Goal: Task Accomplishment & Management: Complete application form

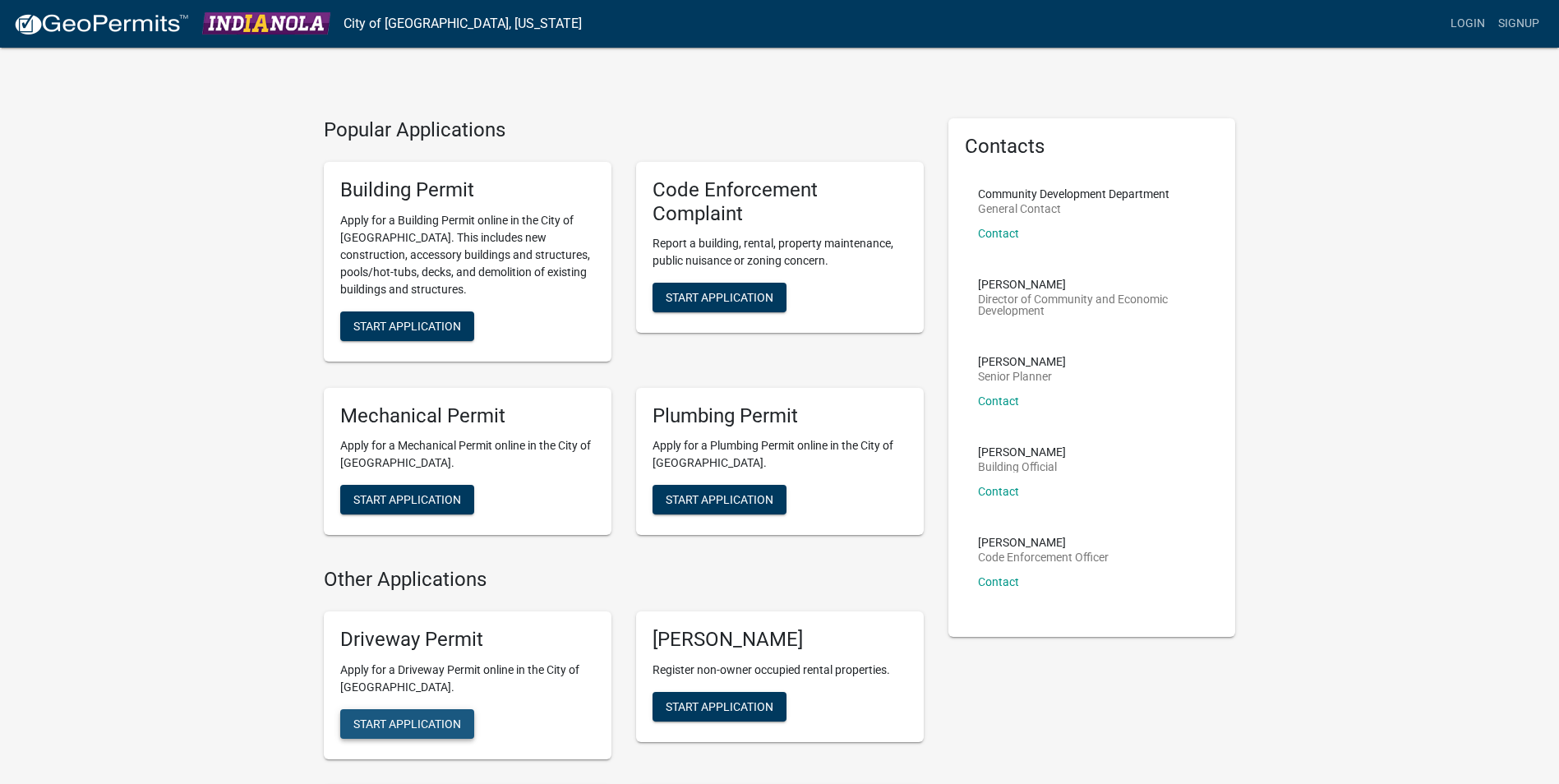
click at [426, 717] on span "Start Application" at bounding box center [407, 723] width 108 height 13
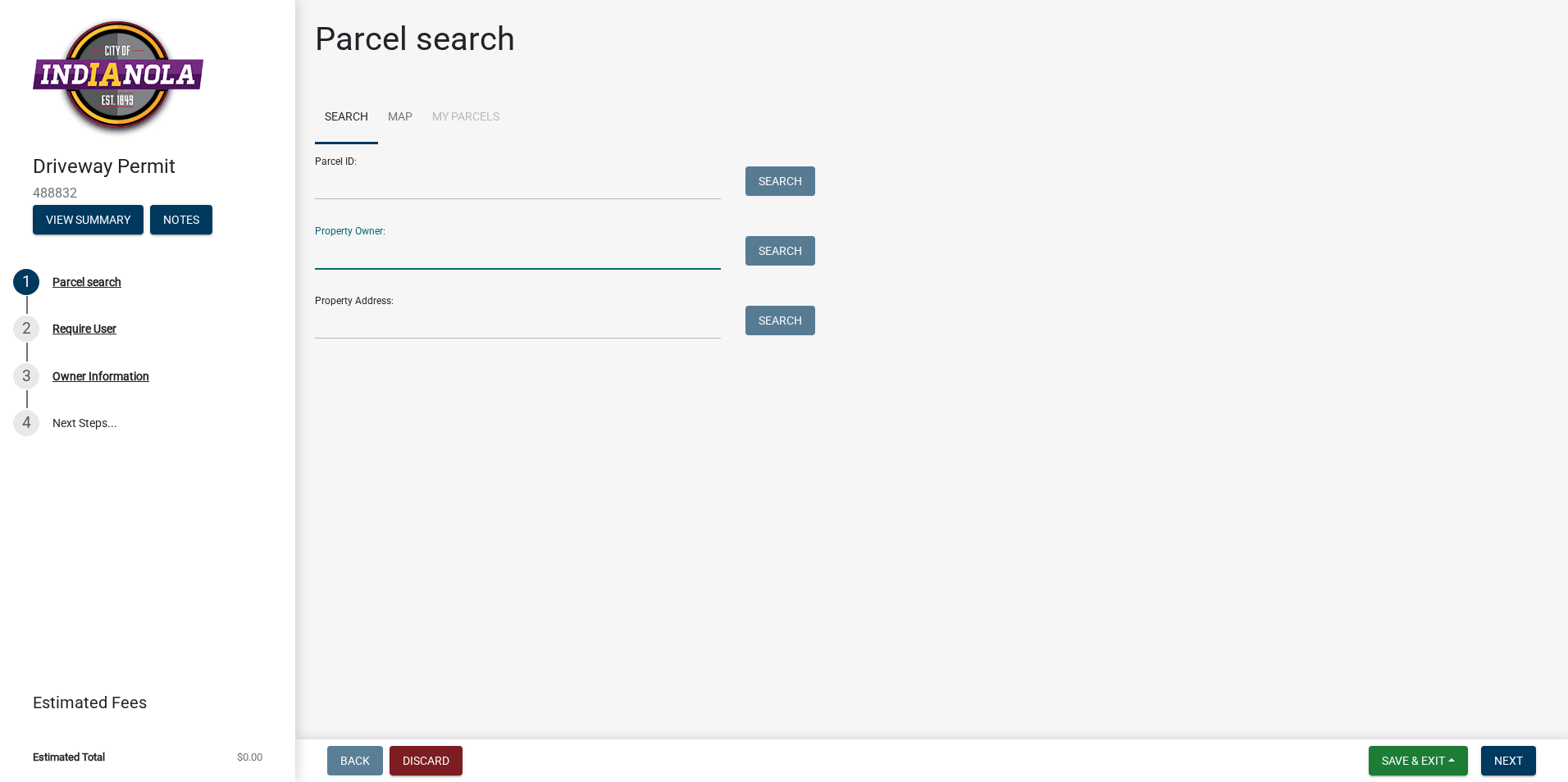
click at [379, 257] on input "Property Owner:" at bounding box center [518, 253] width 406 height 34
type input "Jim Plambeck"
click at [786, 253] on button "Search" at bounding box center [779, 251] width 70 height 30
drag, startPoint x: 425, startPoint y: 252, endPoint x: 310, endPoint y: 257, distance: 115.1
click at [310, 257] on div "Jim Plambeck" at bounding box center [518, 253] width 431 height 34
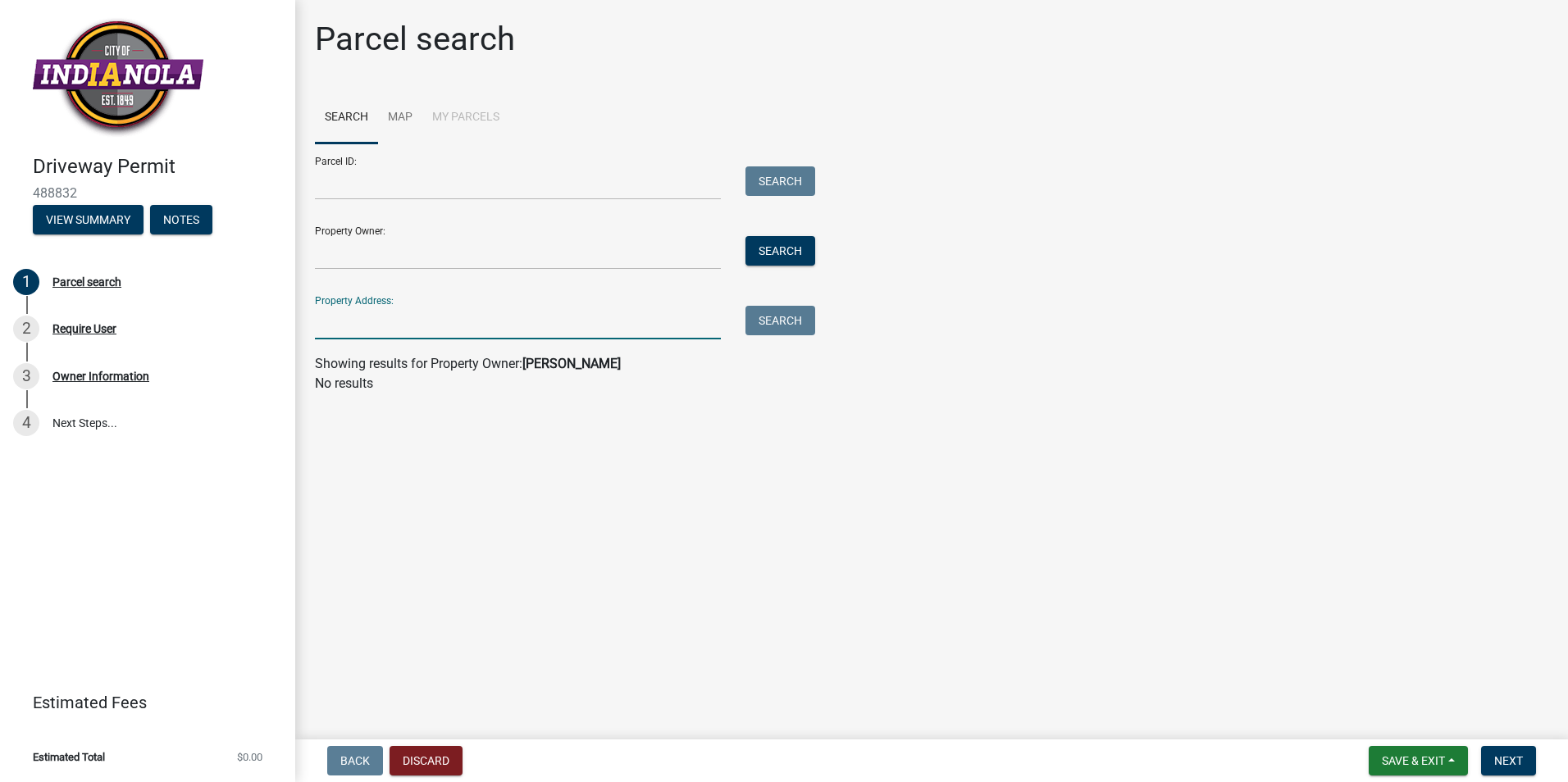
click at [323, 331] on input "Property Address:" at bounding box center [518, 322] width 406 height 34
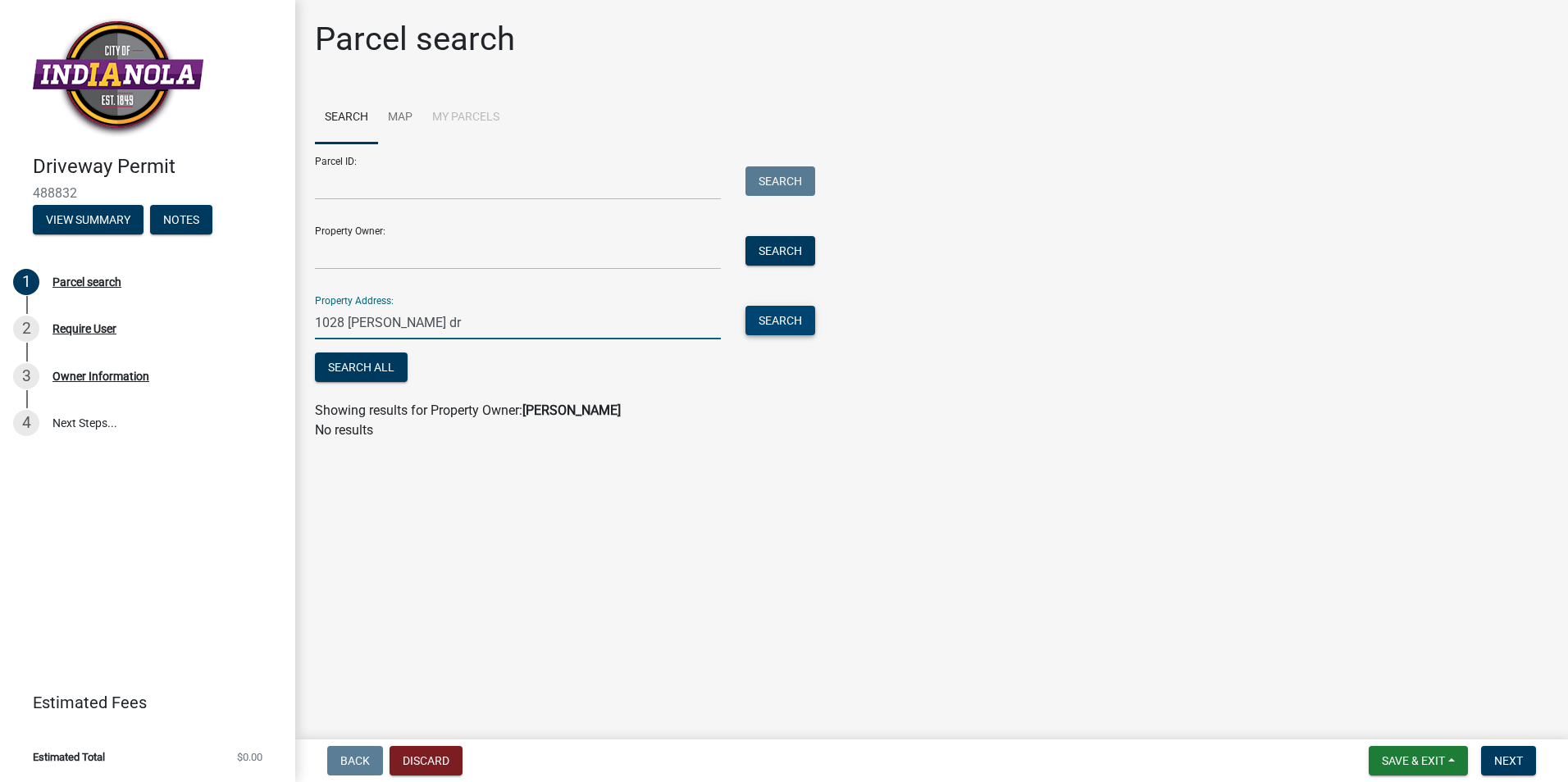
type input "1028 angela dr"
click at [768, 314] on button "Search" at bounding box center [779, 320] width 70 height 30
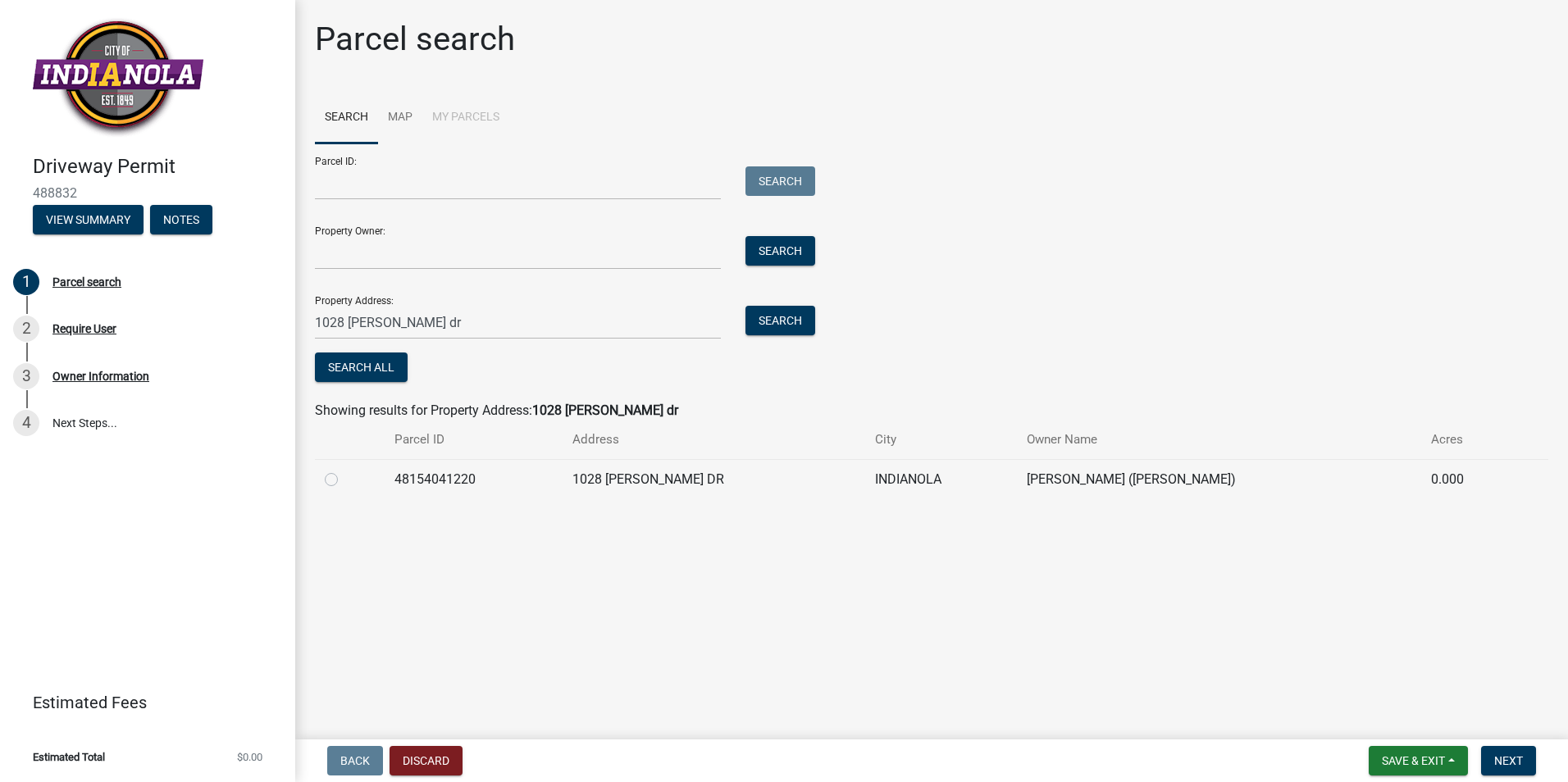
click at [1070, 483] on td "[PERSON_NAME] ([PERSON_NAME])" at bounding box center [1219, 479] width 404 height 40
click at [344, 469] on label at bounding box center [344, 469] width 0 height 0
click at [344, 480] on input "radio" at bounding box center [350, 475] width 11 height 11
radio input "true"
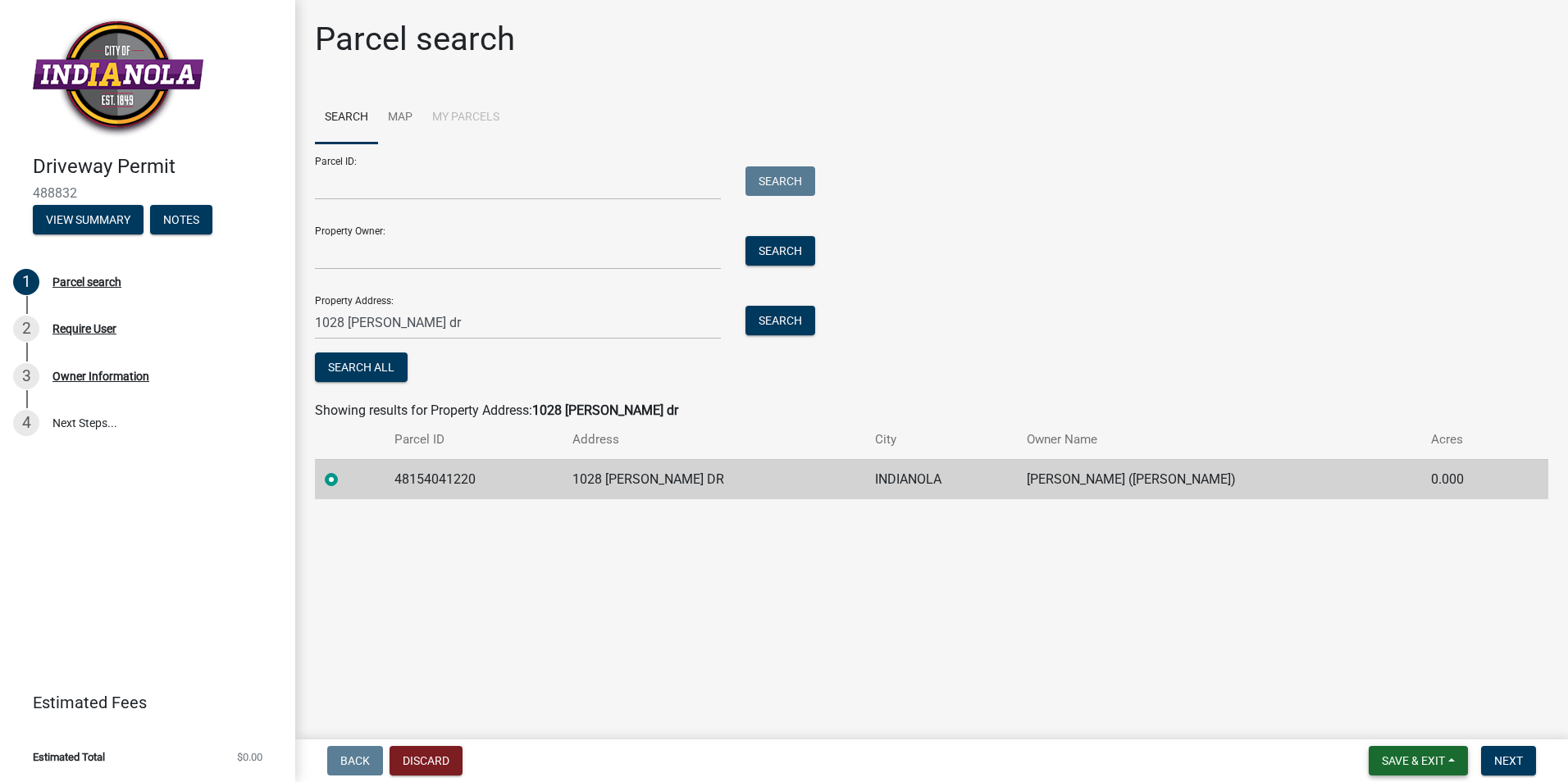
click at [1419, 762] on span "Save & Exit" at bounding box center [1413, 760] width 63 height 13
click at [817, 605] on main "Parcel search Search Map My Parcels Parcel ID: Search Property Owner: Search Pr…" at bounding box center [932, 366] width 1273 height 733
click at [332, 187] on input "Parcel ID:" at bounding box center [518, 183] width 406 height 34
type input "48154041220"
click at [335, 254] on input "Property Owner:" at bounding box center [518, 253] width 406 height 34
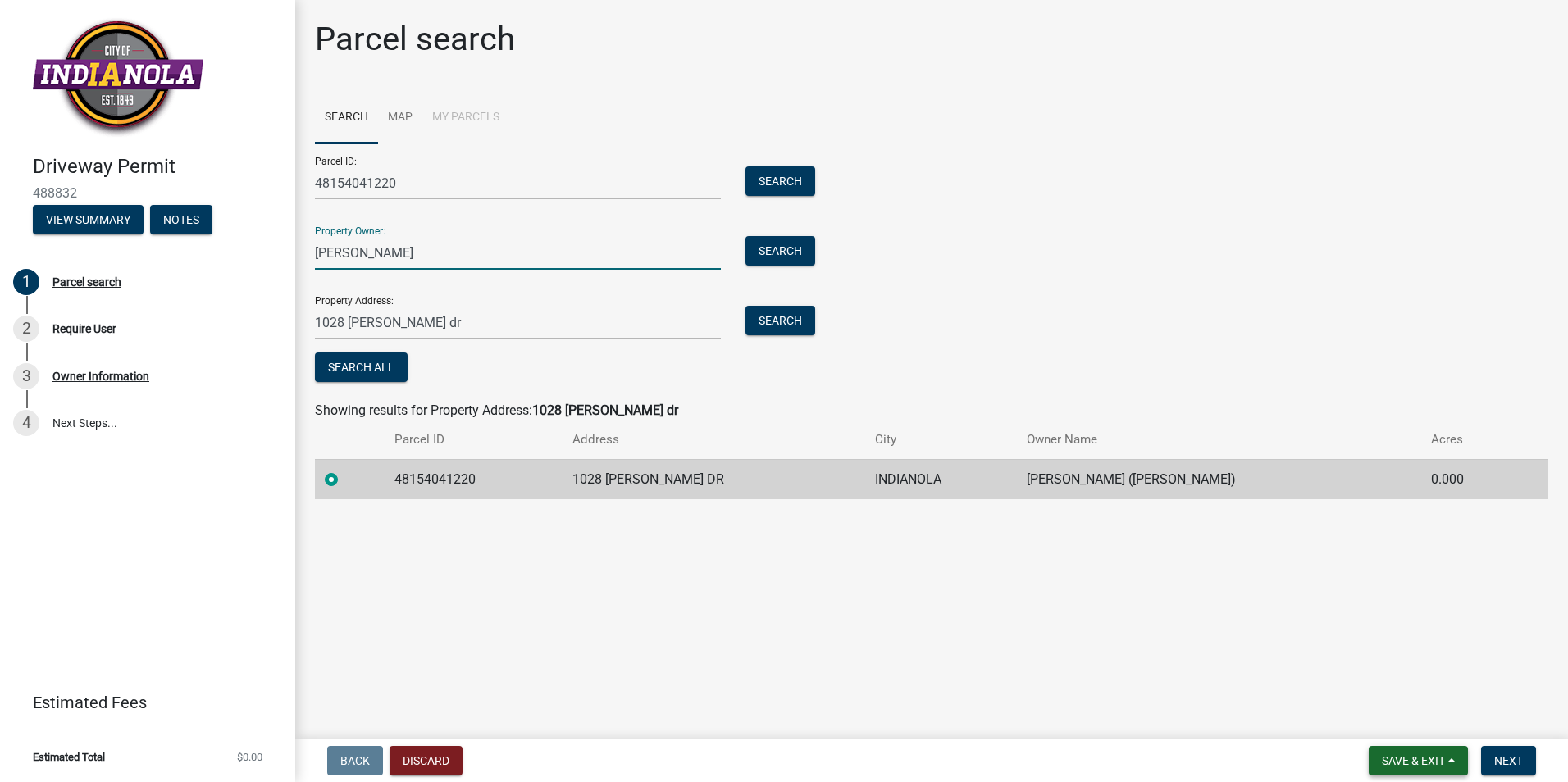
type input "[PERSON_NAME]"
click at [1427, 757] on span "Save & Exit" at bounding box center [1413, 760] width 63 height 13
click at [1372, 714] on button "Save & Exit" at bounding box center [1401, 718] width 131 height 39
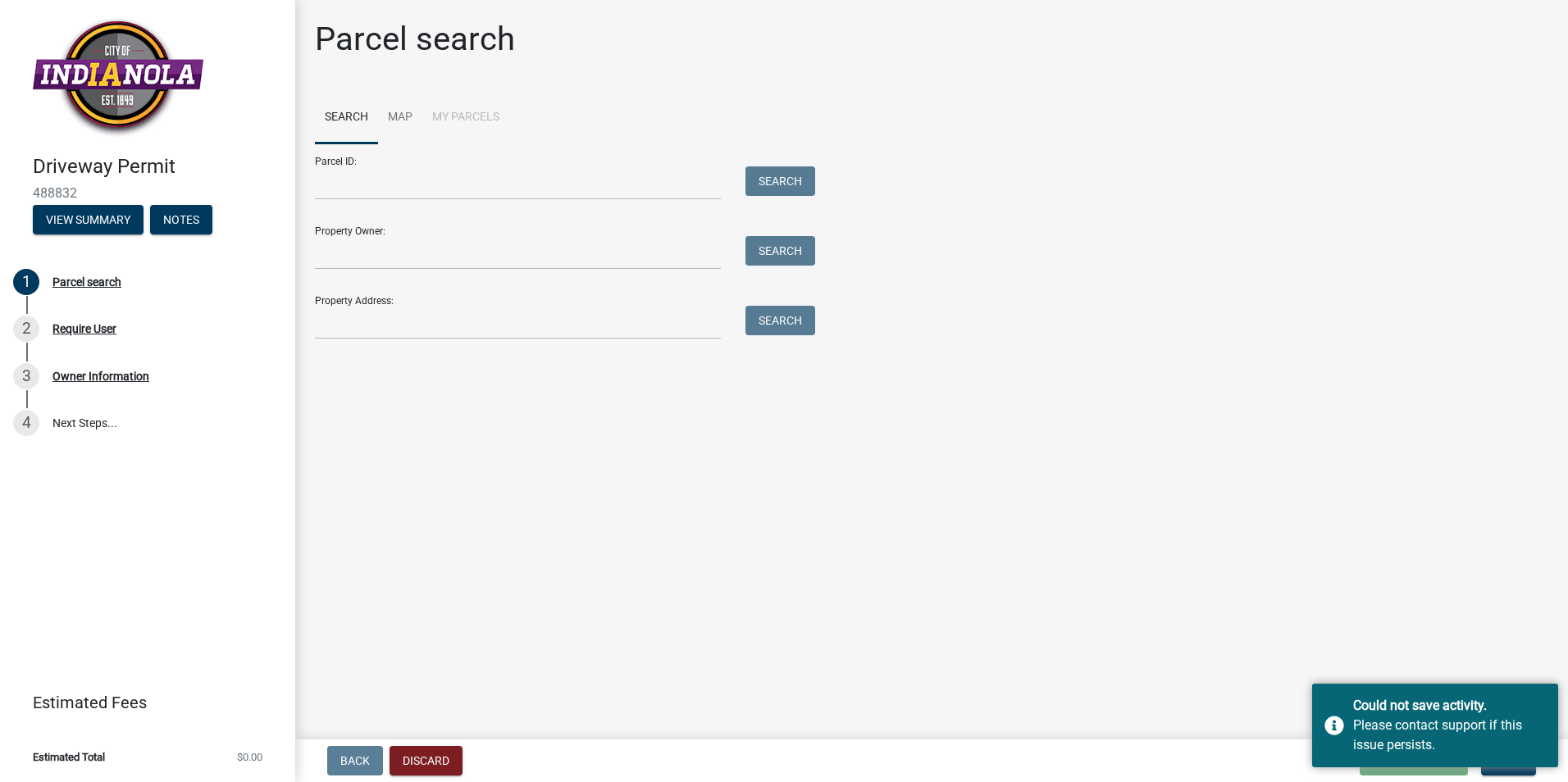
click at [1208, 674] on main "Parcel search Search Map My Parcels Parcel ID: Search Property Owner: Search Pr…" at bounding box center [932, 366] width 1273 height 733
click at [1377, 603] on main "Parcel search Search Map My Parcels Parcel ID: Search Property Owner: Search Pr…" at bounding box center [932, 366] width 1273 height 733
click at [65, 328] on div "Require User" at bounding box center [84, 328] width 64 height 12
drag, startPoint x: 1300, startPoint y: 605, endPoint x: 1302, endPoint y: 622, distance: 17.1
click at [1300, 604] on main "Parcel search Search Map My Parcels Parcel ID: Search Property Owner: Search Pr…" at bounding box center [932, 366] width 1273 height 733
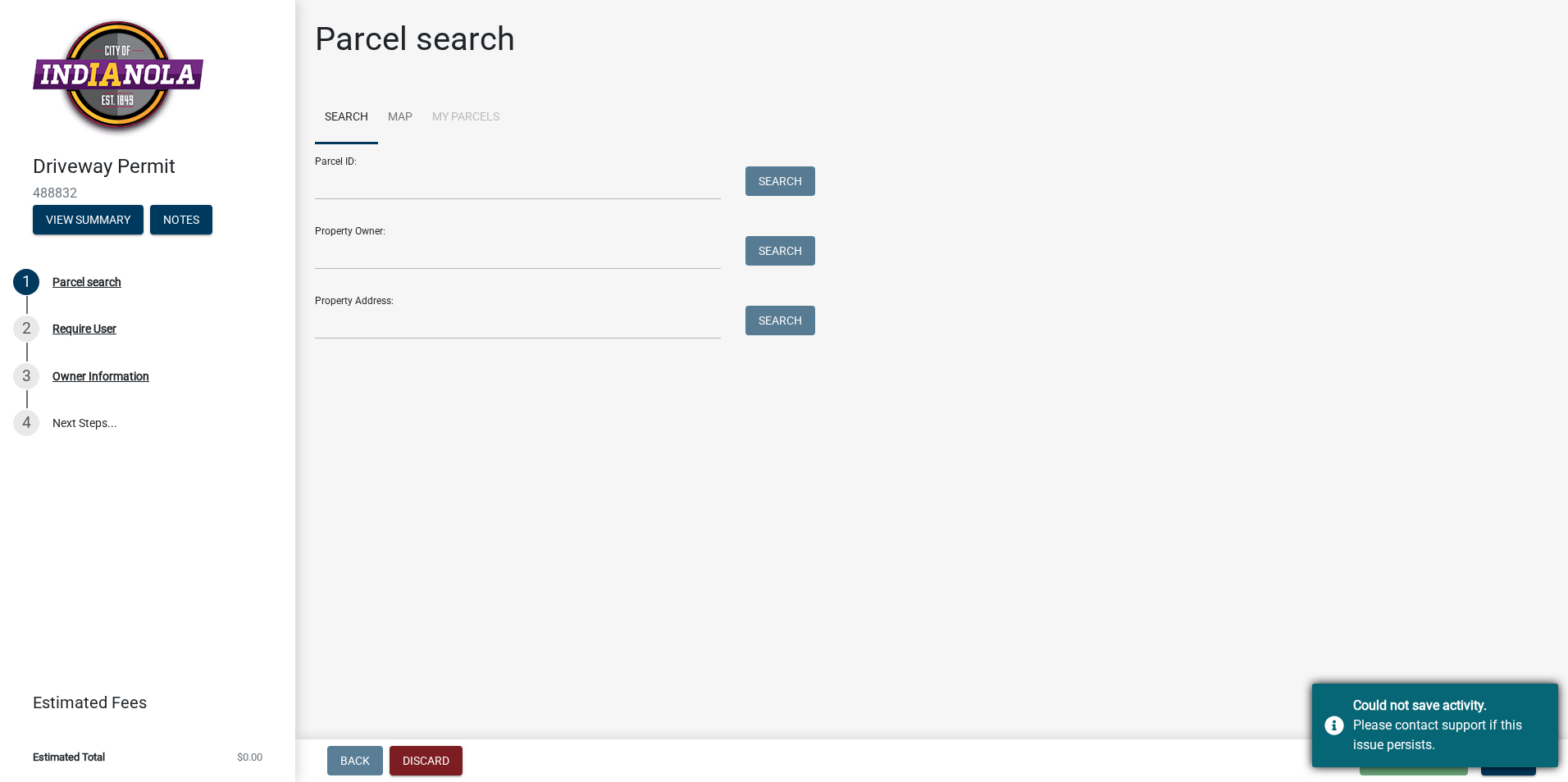
click at [1331, 726] on div "Could not save activity. Please contact support if this issue persists." at bounding box center [1434, 725] width 246 height 83
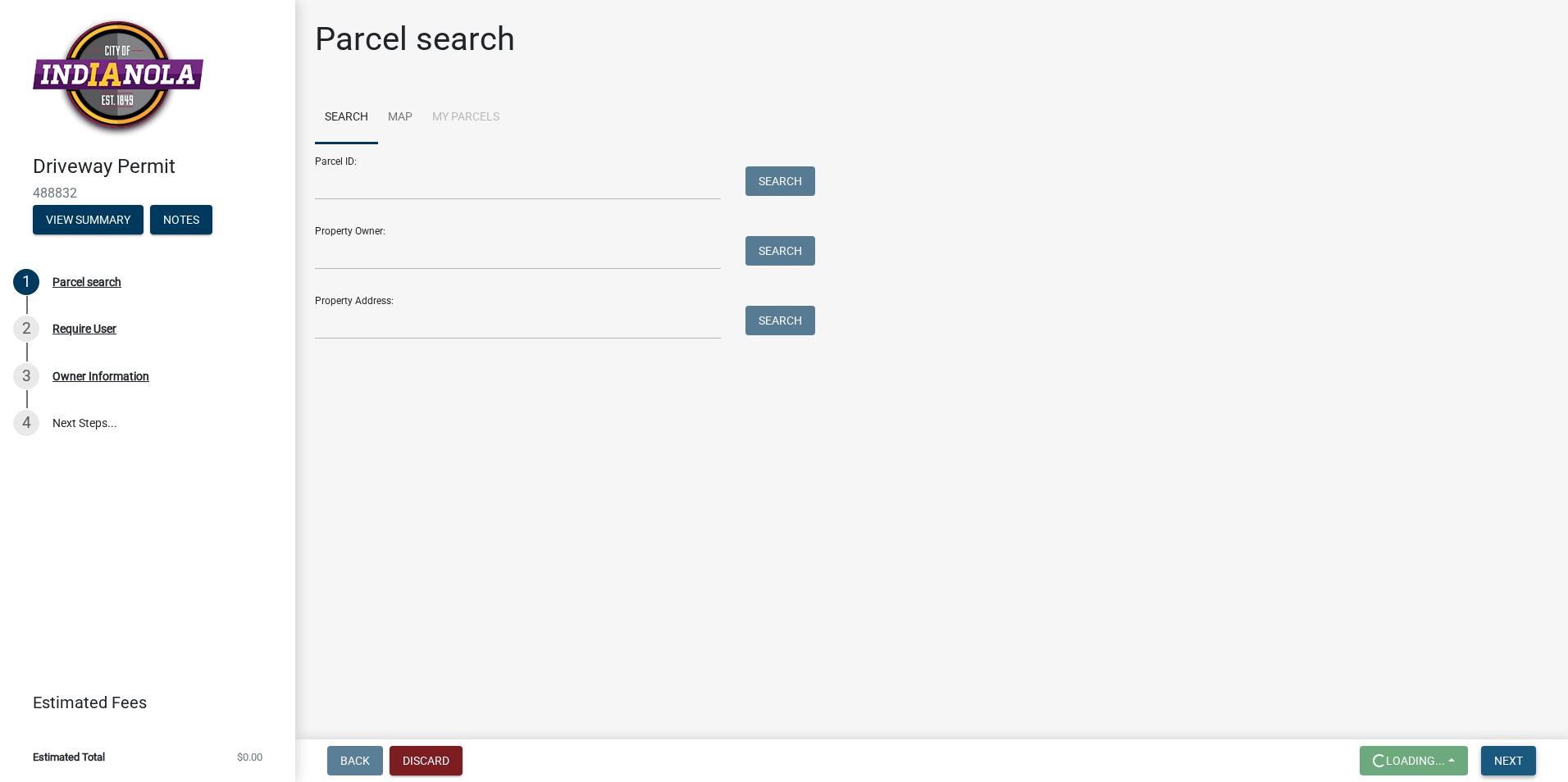
click at [1512, 763] on span "Next" at bounding box center [1508, 760] width 29 height 13
click at [425, 765] on button "Discard" at bounding box center [426, 760] width 73 height 30
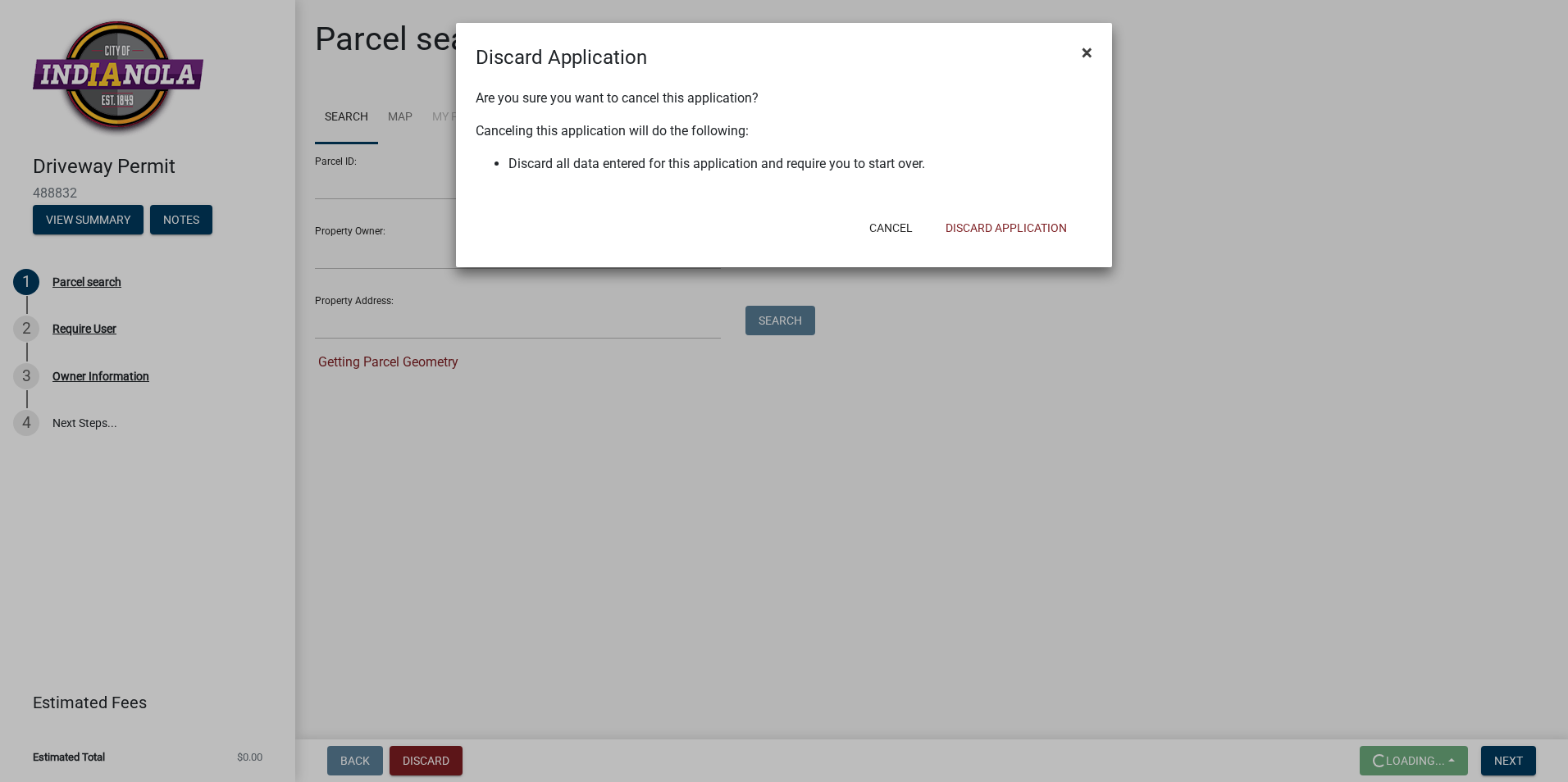
click at [1086, 48] on span "×" at bounding box center [1087, 52] width 11 height 23
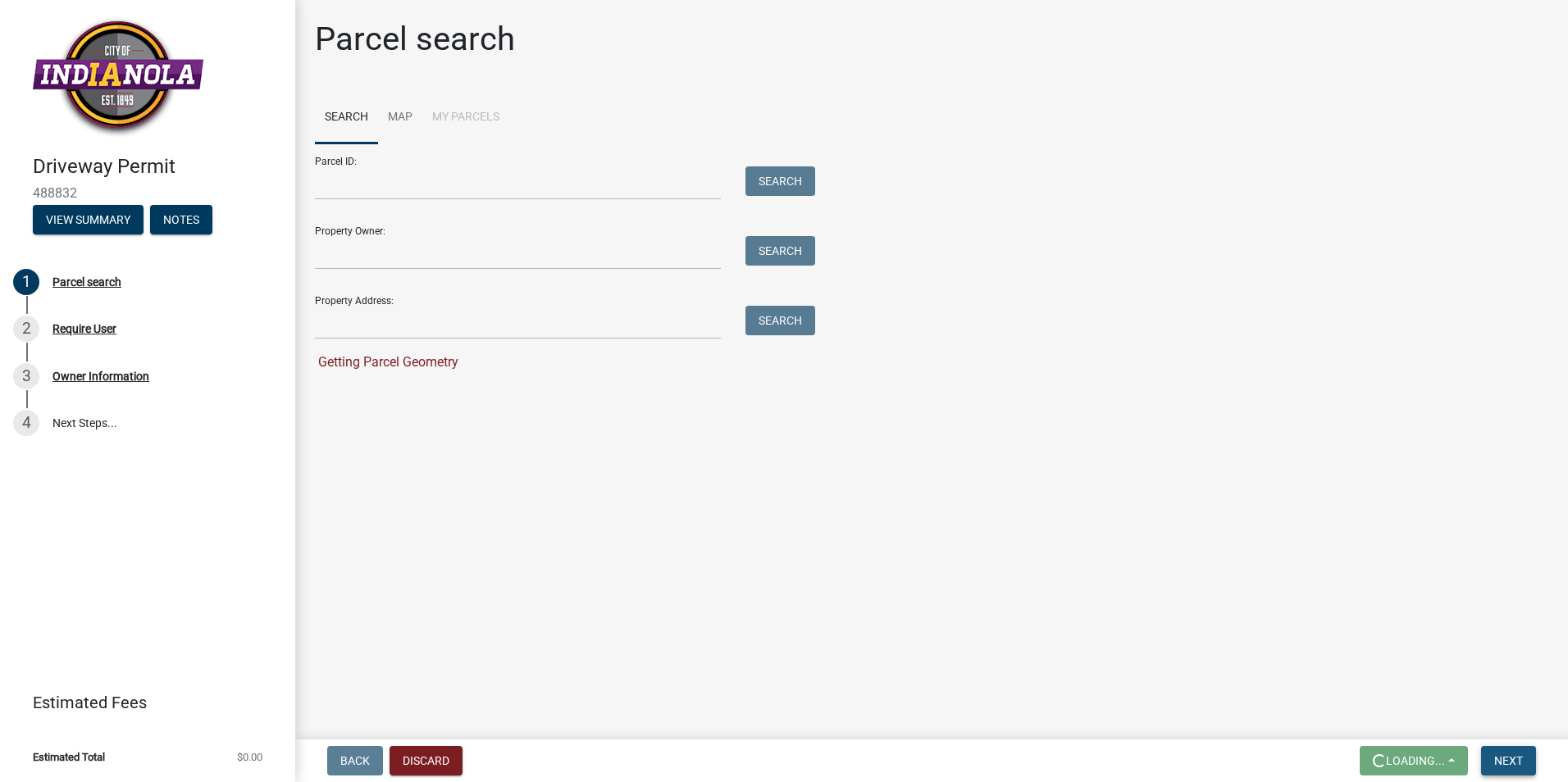
click at [1499, 759] on span "Next" at bounding box center [1508, 760] width 29 height 13
click at [22, 329] on div "2" at bounding box center [25, 328] width 26 height 26
click at [78, 331] on div "Require User" at bounding box center [84, 328] width 64 height 12
click at [416, 765] on button "Discard" at bounding box center [426, 760] width 73 height 30
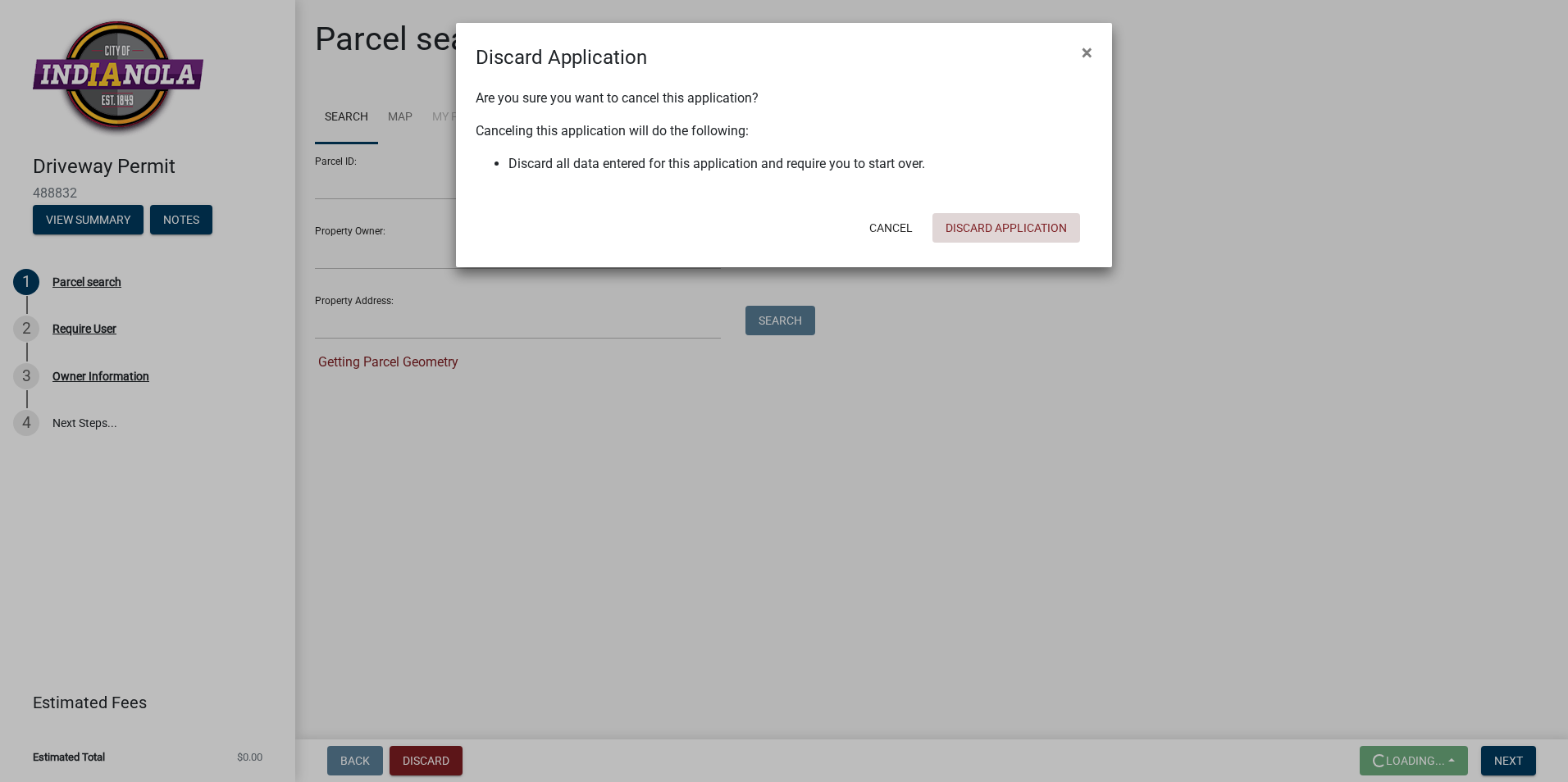
click at [1002, 225] on button "Discard Application" at bounding box center [1006, 227] width 148 height 30
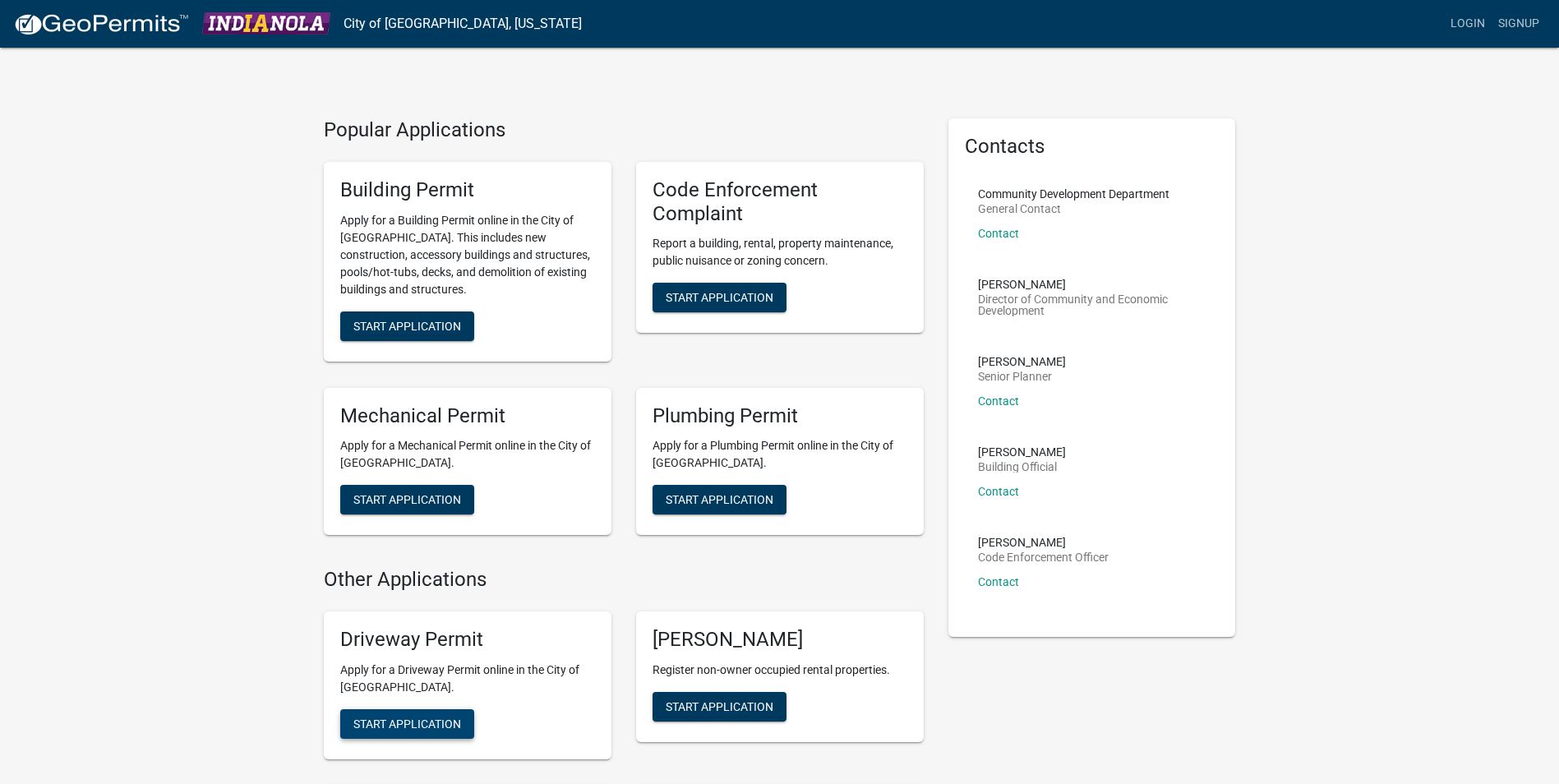
click at [412, 726] on span "Start Application" at bounding box center [407, 723] width 108 height 13
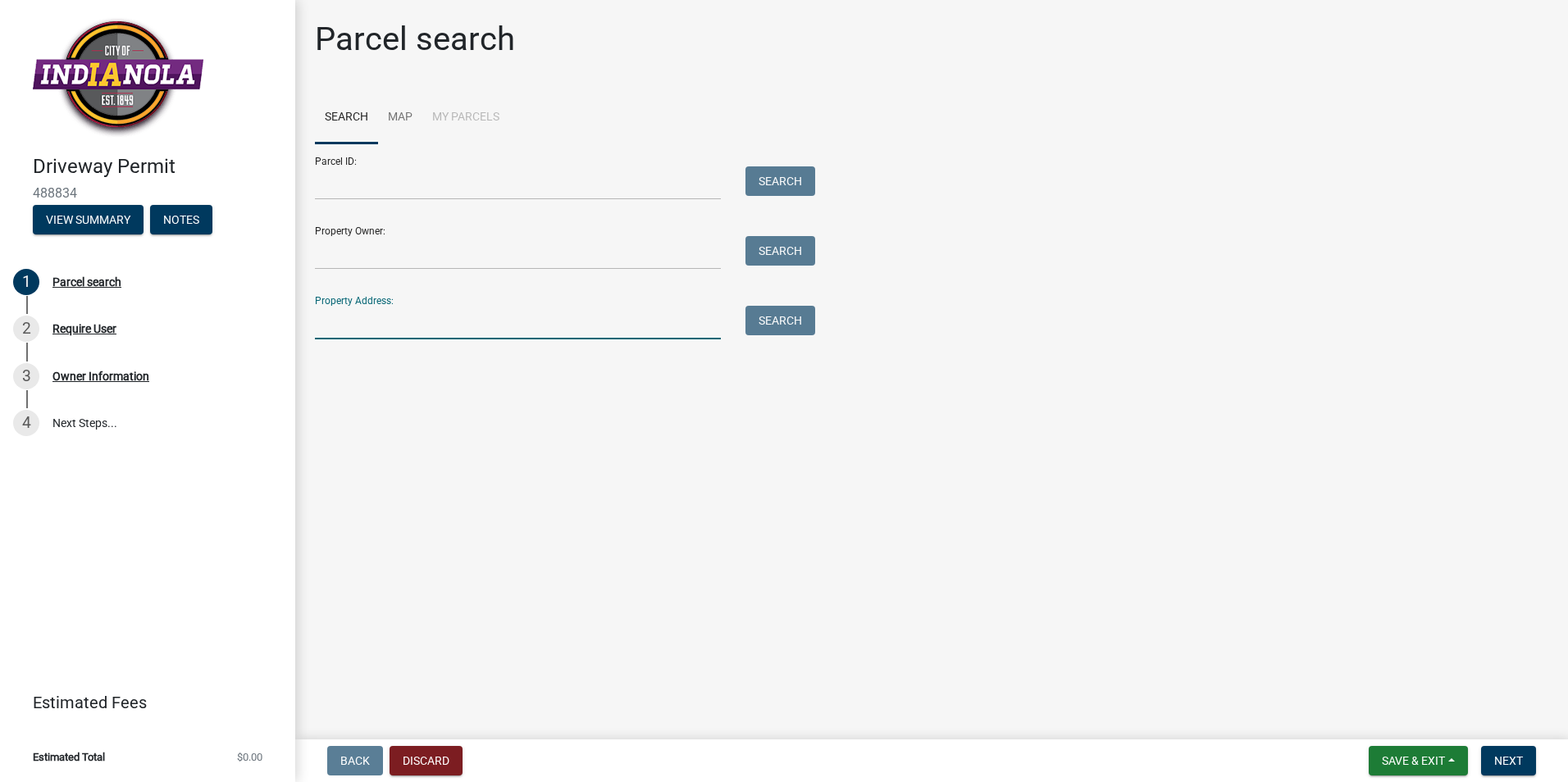
click at [323, 322] on input "Property Address:" at bounding box center [518, 322] width 406 height 34
type input "1028 Angela Dr"
click at [336, 259] on input "Property Owner:" at bounding box center [518, 253] width 406 height 34
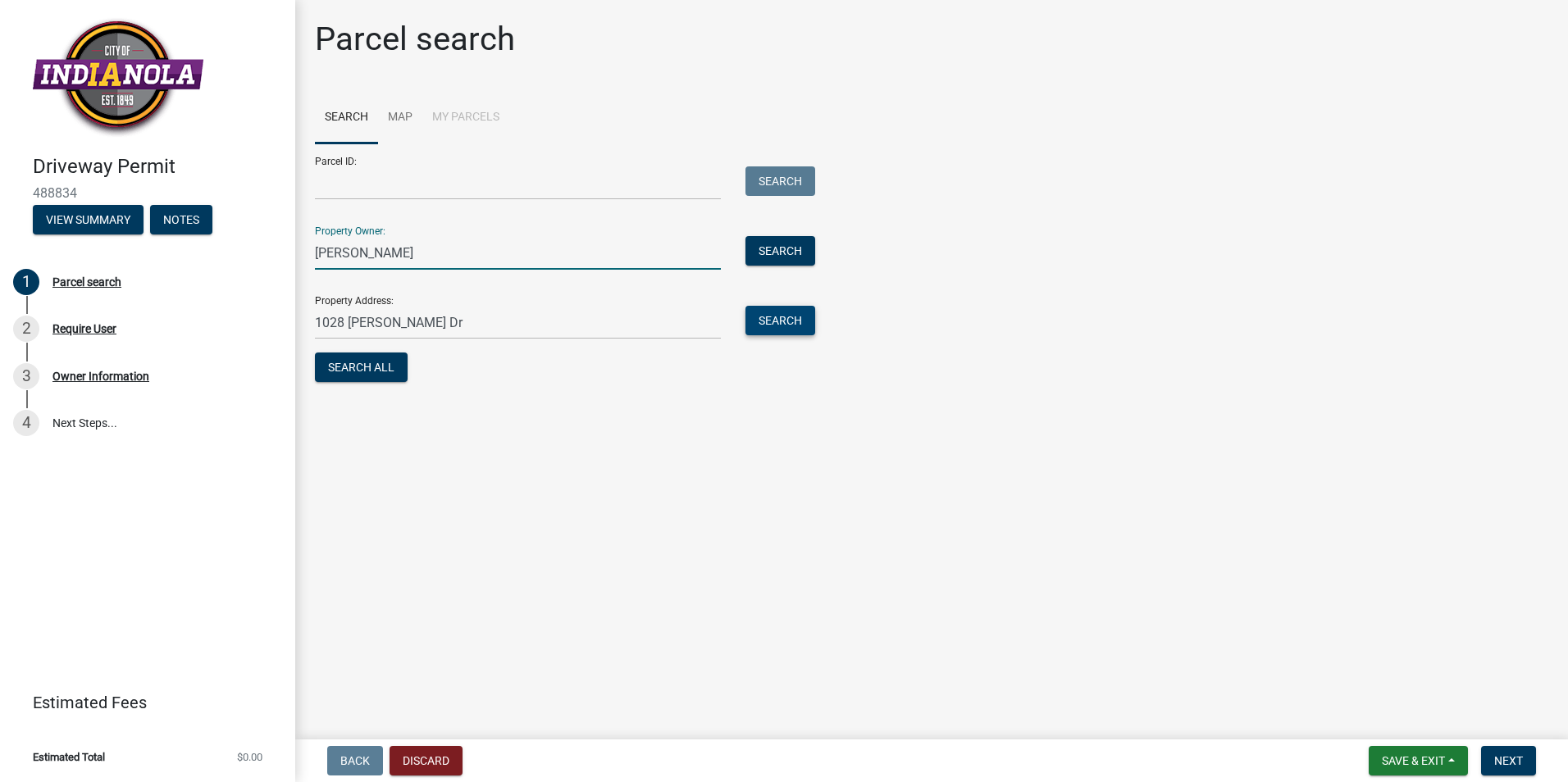
type input "James Plambeck"
click at [783, 318] on button "Search" at bounding box center [779, 320] width 70 height 30
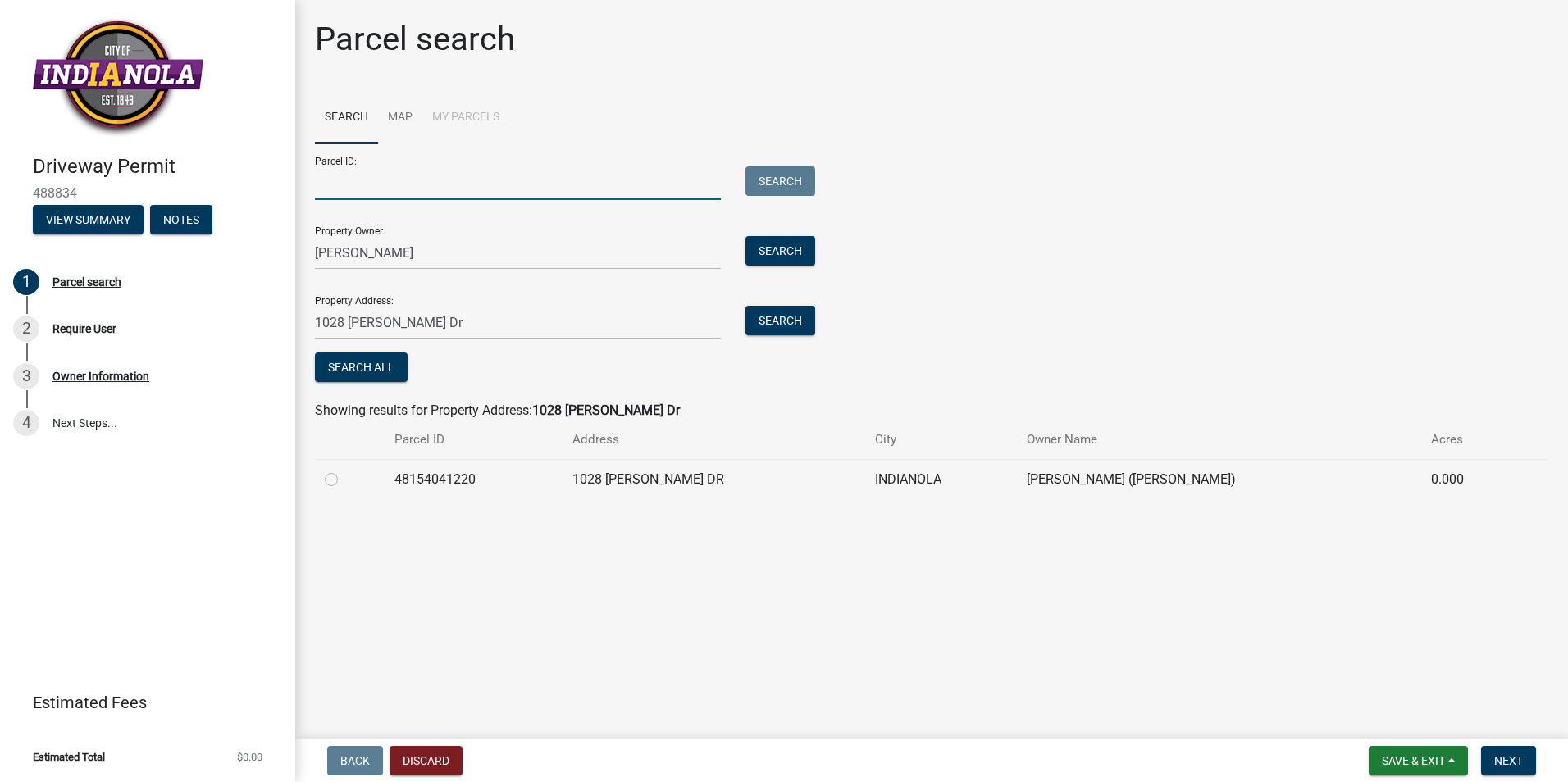
click at [323, 185] on input "Parcel ID:" at bounding box center [518, 183] width 406 height 34
type input "48154041220"
click at [384, 371] on button "Search All" at bounding box center [361, 367] width 92 height 30
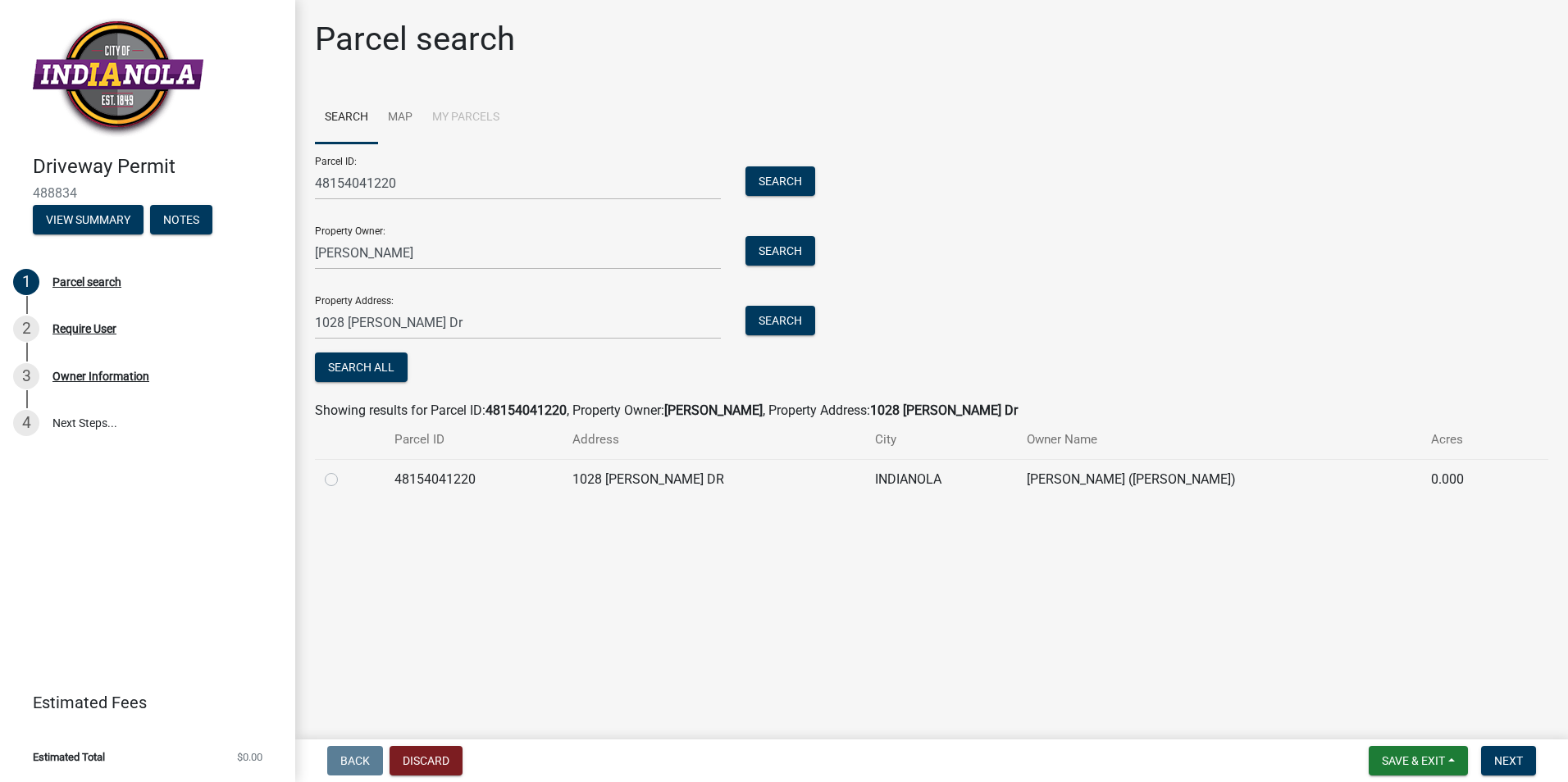
click at [344, 469] on label at bounding box center [344, 469] width 0 height 0
click at [344, 479] on input "radio" at bounding box center [350, 475] width 11 height 11
radio input "true"
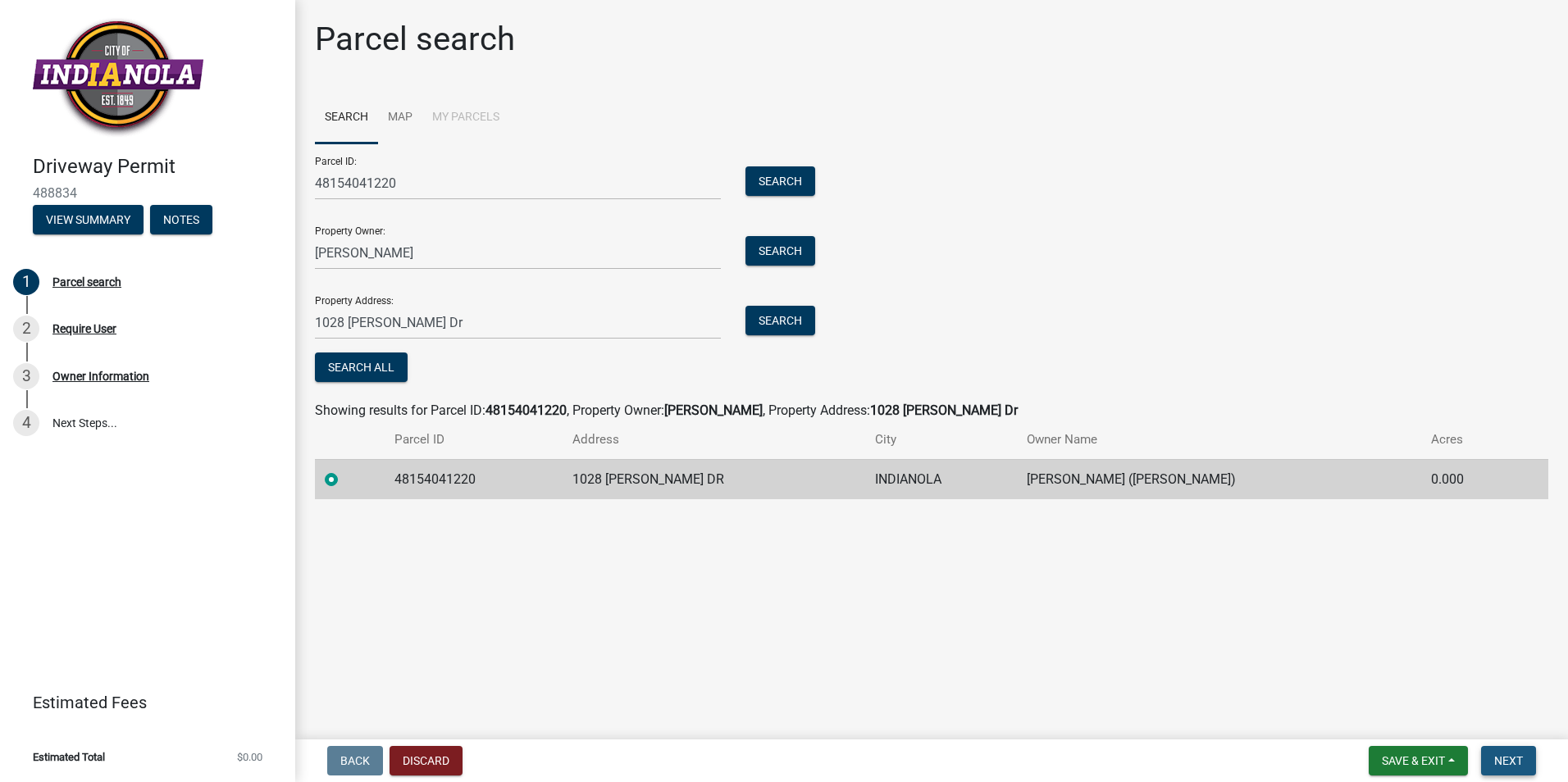
click at [1495, 762] on span "Next" at bounding box center [1508, 760] width 29 height 13
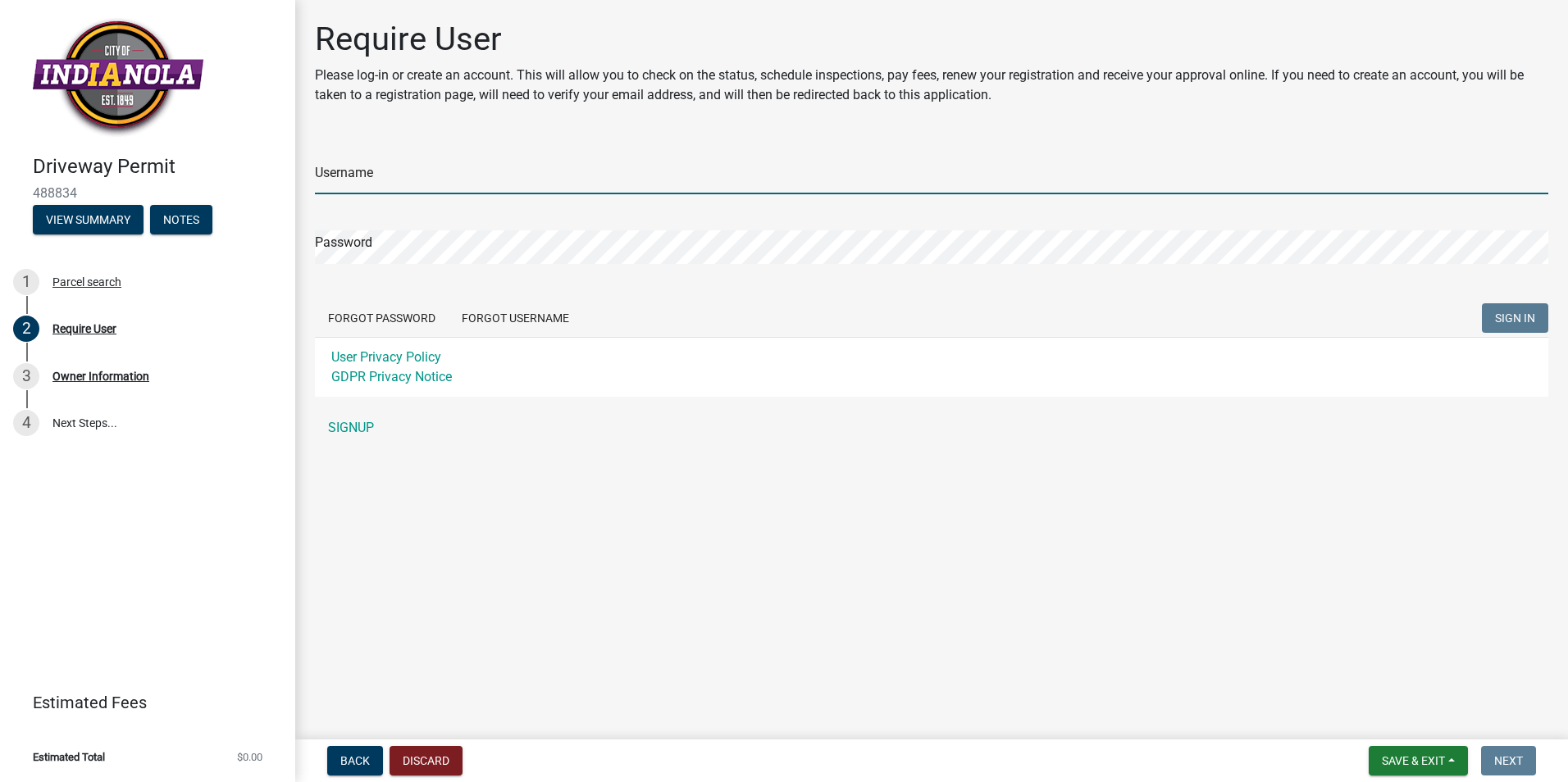
click at [345, 181] on input "Username" at bounding box center [931, 177] width 1234 height 34
click at [354, 426] on div "Username Password Forgot Password Forgot Username SIGN IN User Privacy Policy G…" at bounding box center [931, 291] width 1234 height 306
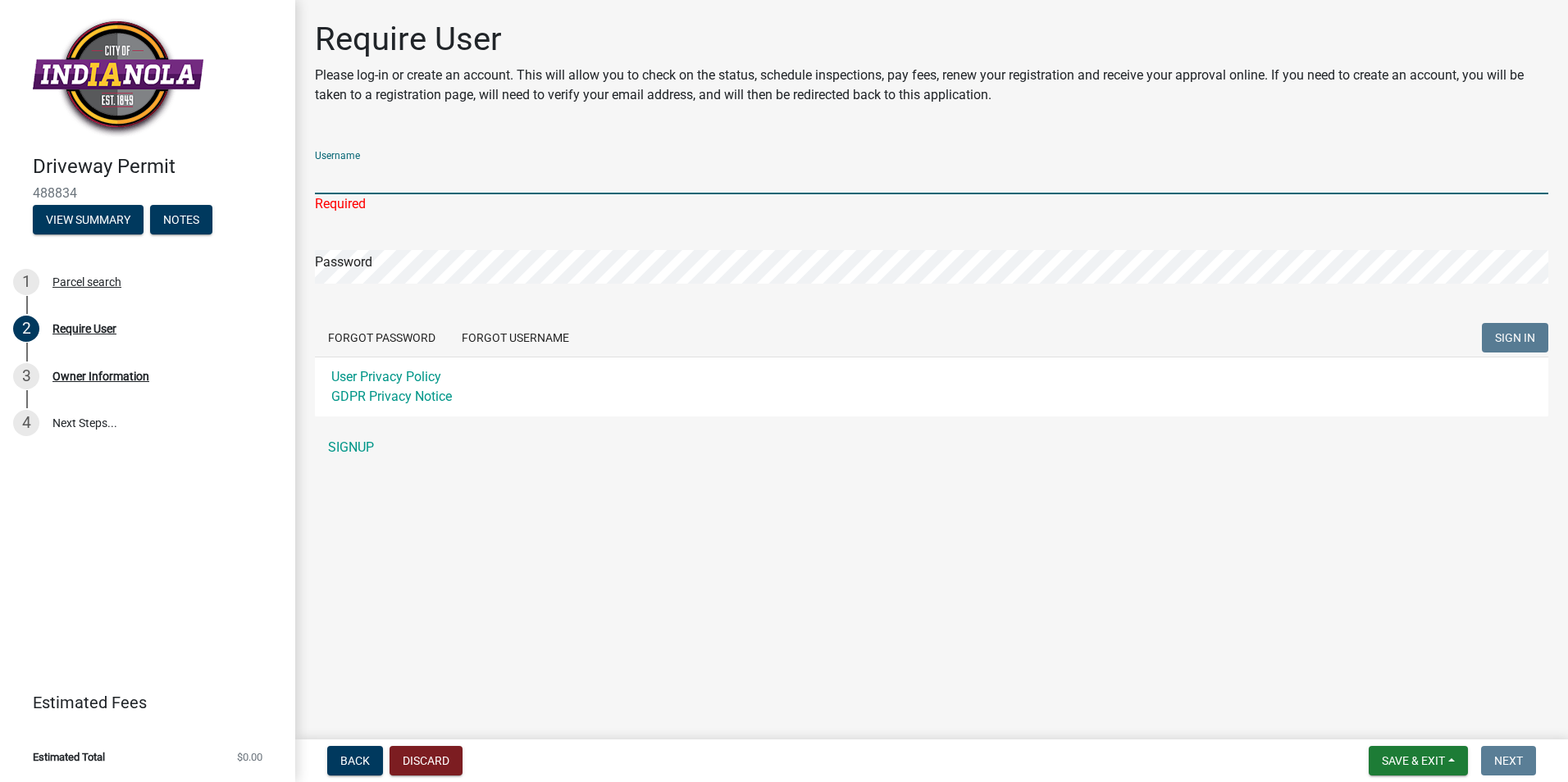
click at [336, 174] on input "Username" at bounding box center [931, 177] width 1234 height 34
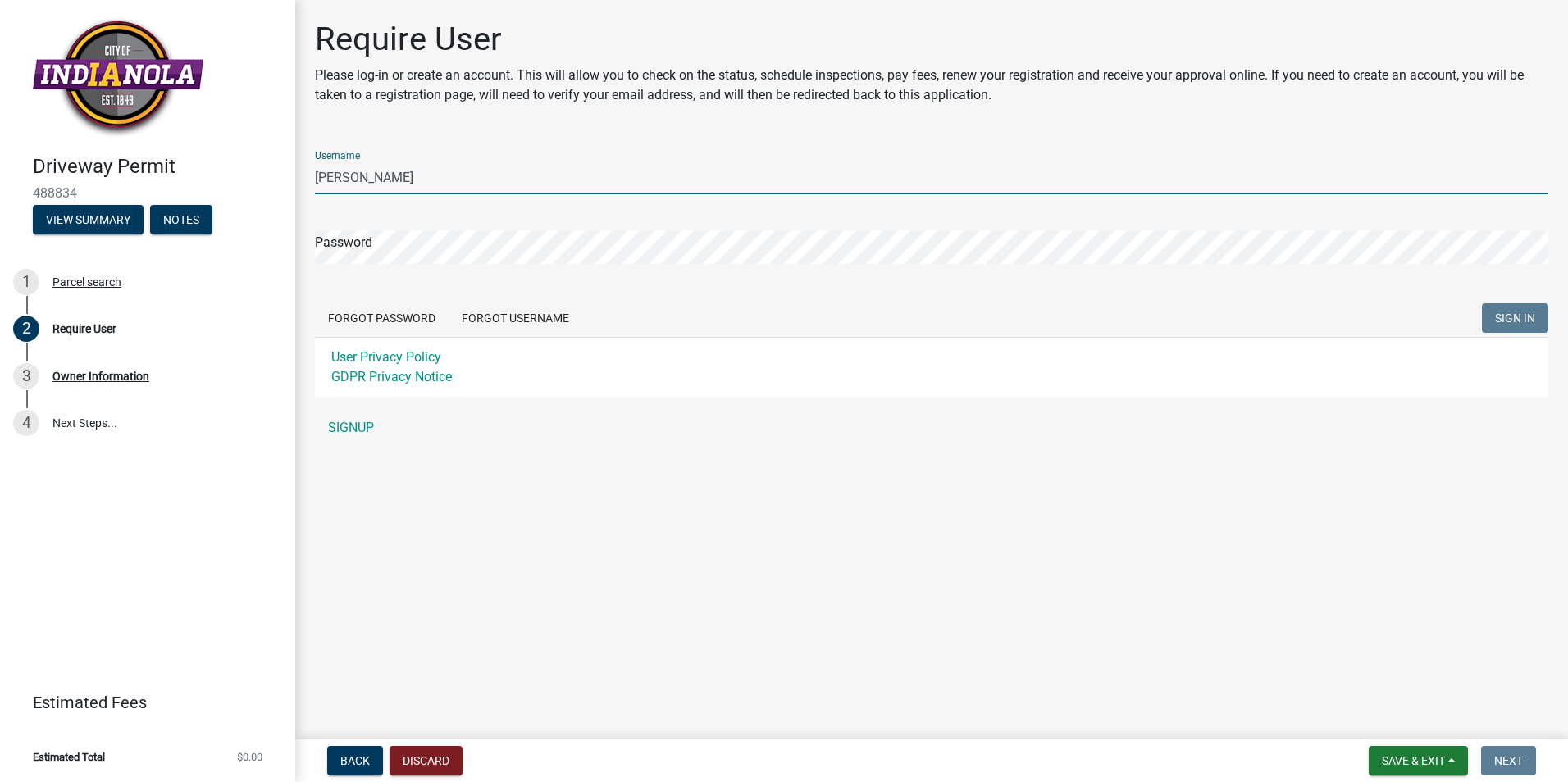
type input "Dan Myers"
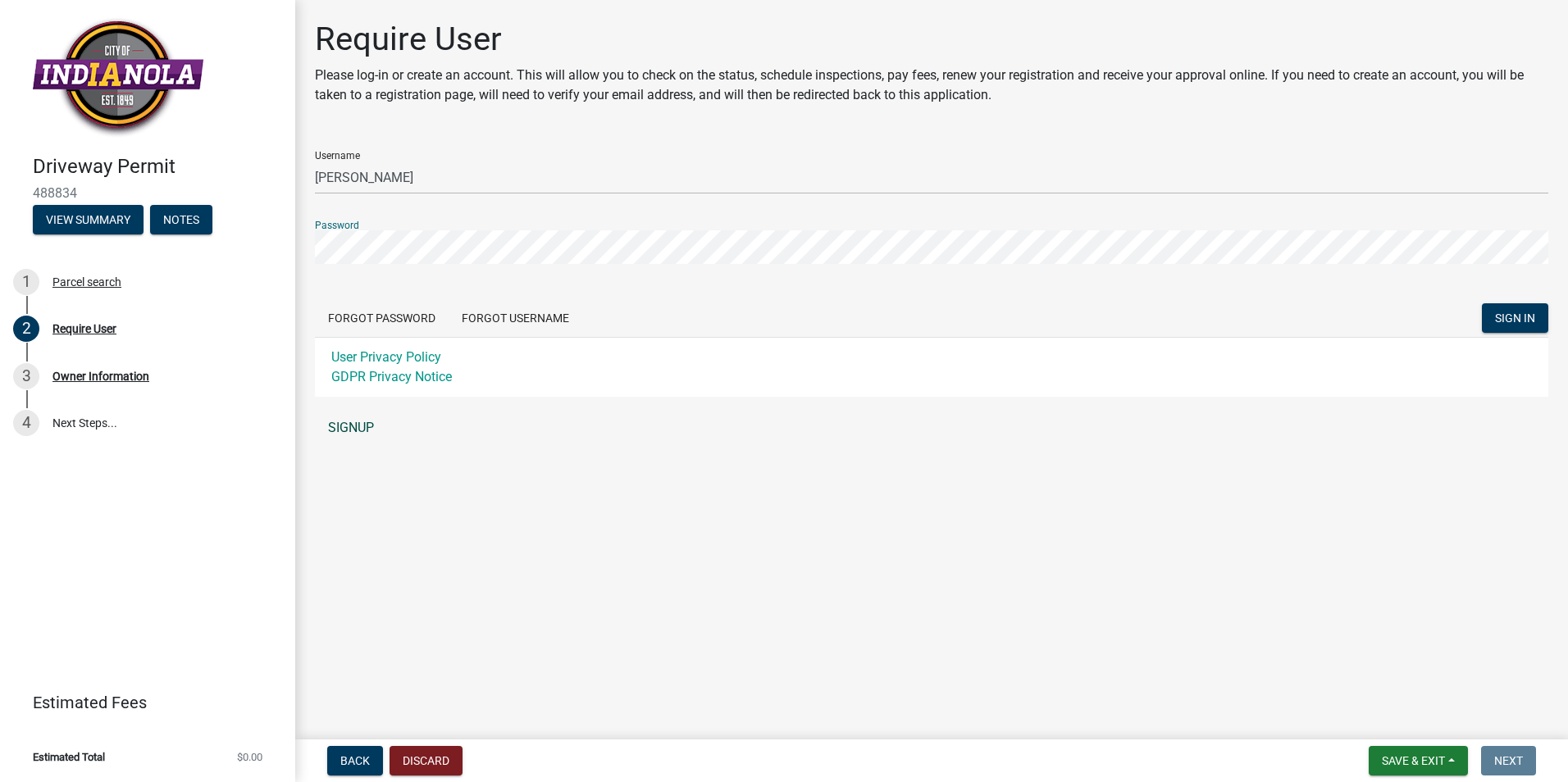
click at [355, 430] on link "SIGNUP" at bounding box center [931, 428] width 1234 height 33
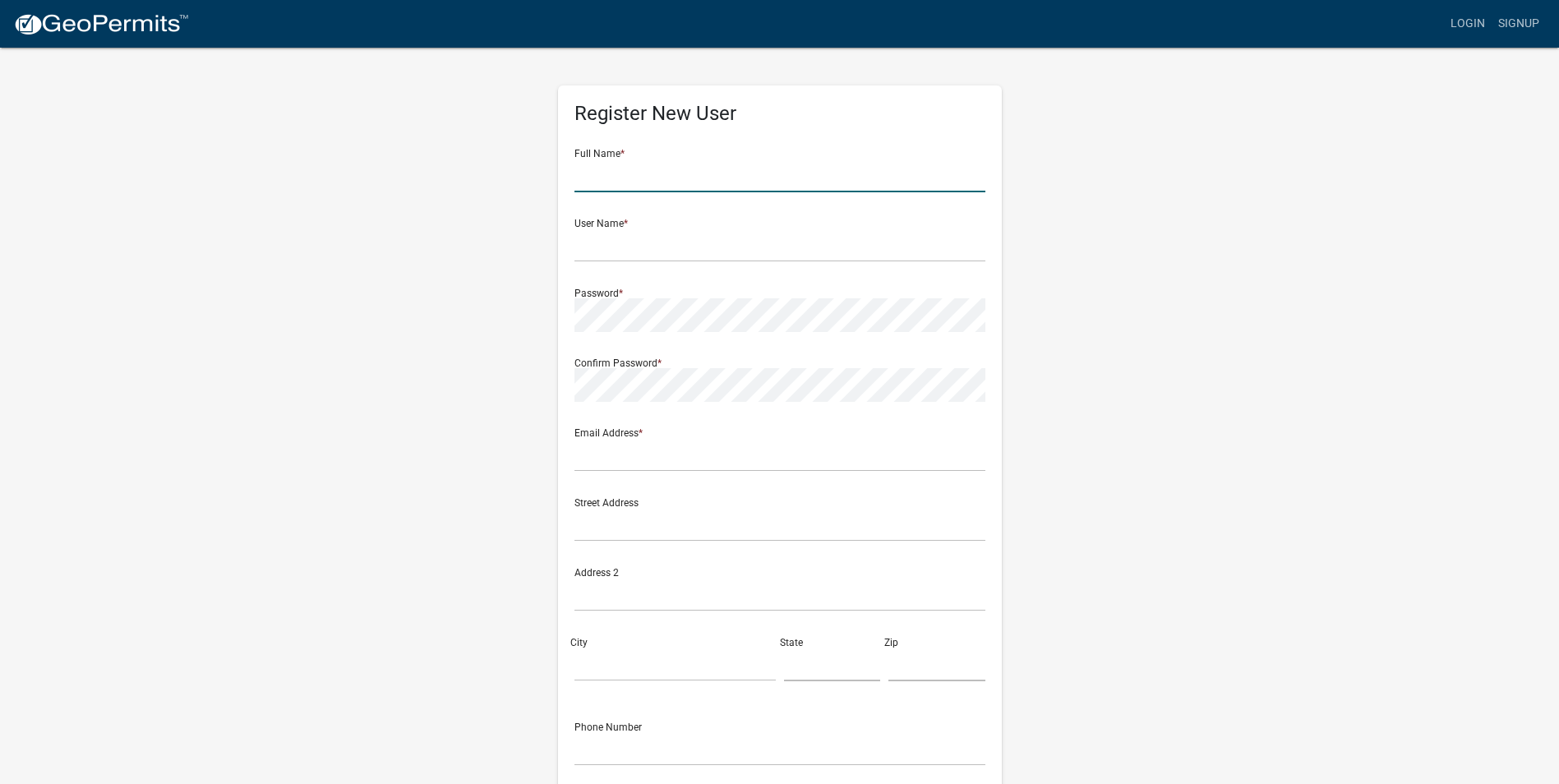
click at [595, 185] on input "text" at bounding box center [780, 175] width 411 height 34
type input "Dan Myers Construction Inc."
click at [572, 226] on div "Register New User Full Name * Dan Myers Construction Inc. User Name * Password …" at bounding box center [780, 478] width 443 height 785
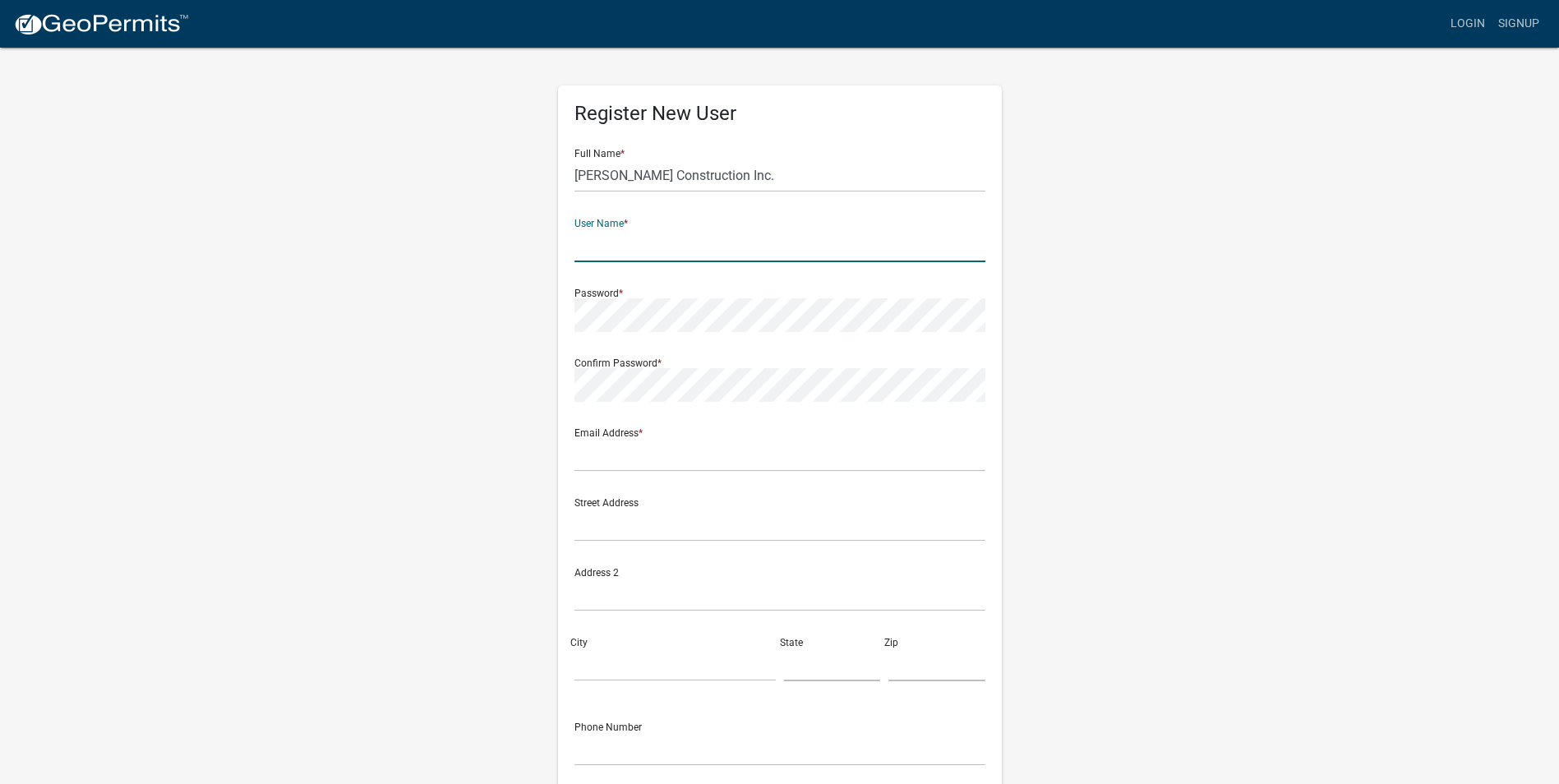
click at [584, 234] on input "text" at bounding box center [780, 244] width 411 height 34
type input "Dan Myers"
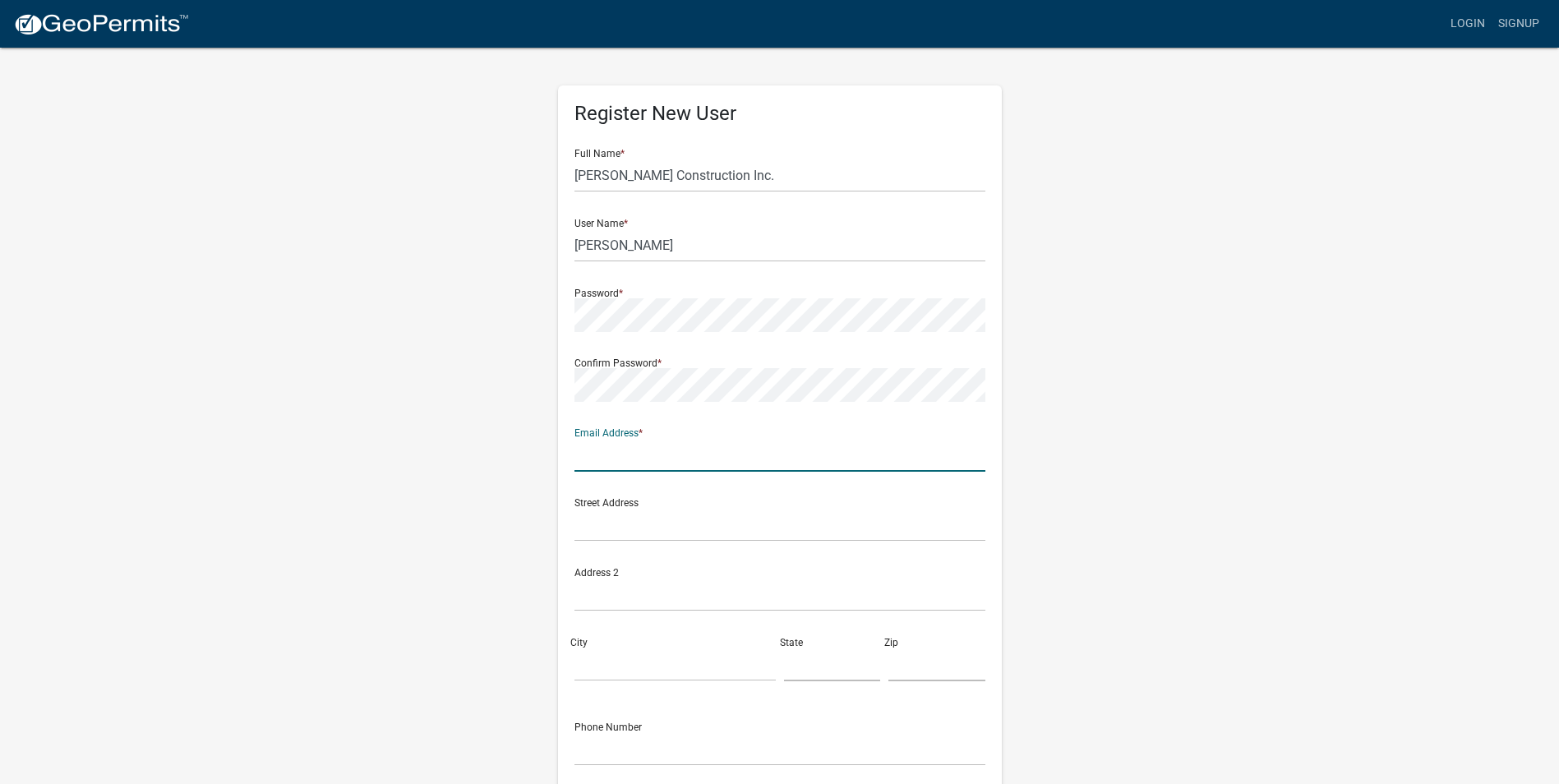
click at [585, 461] on input "text" at bounding box center [780, 454] width 411 height 34
type input "myers"
click at [581, 527] on input "text" at bounding box center [780, 524] width 411 height 34
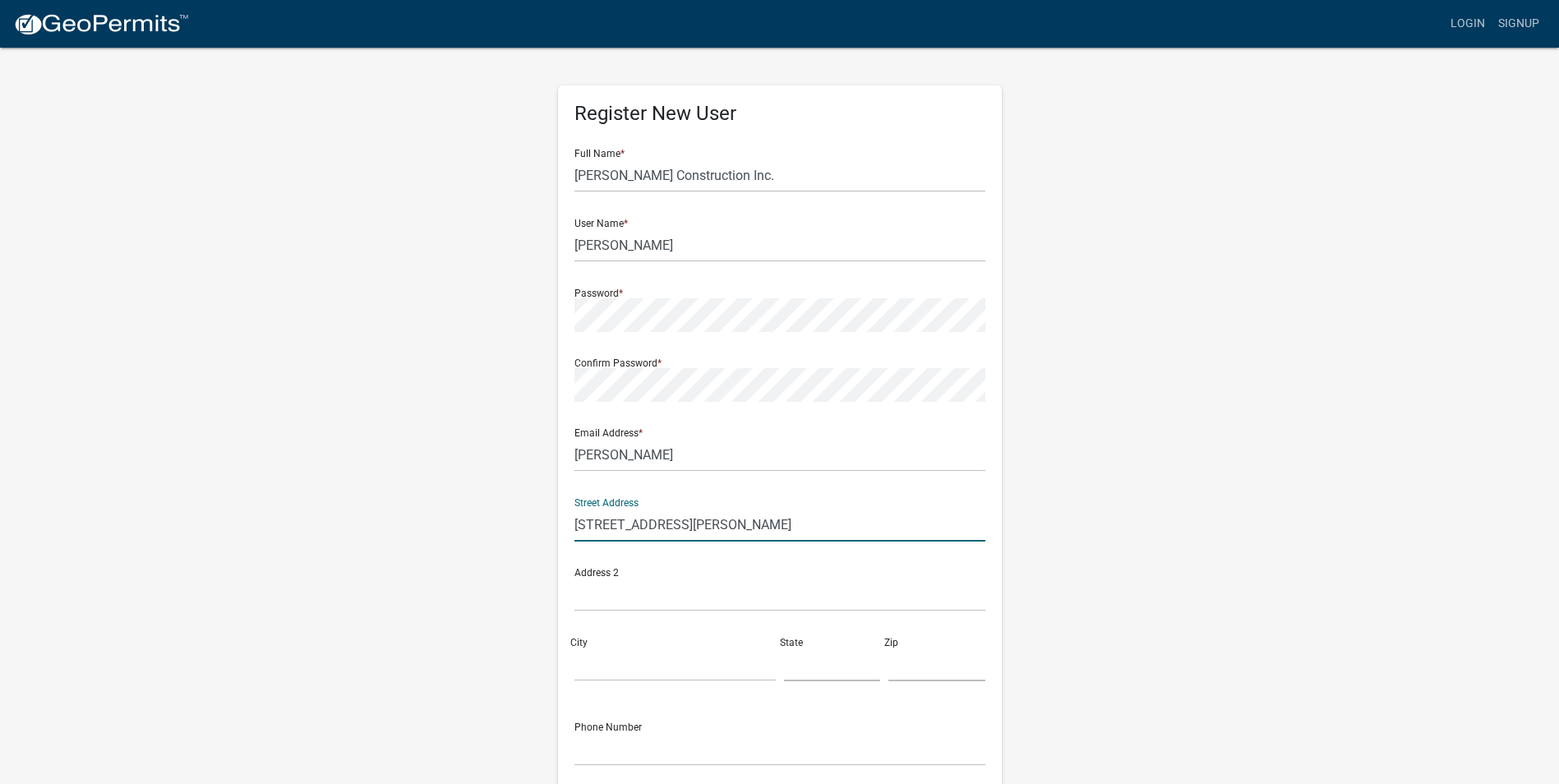
type input "200 W McMurray St"
click at [589, 599] on input "text" at bounding box center [780, 594] width 411 height 34
click at [587, 675] on input "City" at bounding box center [675, 664] width 202 height 34
type input "Prairie City"
click at [816, 670] on input "text" at bounding box center [832, 664] width 97 height 34
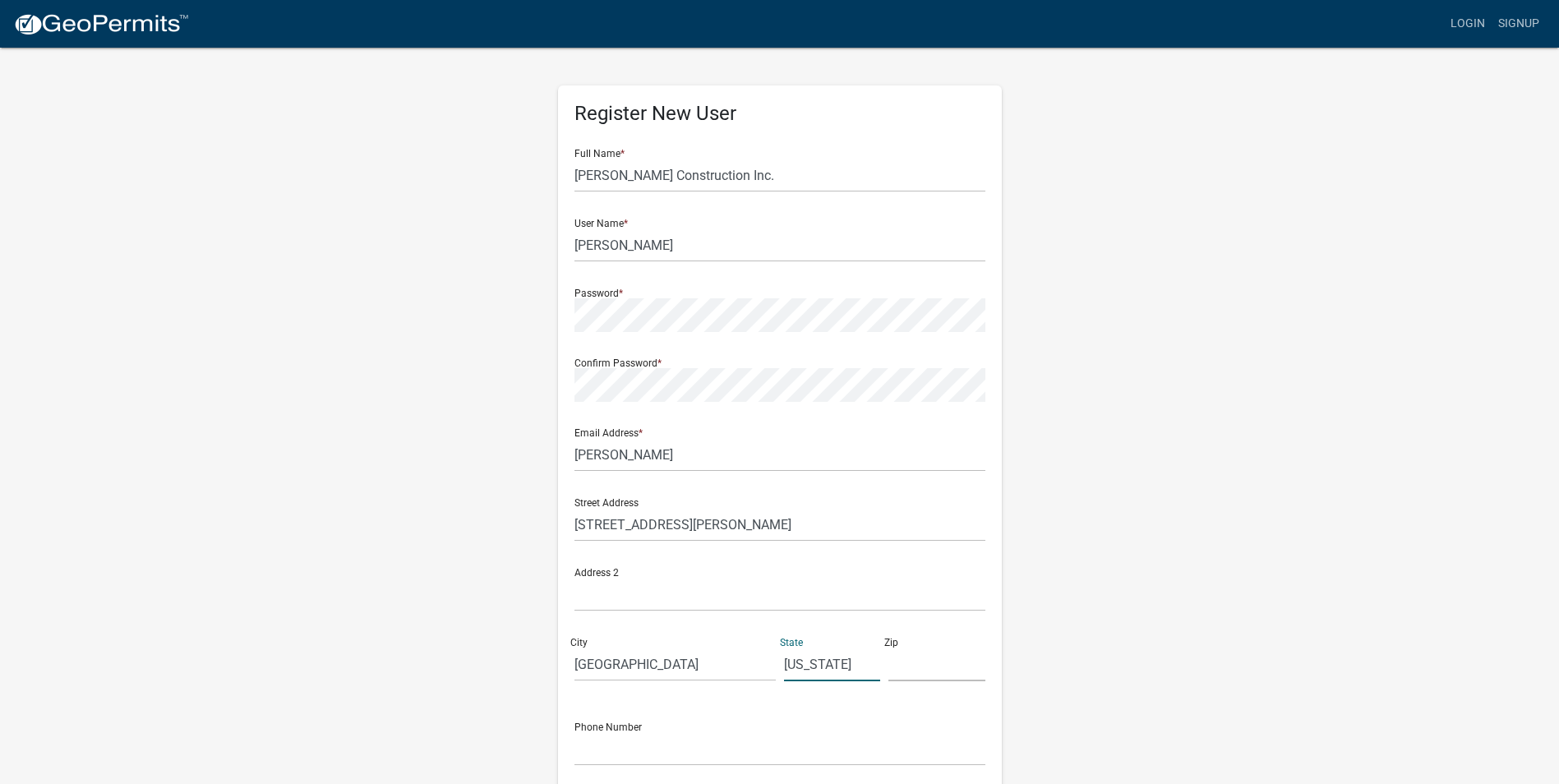
type input "Iowa"
click at [933, 660] on input "text" at bounding box center [937, 664] width 97 height 34
type input "50228"
click at [611, 455] on input "myers" at bounding box center [780, 454] width 411 height 34
click at [591, 529] on input "200 W McMurray St" at bounding box center [780, 524] width 411 height 34
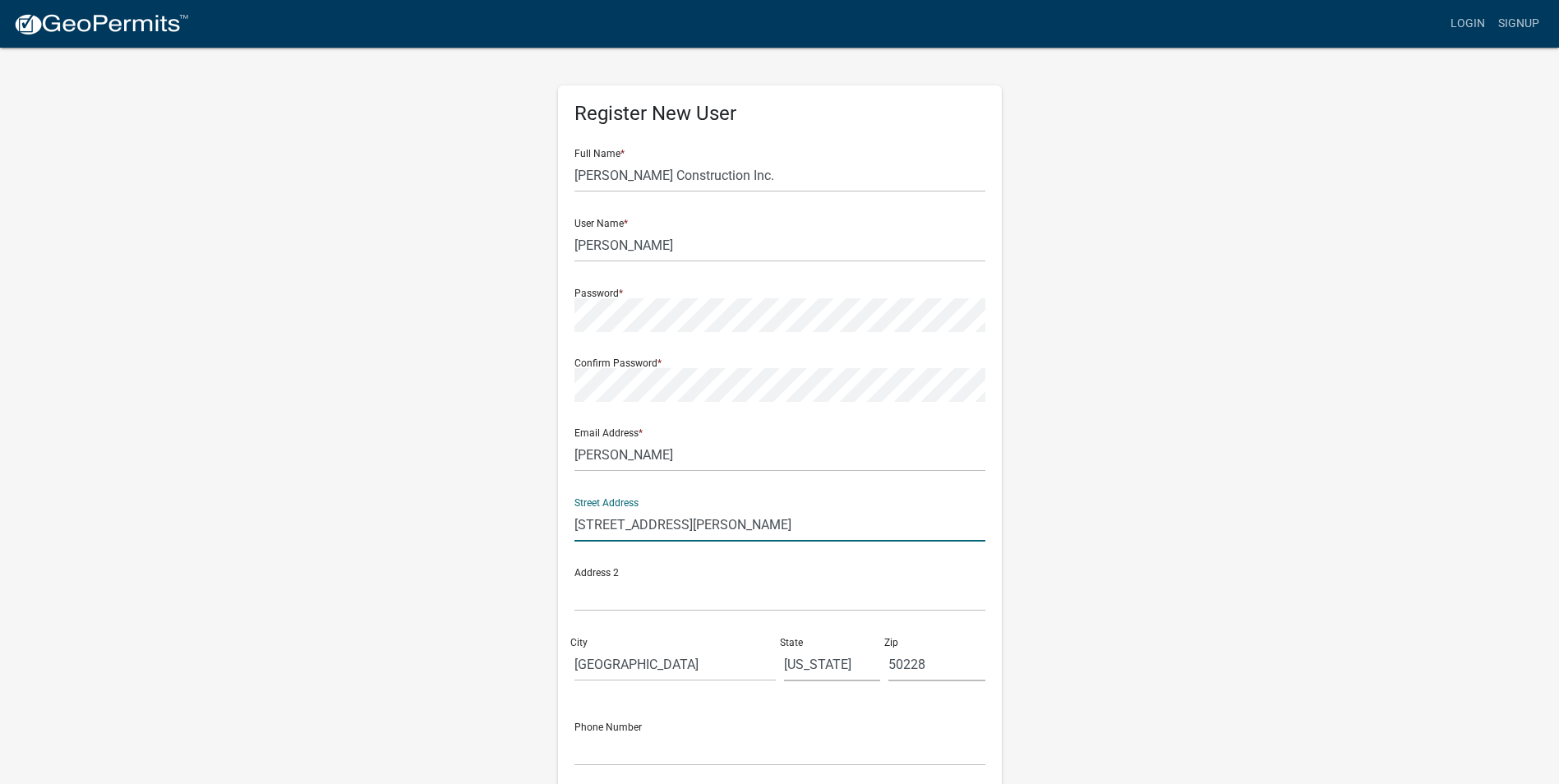
click at [589, 571] on div "Address 2" at bounding box center [780, 583] width 411 height 56
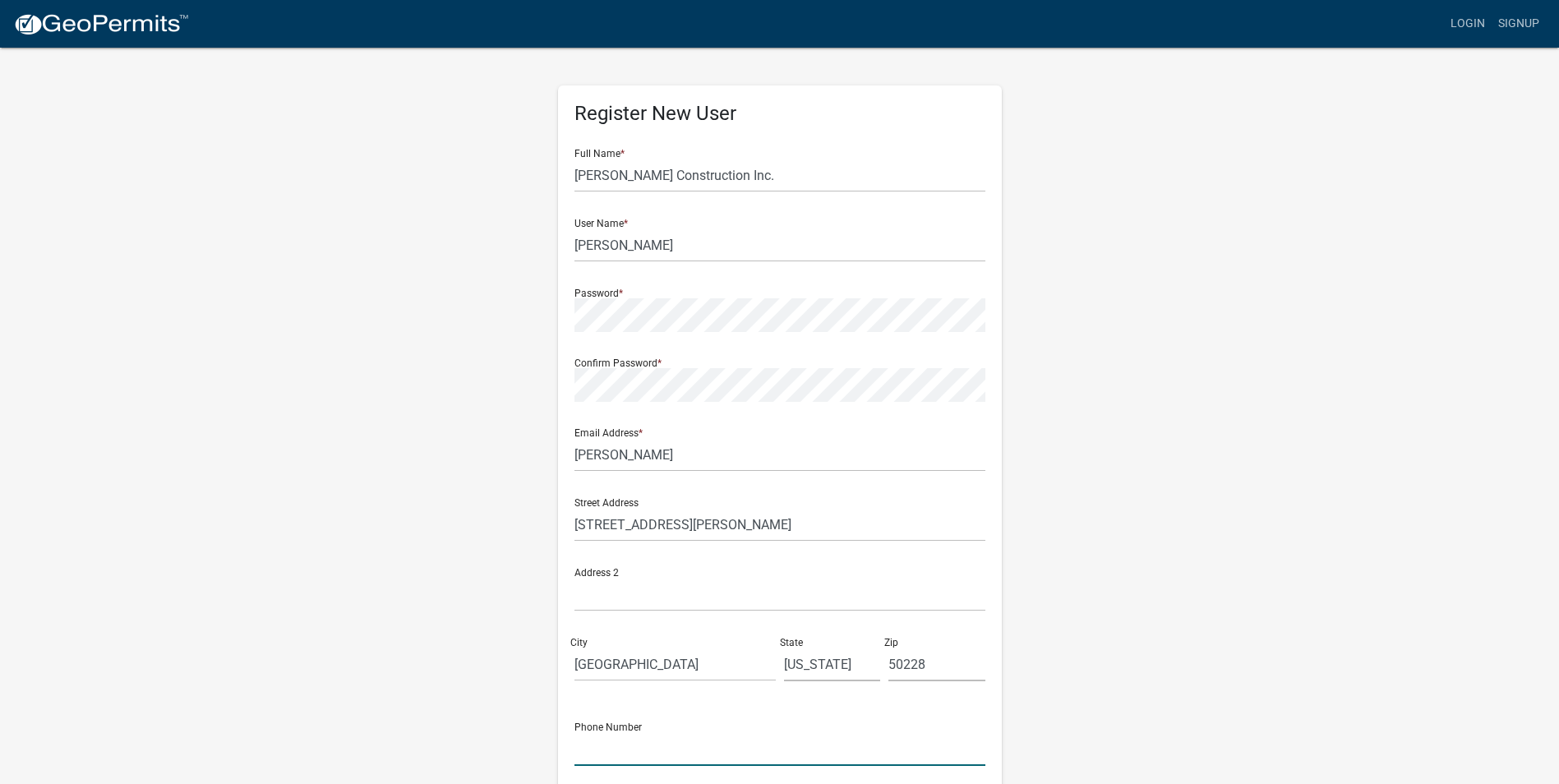
click at [589, 756] on input "text" at bounding box center [780, 749] width 411 height 34
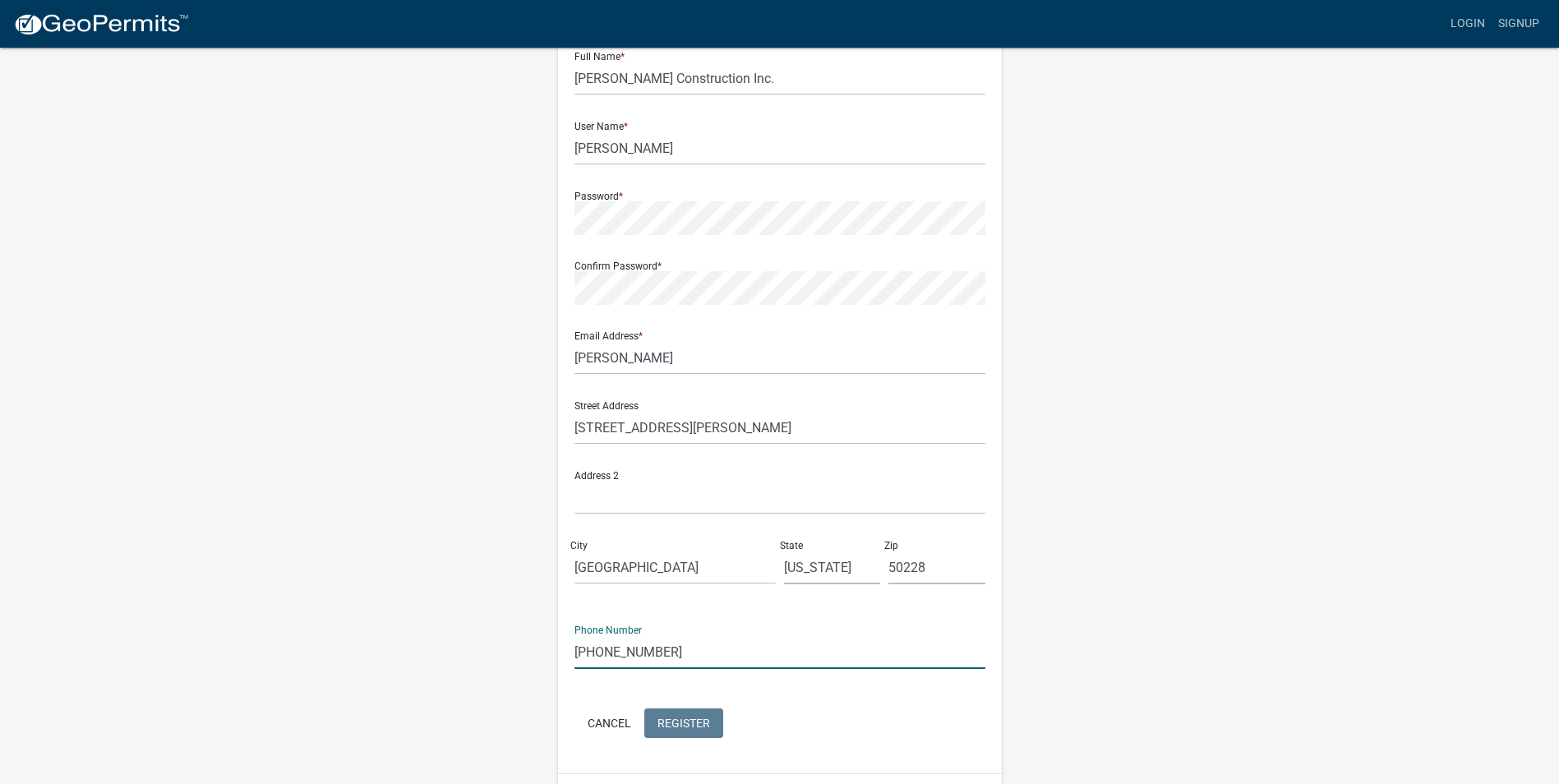
scroll to position [142, 0]
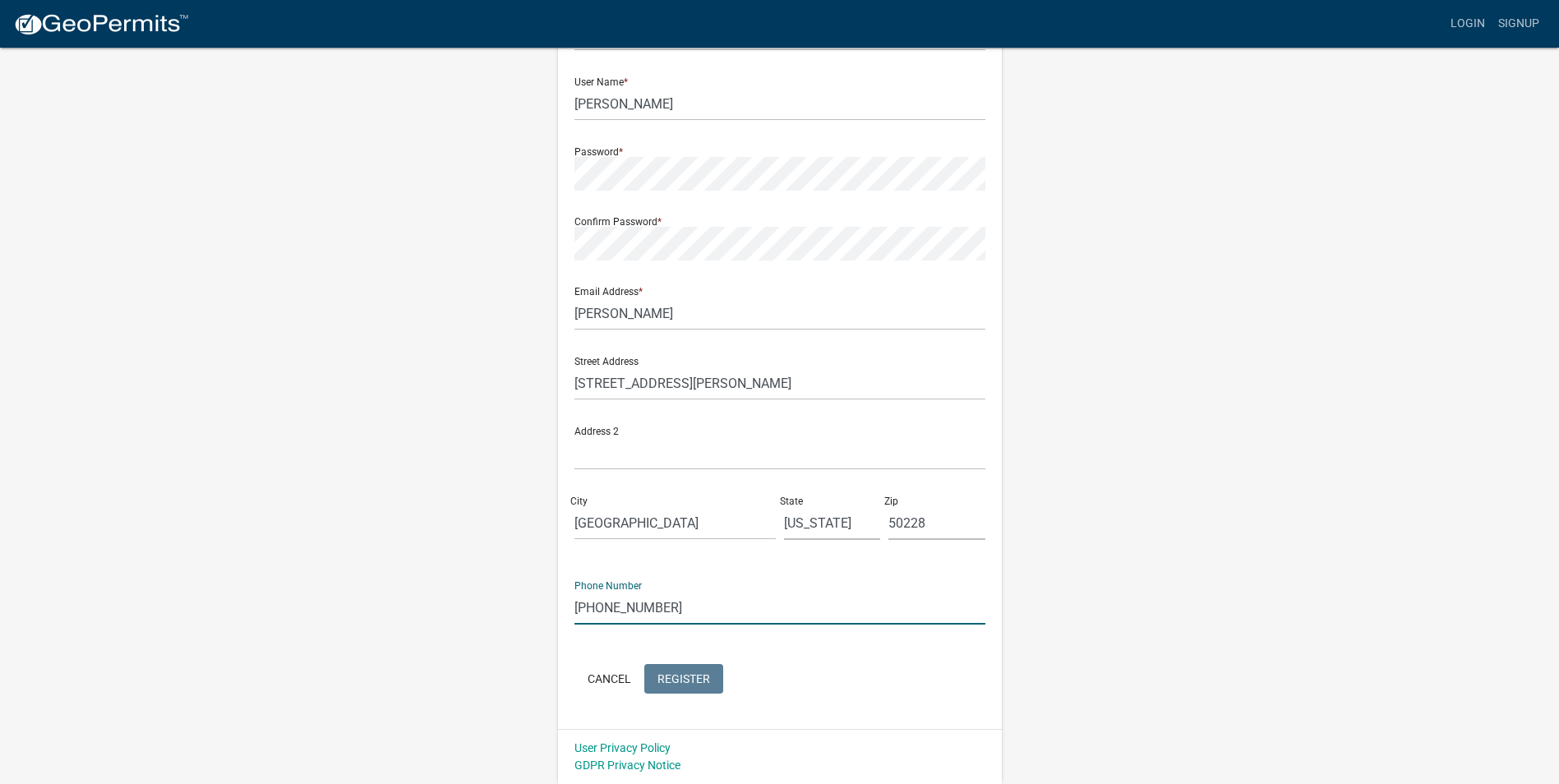
type input "515-975-4311"
click at [1529, 24] on link "Signup" at bounding box center [1519, 24] width 55 height 31
click at [1471, 21] on link "Login" at bounding box center [1467, 24] width 47 height 31
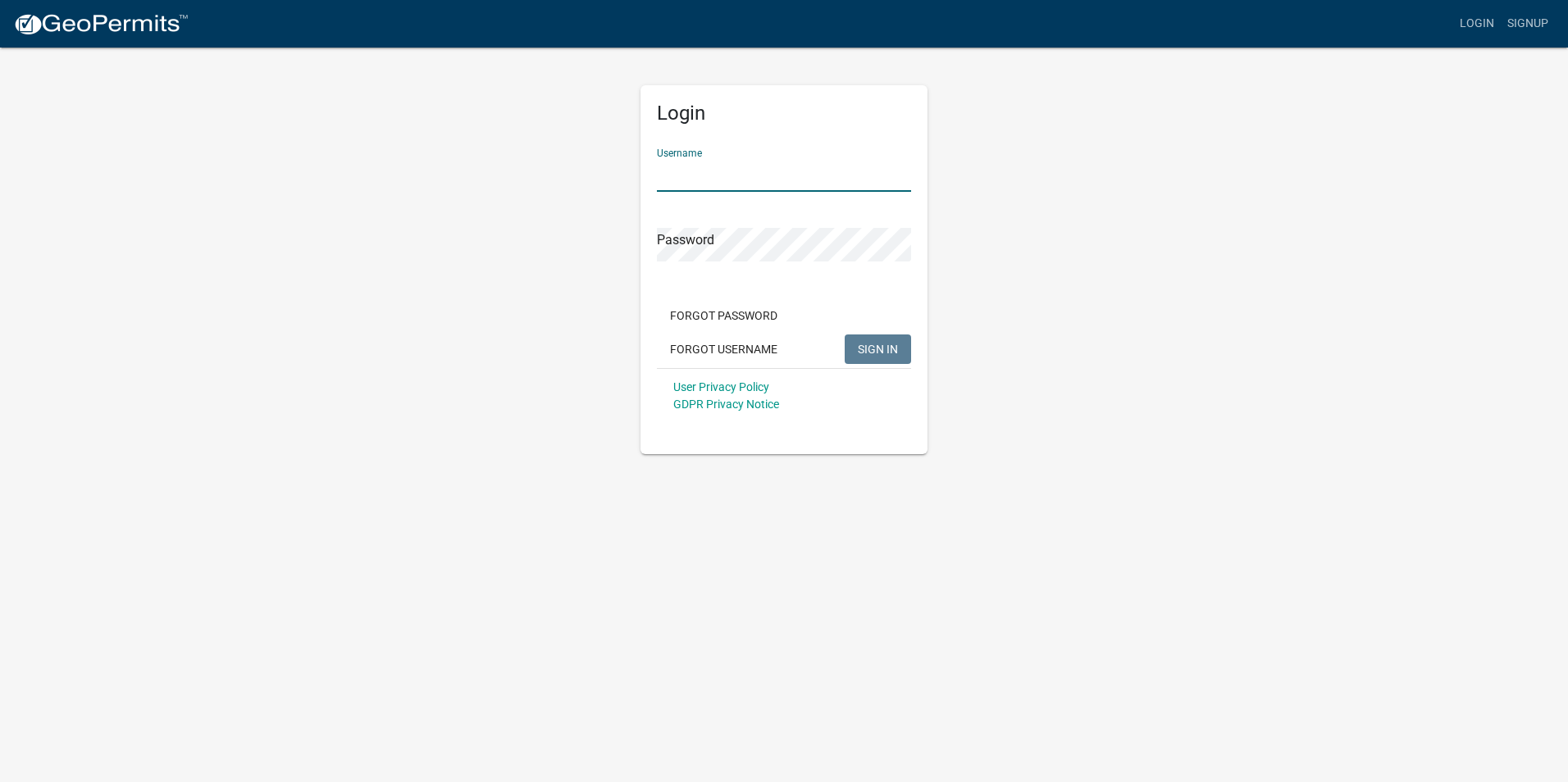
click at [699, 171] on input "Username" at bounding box center [784, 175] width 254 height 34
type input "Dan Myers"
click at [878, 350] on span "SIGN IN" at bounding box center [877, 348] width 40 height 13
click at [881, 352] on span "SIGN IN" at bounding box center [877, 348] width 40 height 13
click at [1528, 18] on link "Signup" at bounding box center [1527, 24] width 54 height 31
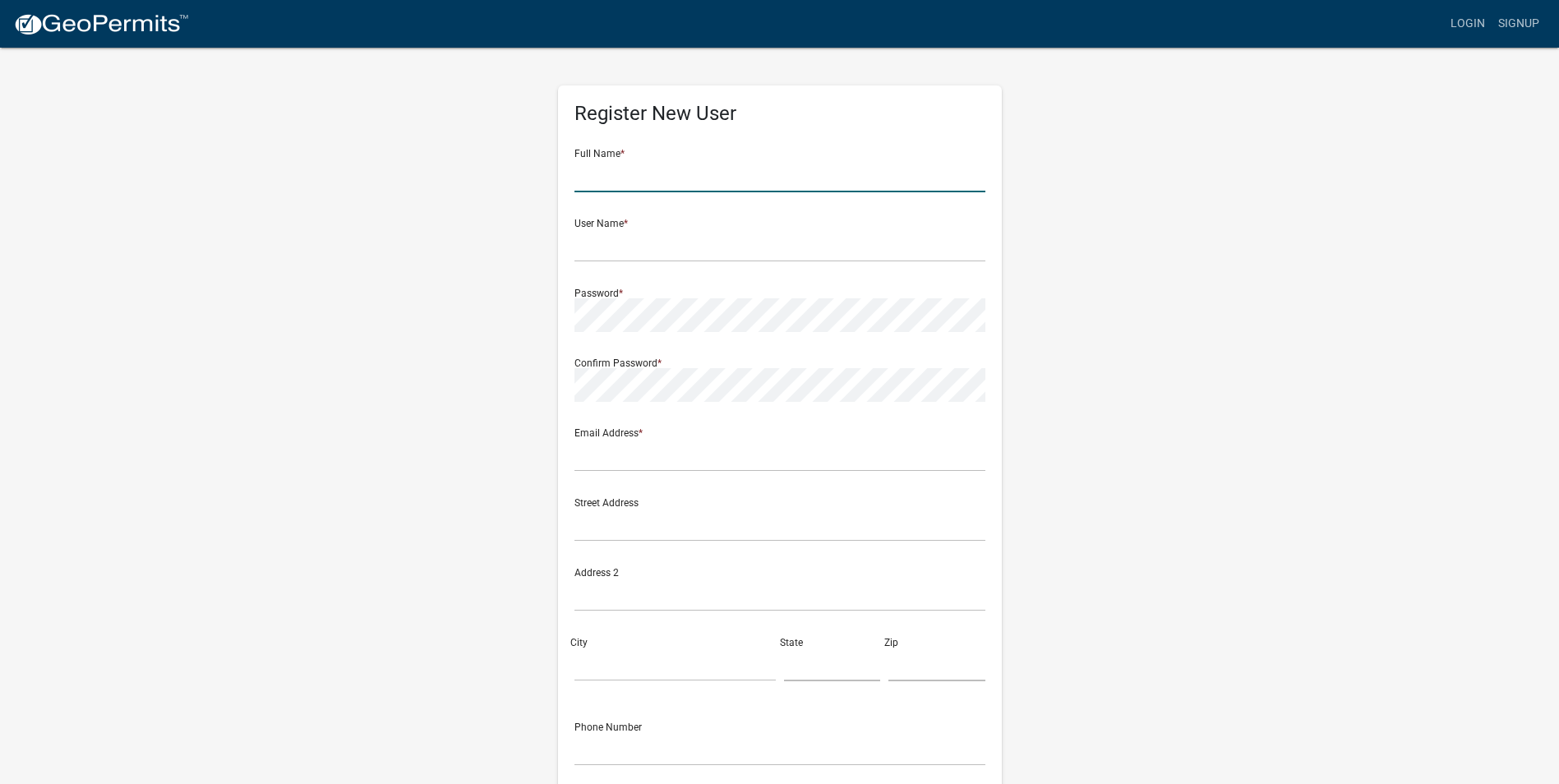
click at [581, 179] on input "text" at bounding box center [780, 175] width 411 height 34
type input "Dan Myers Construction Inc."
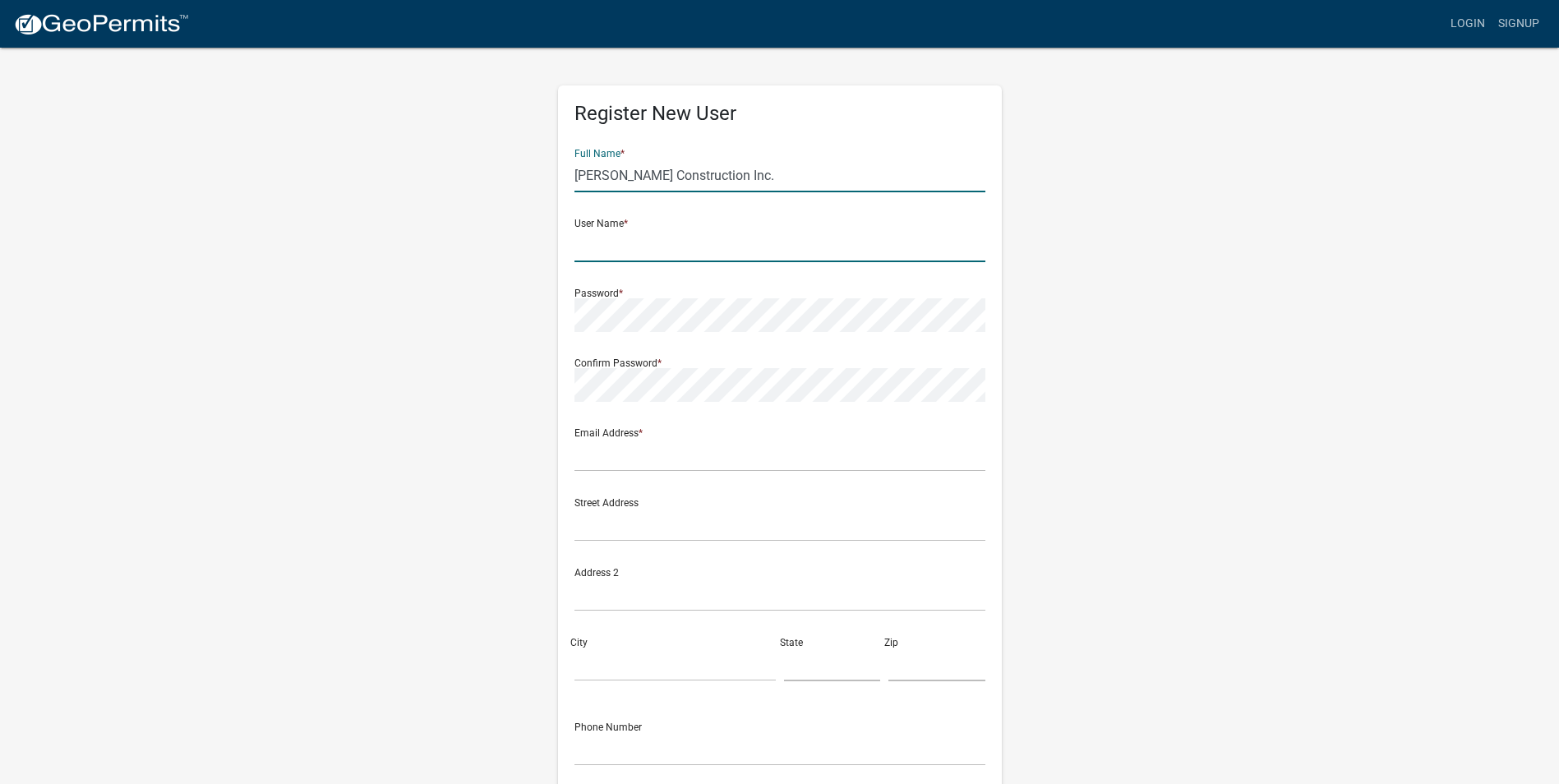
type input "Dan Myers"
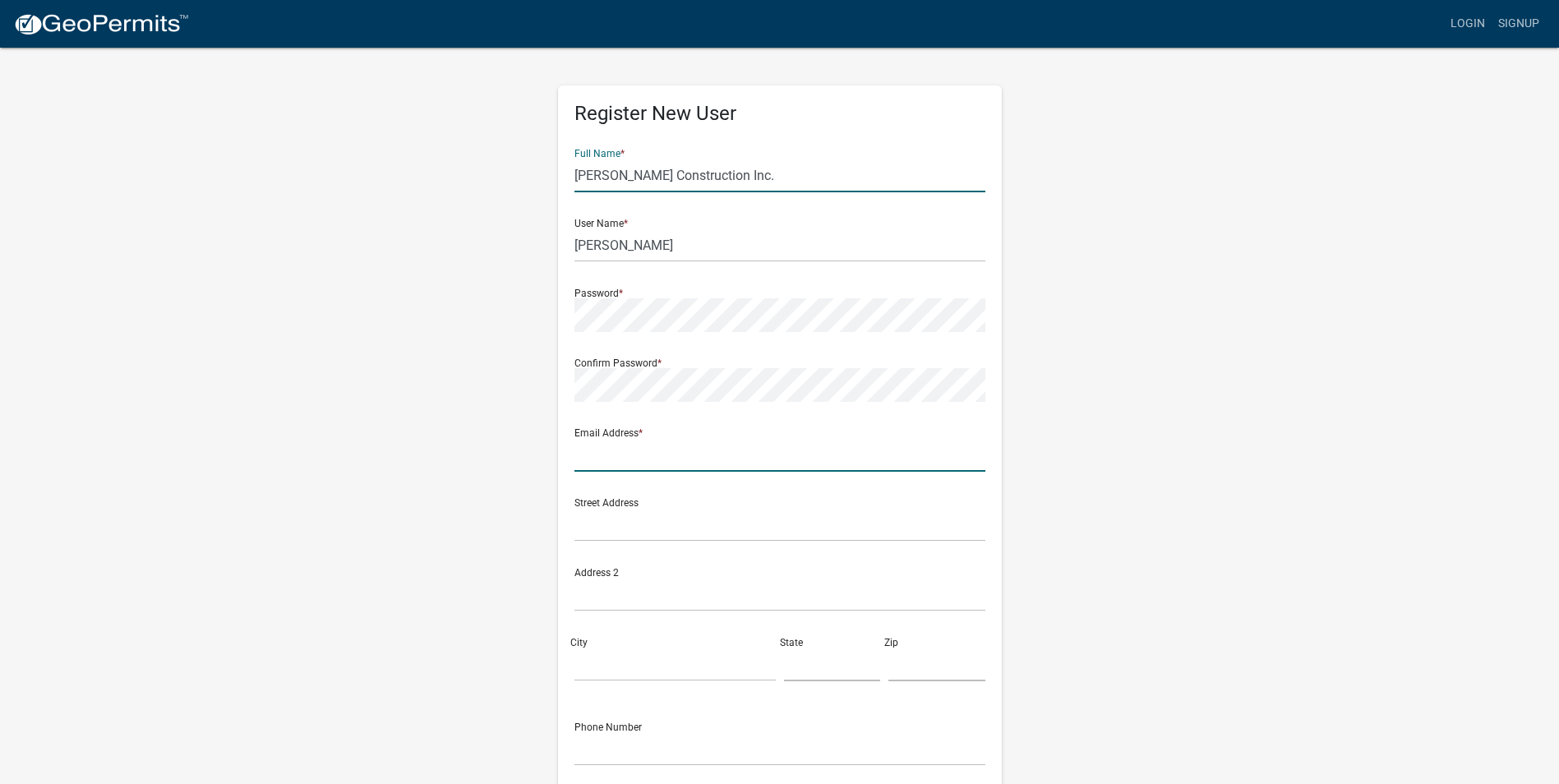
type input "myers"
type input "200 W McMurray St"
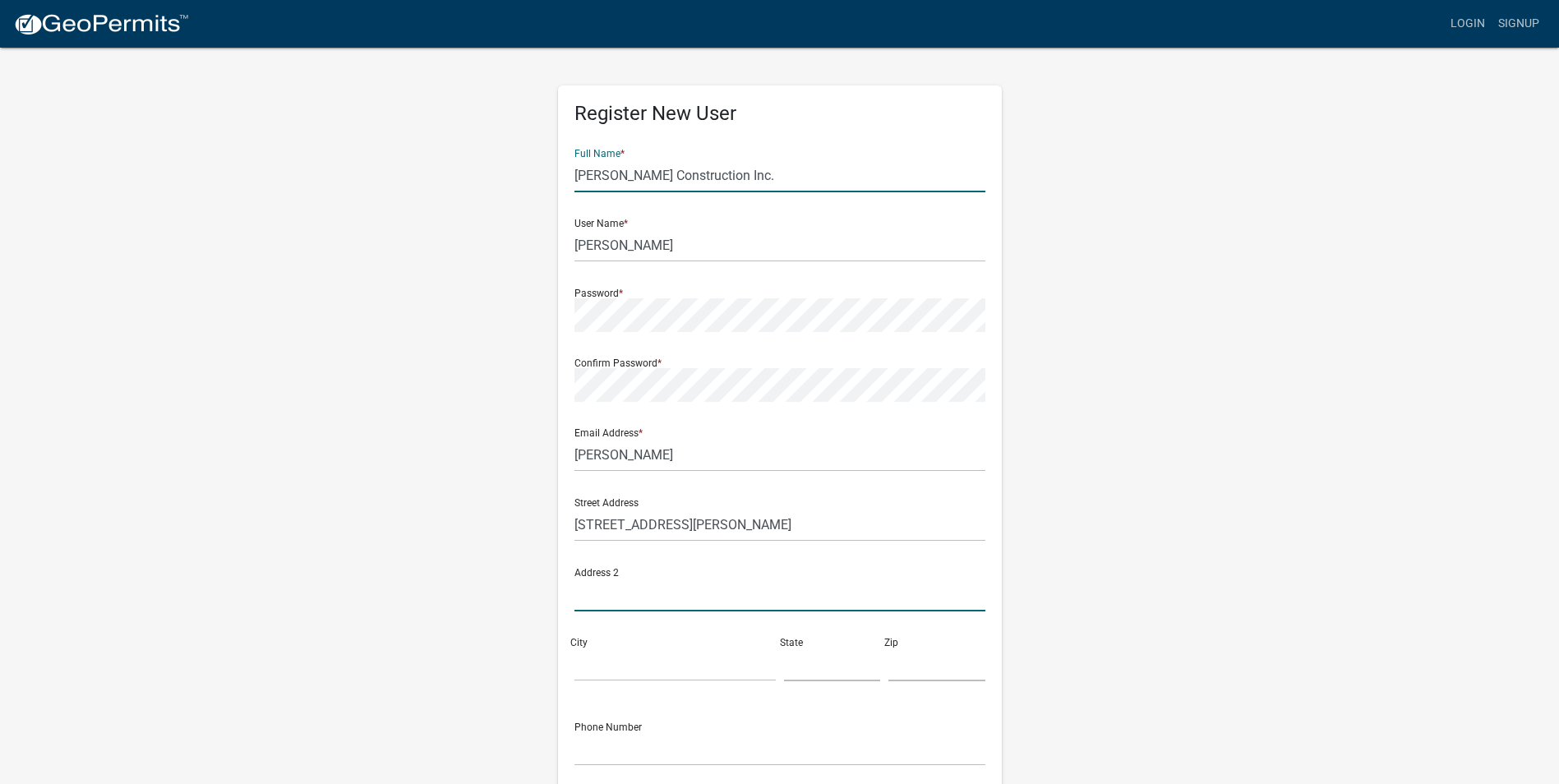
type input "Prairie City"
type input "Iowa"
type input "50228"
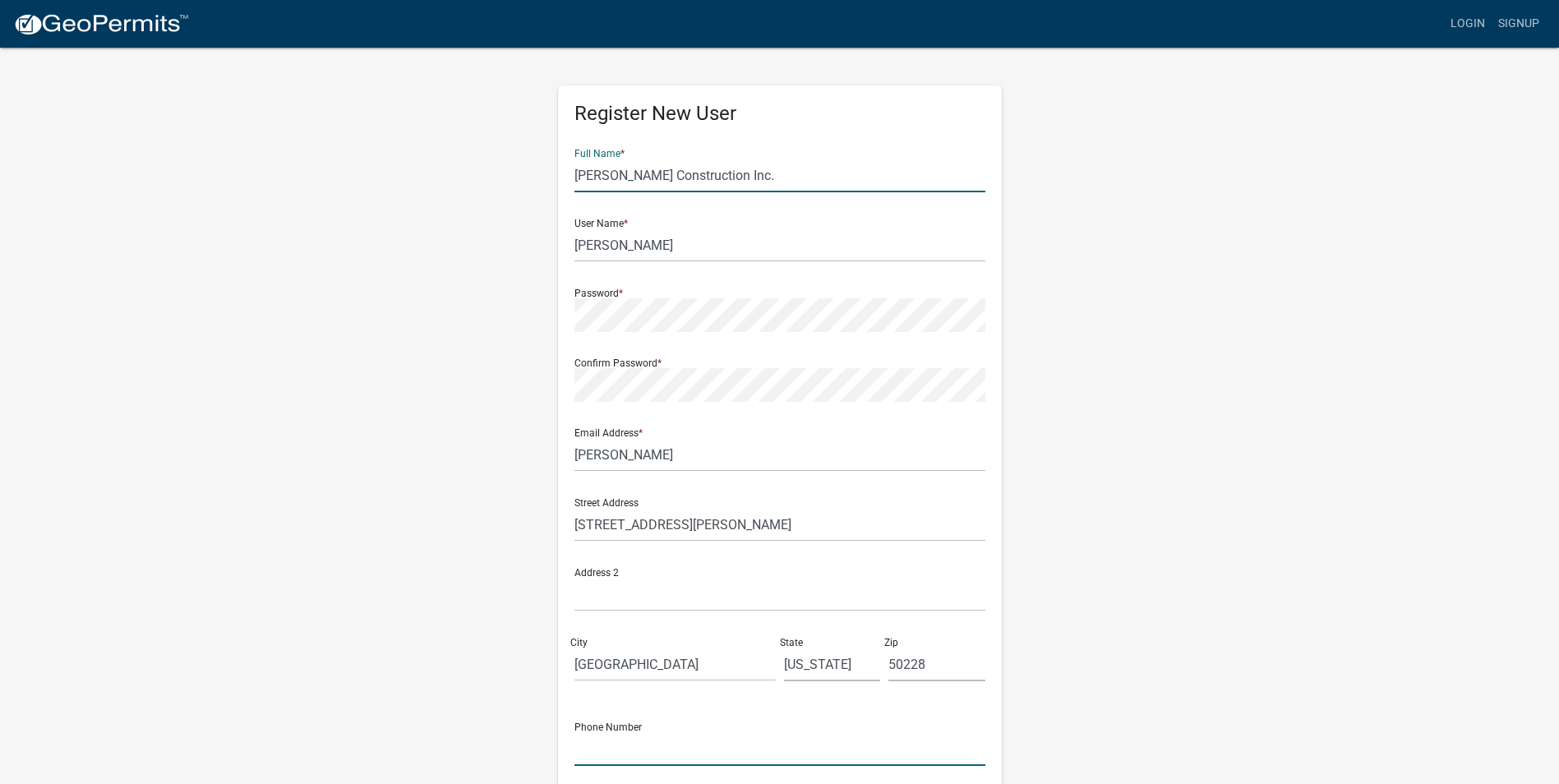
type input "515-975-4311"
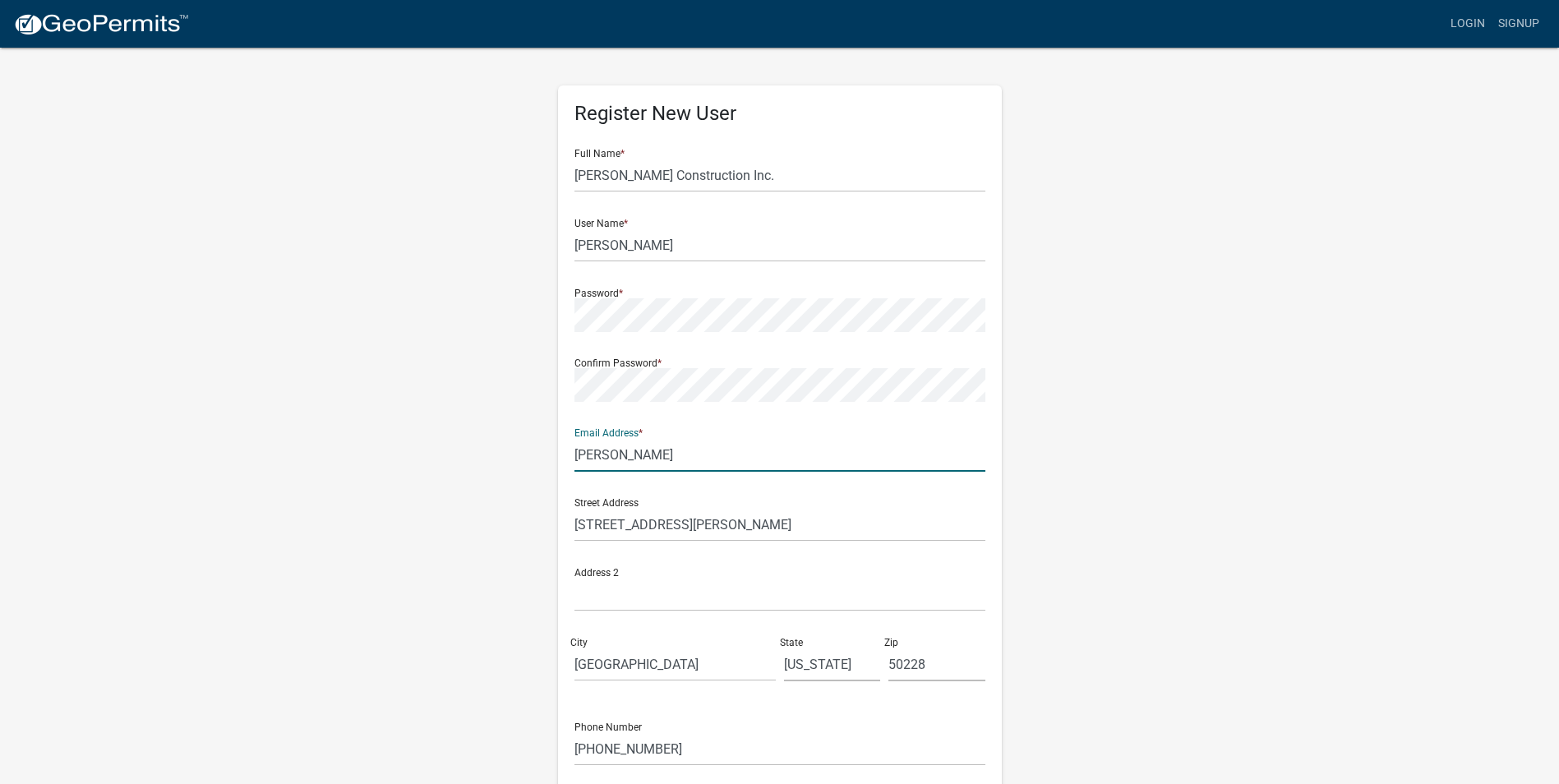
click at [494, 461] on div "Register New User Full Name * Dan Myers Construction Inc. User Name * Dan Myers…" at bounding box center [780, 486] width 937 height 879
click at [582, 456] on input "myers" at bounding box center [780, 454] width 411 height 34
type input "myersdan83@gmail.com"
type input "PO Box 275"
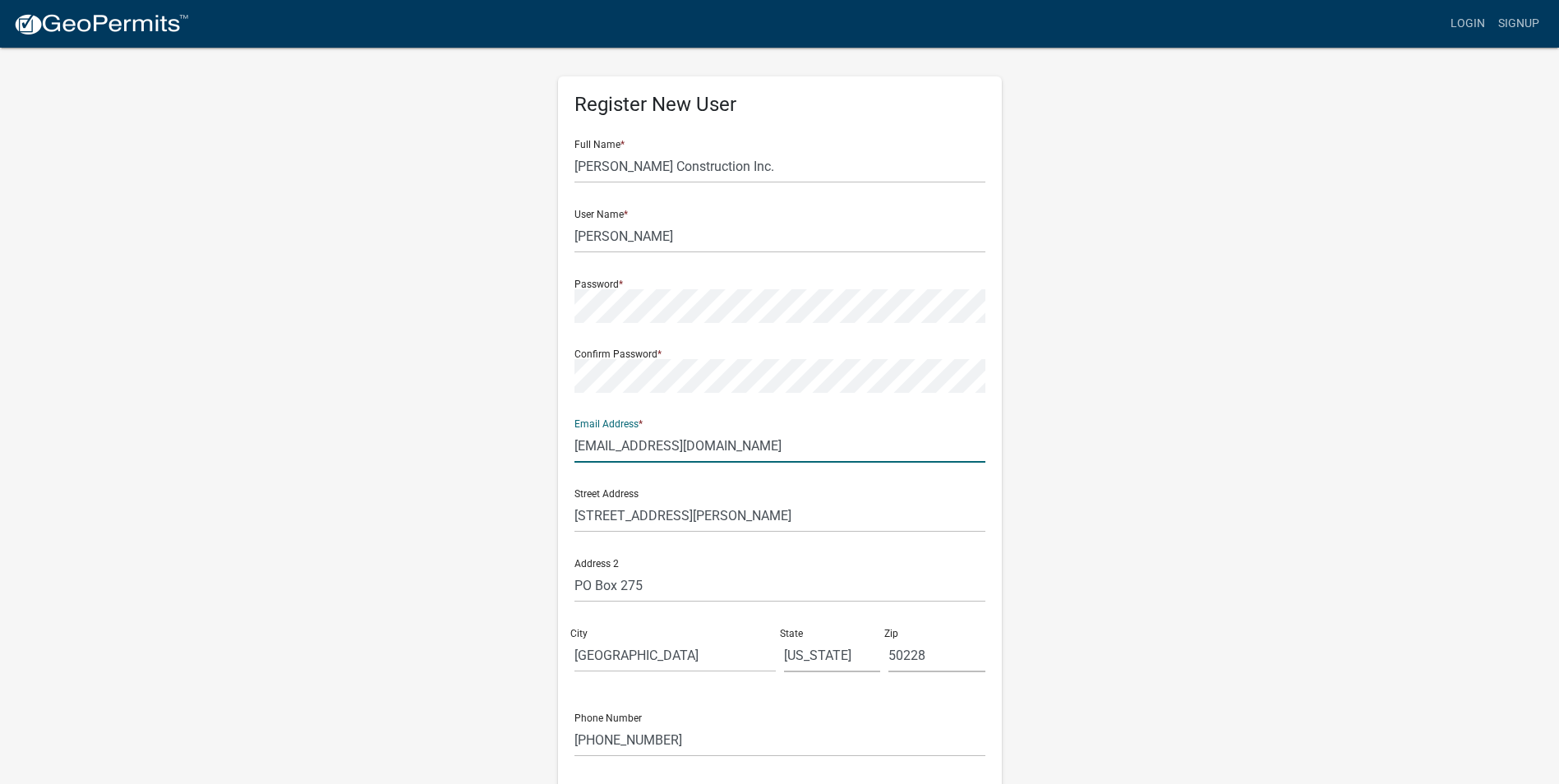
scroll to position [142, 0]
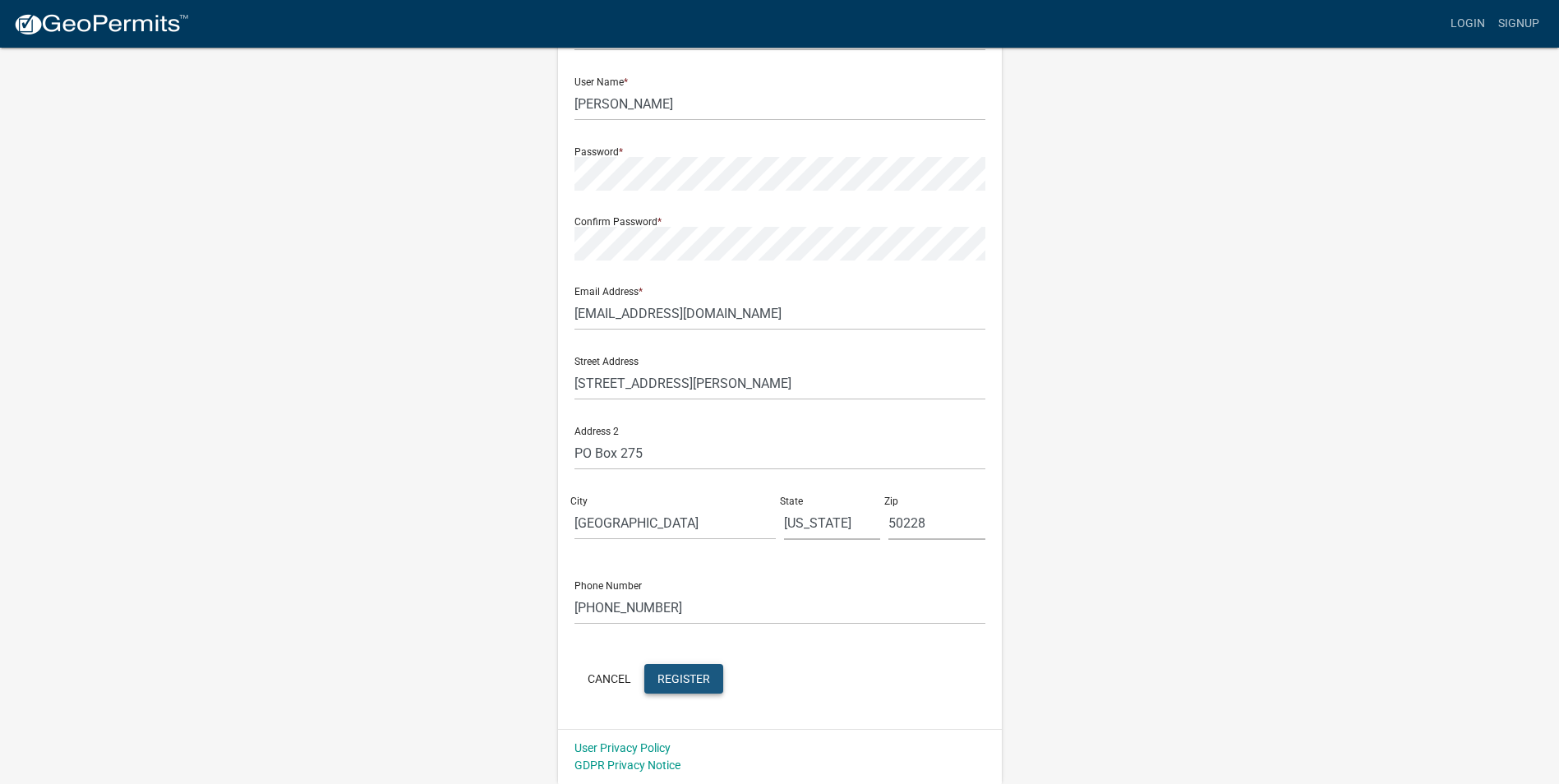
click at [664, 679] on span "Register" at bounding box center [684, 678] width 53 height 13
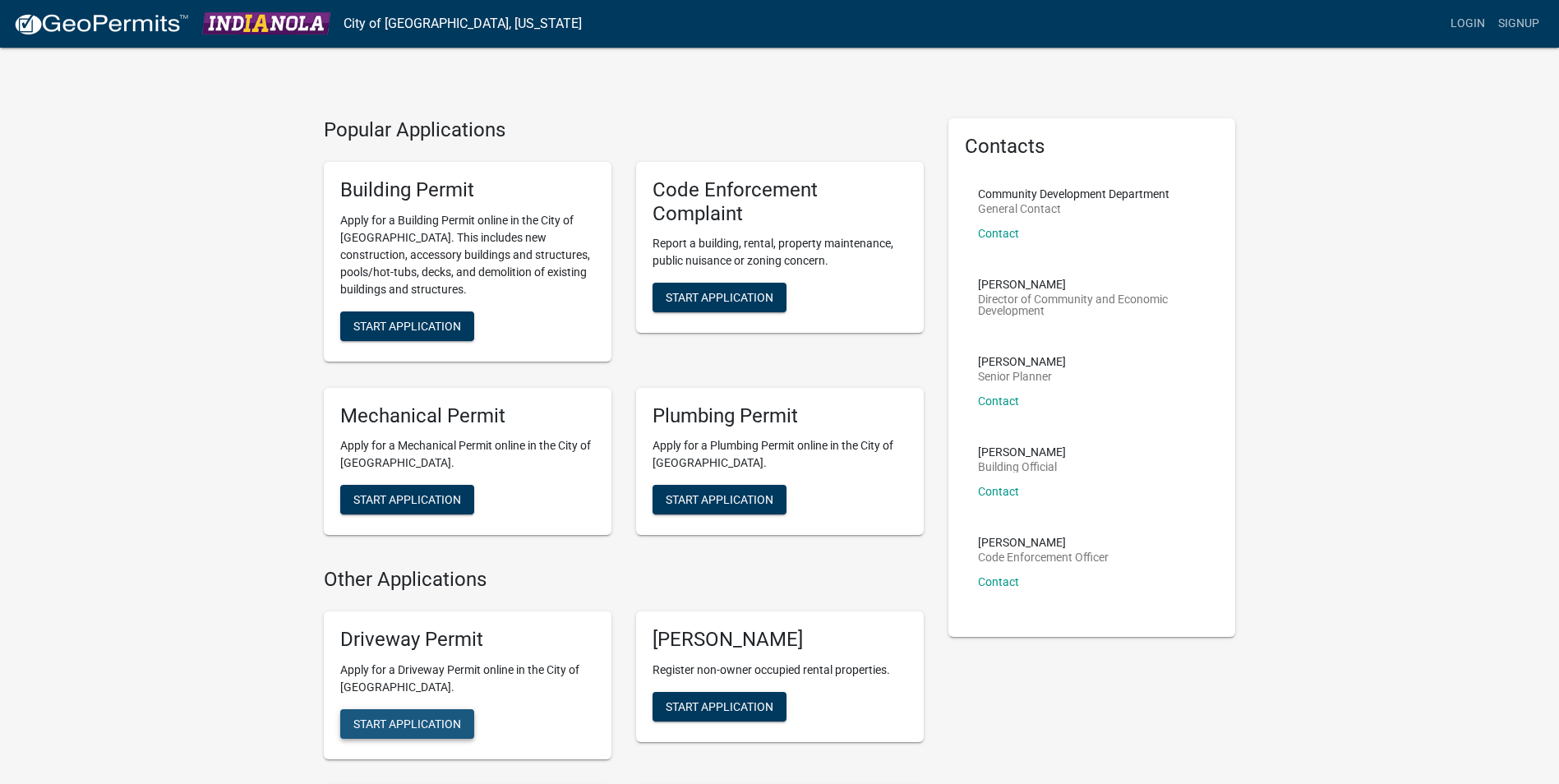
click at [413, 724] on span "Start Application" at bounding box center [407, 723] width 108 height 13
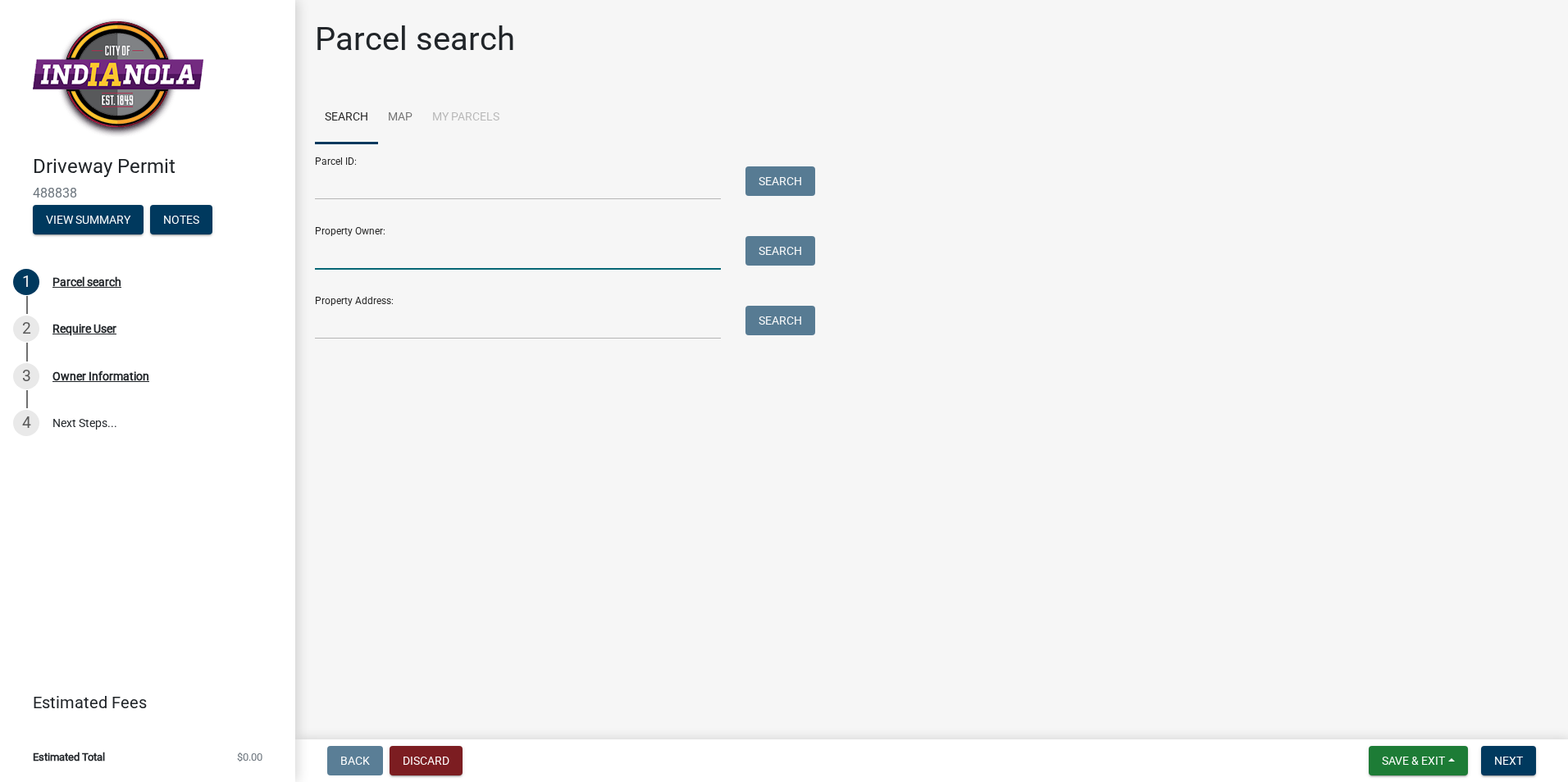
click at [329, 254] on input "Property Owner:" at bounding box center [518, 253] width 406 height 34
type input "[PERSON_NAME]"
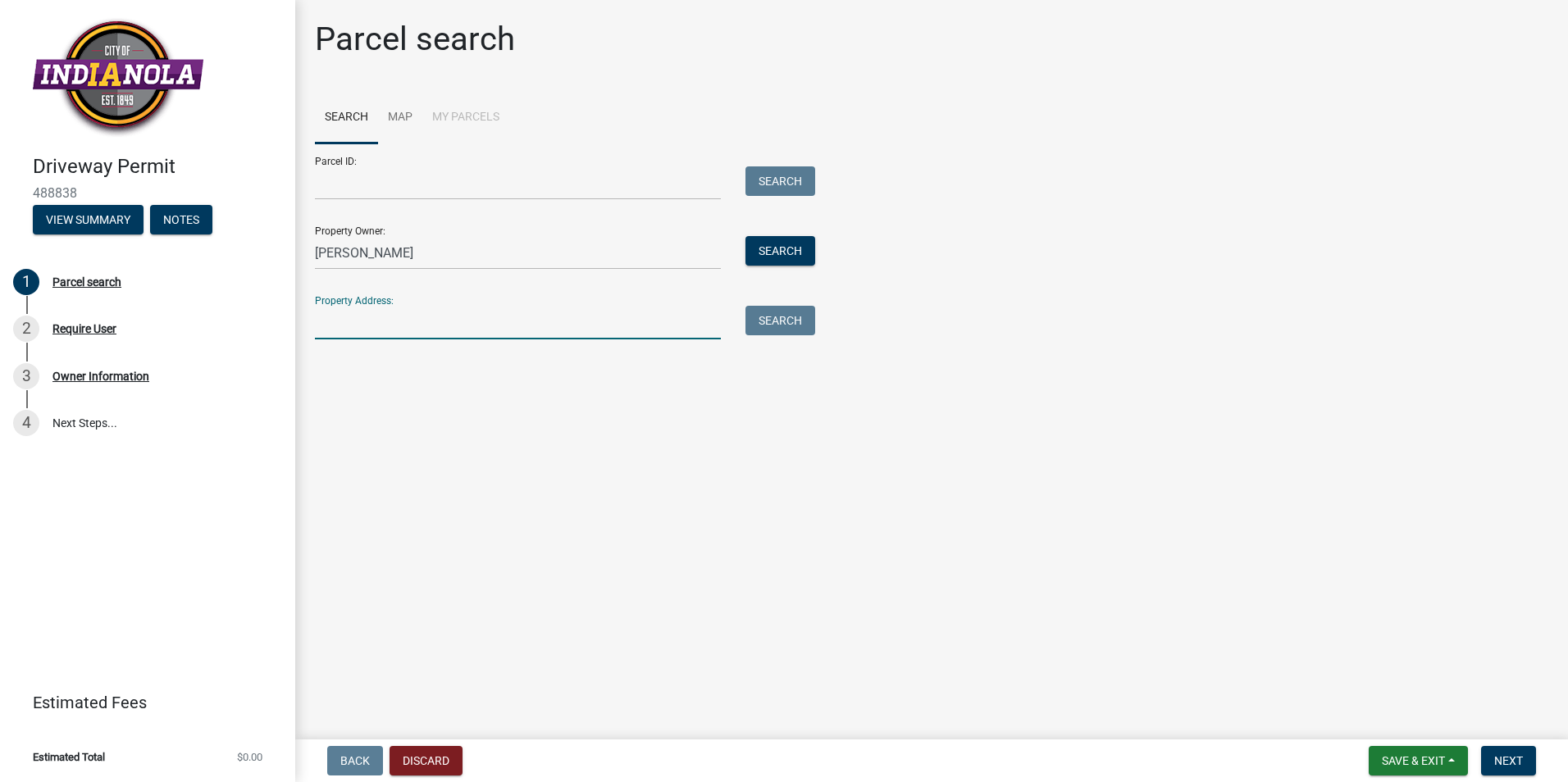
click at [335, 327] on input "Property Address:" at bounding box center [518, 322] width 406 height 34
type input "1028 [PERSON_NAME] Dr"
click at [353, 372] on button "Search All" at bounding box center [361, 367] width 92 height 30
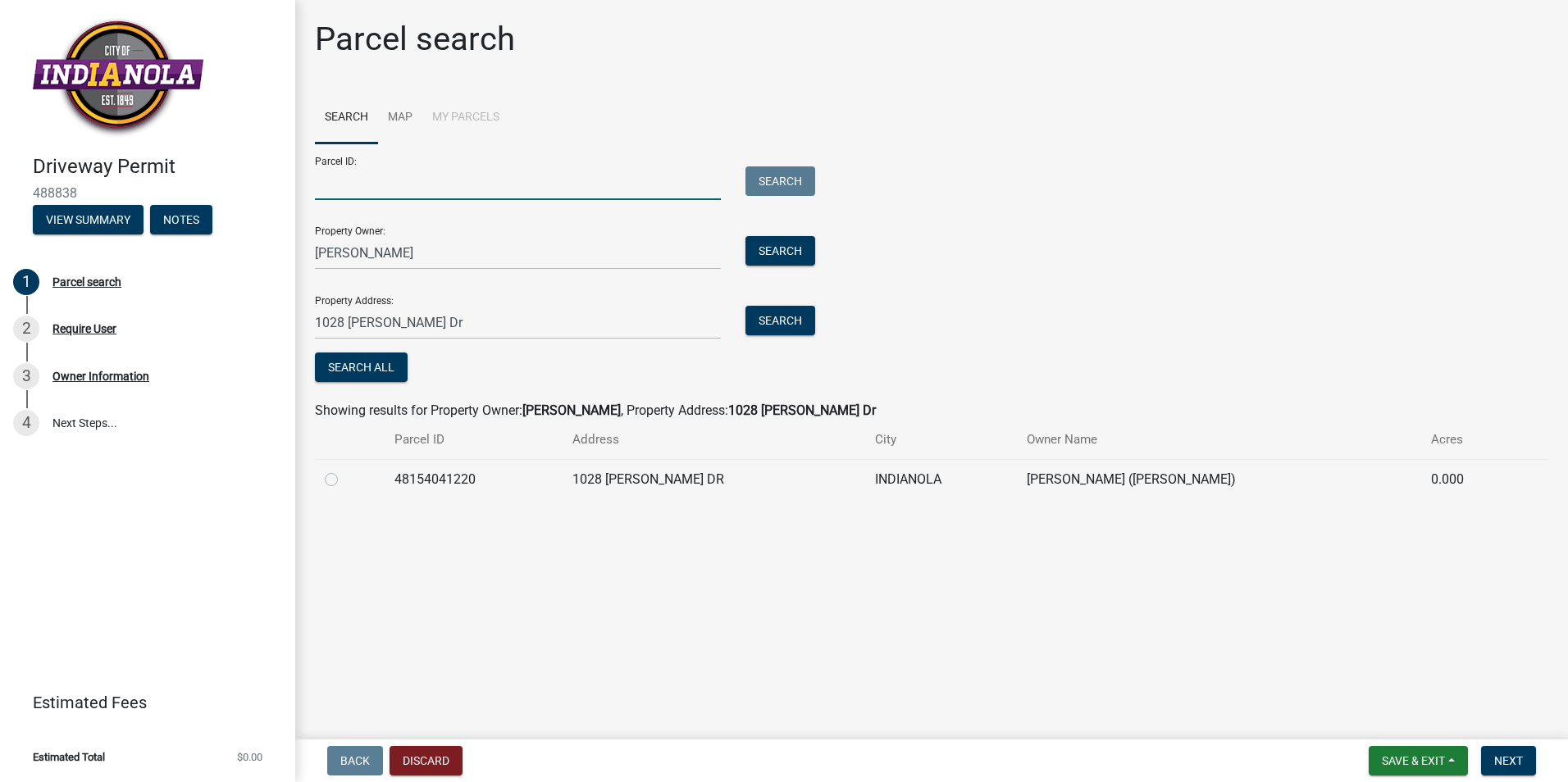
click at [342, 193] on input "Parcel ID:" at bounding box center [518, 183] width 406 height 34
type input "48154041220"
click at [1505, 757] on span "Next" at bounding box center [1508, 760] width 29 height 13
click at [780, 325] on button "Search" at bounding box center [779, 320] width 70 height 30
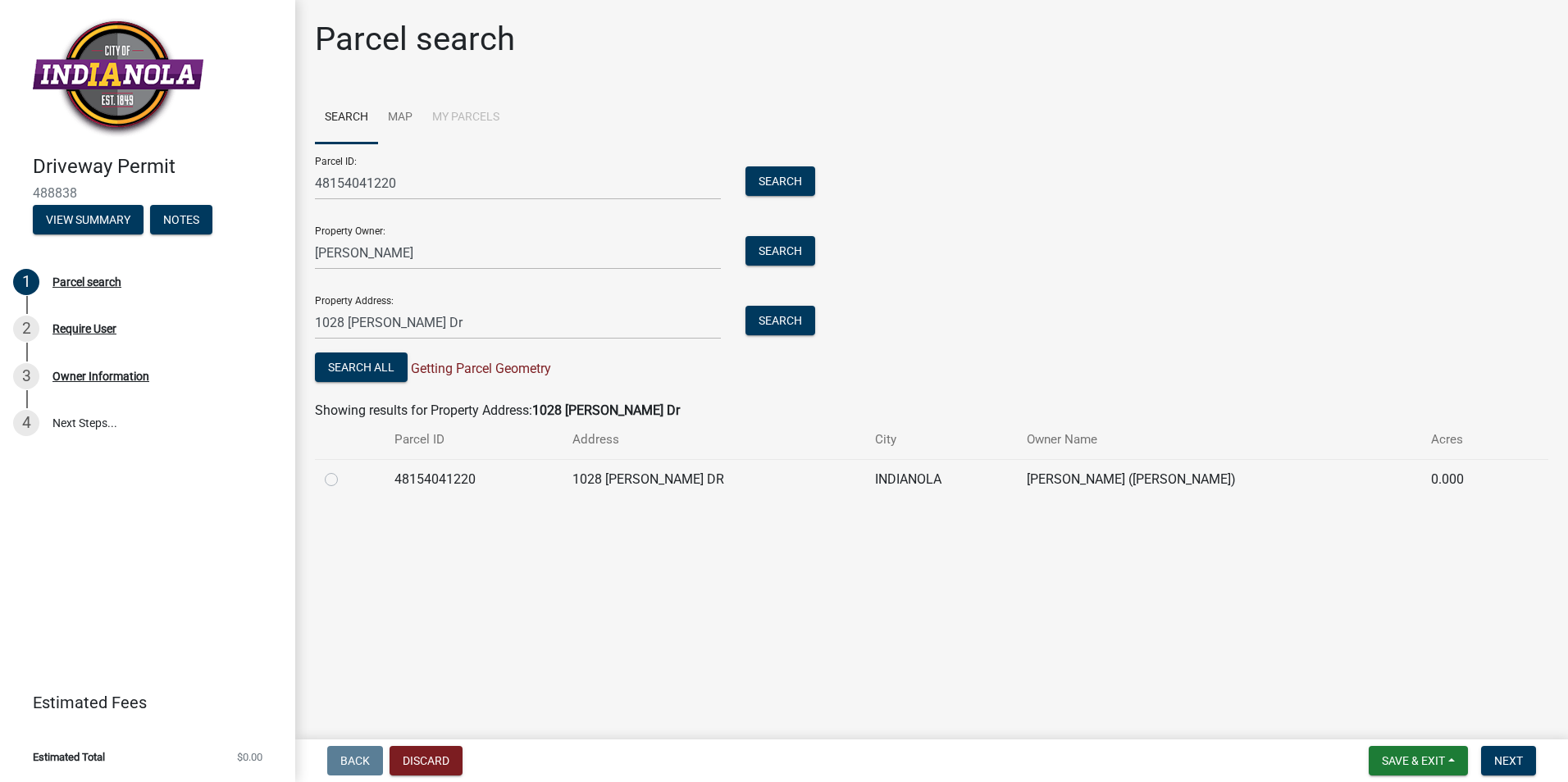
click at [344, 469] on label at bounding box center [344, 469] width 0 height 0
click at [344, 478] on input "radio" at bounding box center [350, 475] width 11 height 11
radio input "true"
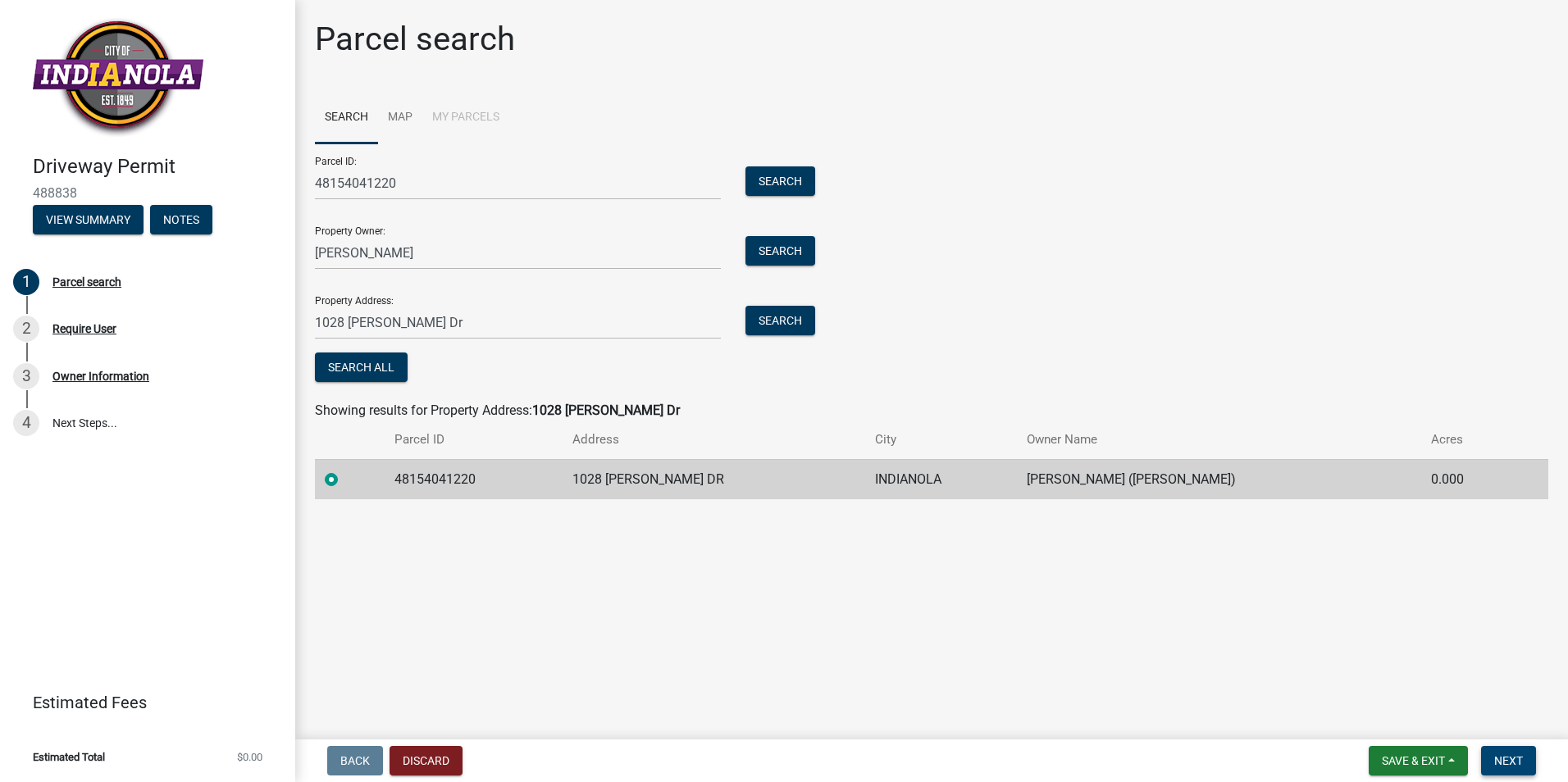
click at [1511, 755] on span "Next" at bounding box center [1508, 760] width 29 height 13
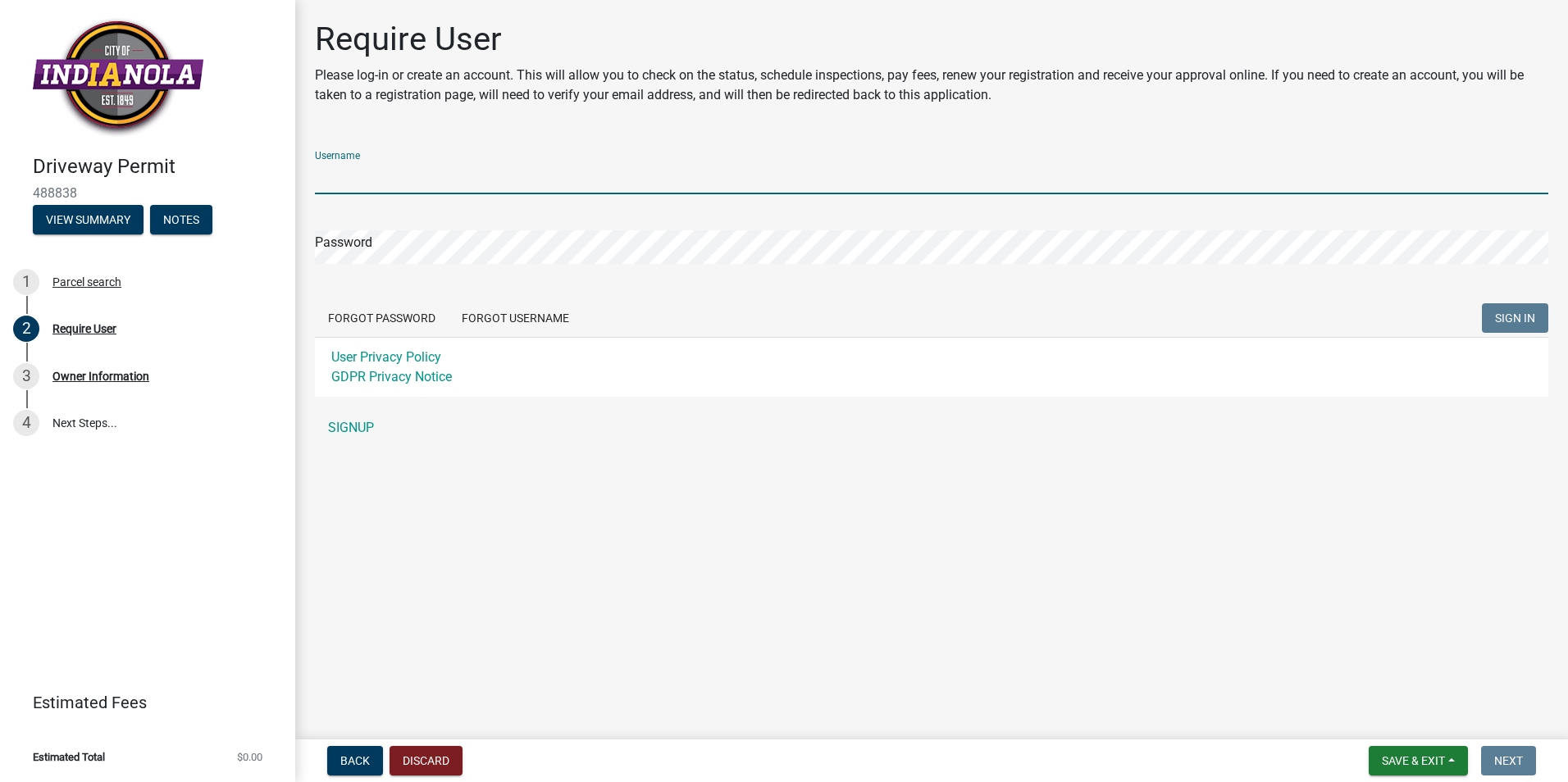
click at [337, 176] on input "Username" at bounding box center [931, 177] width 1234 height 34
type input "Myers Construction"
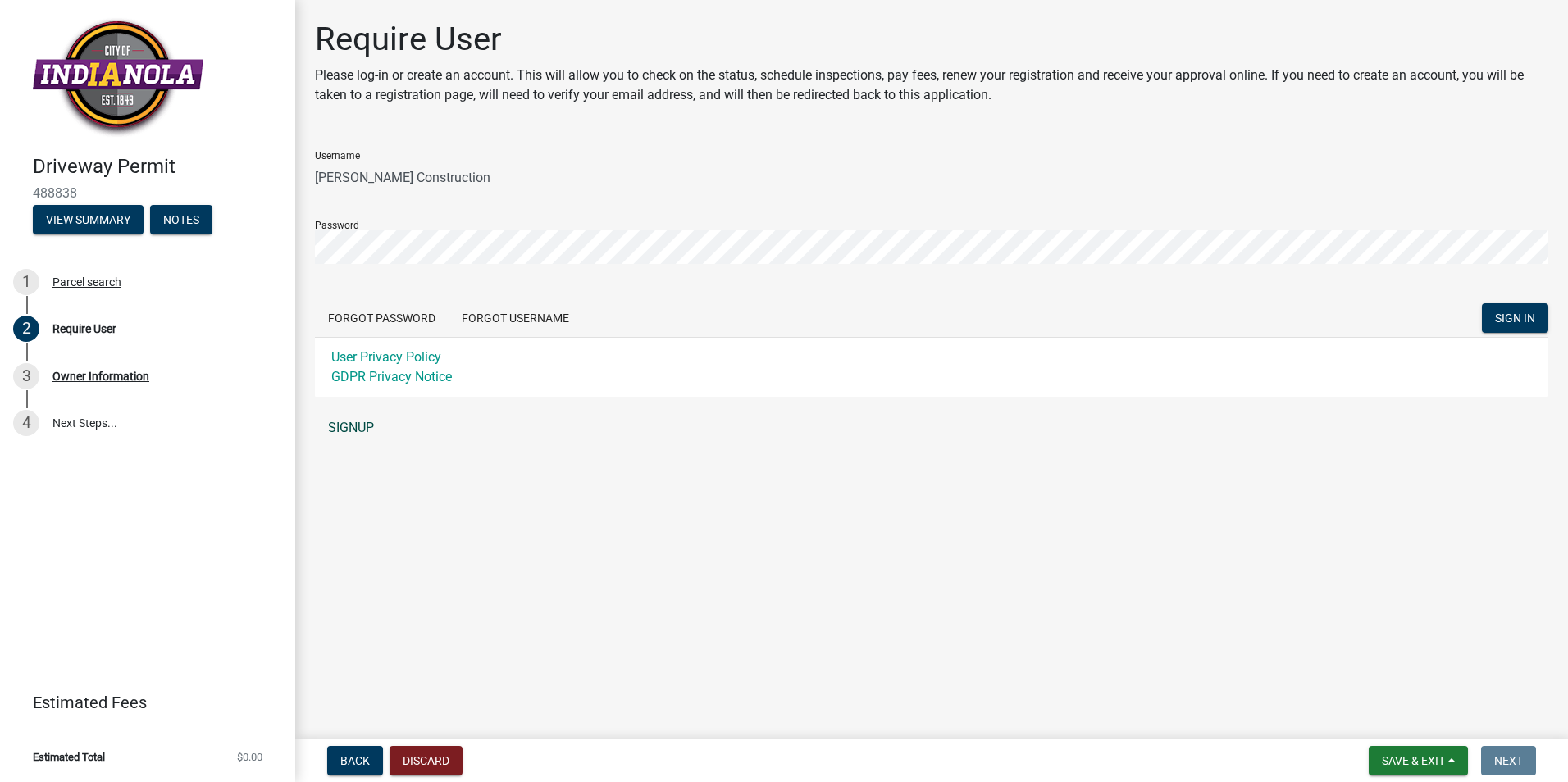
click at [345, 423] on link "SIGNUP" at bounding box center [931, 428] width 1234 height 33
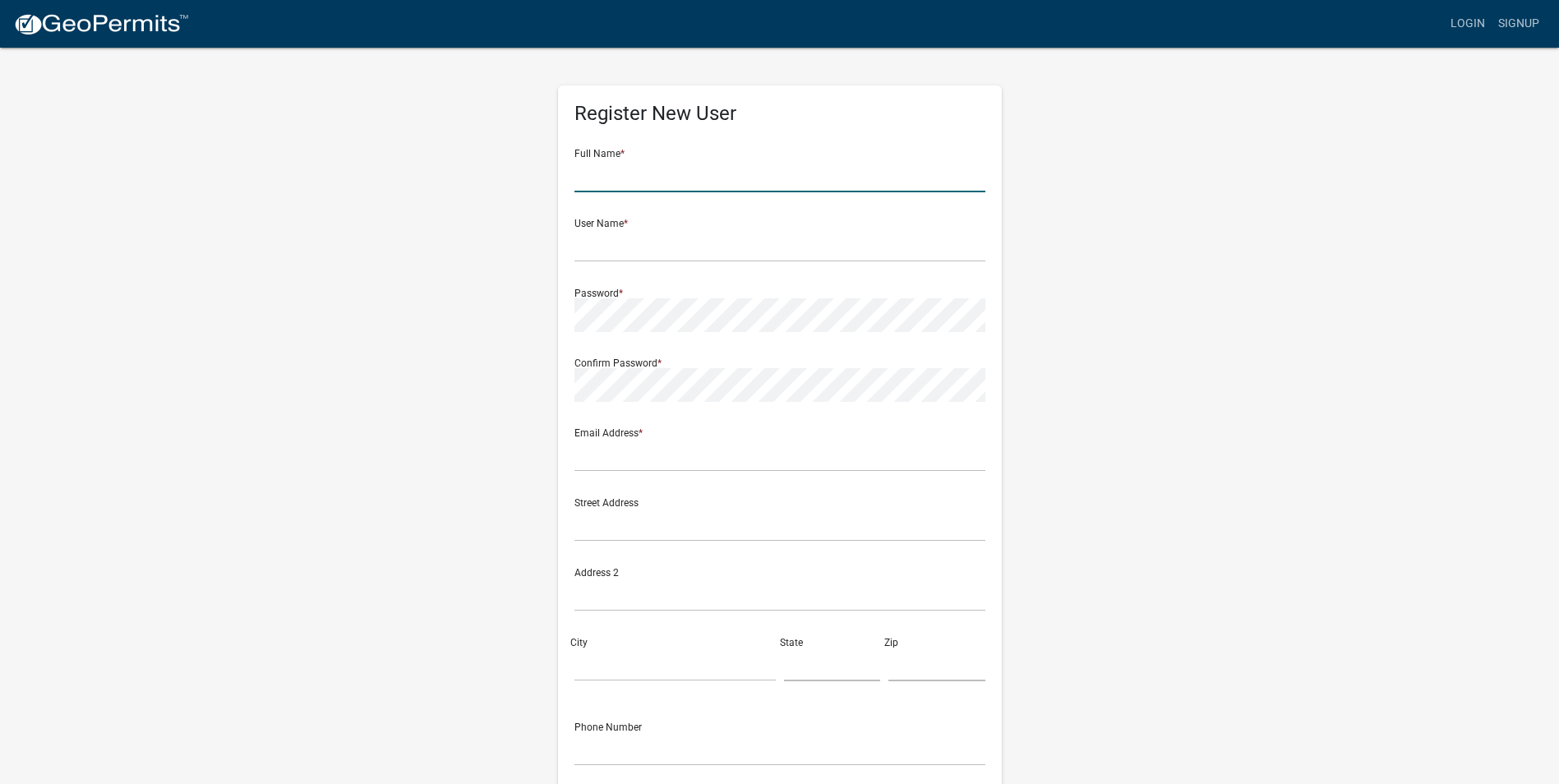
click at [607, 177] on input "text" at bounding box center [780, 175] width 411 height 34
type input "Dan Myers Construction Inc."
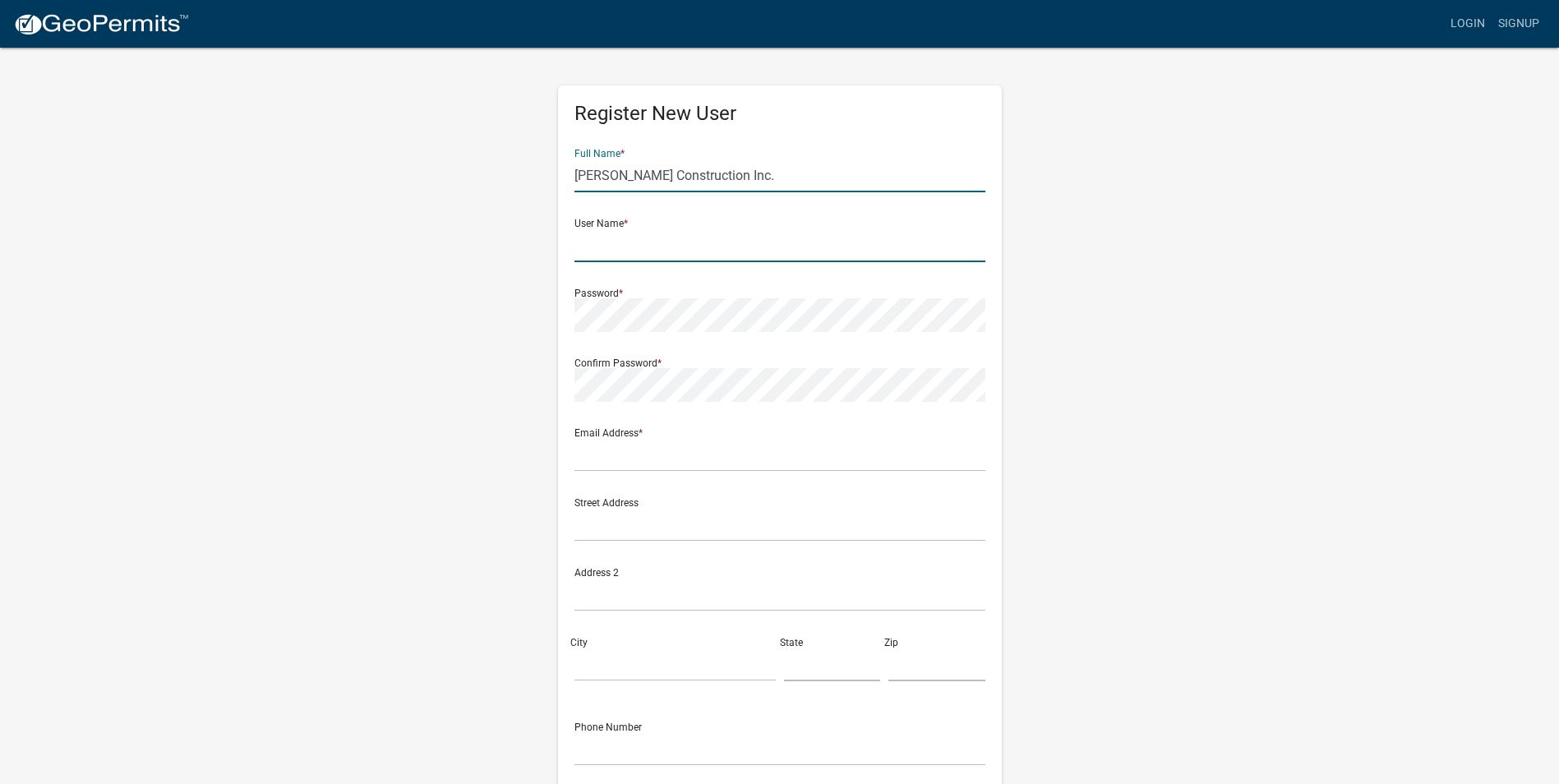
type input "[PERSON_NAME]"
type input "myersdan83@gmail.com"
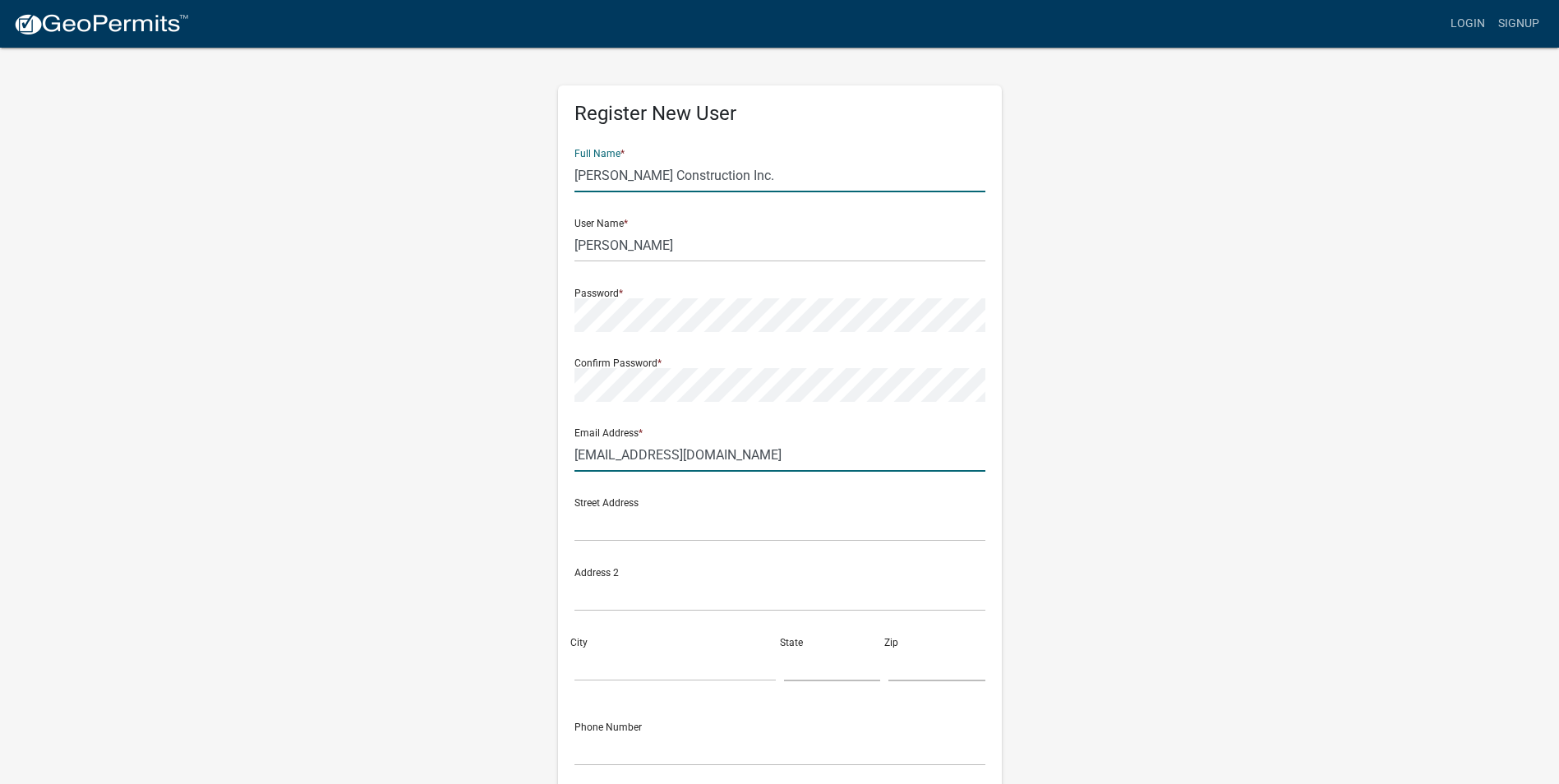
type input "[STREET_ADDRESS][PERSON_NAME]"
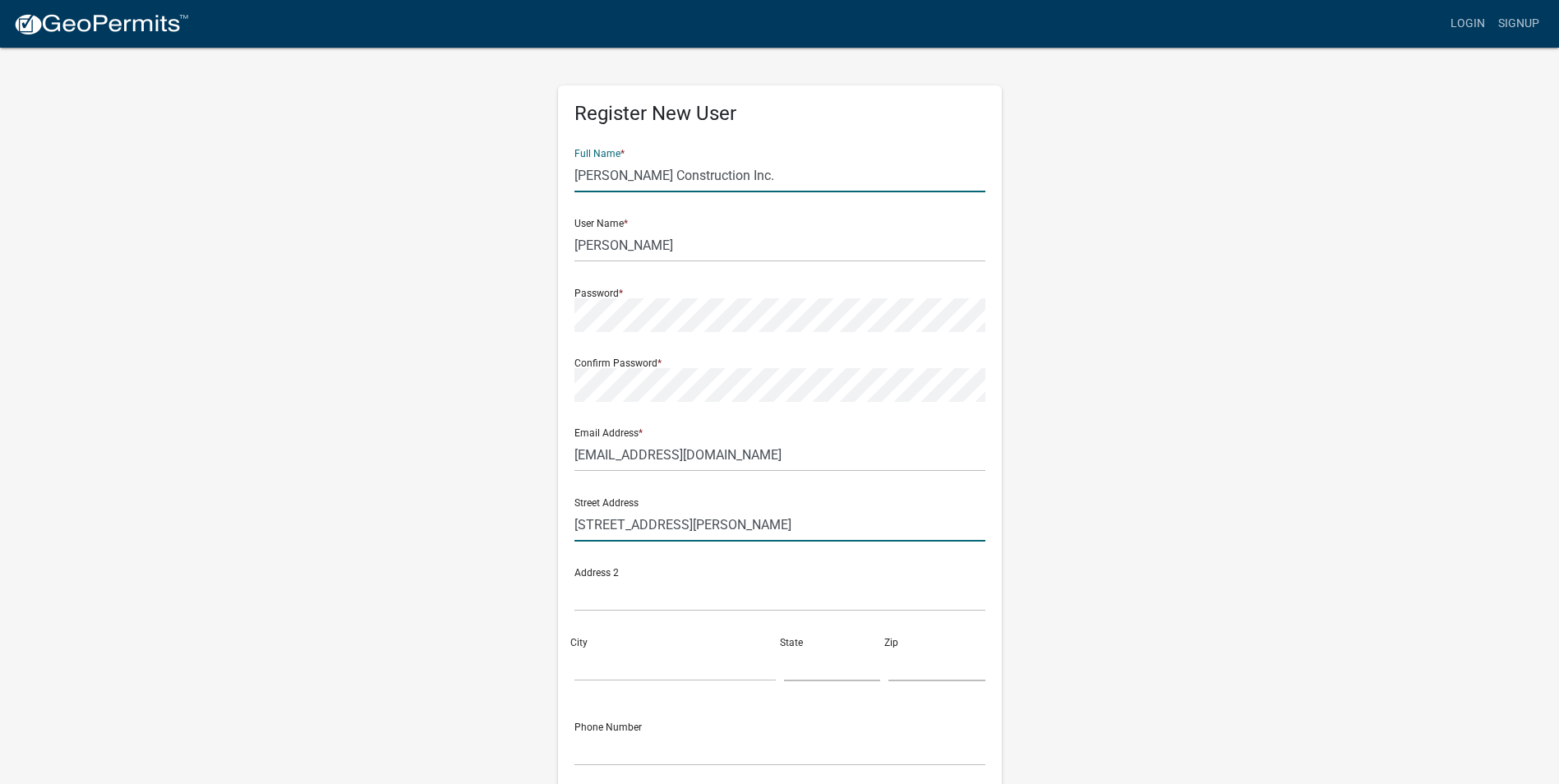
type input "PO Box 275"
type input "[GEOGRAPHIC_DATA]"
type input "[US_STATE]"
type input "50228"
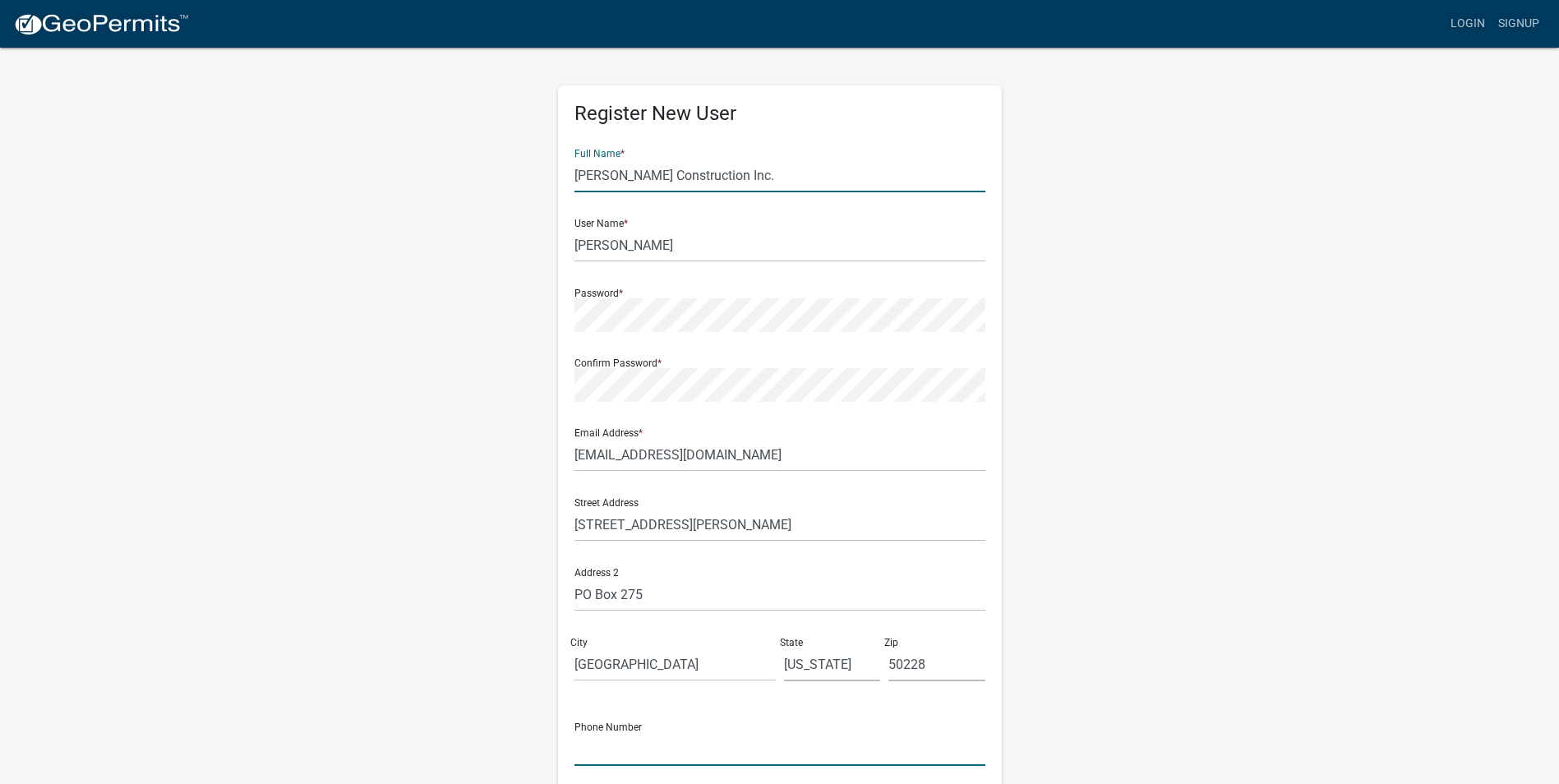
type input "515-975-4311"
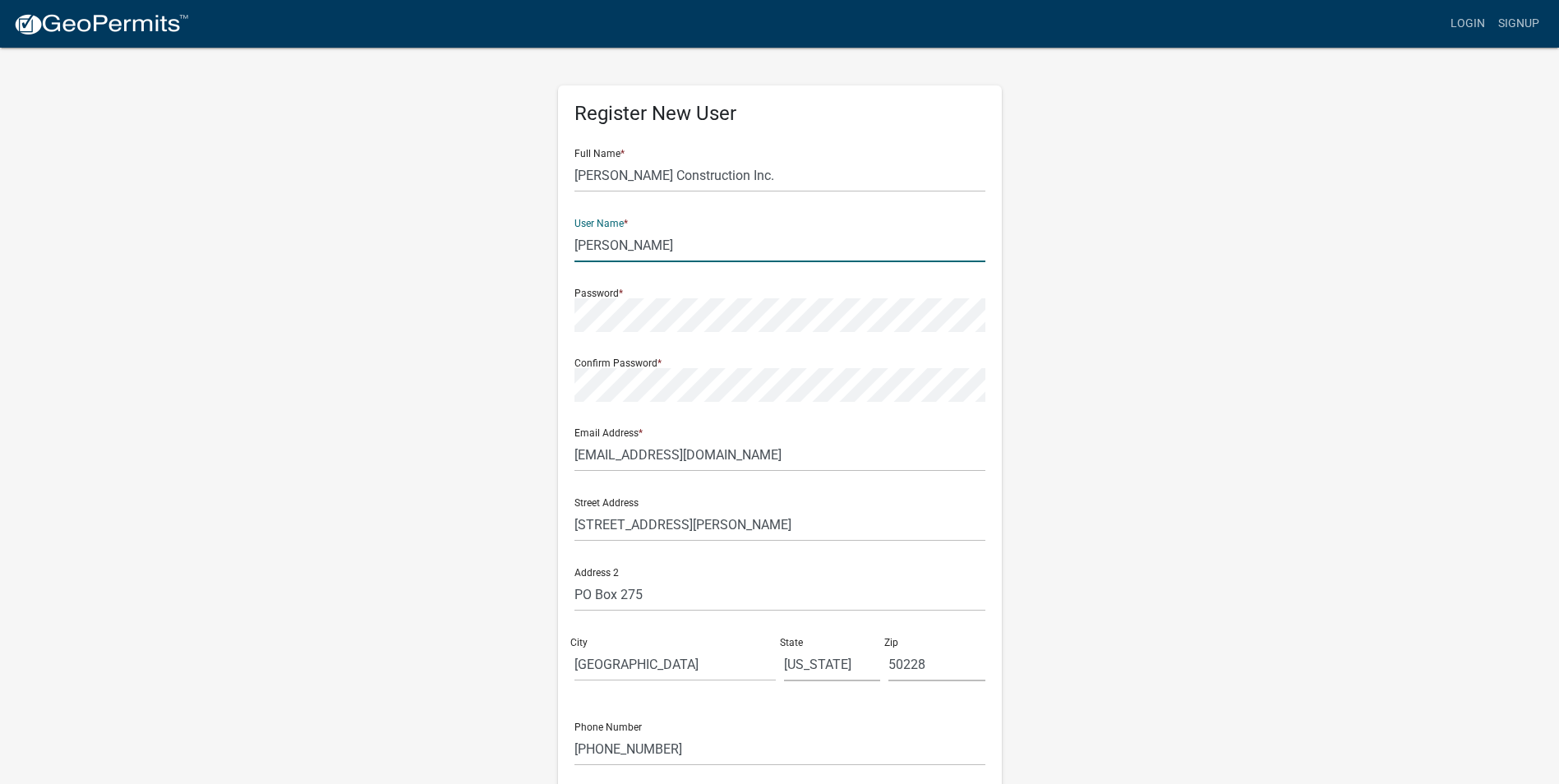
drag, startPoint x: 641, startPoint y: 245, endPoint x: 575, endPoint y: 246, distance: 66.0
click at [572, 245] on div "Register New User Full Name * Dan Myers Construction Inc. User Name * Dan Myers…" at bounding box center [780, 478] width 443 height 785
type input "Myers Construction"
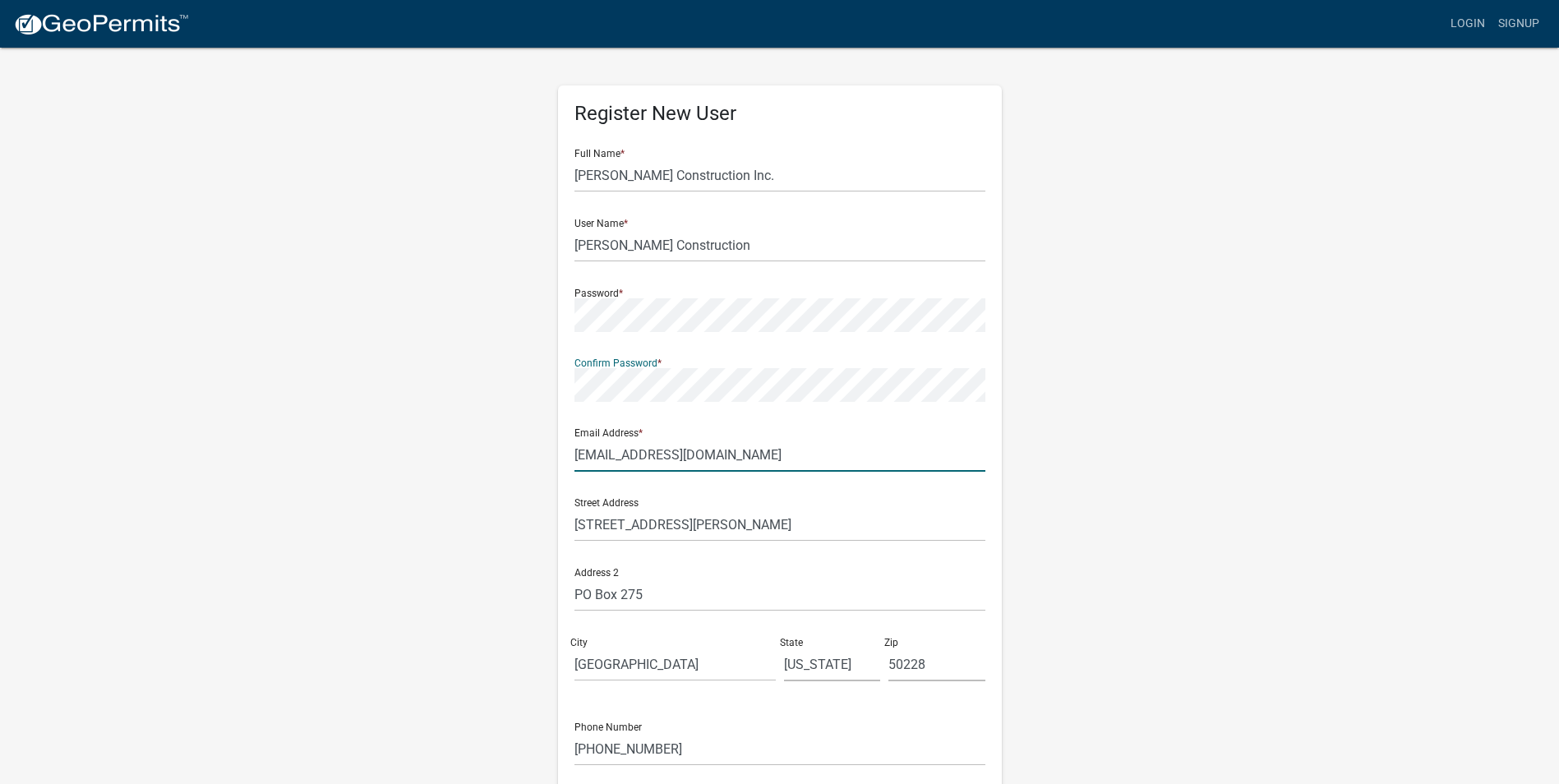
click at [601, 459] on input "myersdan83@gmail.com" at bounding box center [780, 454] width 411 height 34
drag, startPoint x: 646, startPoint y: 454, endPoint x: 562, endPoint y: 451, distance: 84.1
click at [562, 451] on div "Register New User Full Name * Dan Myers Construction Inc. User Name * Myers Con…" at bounding box center [780, 478] width 443 height 785
type input "myersconst@gmail.com"
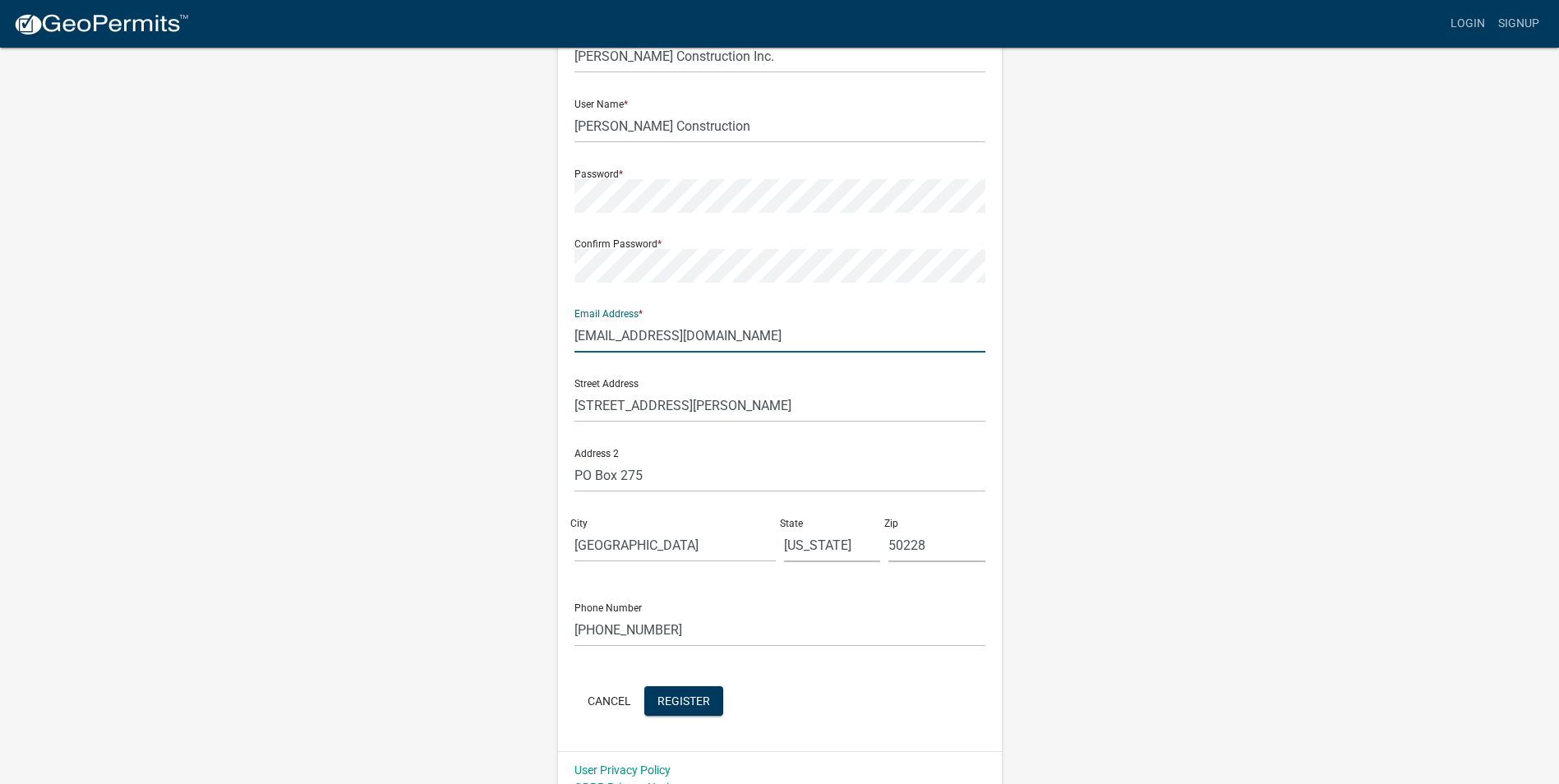
scroll to position [142, 0]
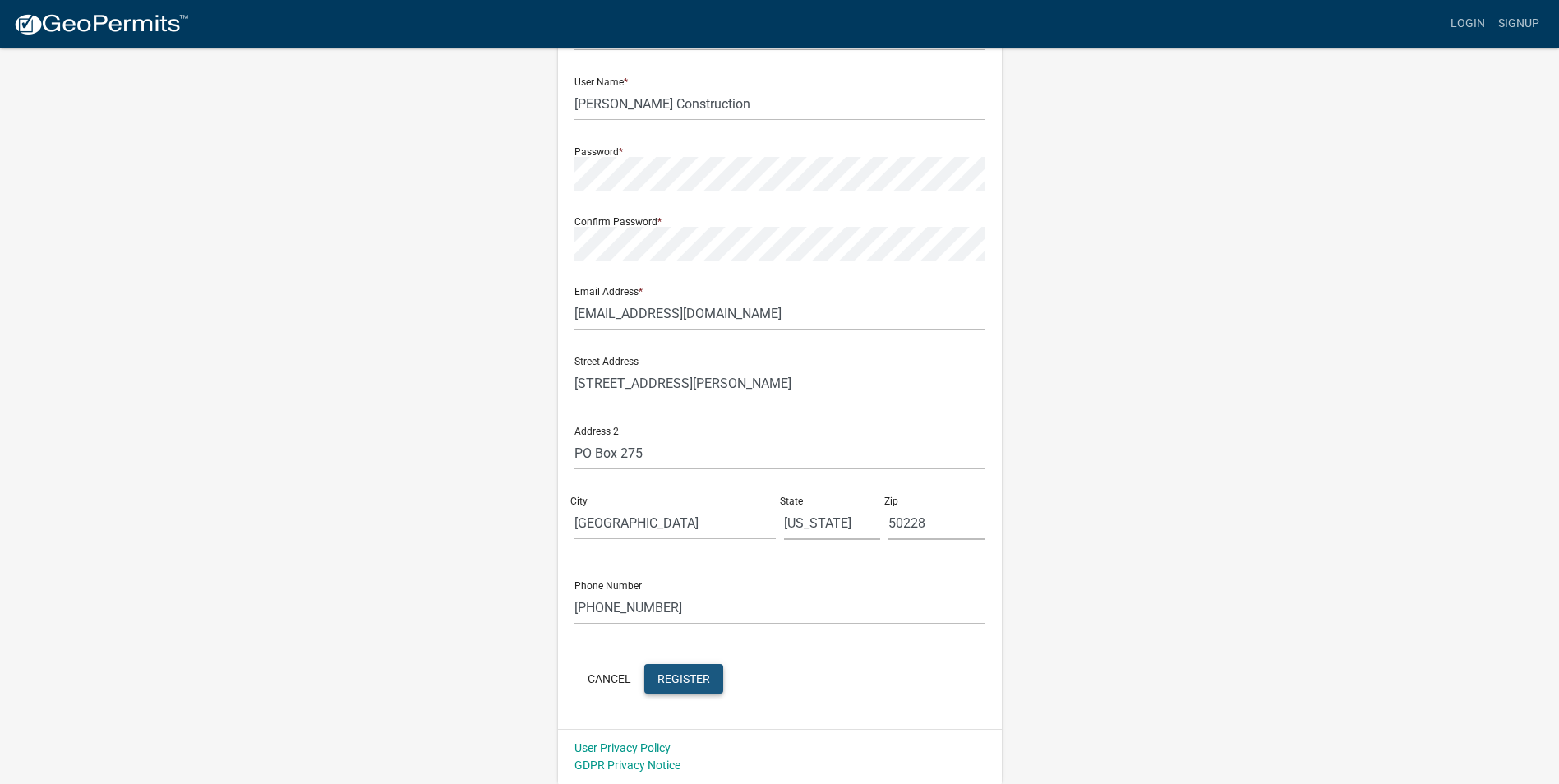
click at [685, 677] on span "Register" at bounding box center [684, 678] width 53 height 13
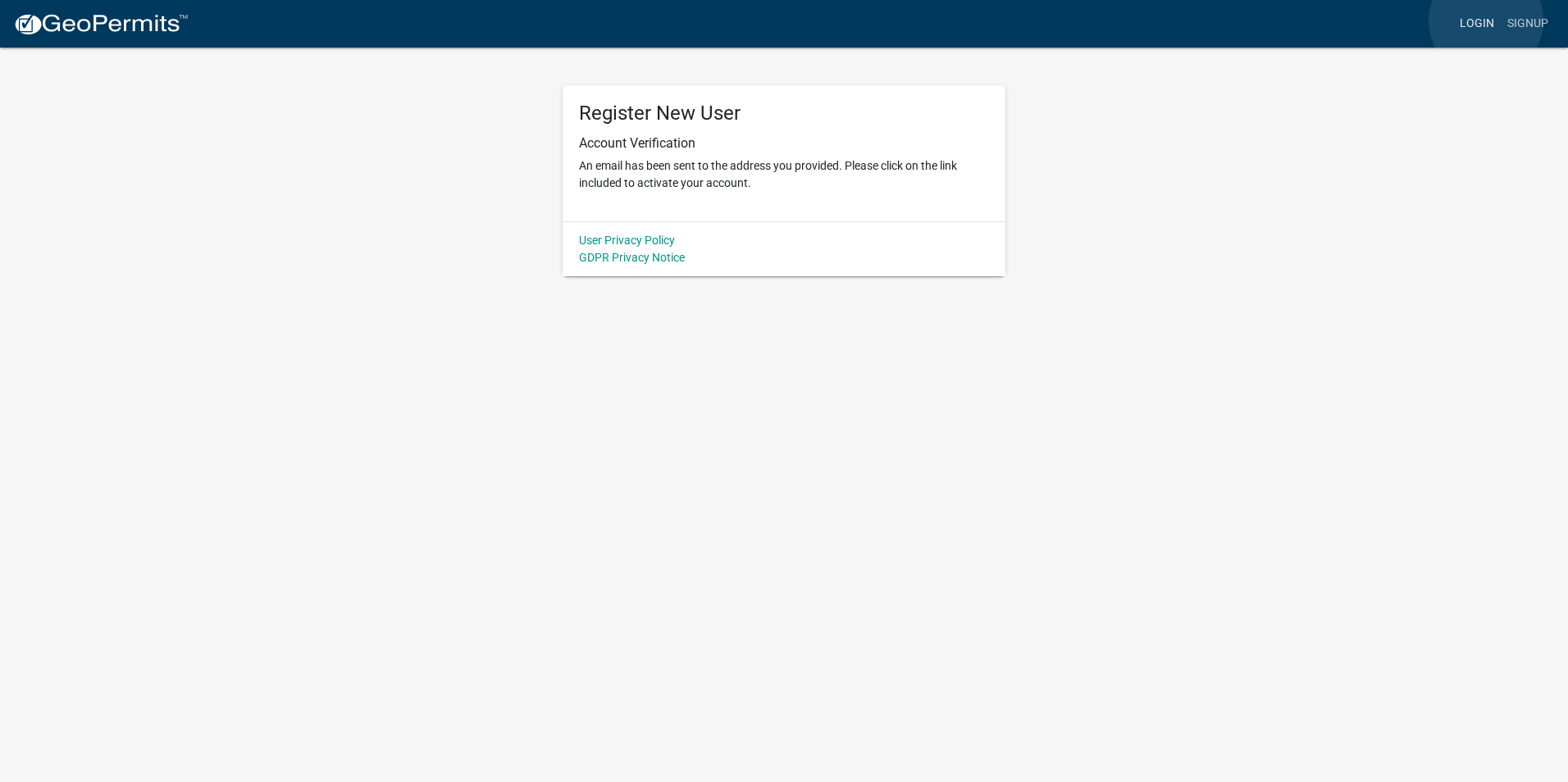
click at [1486, 21] on link "Login" at bounding box center [1476, 24] width 47 height 31
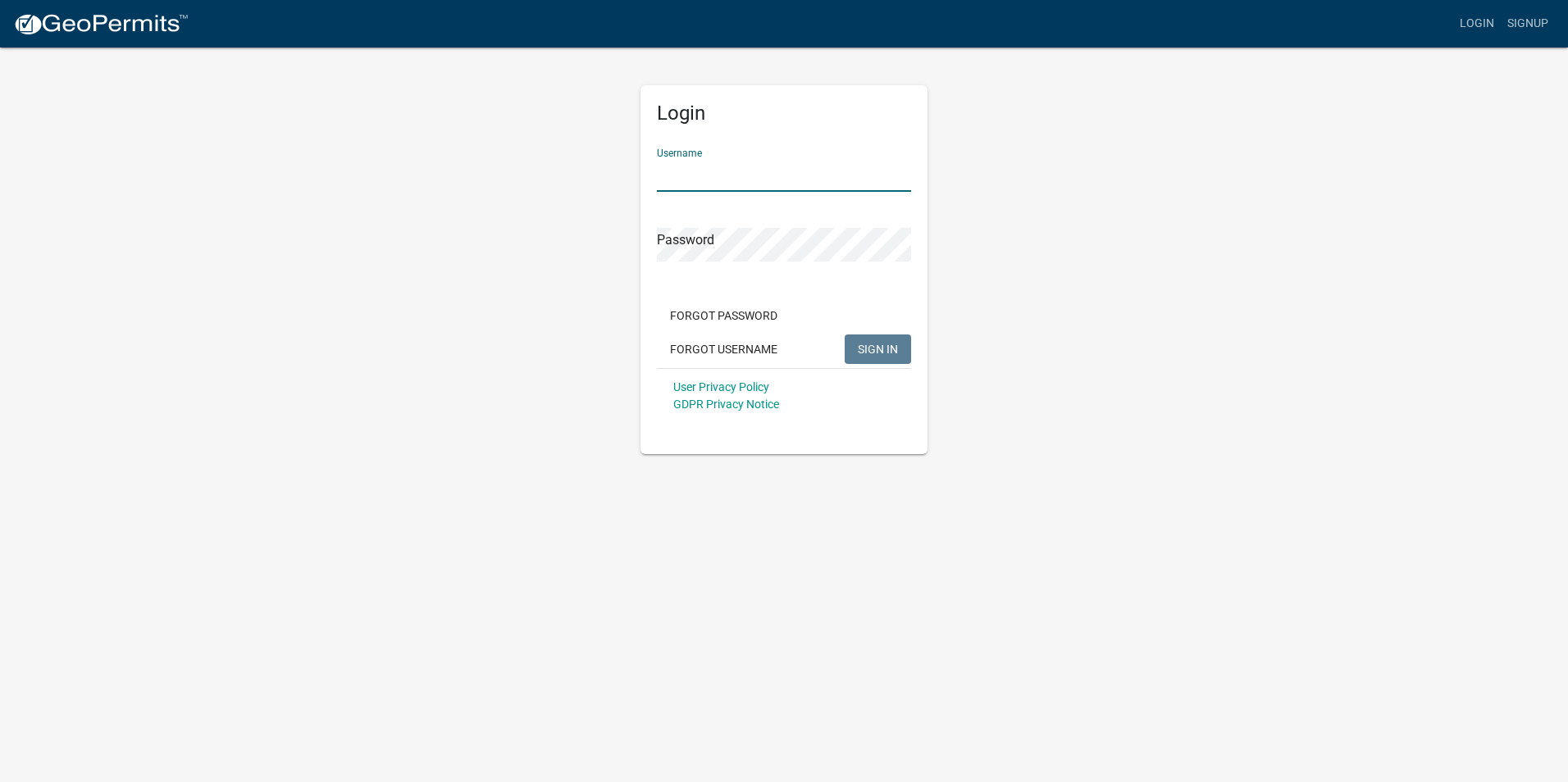
click at [673, 174] on input "Username" at bounding box center [784, 175] width 254 height 34
type input "[PERSON_NAME] Construction"
click at [892, 348] on span "SIGN IN" at bounding box center [877, 348] width 40 height 13
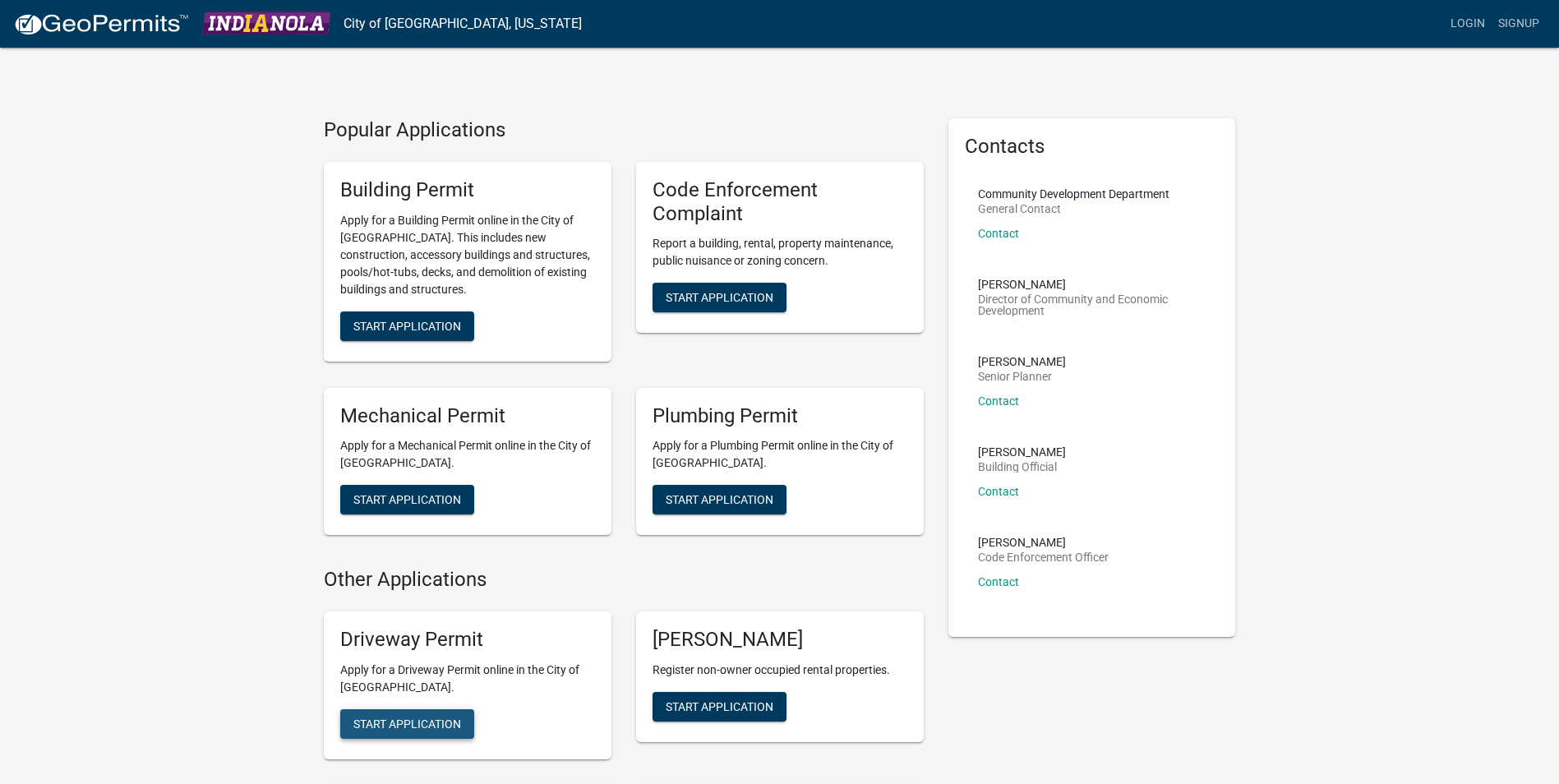
click at [383, 718] on span "Start Application" at bounding box center [407, 723] width 108 height 13
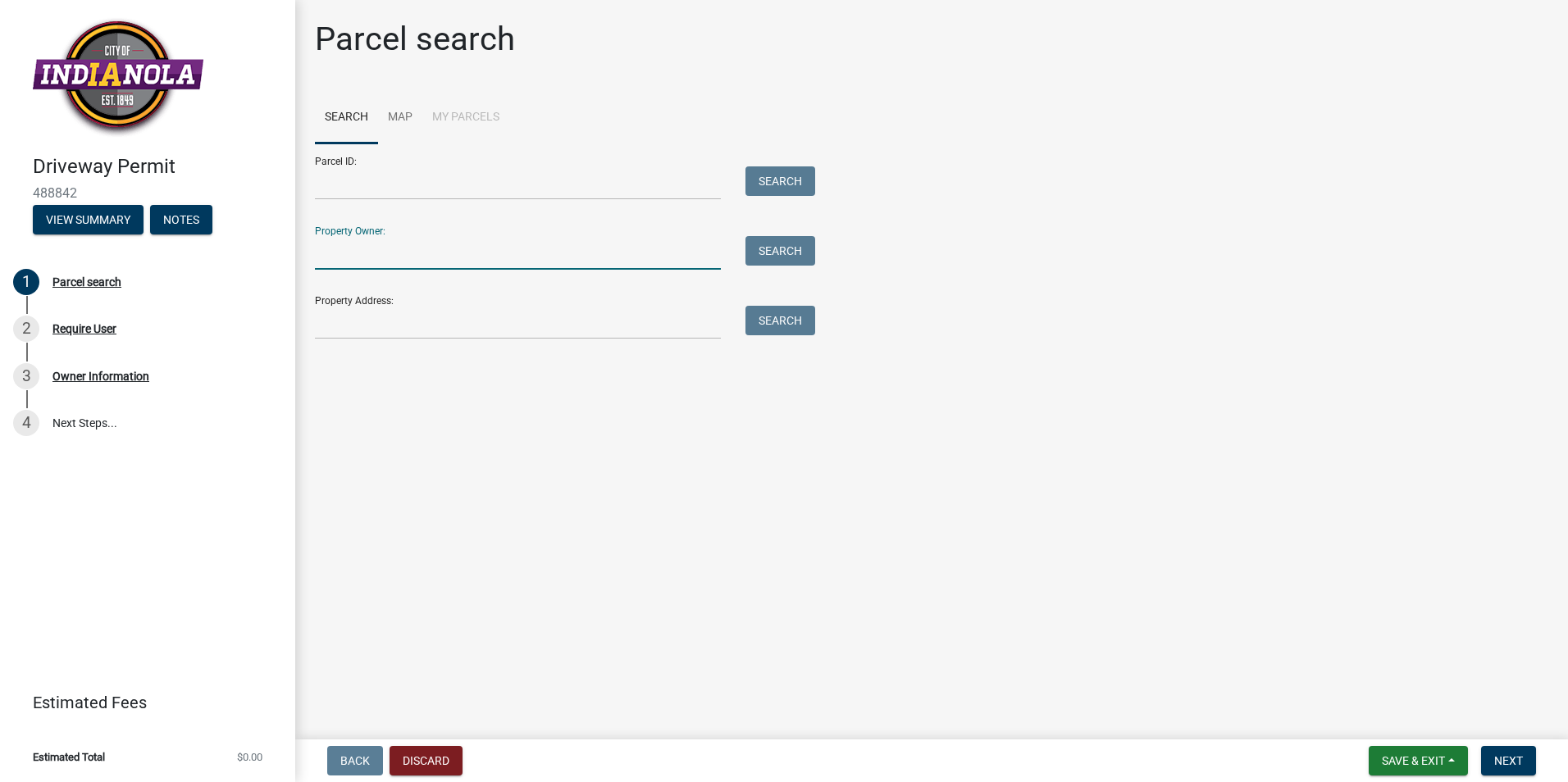
click at [339, 249] on input "Property Owner:" at bounding box center [518, 253] width 406 height 34
type input "[PERSON_NAME]"
type input "1028 [PERSON_NAME] Dr"
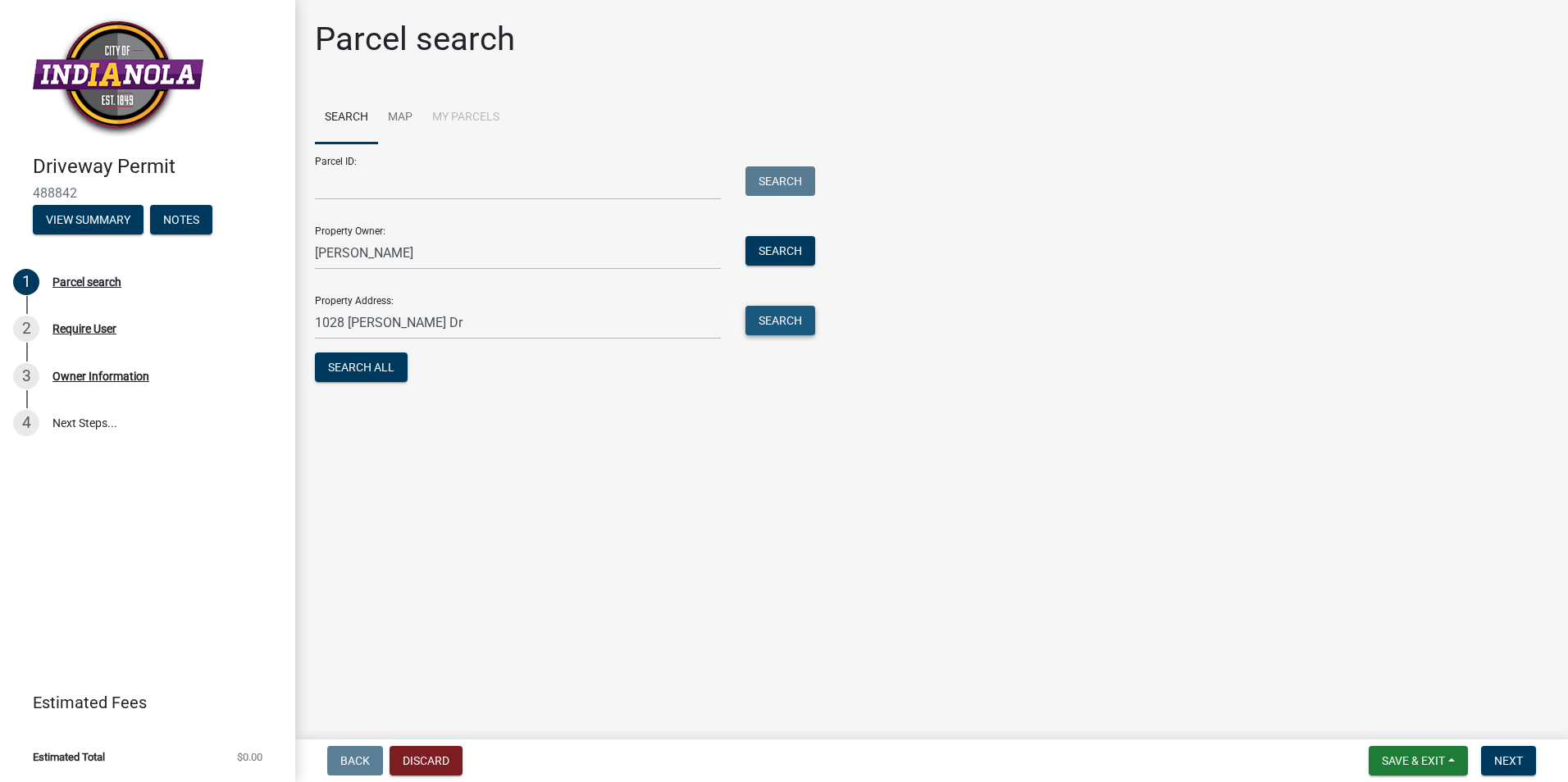
click at [787, 324] on button "Search" at bounding box center [779, 320] width 70 height 30
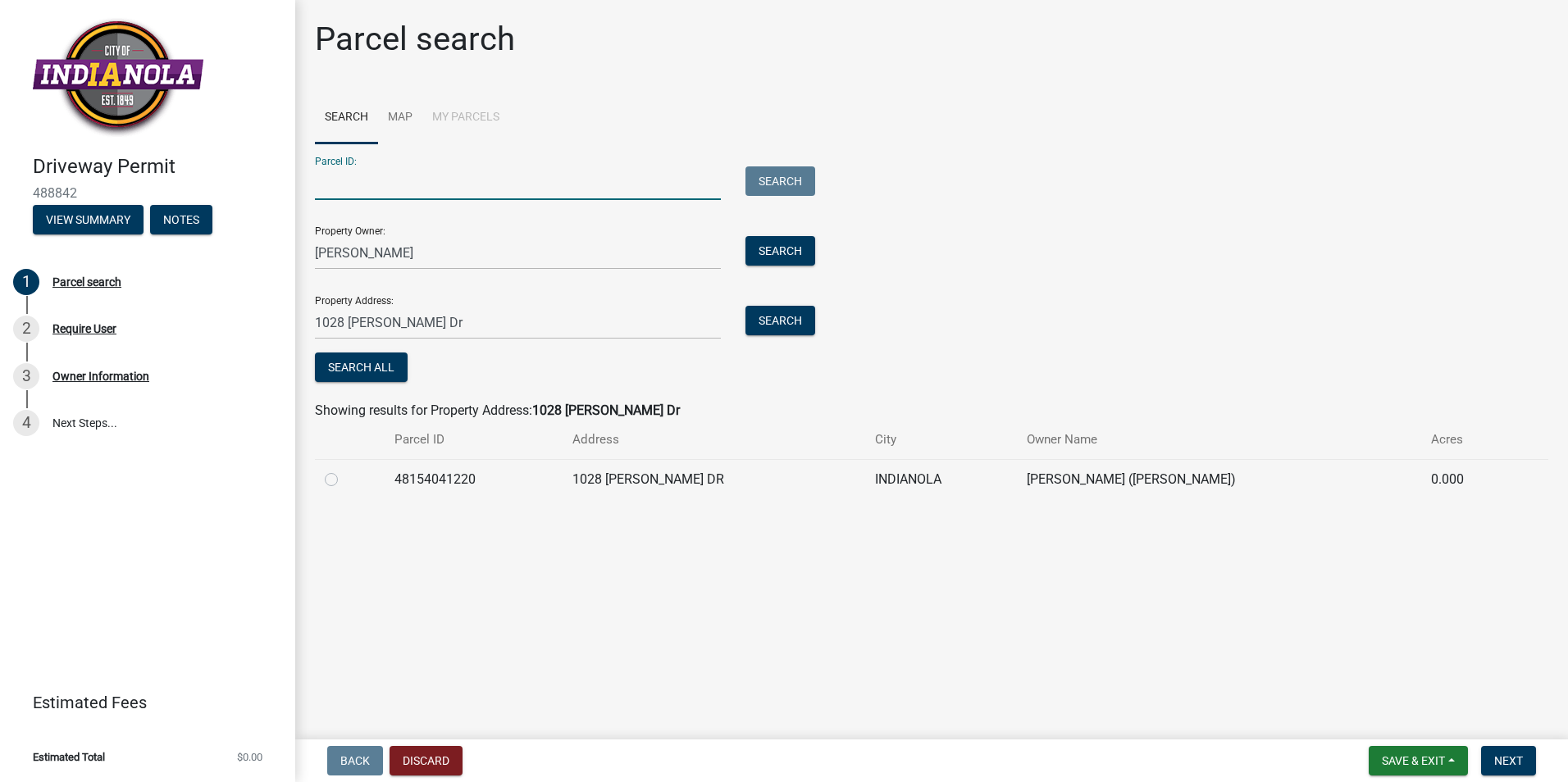
click at [331, 189] on input "Parcel ID:" at bounding box center [518, 183] width 406 height 34
type input "48154041220"
click at [783, 327] on button "Search" at bounding box center [779, 320] width 70 height 30
click at [344, 469] on label at bounding box center [344, 469] width 0 height 0
click at [344, 478] on input "radio" at bounding box center [350, 475] width 11 height 11
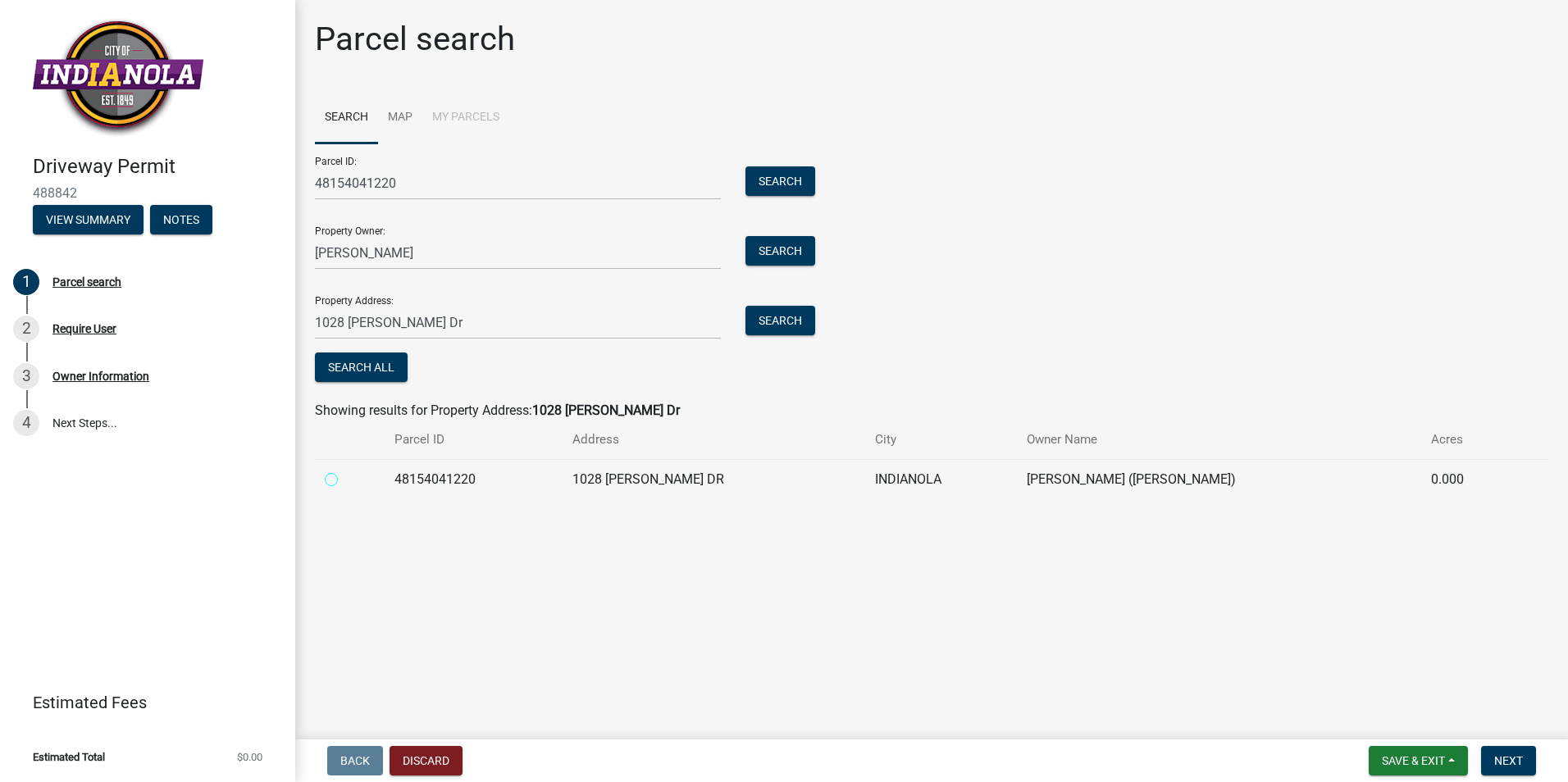
radio input "true"
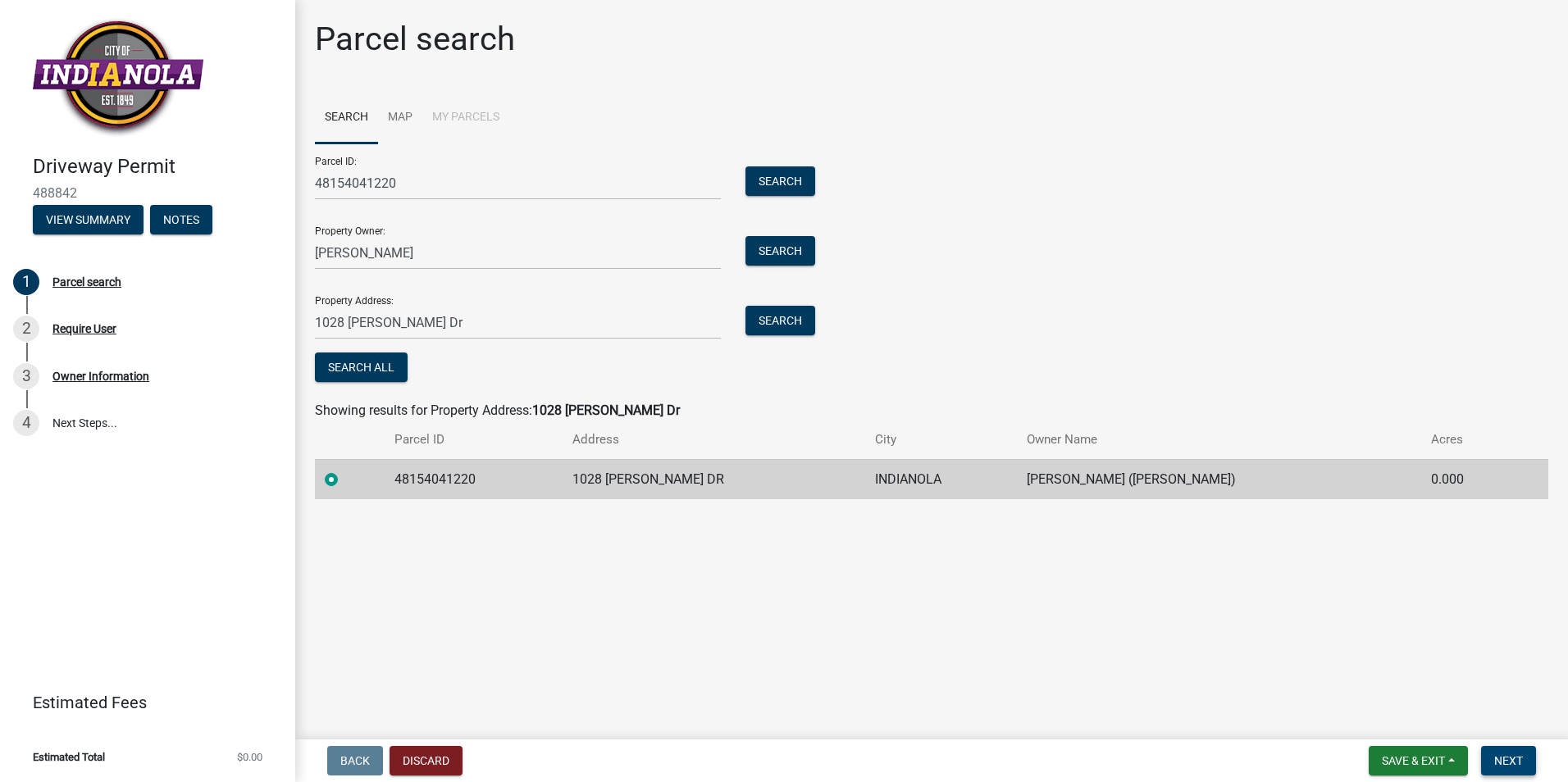
click at [1514, 768] on button "Next" at bounding box center [1508, 760] width 55 height 30
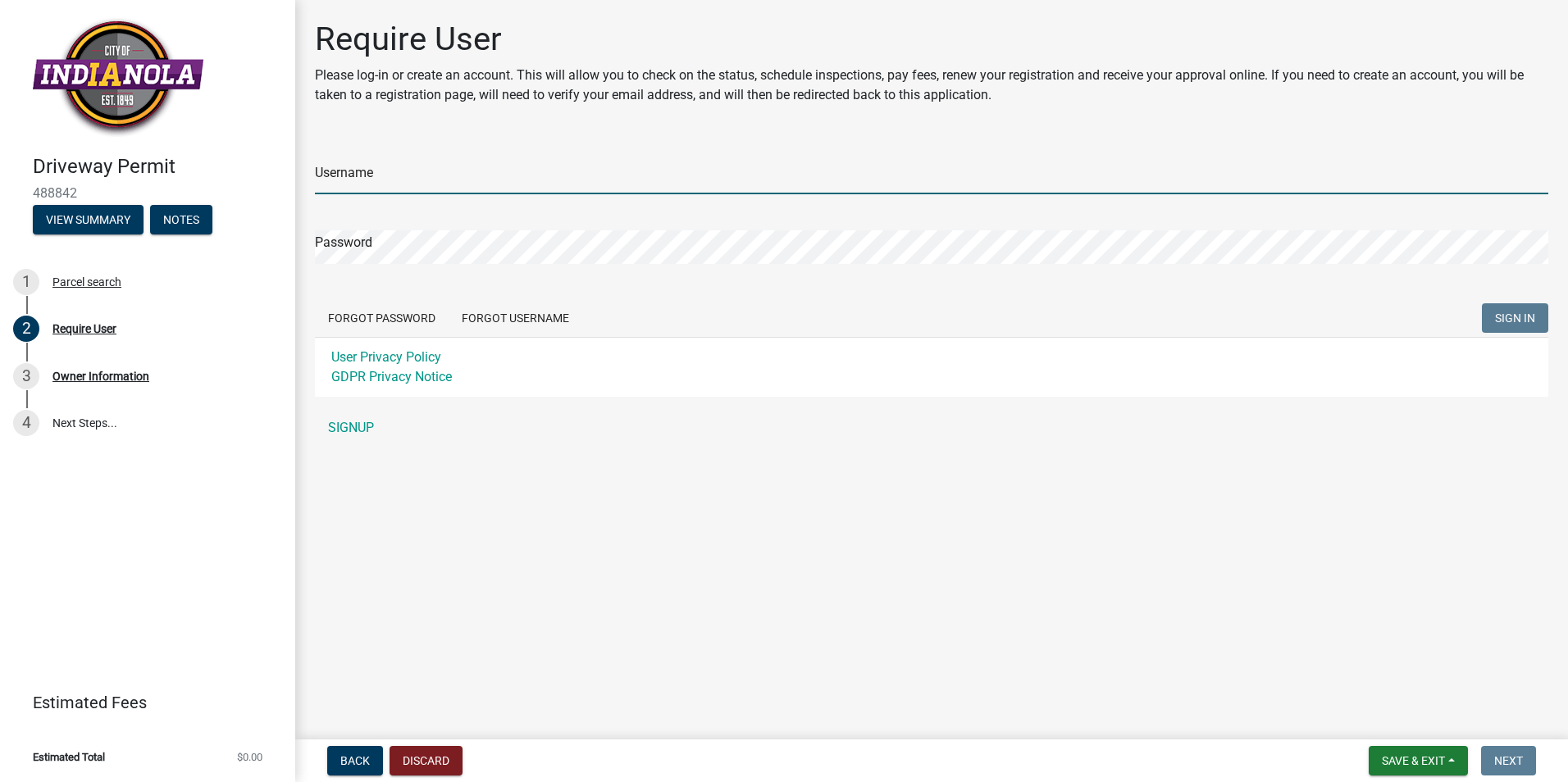
click at [346, 174] on input "Username" at bounding box center [931, 177] width 1234 height 34
type input "Myers C"
click at [398, 180] on input "Myers C" at bounding box center [931, 177] width 1234 height 34
click at [657, 188] on input "Myers C" at bounding box center [931, 177] width 1234 height 34
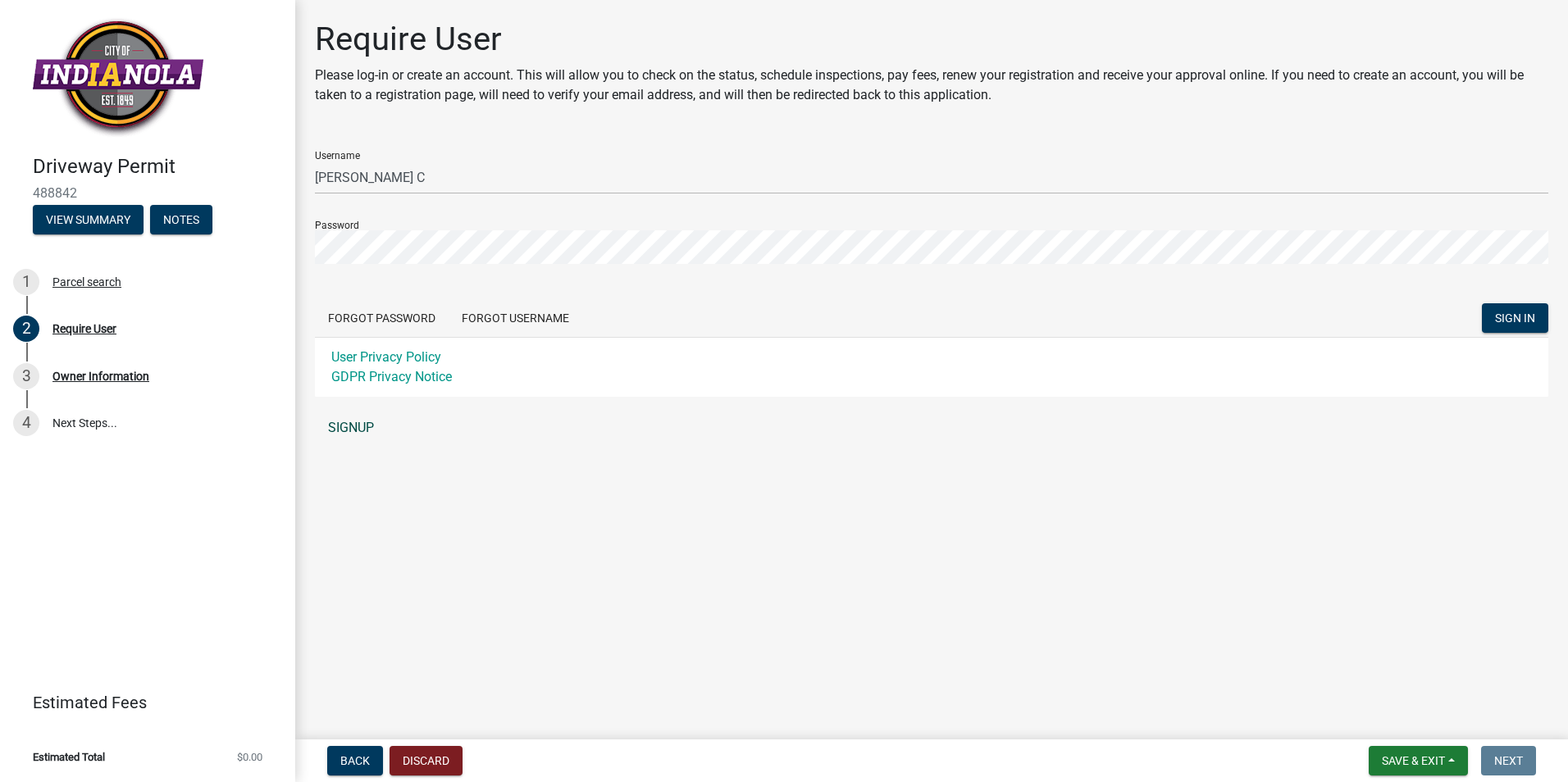
click at [351, 423] on link "SIGNUP" at bounding box center [931, 428] width 1234 height 33
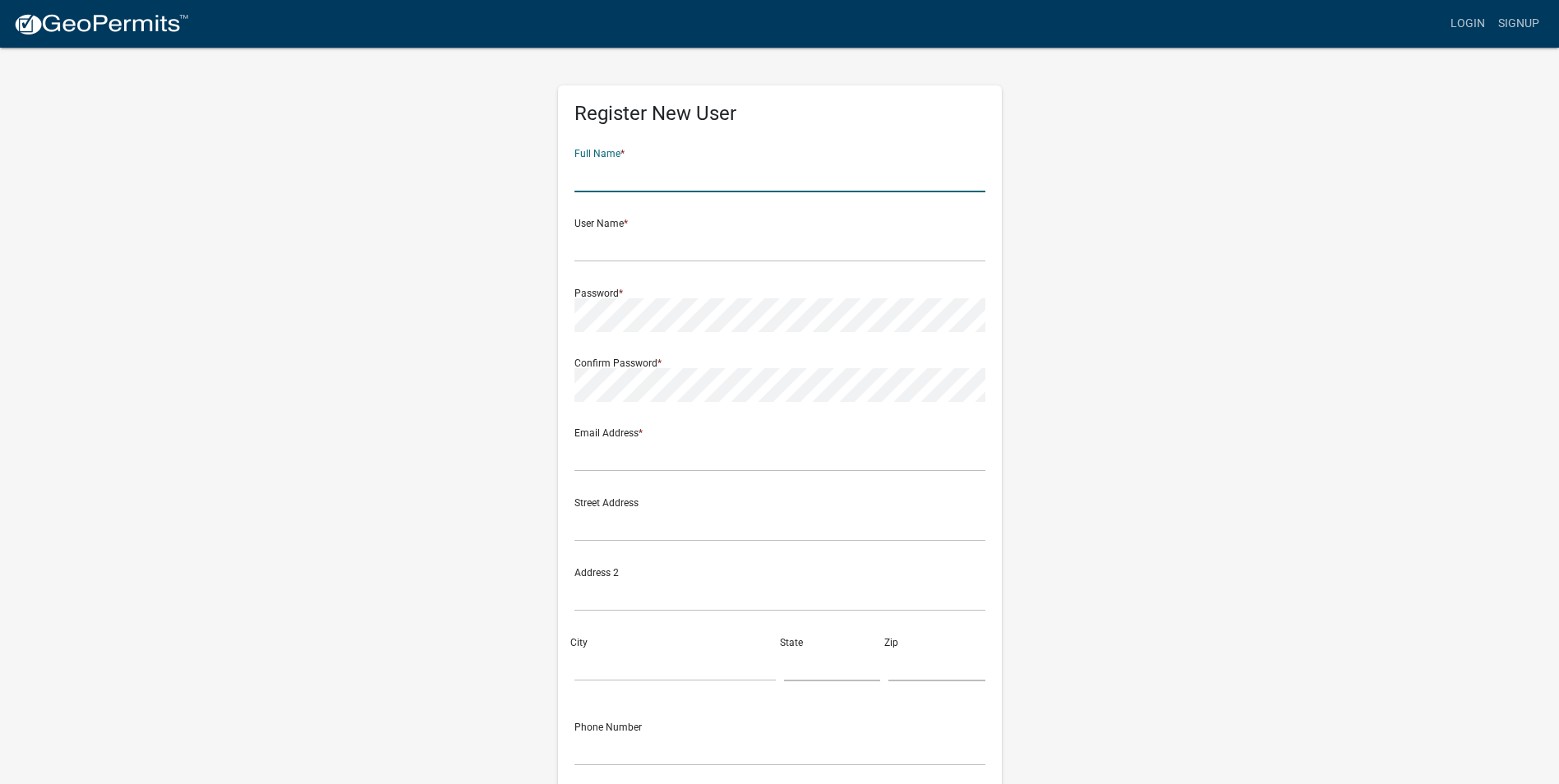
click at [587, 177] on input "text" at bounding box center [780, 175] width 411 height 34
type input "Dan Myers Construction Inc."
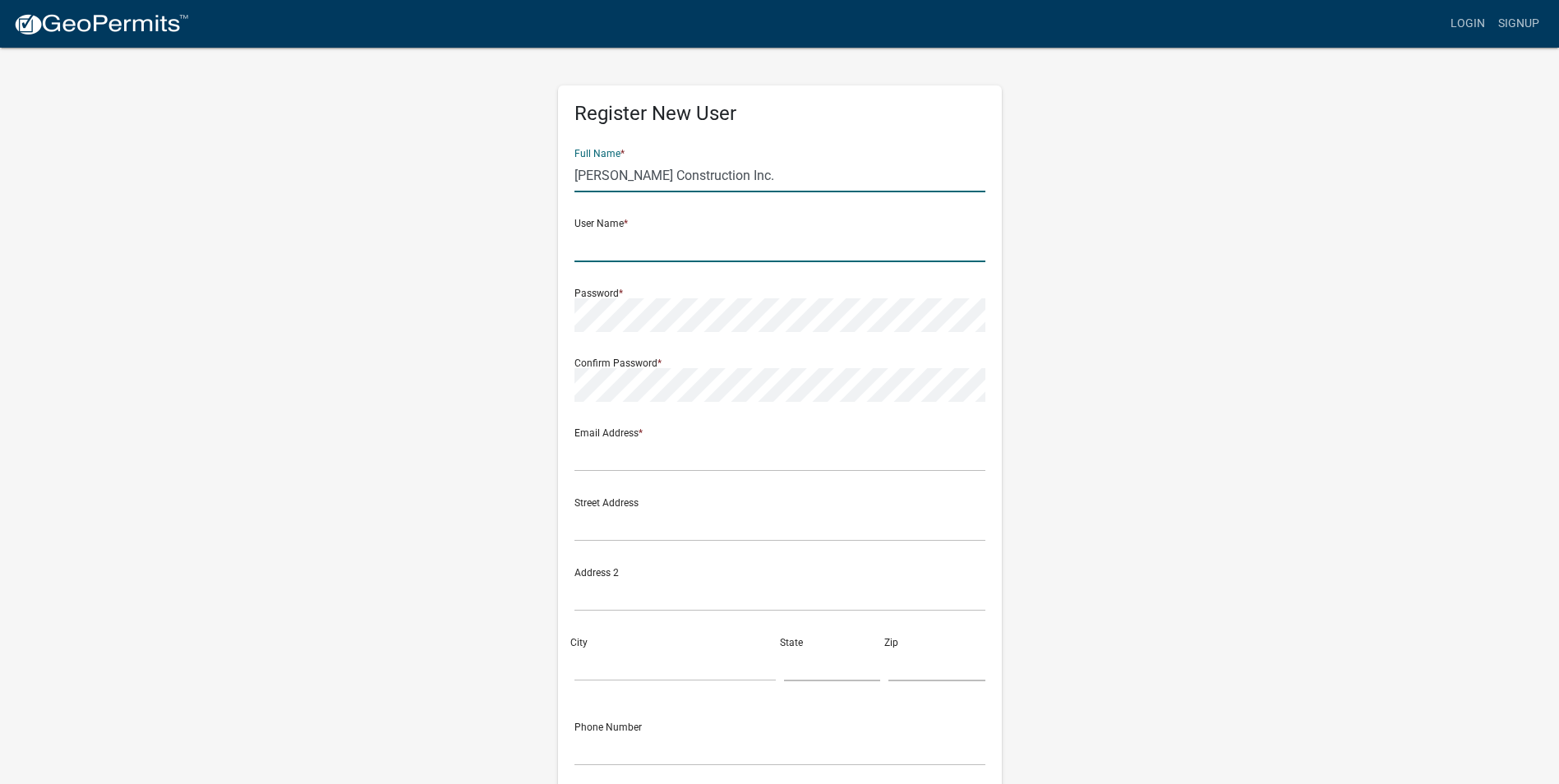
type input "Myers Construction"
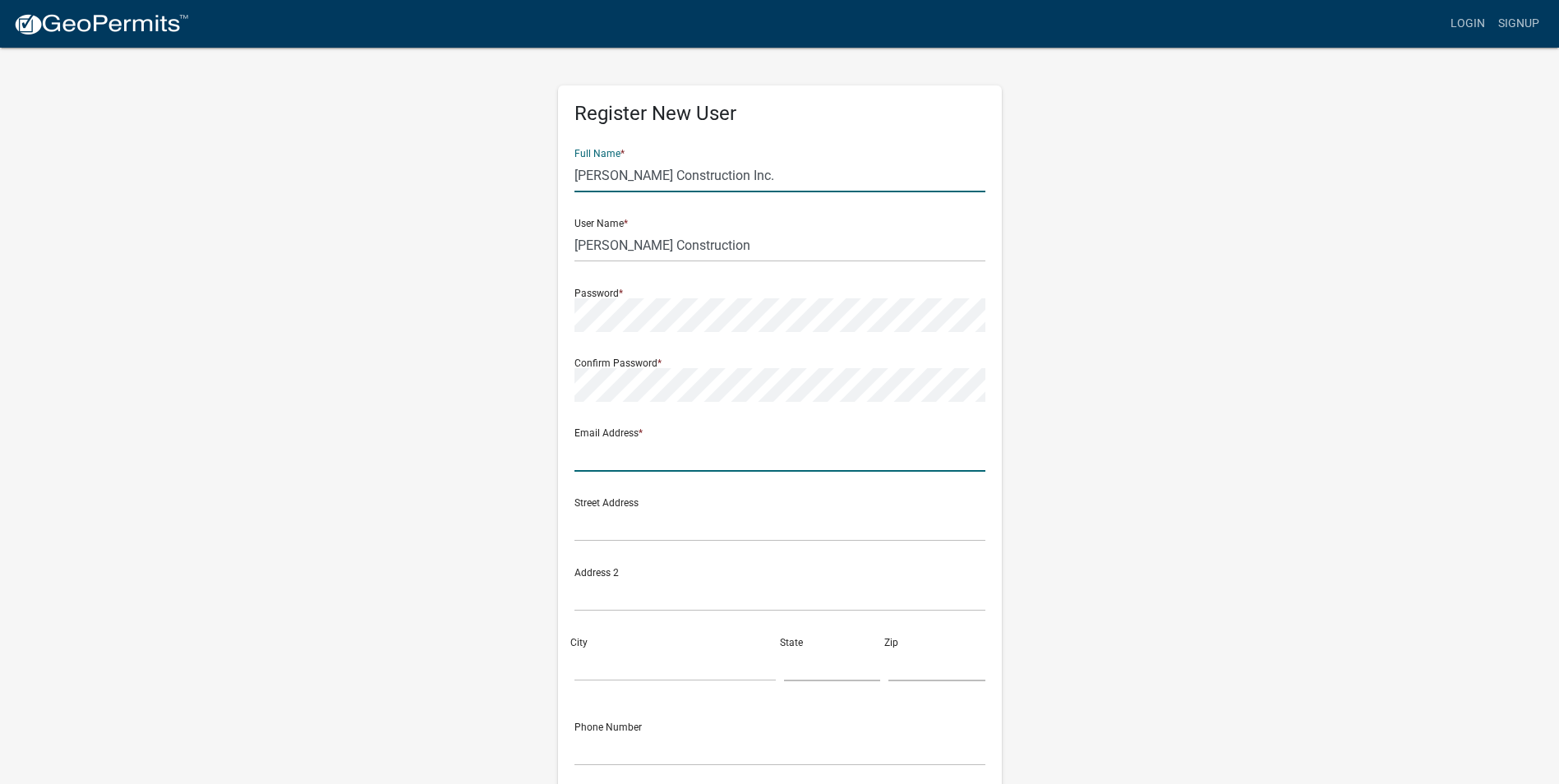
type input "myersconst@gmail.com"
type input "[STREET_ADDRESS][PERSON_NAME]"
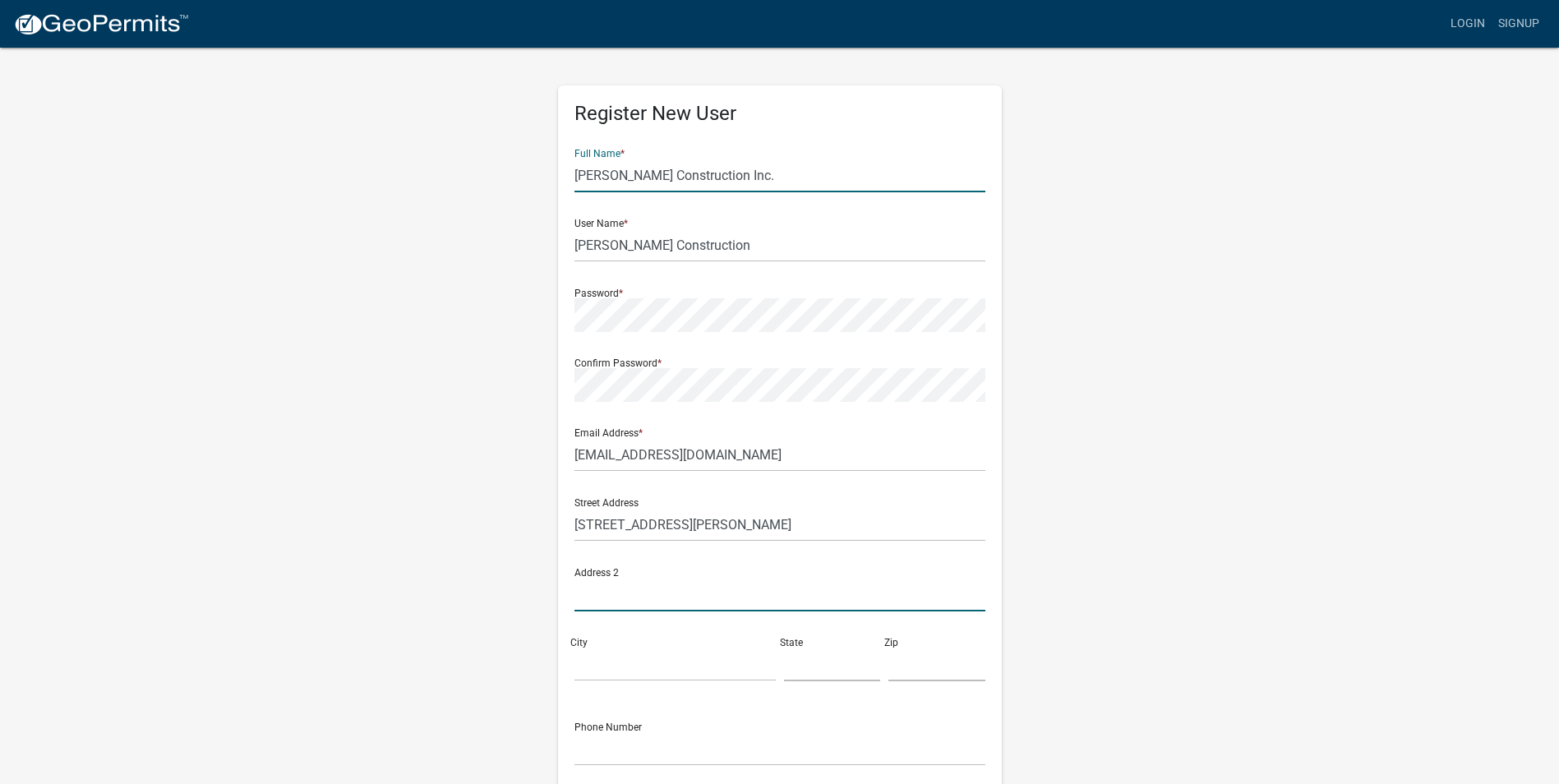
type input "PO Box 275"
type input "Prairie City"
type input "[US_STATE]"
type input "50228"
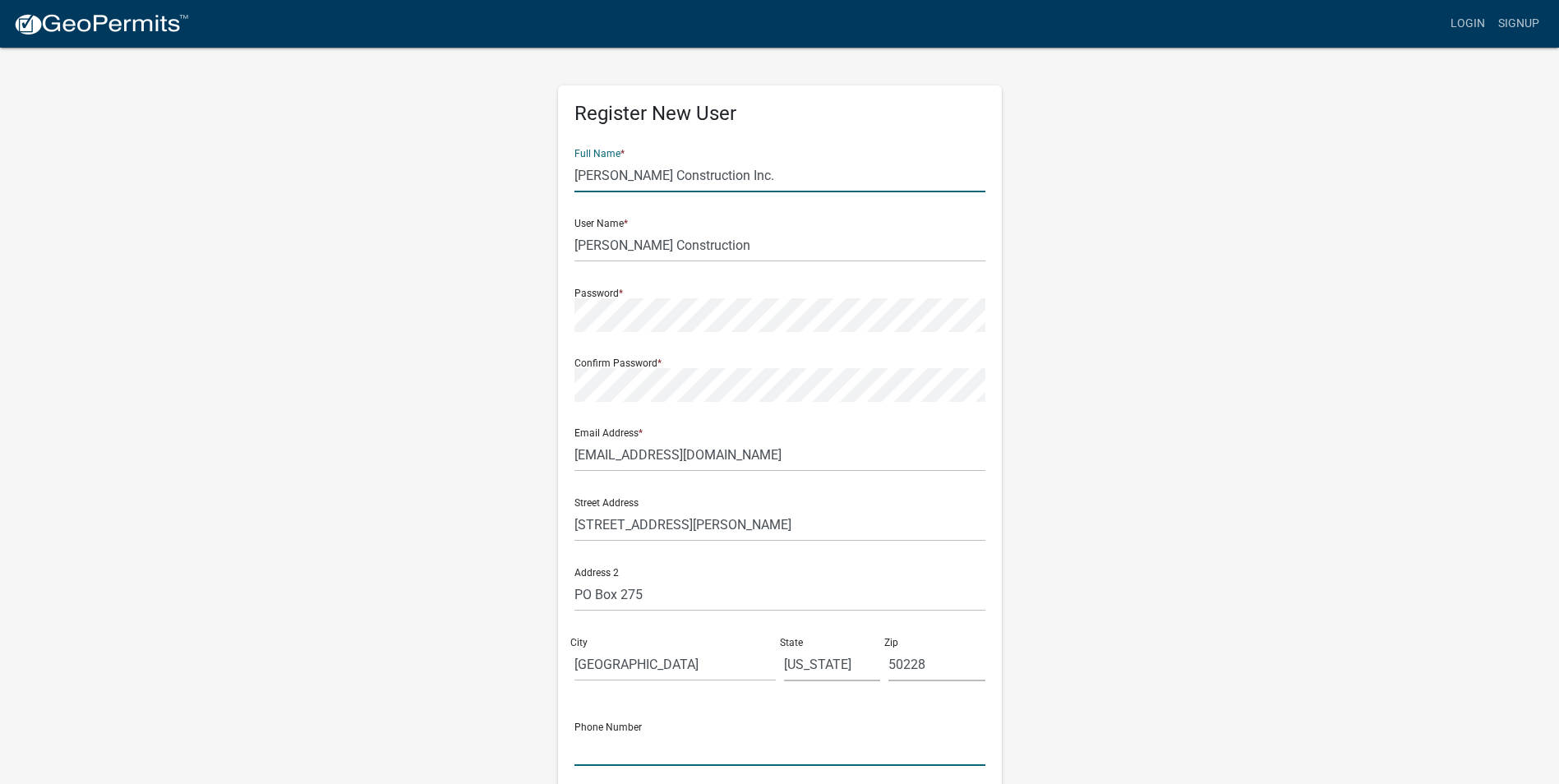
type input "515-975-4311"
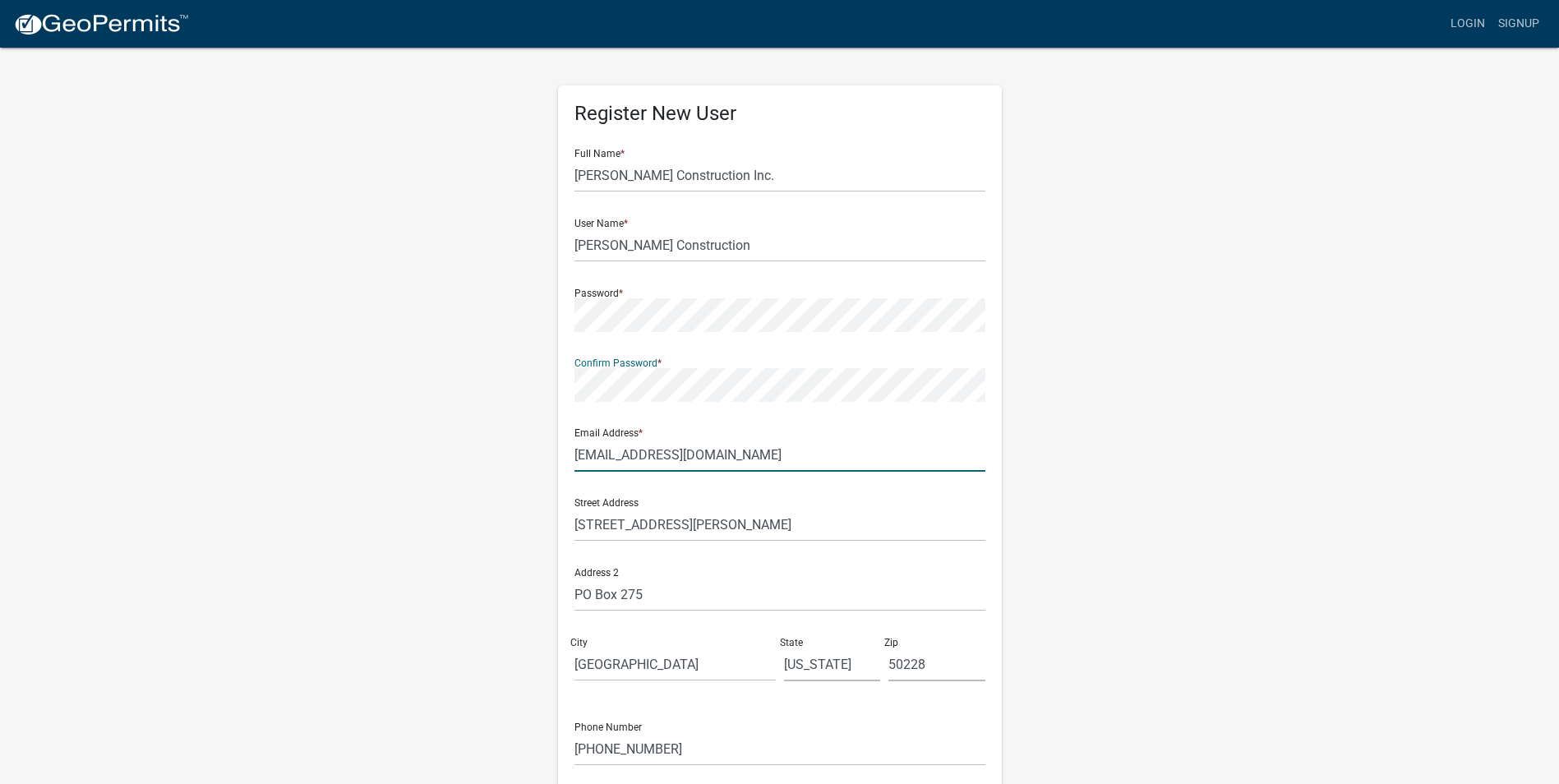
click at [641, 455] on input "myersconst@gmail.com" at bounding box center [780, 454] width 411 height 34
click at [574, 456] on input "myersconst@gmail.com" at bounding box center [780, 454] width 411 height 34
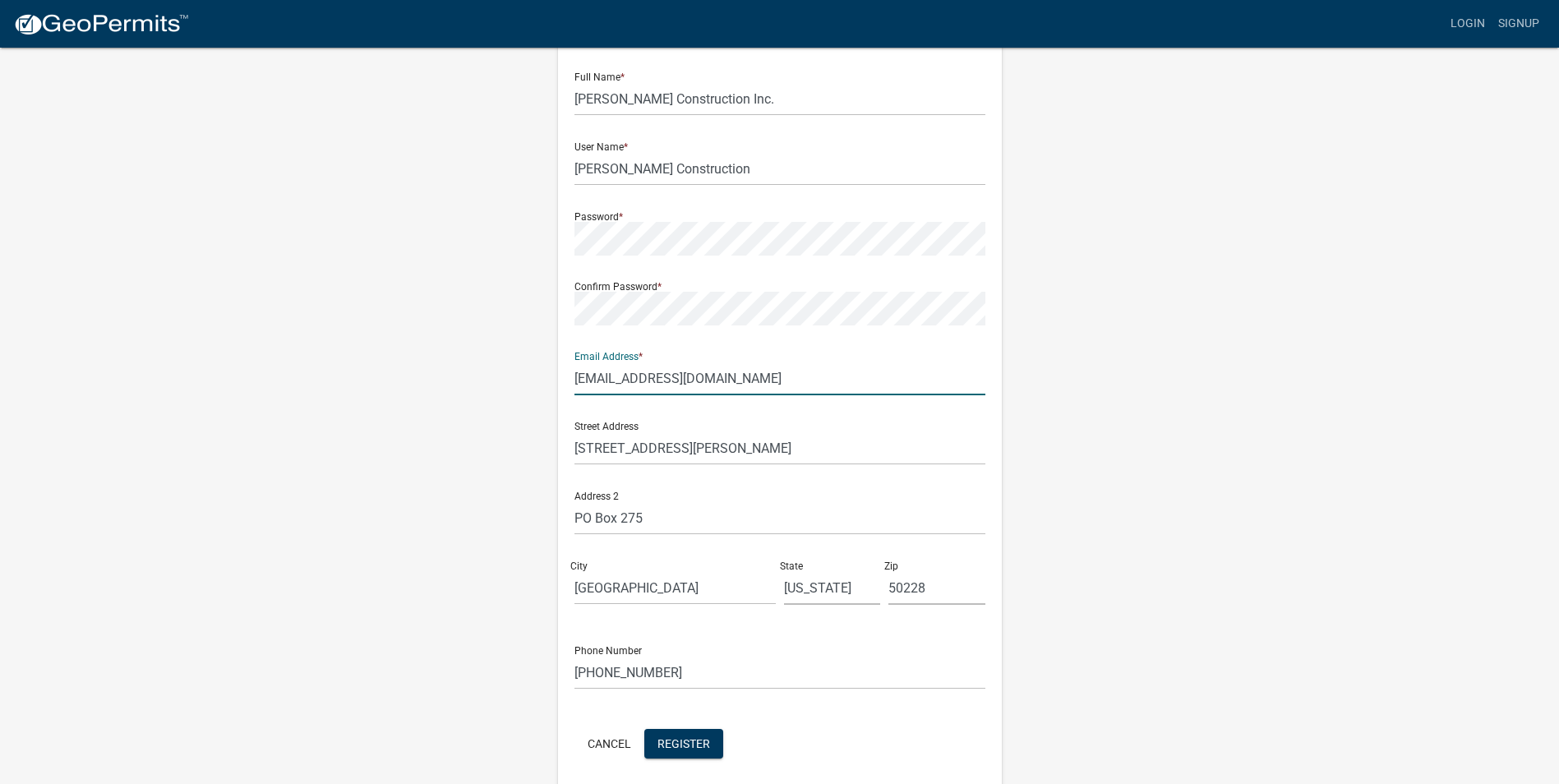
scroll to position [142, 0]
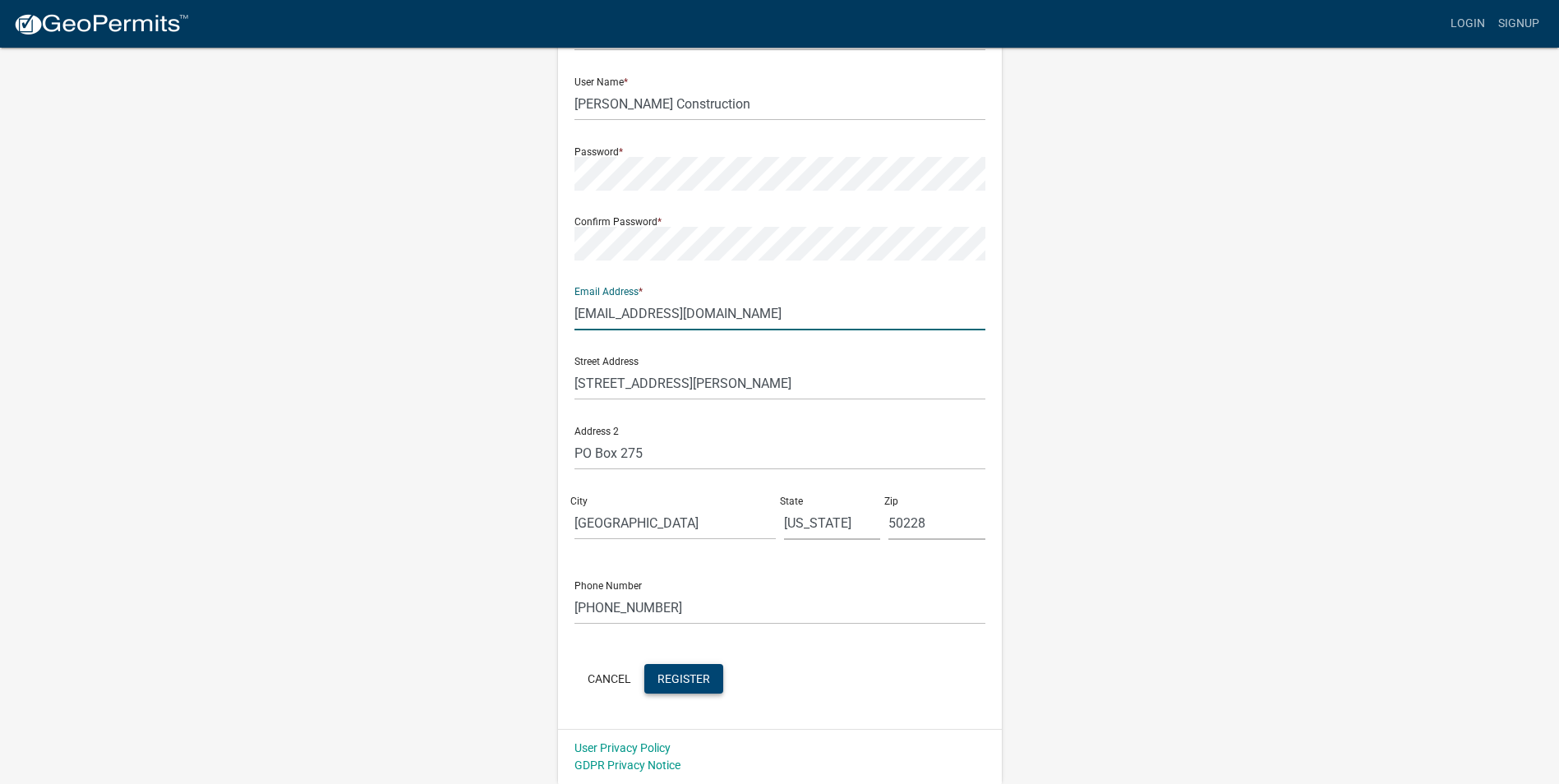
type input "danmyersconst@gmail.com"
click at [666, 683] on span "Register" at bounding box center [684, 678] width 53 height 13
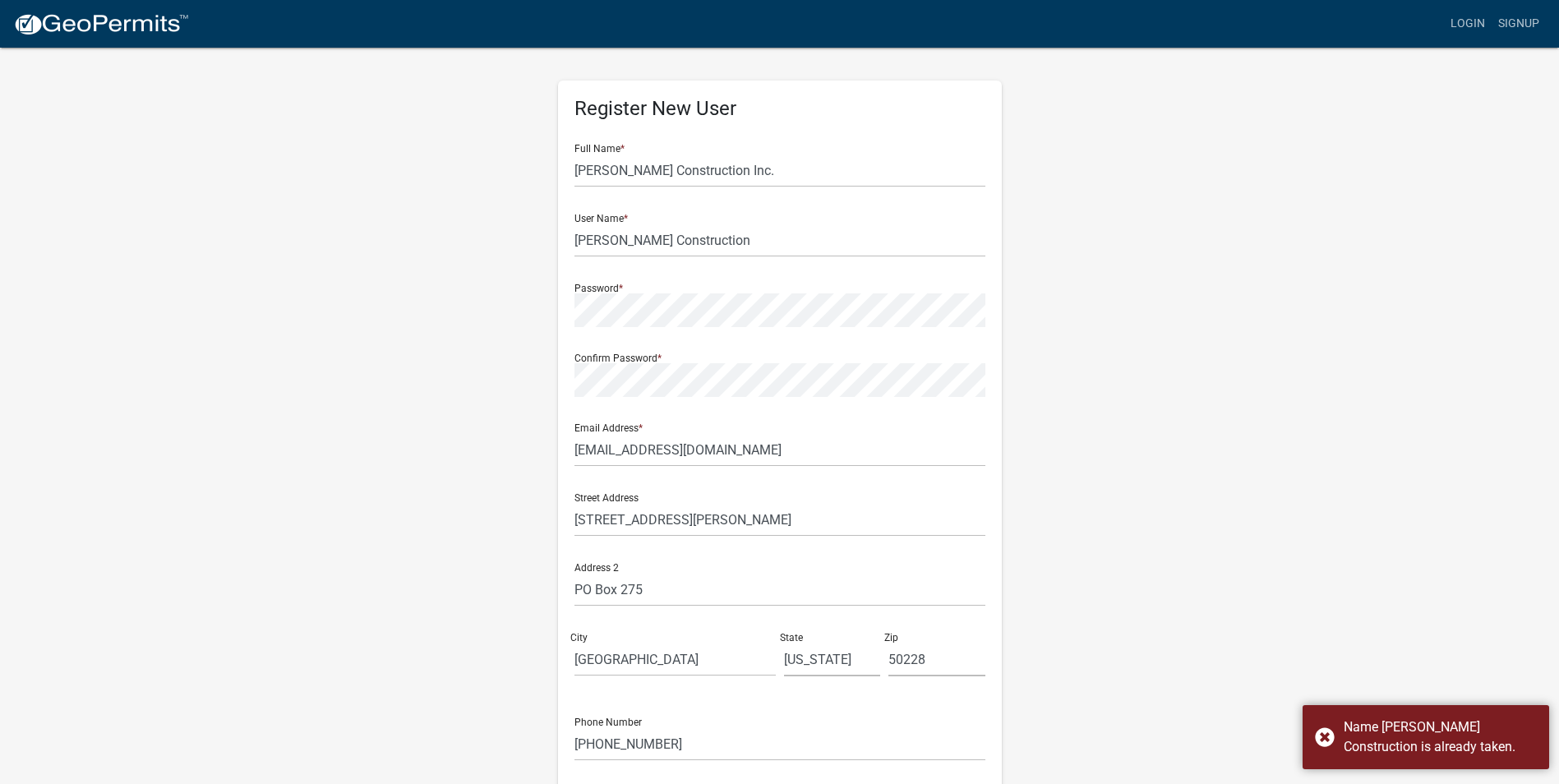
scroll to position [0, 0]
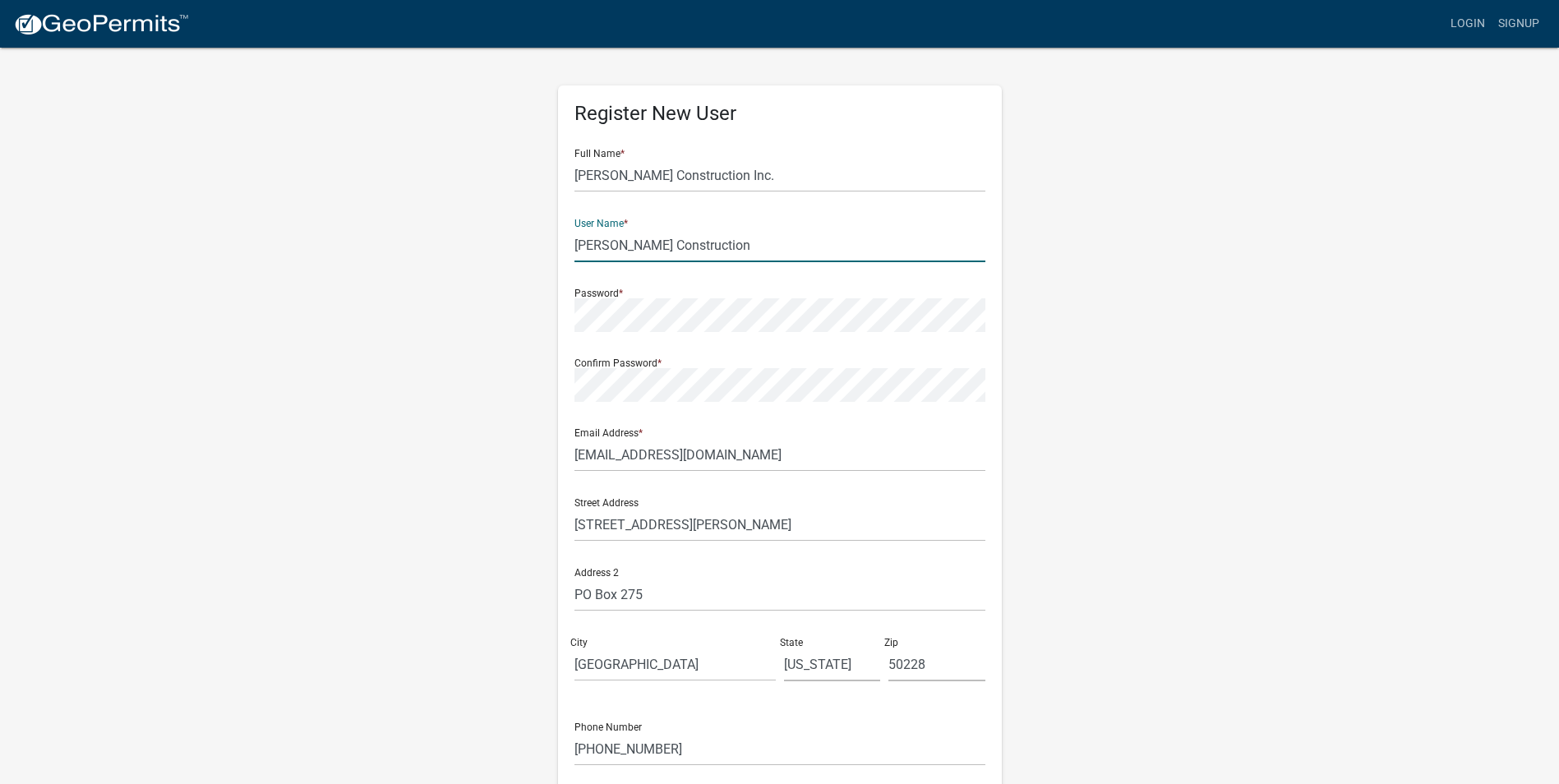
click at [574, 242] on input "Myers Construction" at bounding box center [780, 244] width 411 height 34
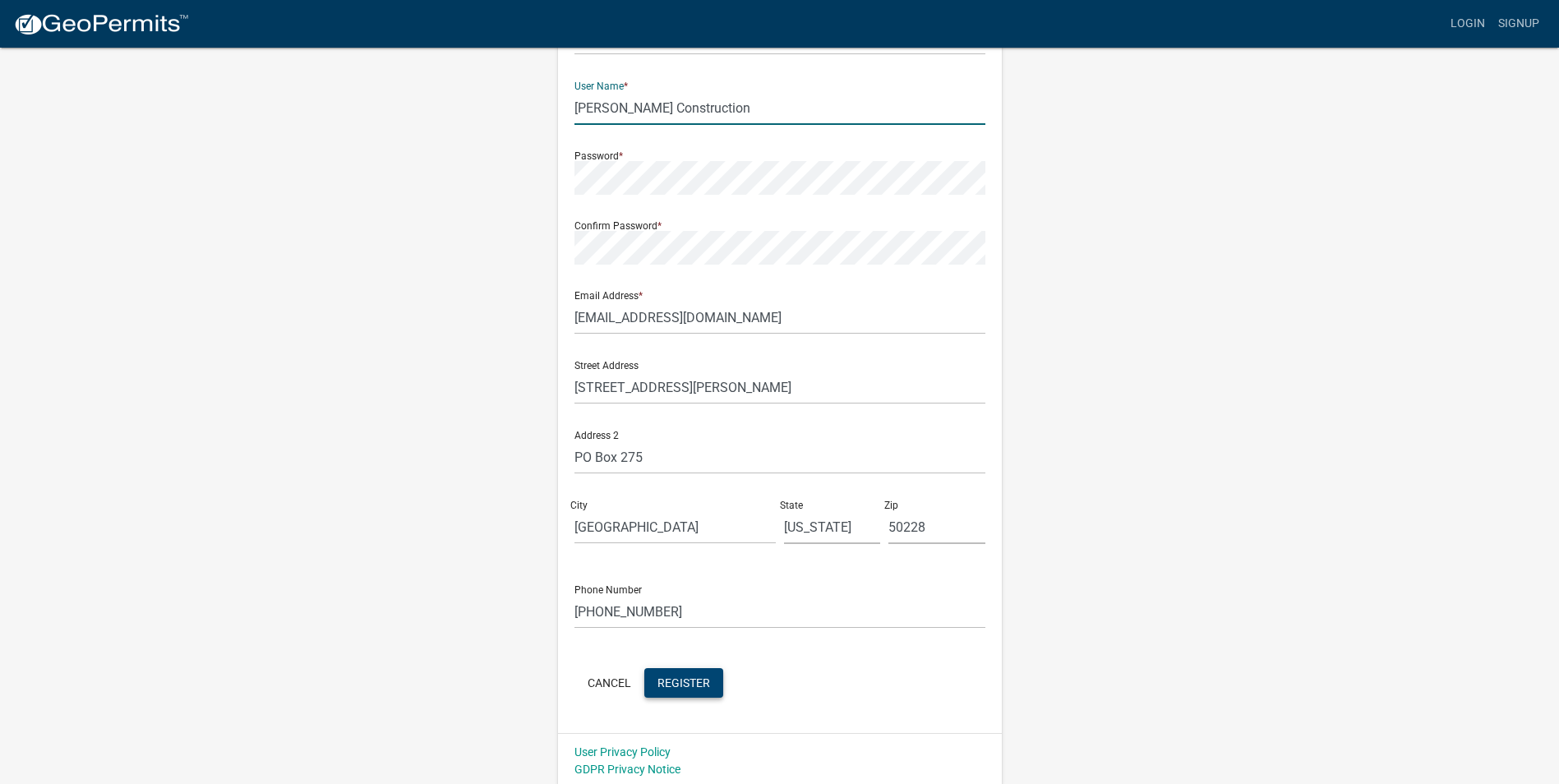
scroll to position [142, 0]
type input "[PERSON_NAME] Construction"
click at [702, 680] on span "Register" at bounding box center [684, 678] width 53 height 13
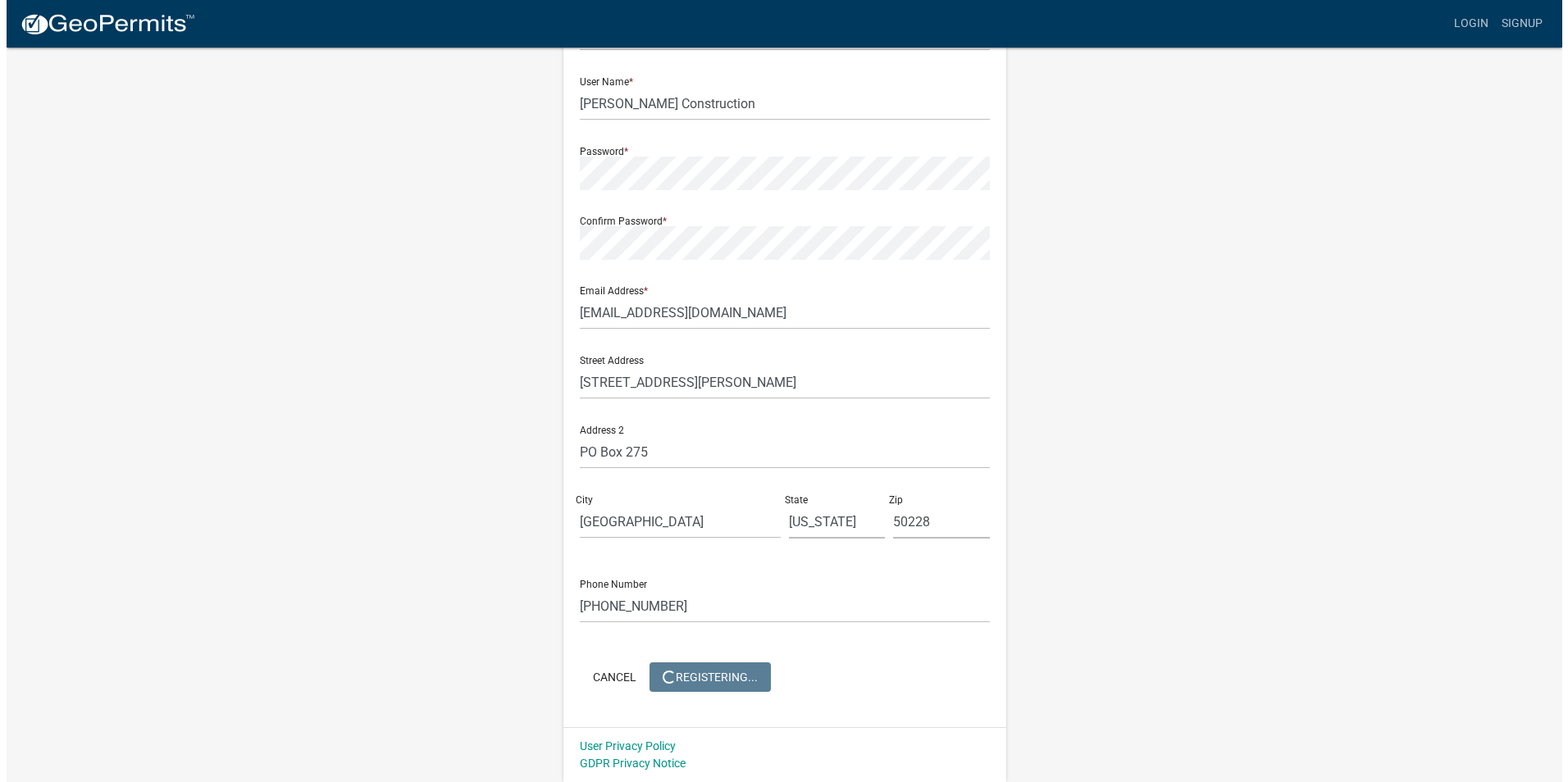
scroll to position [0, 0]
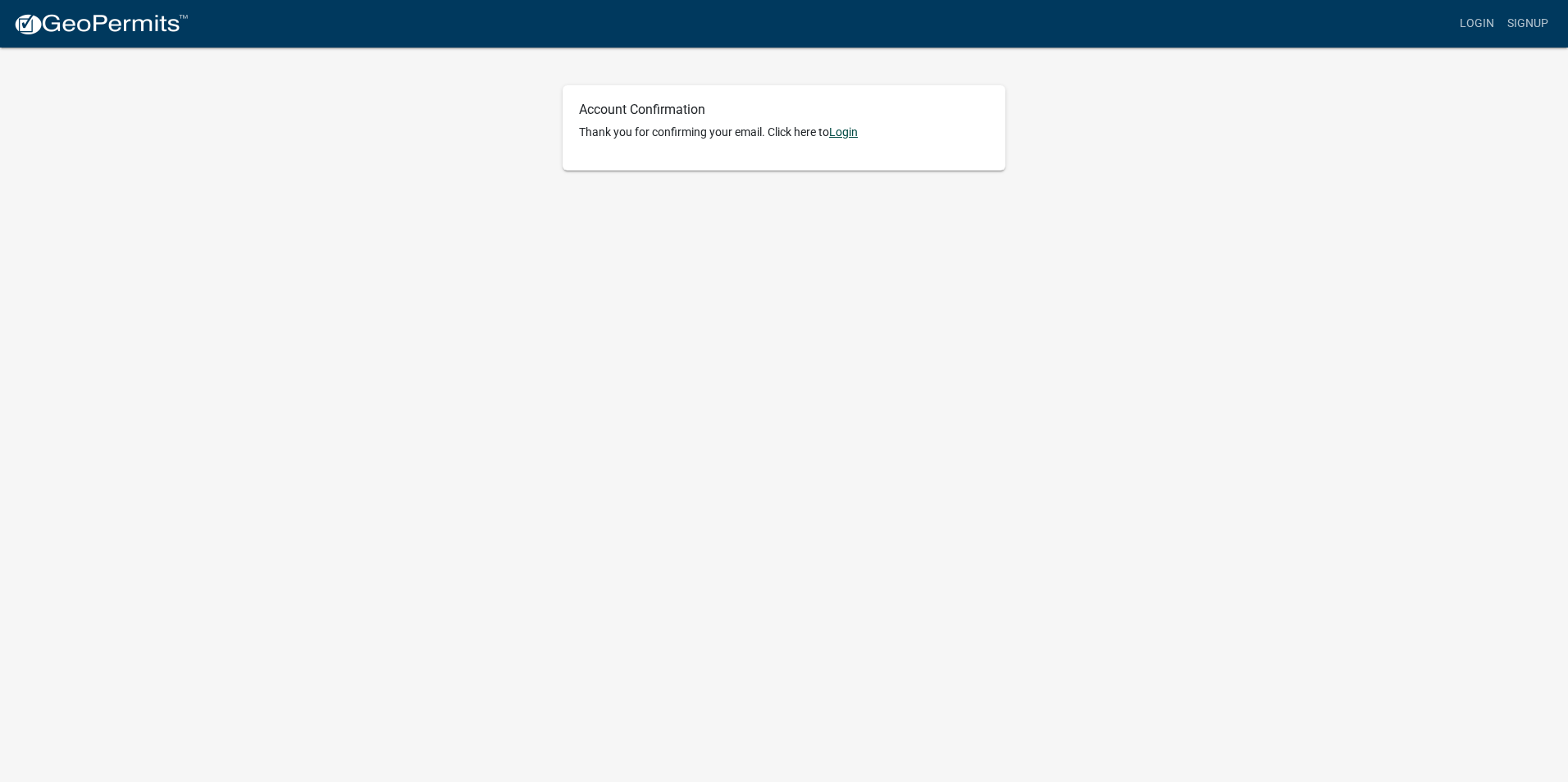
click at [847, 131] on link "Login" at bounding box center [844, 131] width 29 height 13
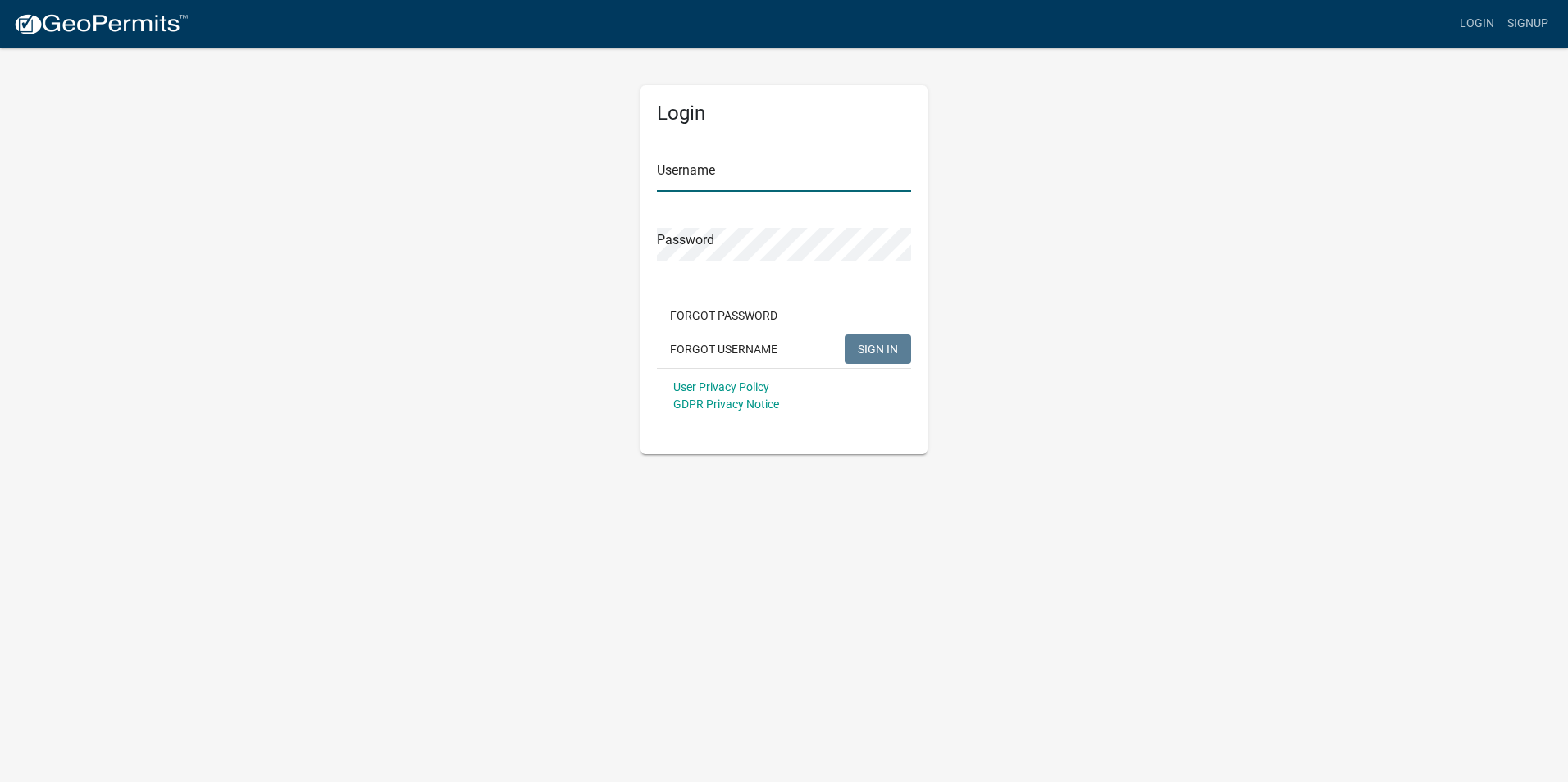
click at [674, 171] on input "Username" at bounding box center [784, 175] width 254 height 34
click at [654, 172] on div "Login Username dan Myers Construction Password Forgot Password Forgot Username …" at bounding box center [783, 269] width 287 height 369
type input "[PERSON_NAME] Construction"
click at [881, 349] on span "SIGN IN" at bounding box center [877, 348] width 40 height 13
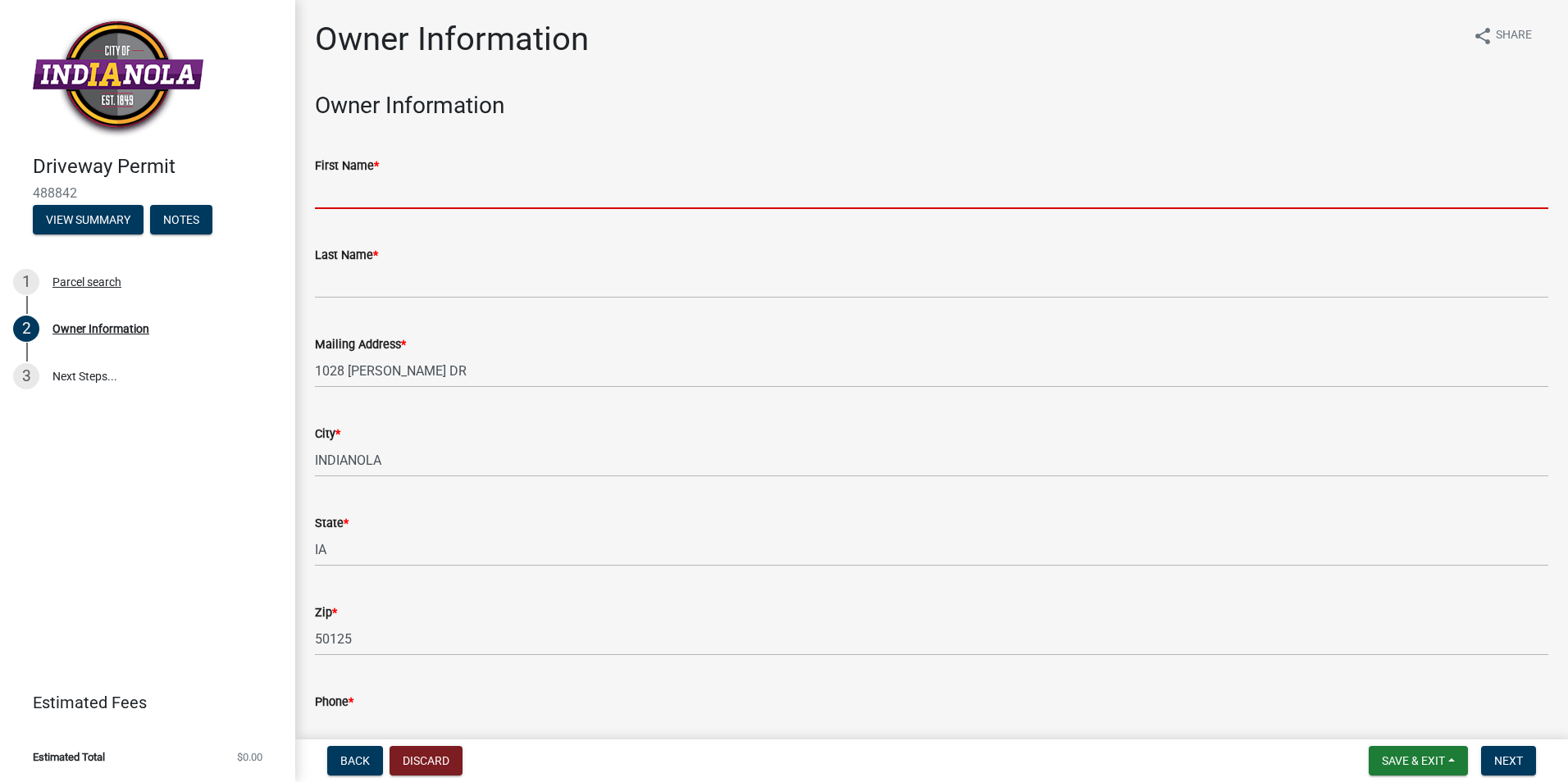
click at [324, 185] on input "First Name *" at bounding box center [931, 192] width 1234 height 34
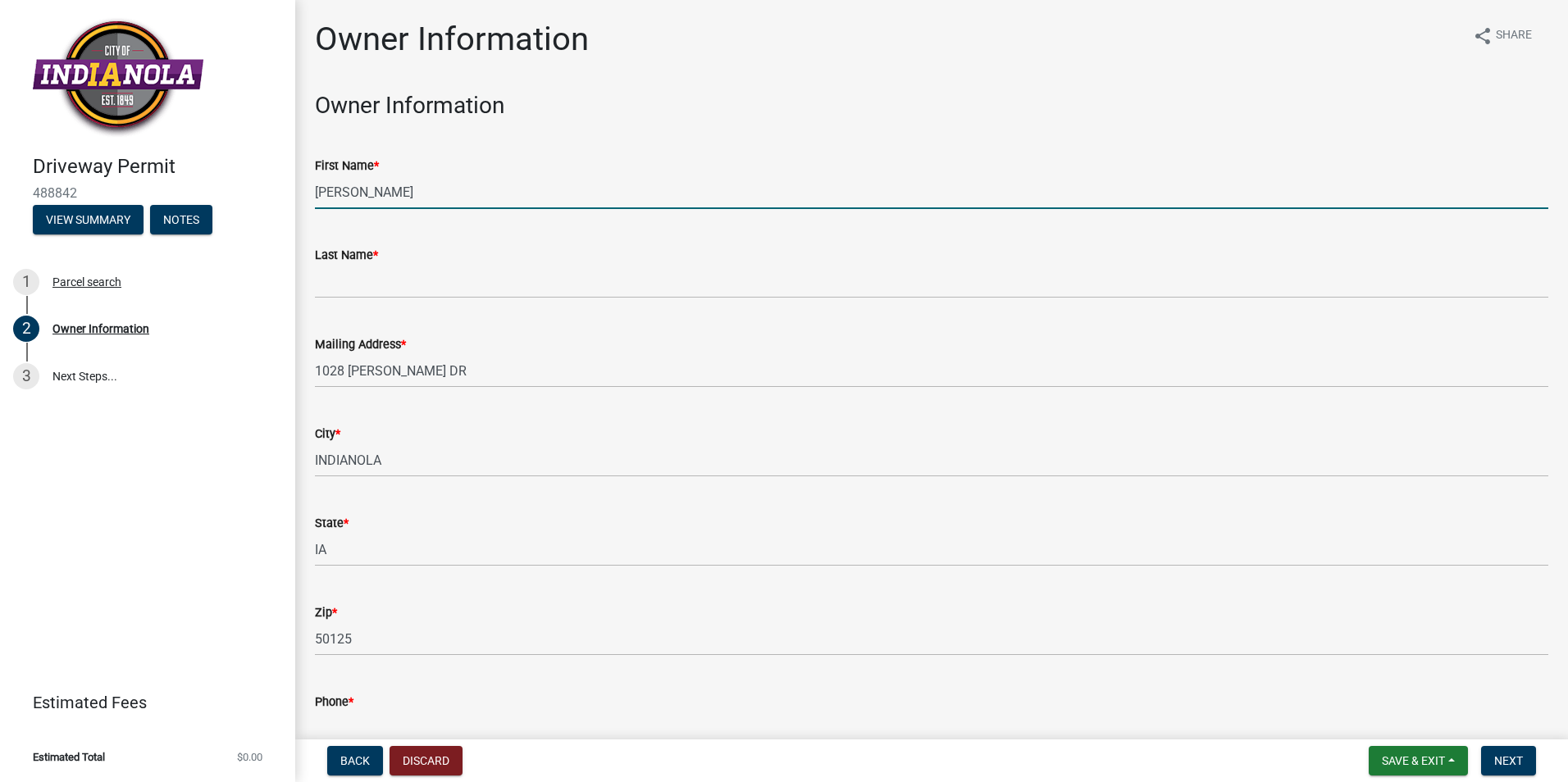
type input "[PERSON_NAME]"
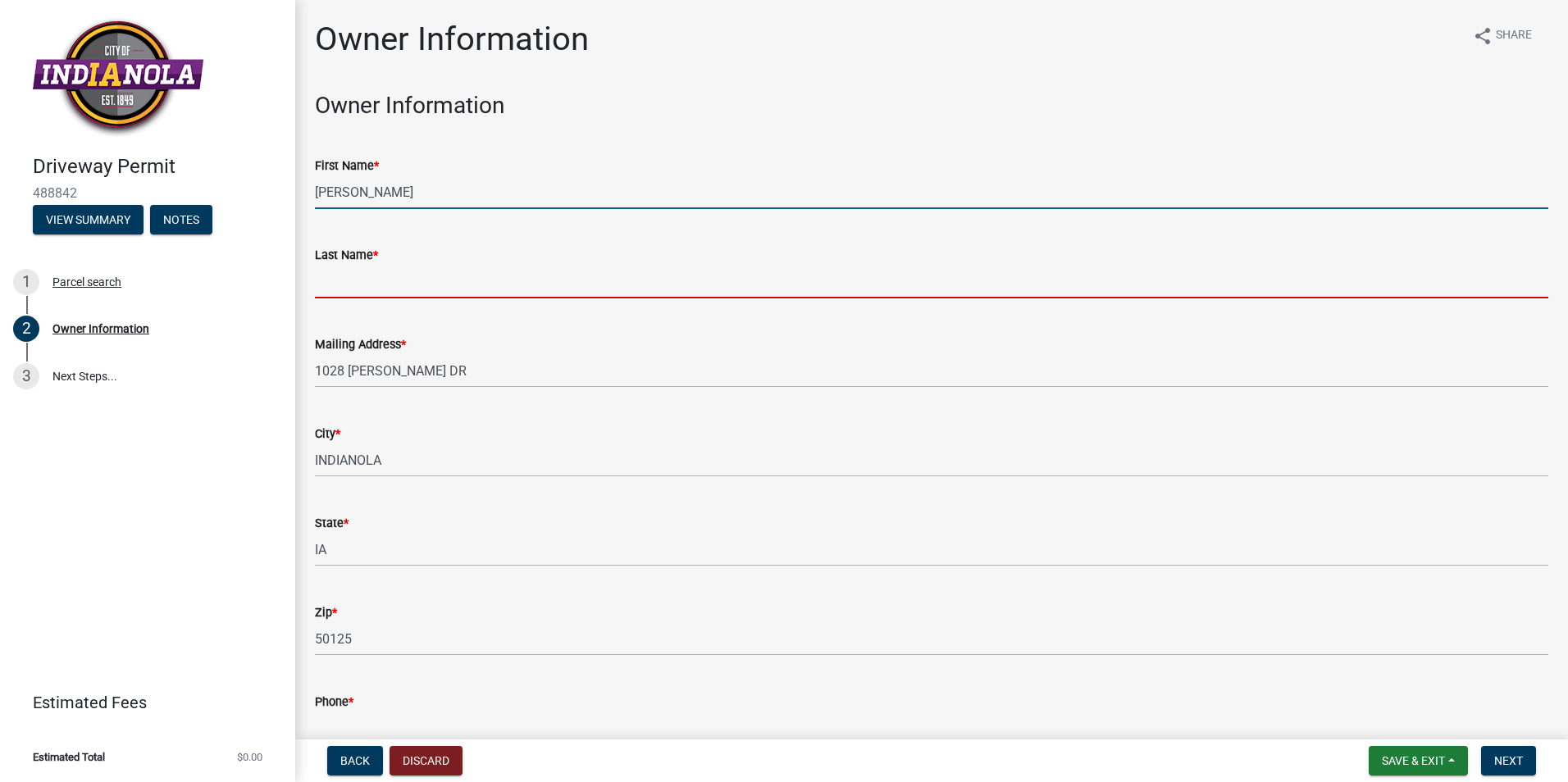
click at [345, 280] on input "Last Name *" at bounding box center [931, 281] width 1234 height 34
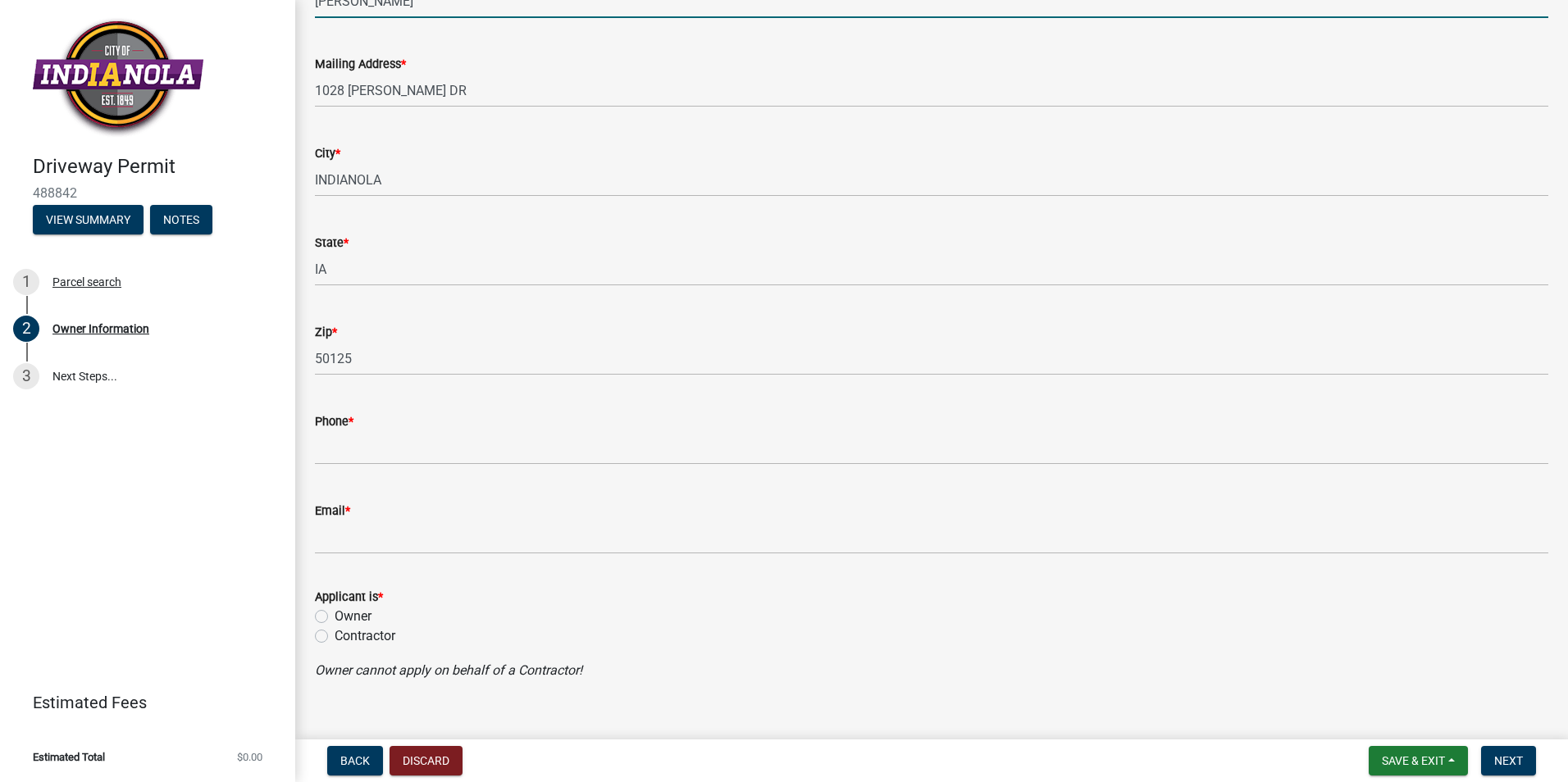
scroll to position [305, 0]
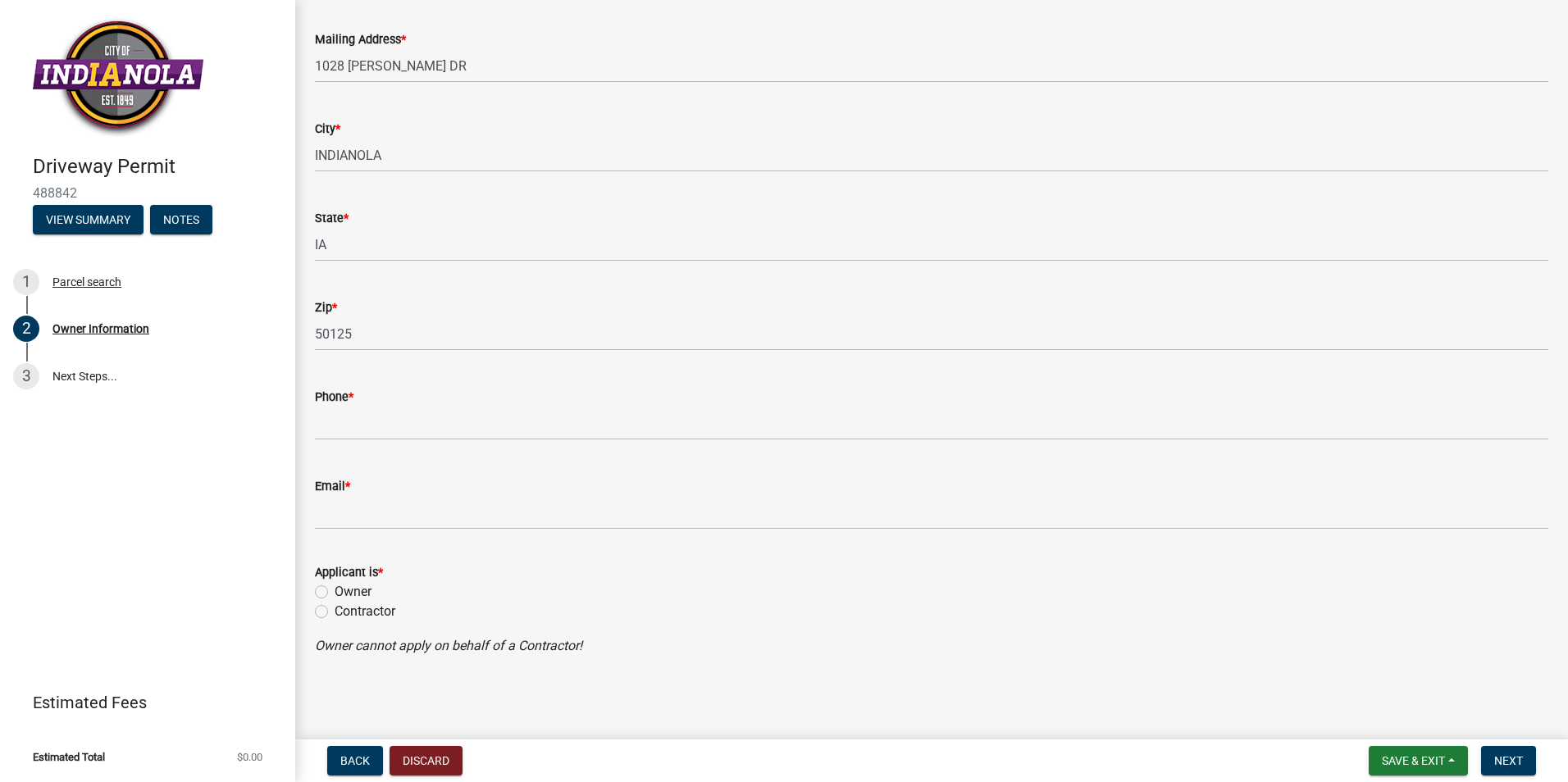
type input "[PERSON_NAME]"
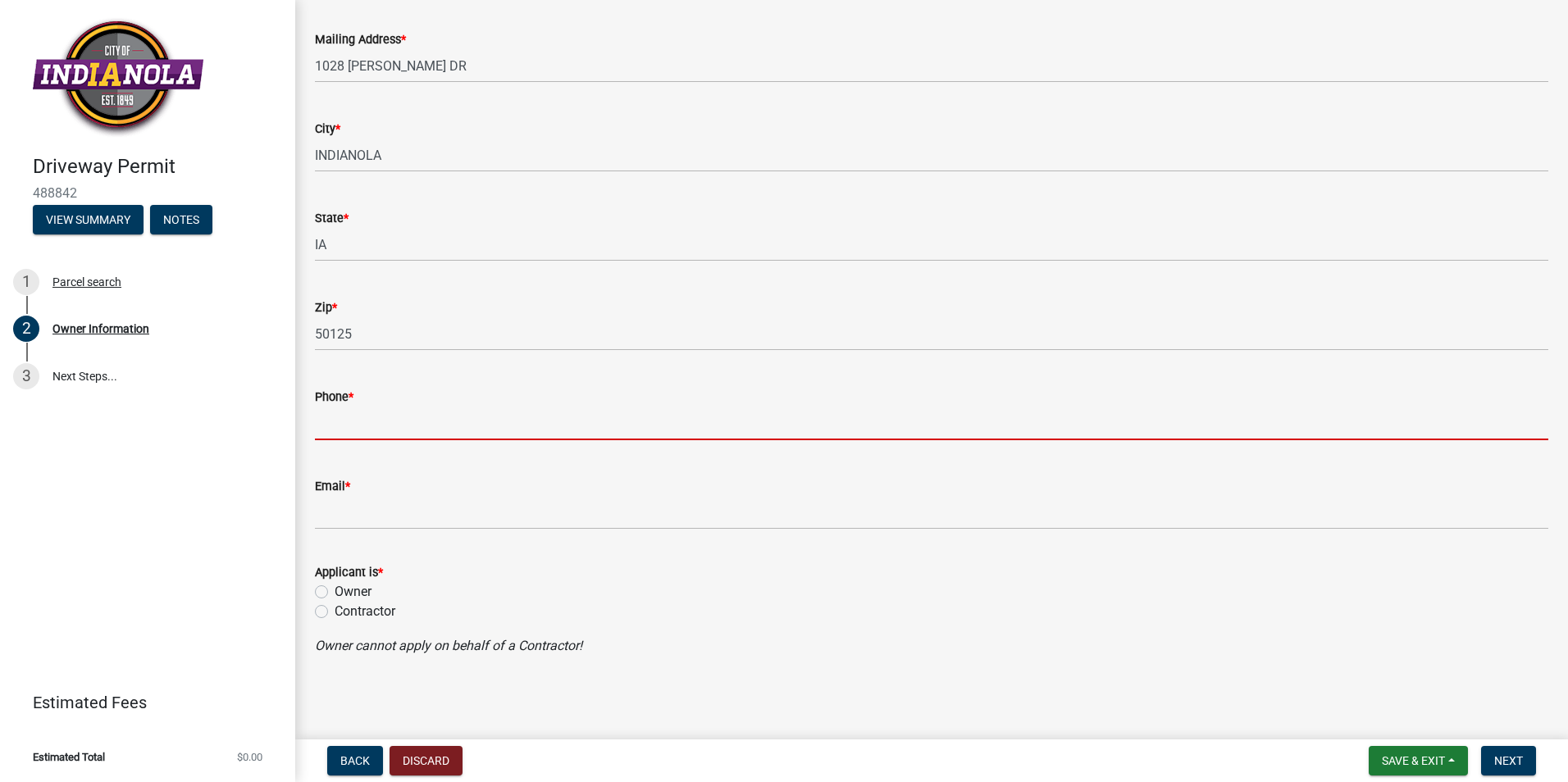
click at [334, 419] on input "Phone *" at bounding box center [931, 423] width 1234 height 34
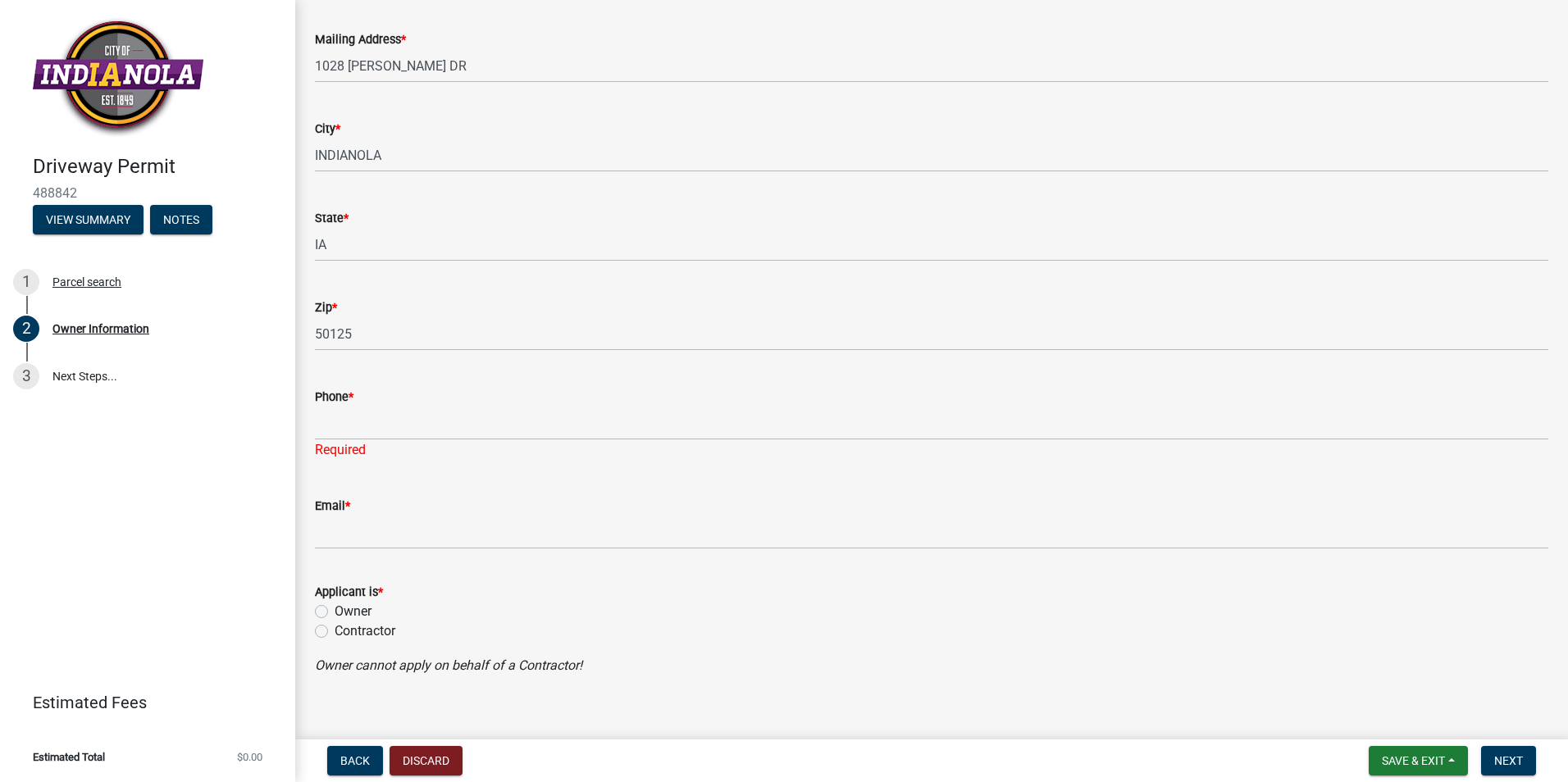
click at [342, 404] on div "Phone *" at bounding box center [931, 397] width 1234 height 20
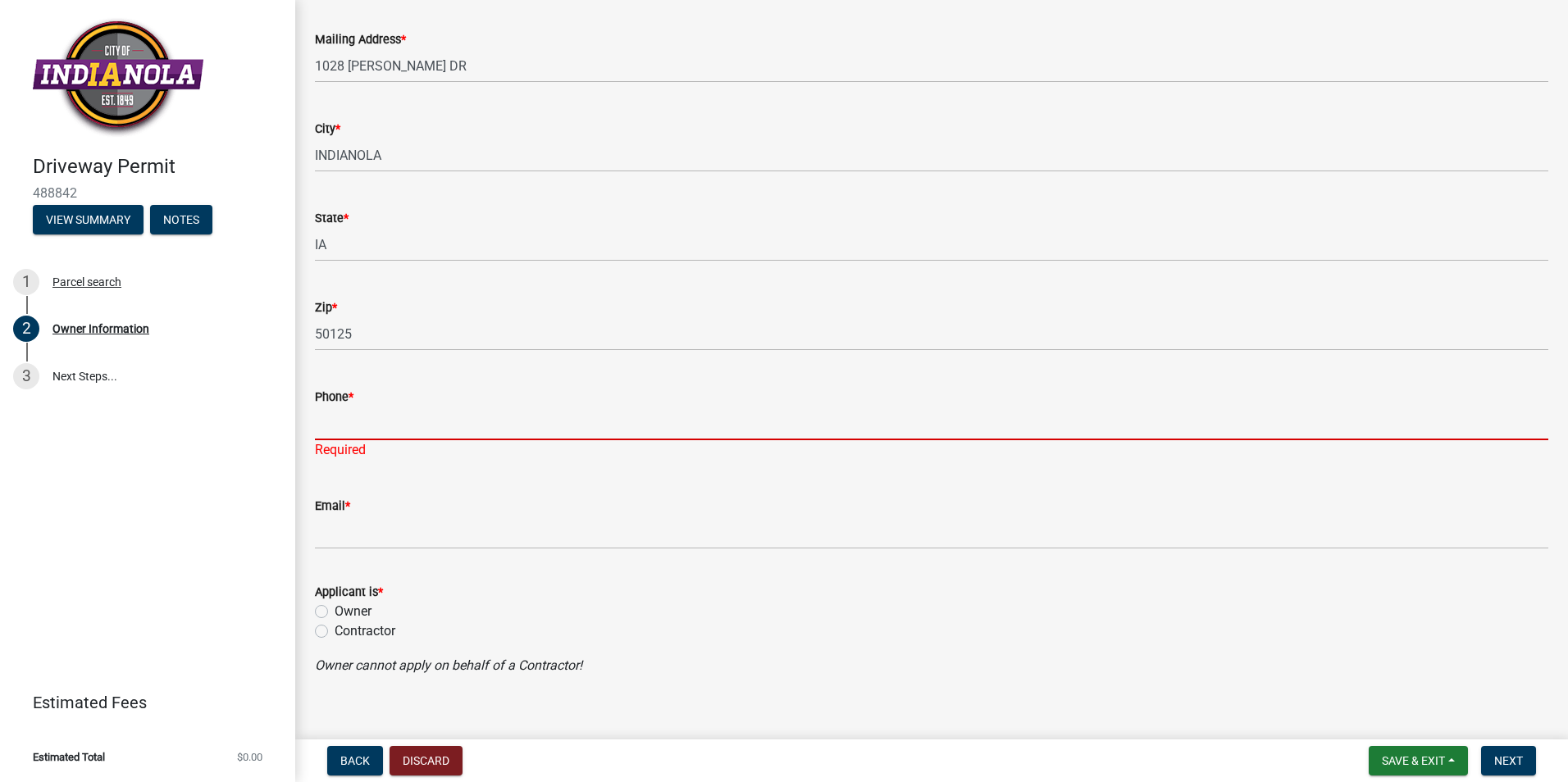
click at [324, 429] on input "Phone *" at bounding box center [931, 423] width 1234 height 34
click at [328, 419] on input "Phone *" at bounding box center [931, 423] width 1234 height 34
click at [321, 425] on input "Phone *" at bounding box center [931, 423] width 1234 height 34
click at [327, 420] on input "Phone *" at bounding box center [931, 423] width 1234 height 34
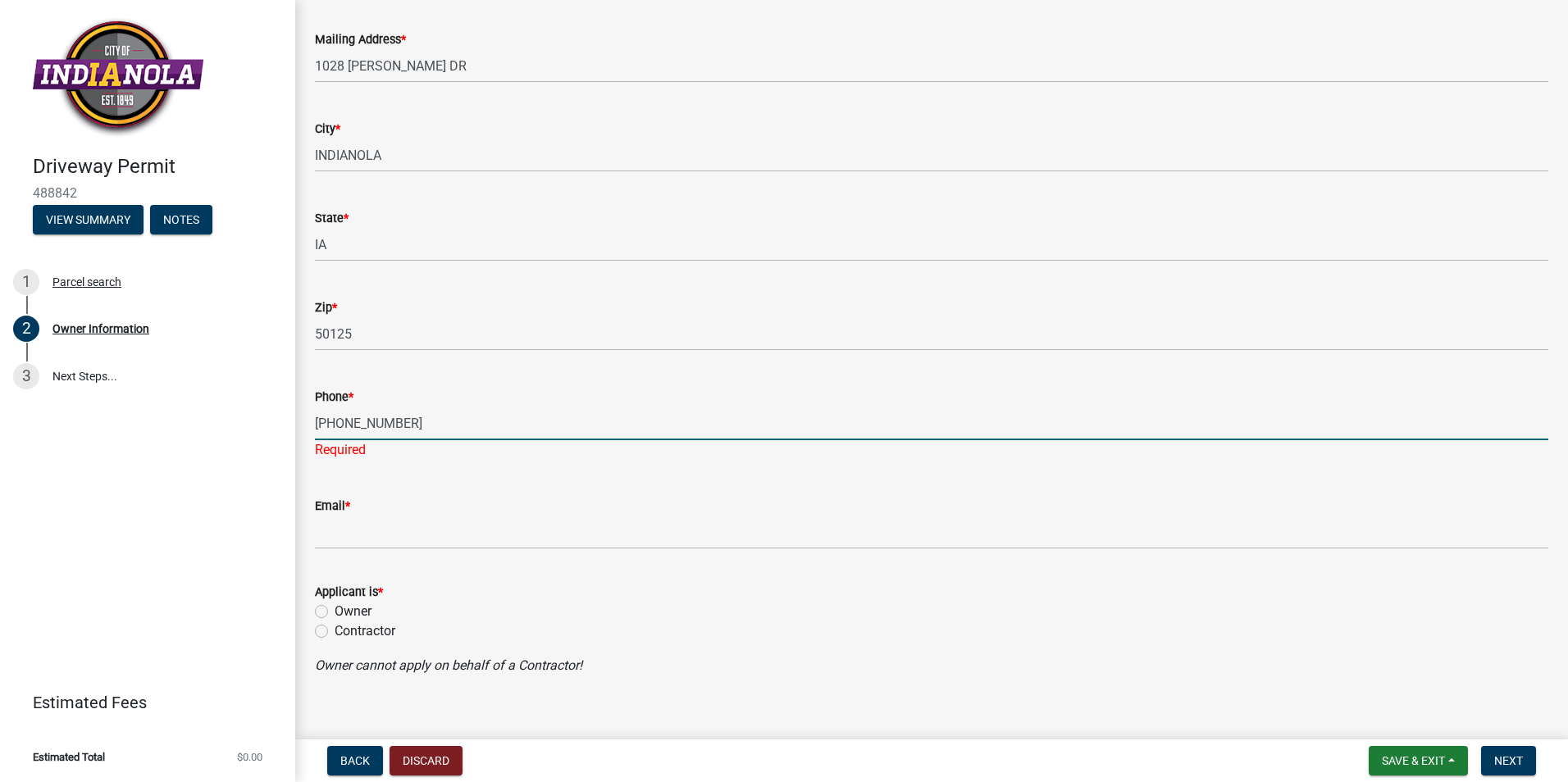
type input "[PHONE_NUMBER]"
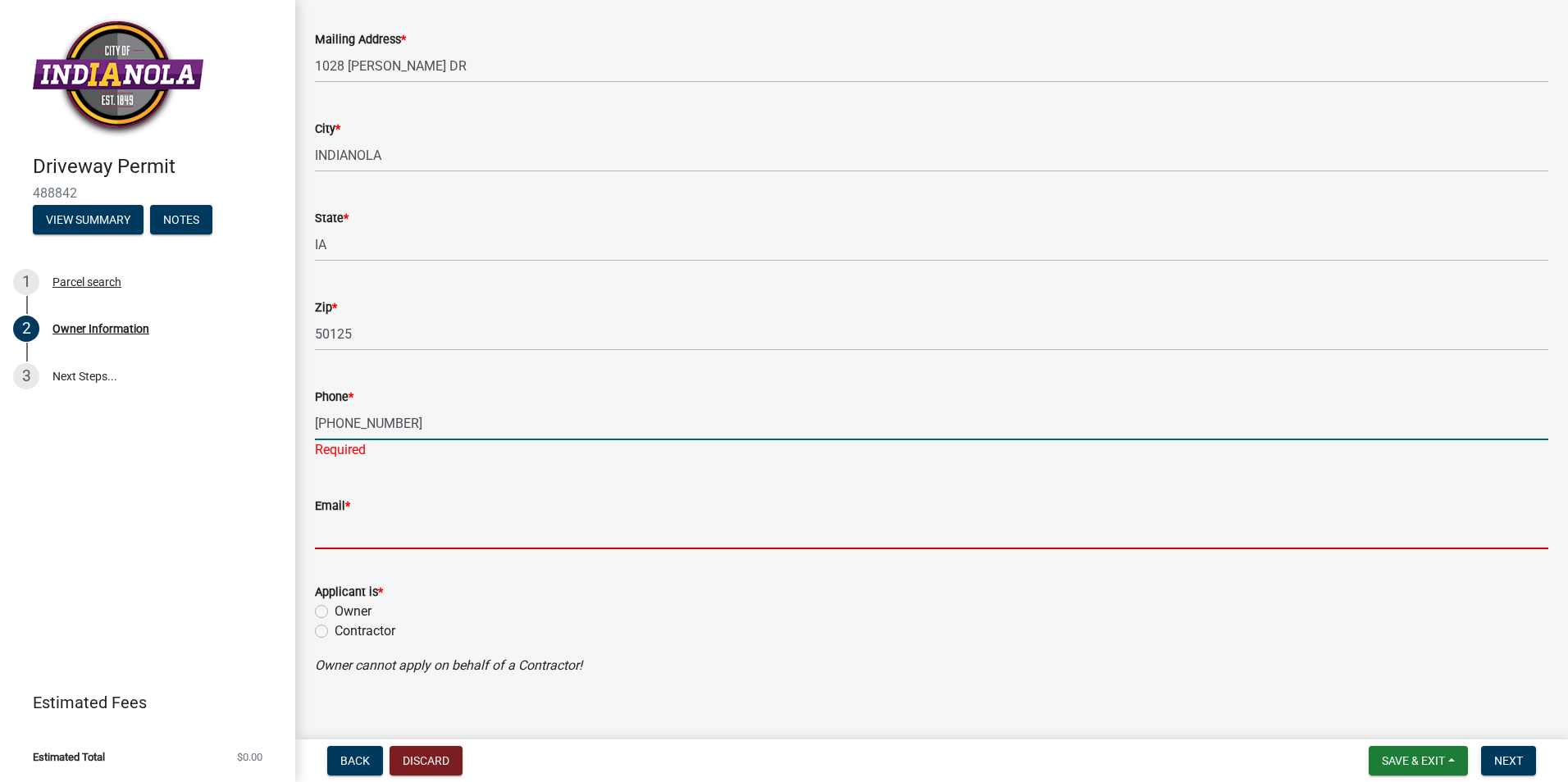
click at [345, 516] on input "Email *" at bounding box center [931, 532] width 1234 height 34
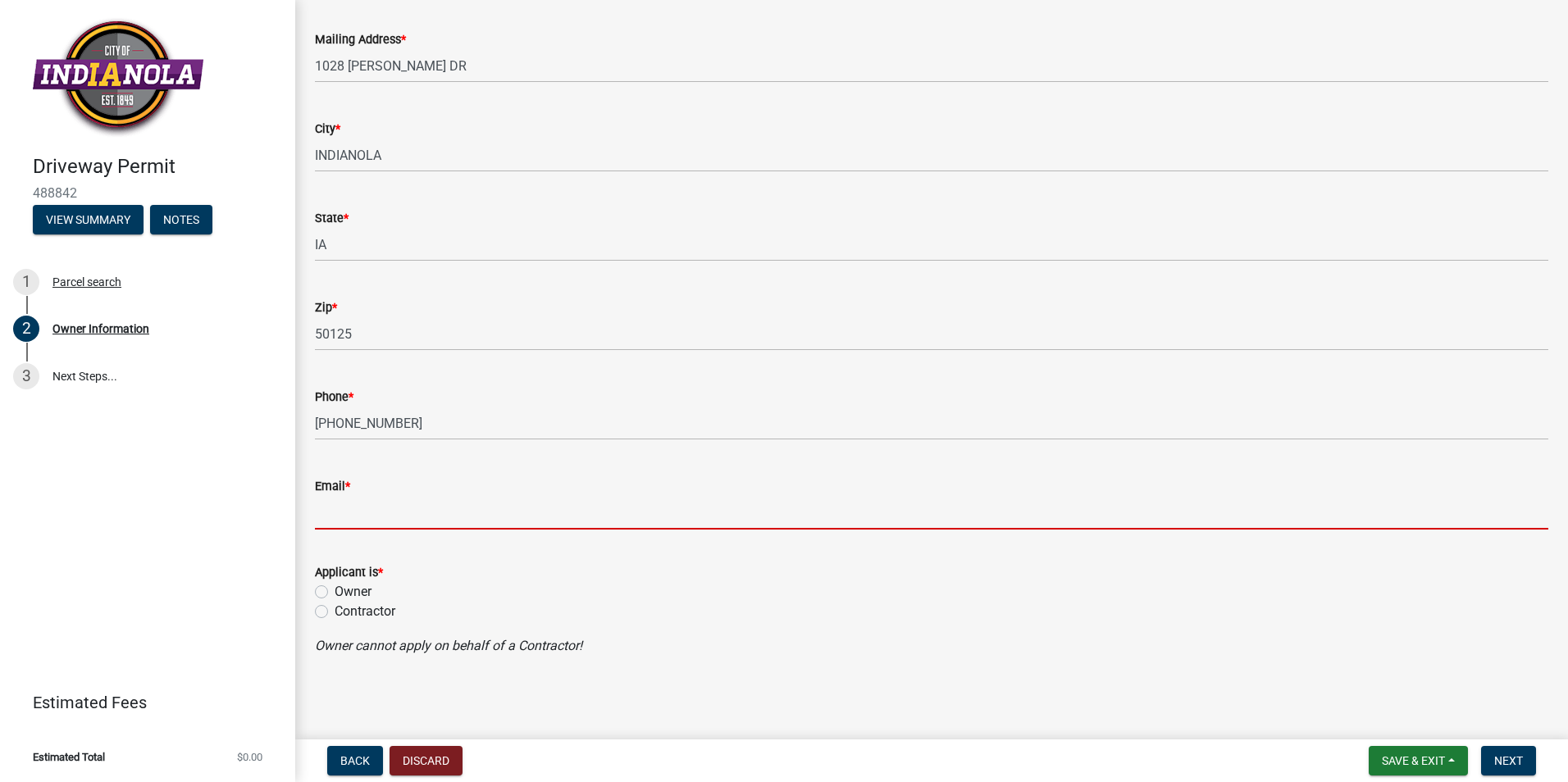
click at [326, 576] on form "Applicant is * Owner Contractor" at bounding box center [931, 582] width 1234 height 79
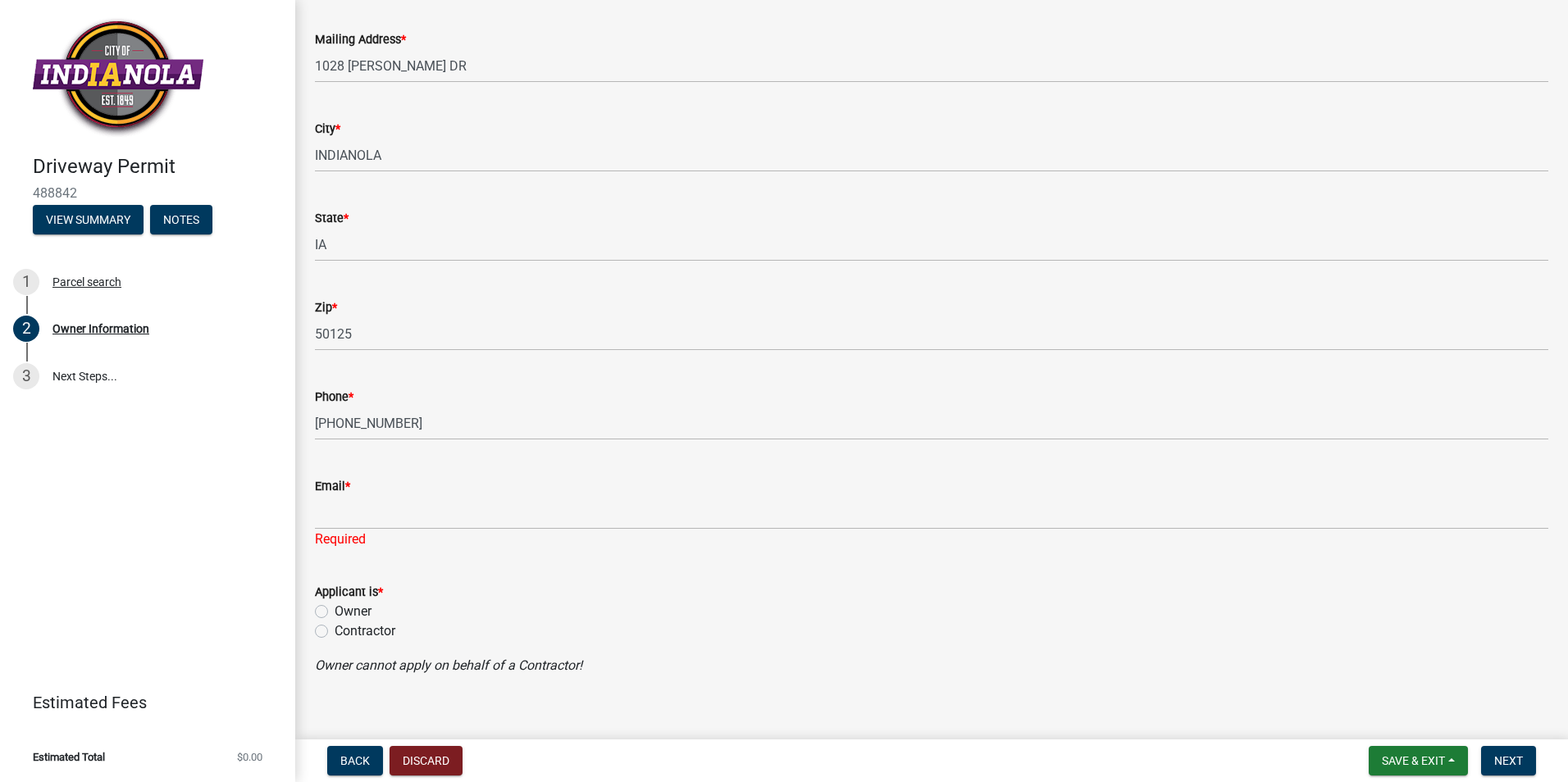
click at [334, 630] on label "Contractor" at bounding box center [364, 632] width 61 height 20
click at [334, 630] on input "Contractor" at bounding box center [340, 627] width 11 height 11
radio input "true"
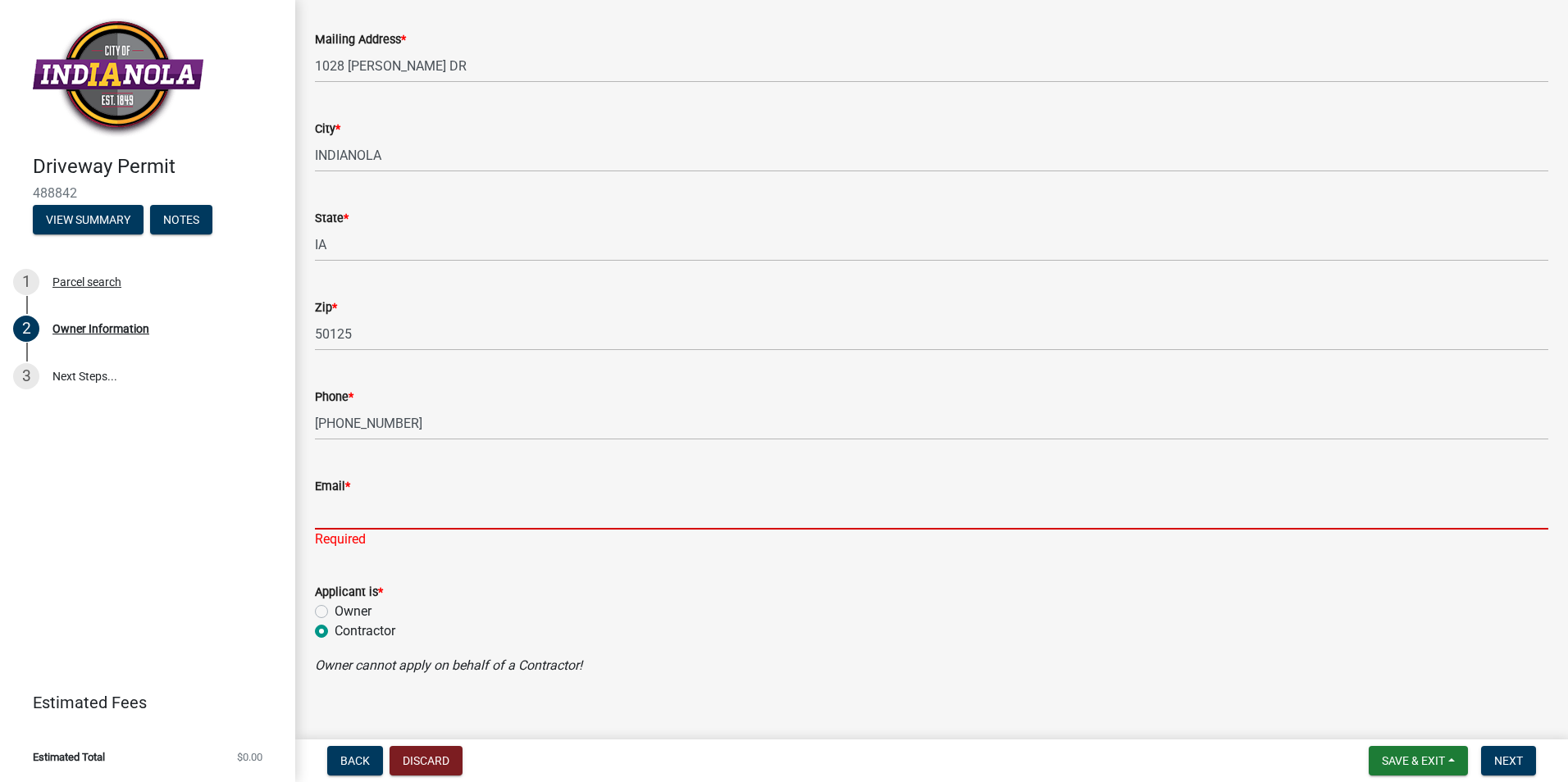
click at [332, 517] on input "Email *" at bounding box center [931, 512] width 1234 height 34
click at [328, 520] on input "Email *" at bounding box center [931, 512] width 1234 height 34
click at [365, 479] on div "Email *" at bounding box center [931, 487] width 1234 height 20
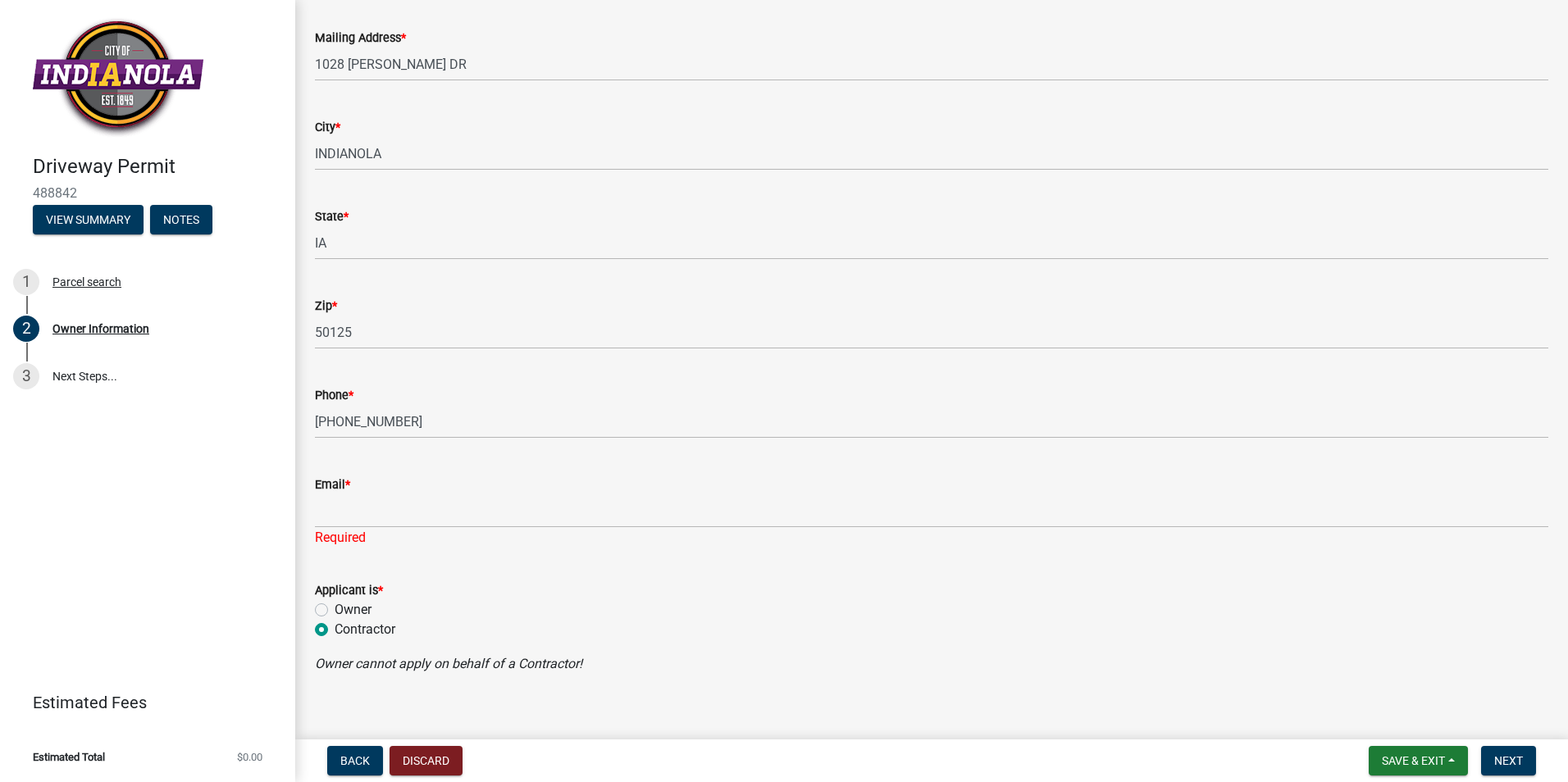
scroll to position [324, 0]
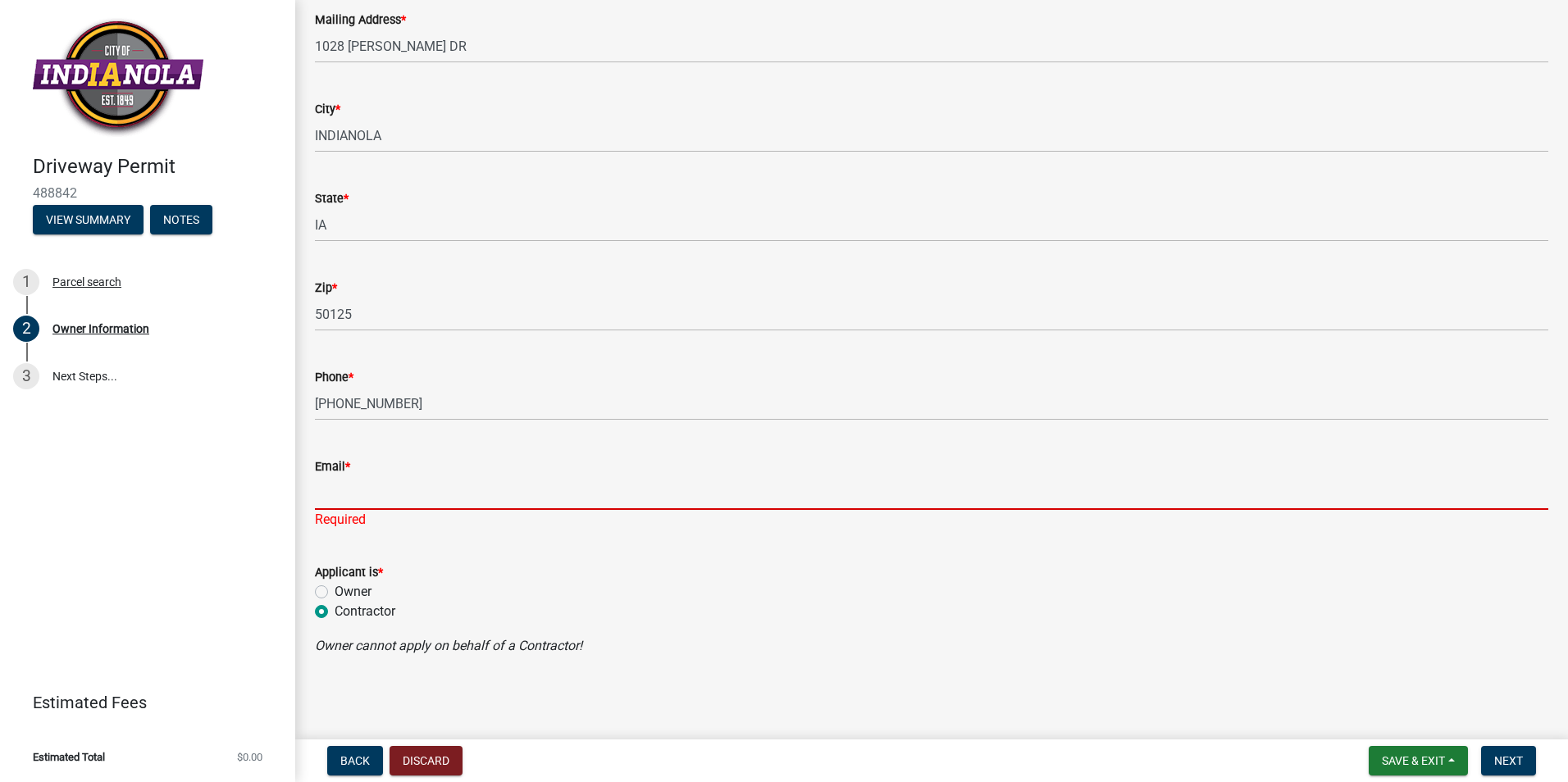
click at [325, 497] on input "Email *" at bounding box center [931, 493] width 1234 height 34
type input "j"
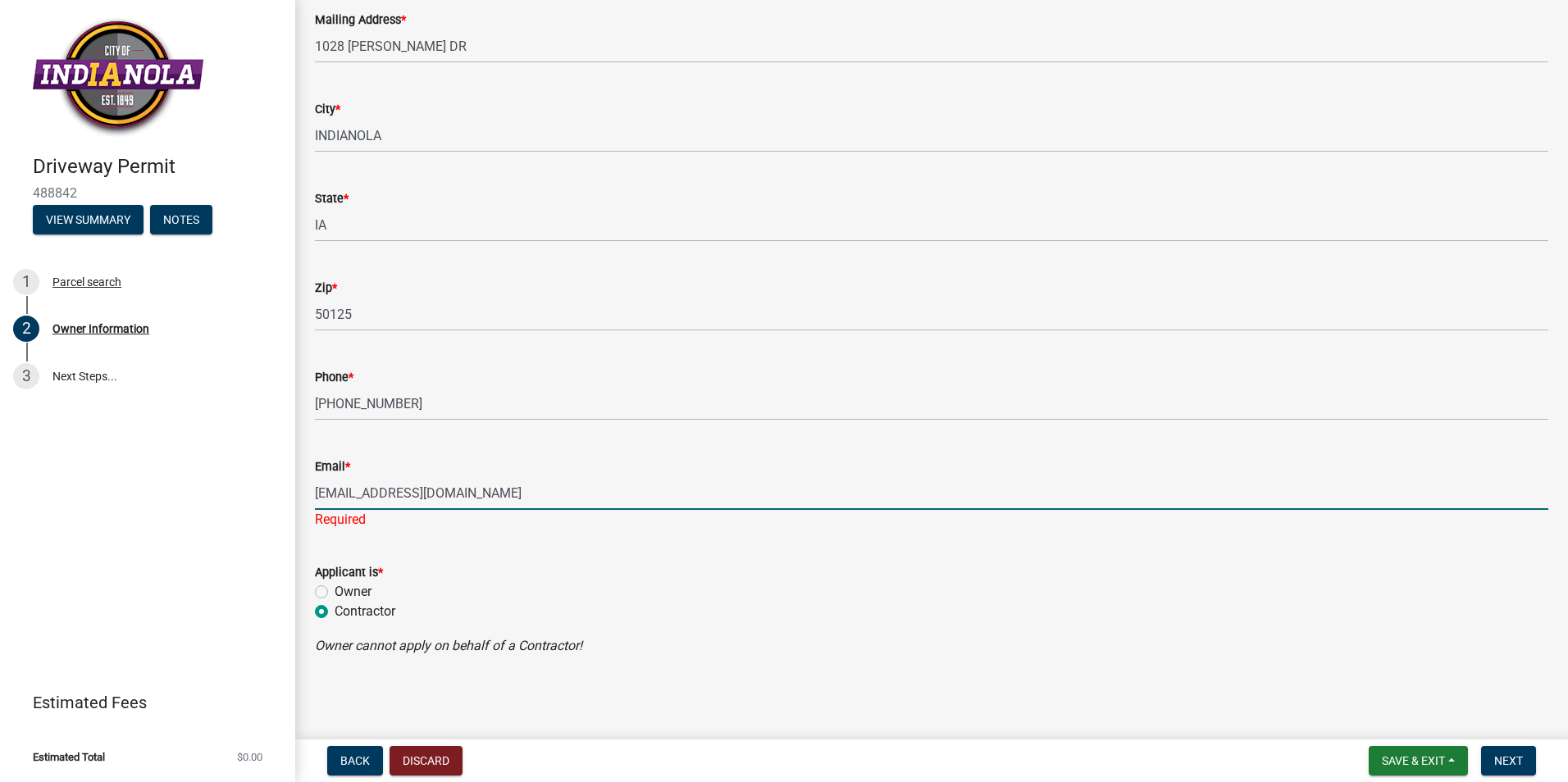
click at [442, 497] on input "[EMAIL_ADDRESS][DOMAIN_NAME]" at bounding box center [931, 493] width 1234 height 34
type input "[EMAIL_ADDRESS][DOMAIN_NAME]"
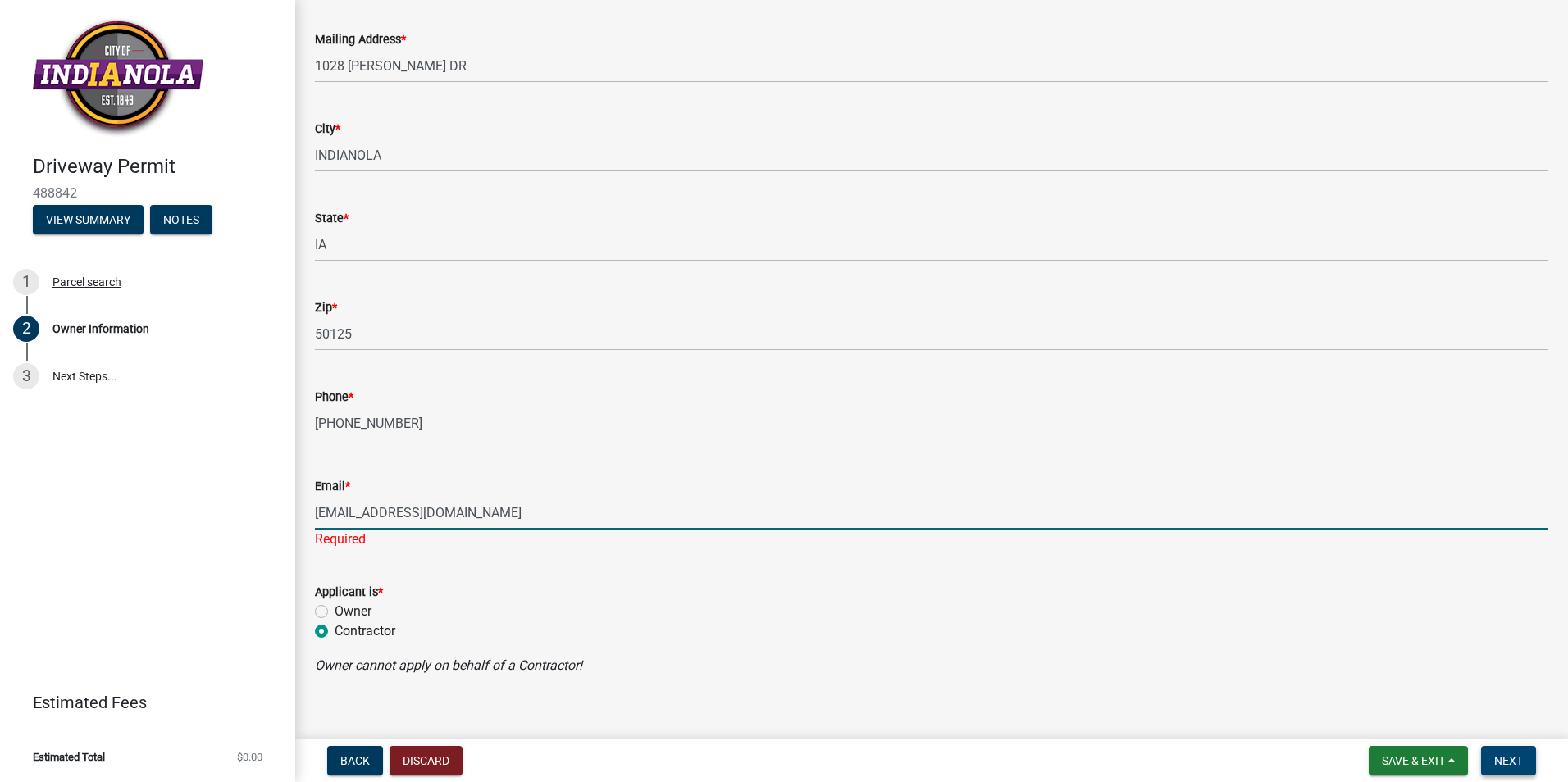
click at [1524, 762] on button "Next" at bounding box center [1508, 760] width 55 height 30
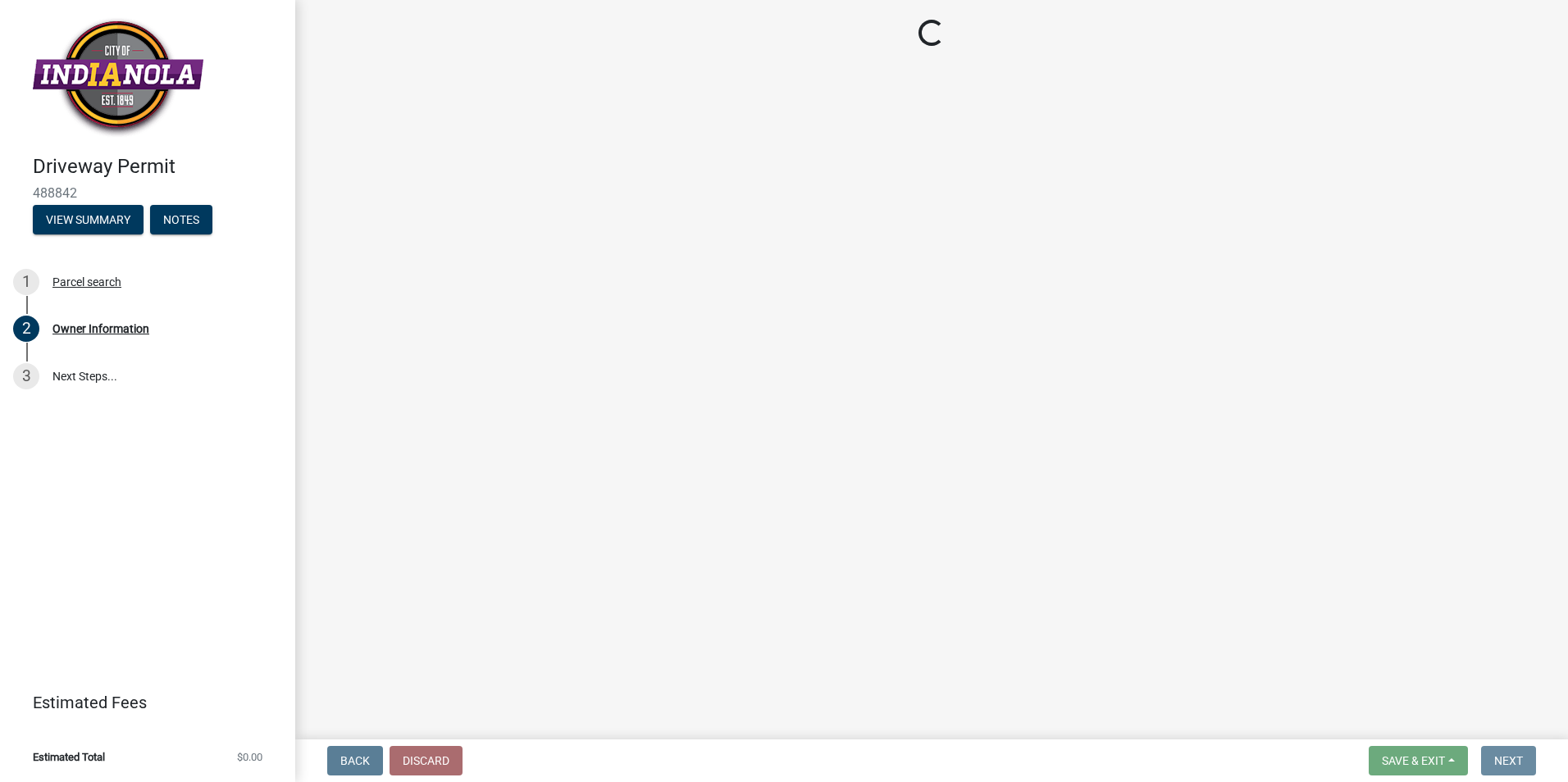
scroll to position [0, 0]
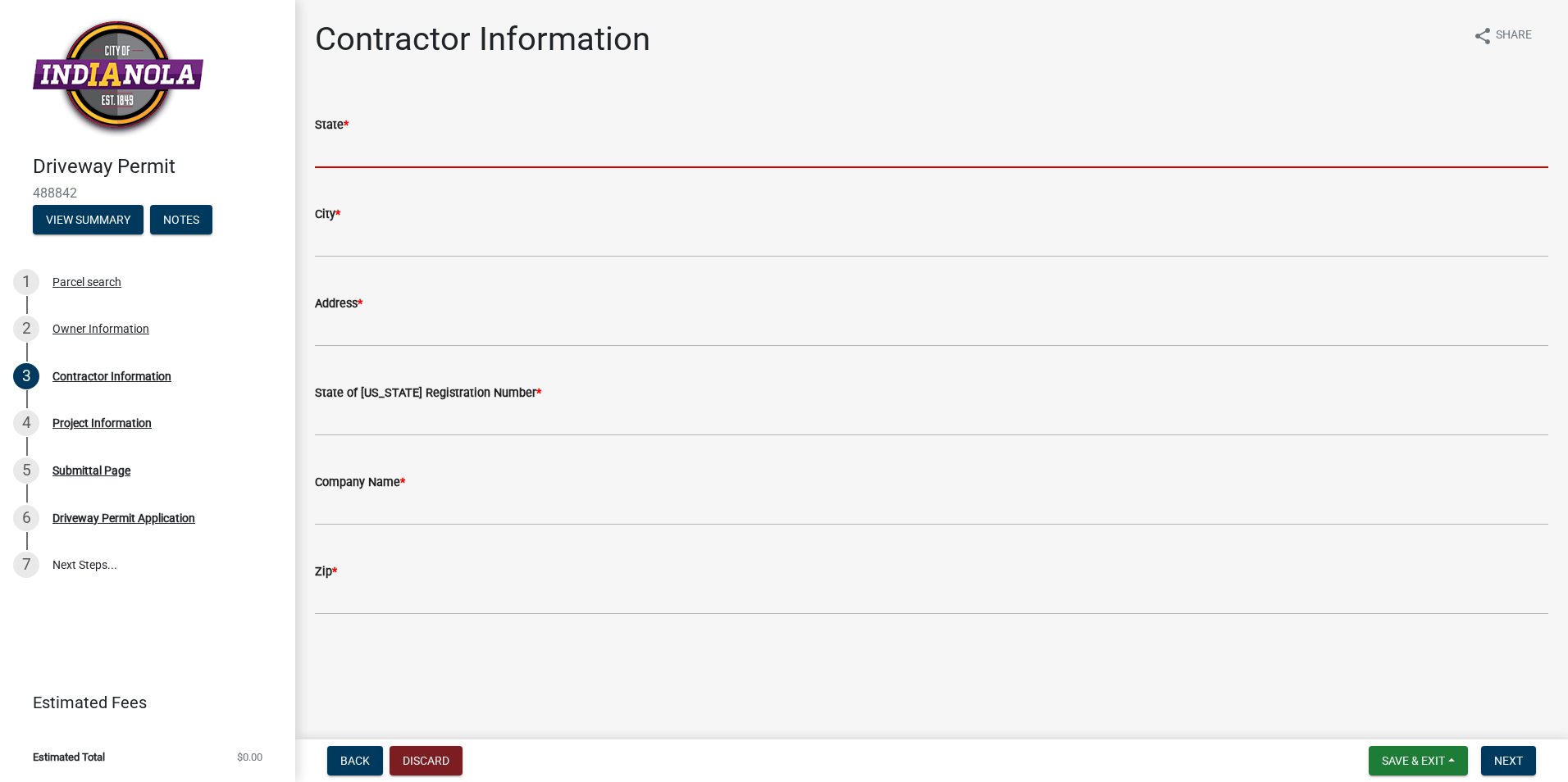
click at [316, 150] on input "State *" at bounding box center [931, 150] width 1234 height 34
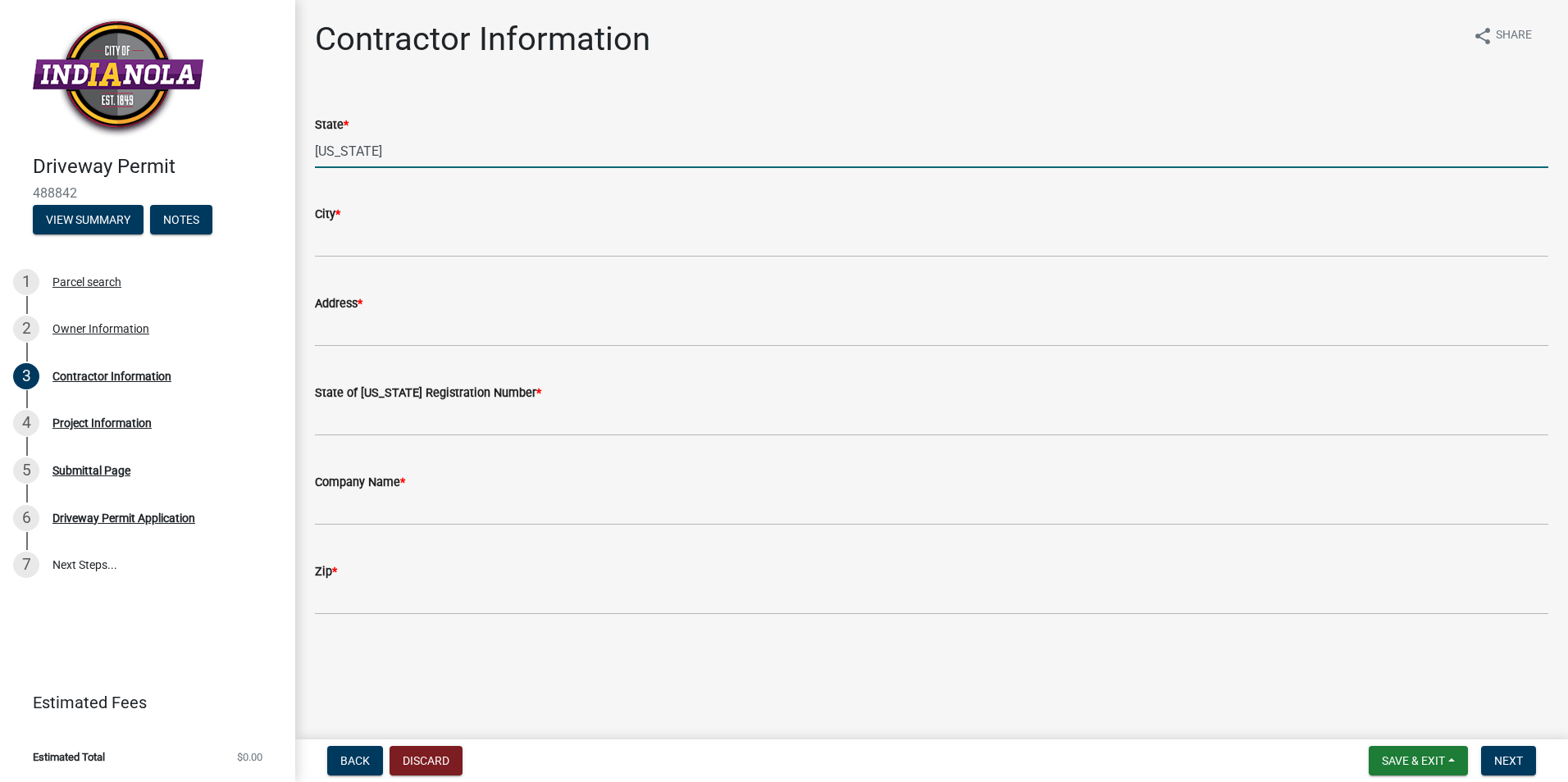
type input "[US_STATE]"
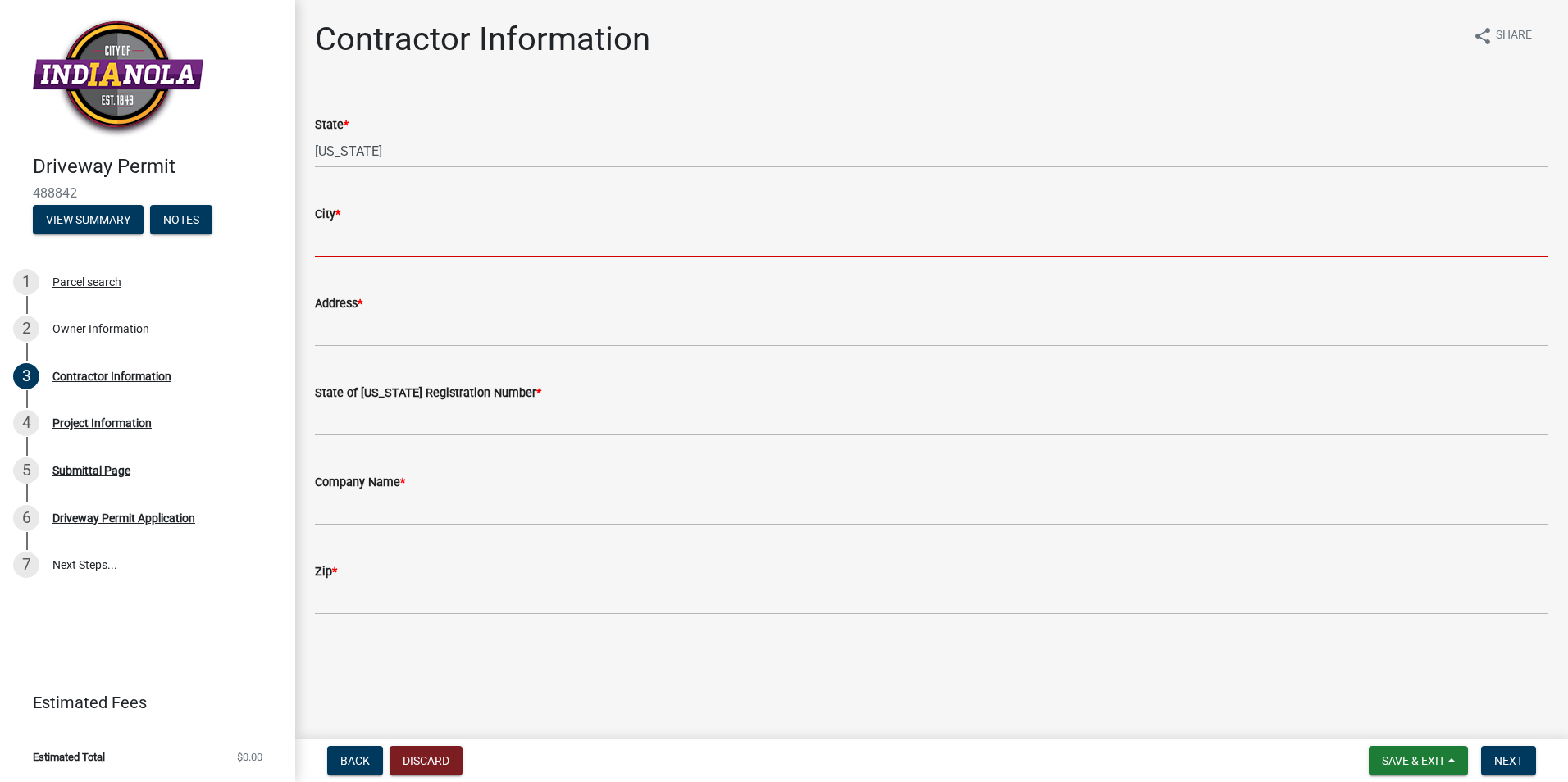
click at [332, 237] on input "City *" at bounding box center [931, 240] width 1234 height 34
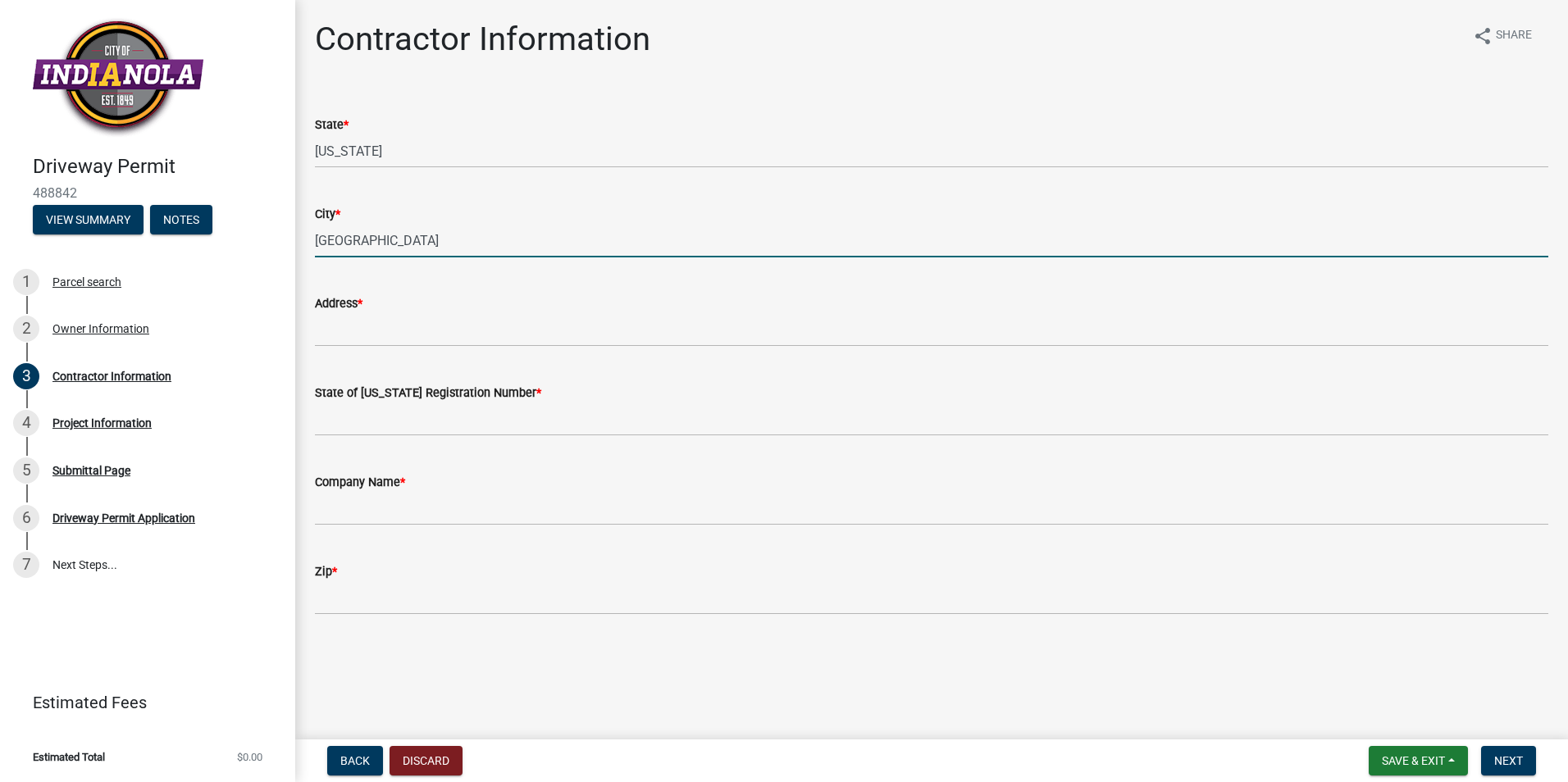
type input "Prairie City"
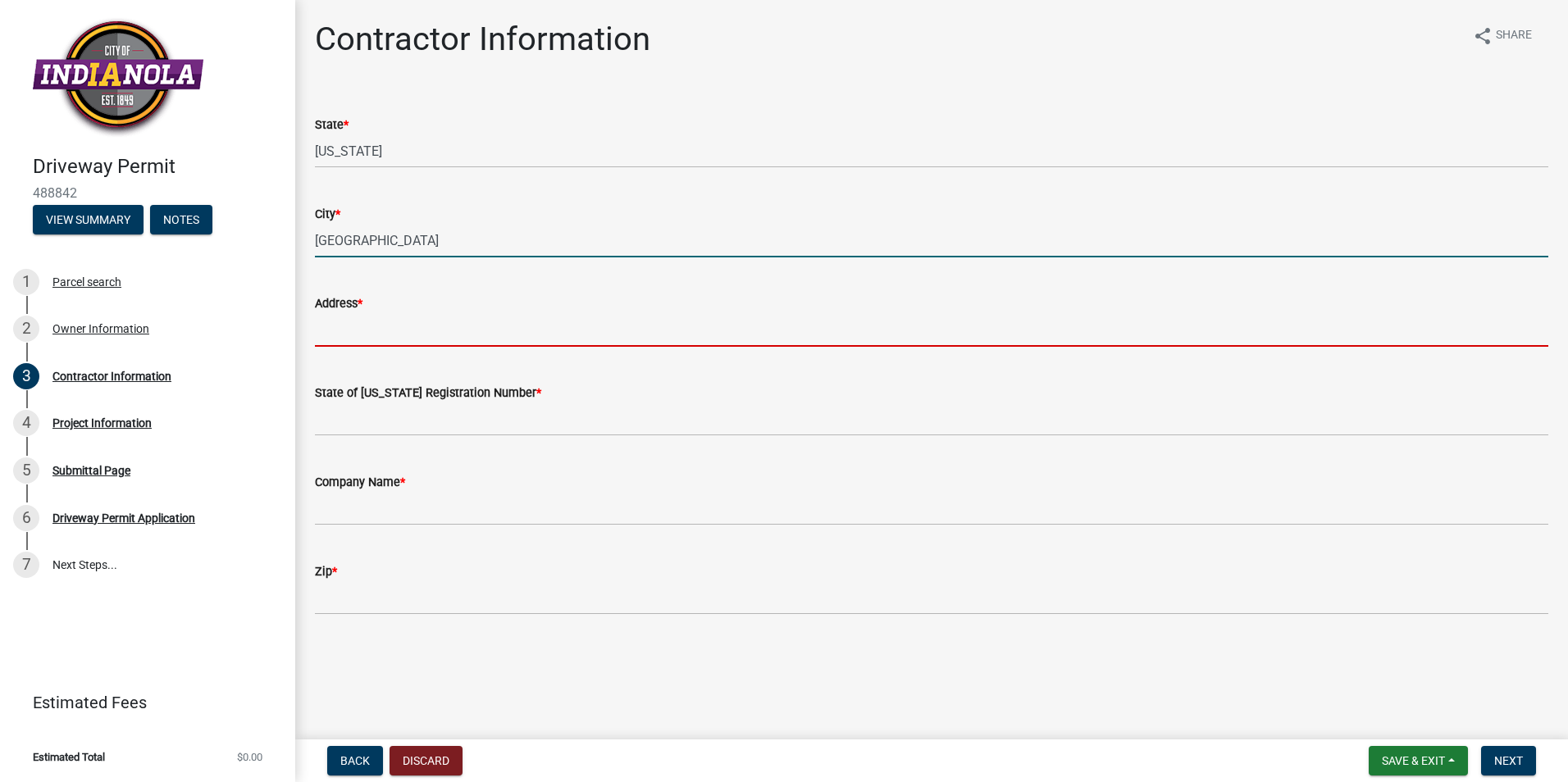
click at [341, 324] on input "Address *" at bounding box center [931, 330] width 1234 height 34
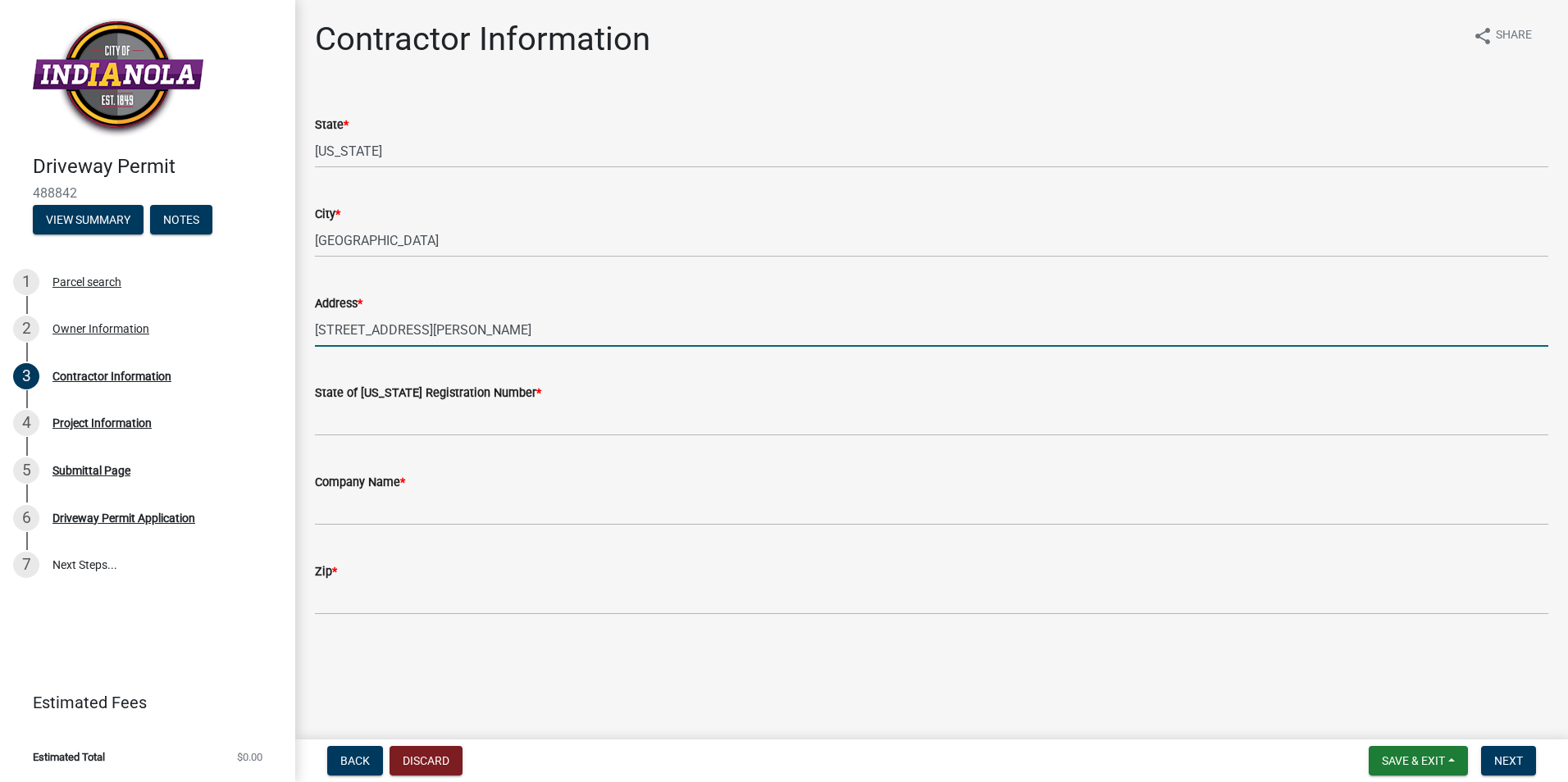
type input "200 W McMurray Str"
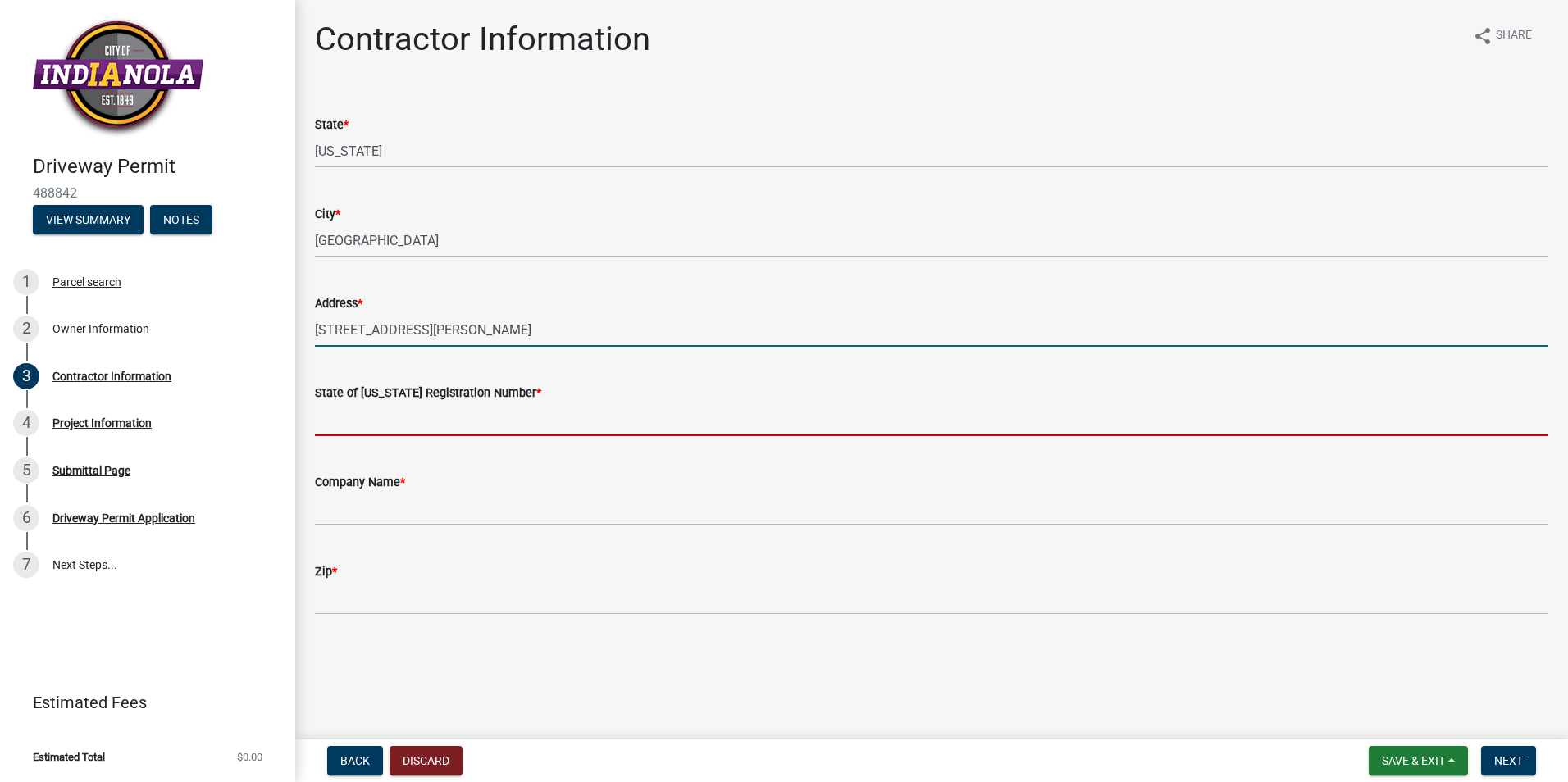
click at [331, 420] on input "State of Iowa Registration Number *" at bounding box center [931, 419] width 1234 height 34
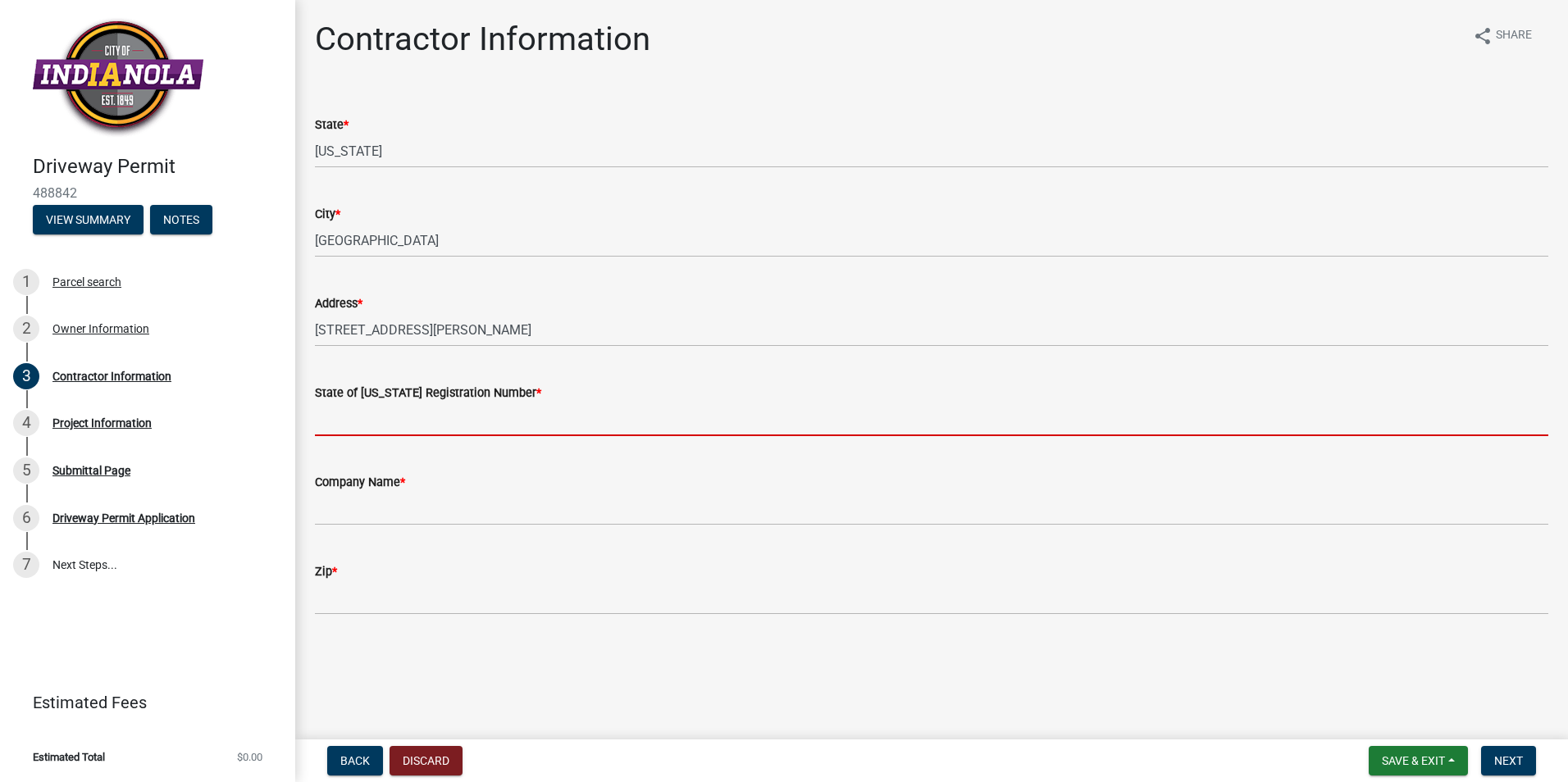
click at [331, 417] on input "State of Iowa Registration Number *" at bounding box center [931, 419] width 1234 height 34
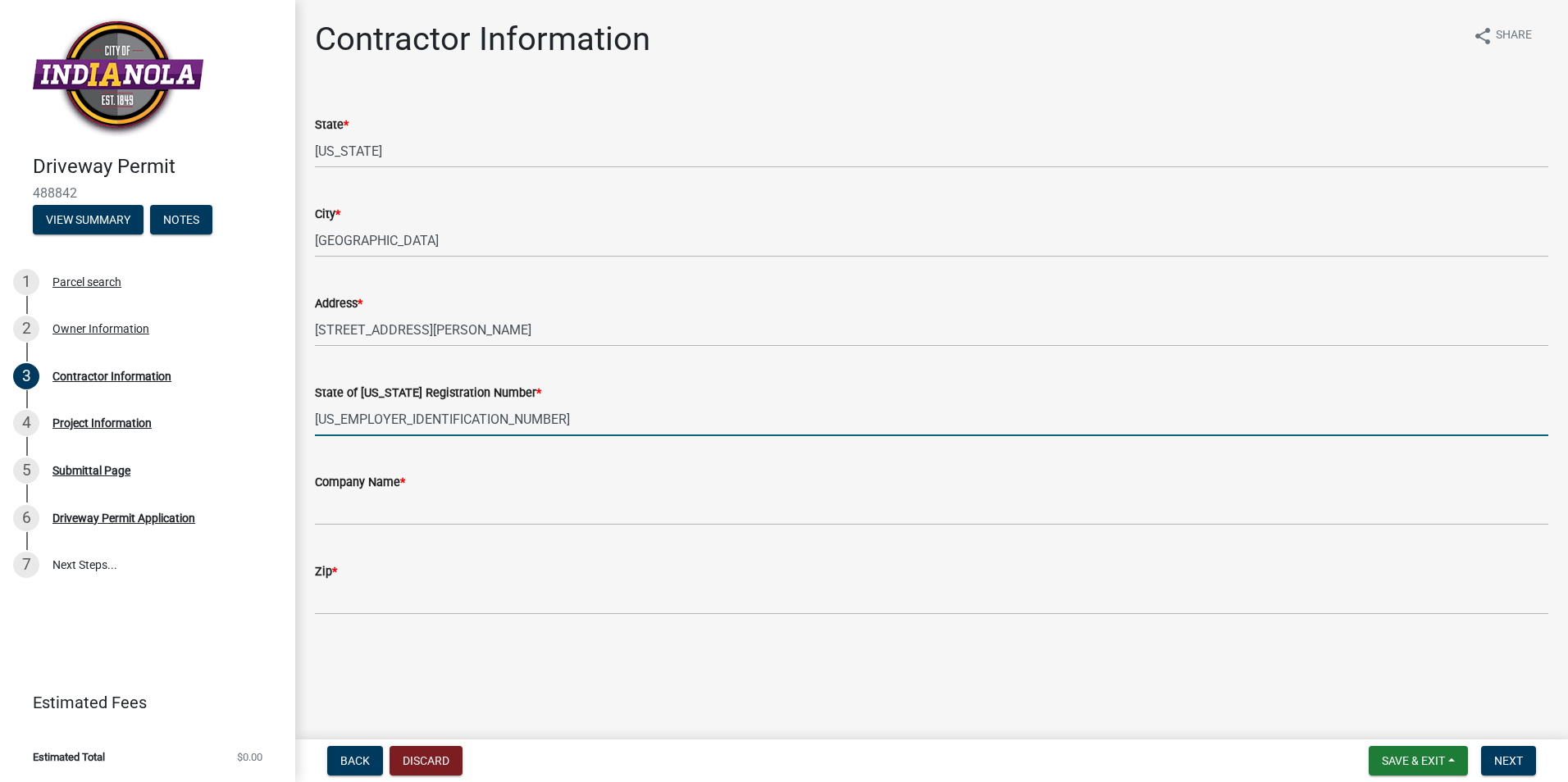
type input "39-1874479"
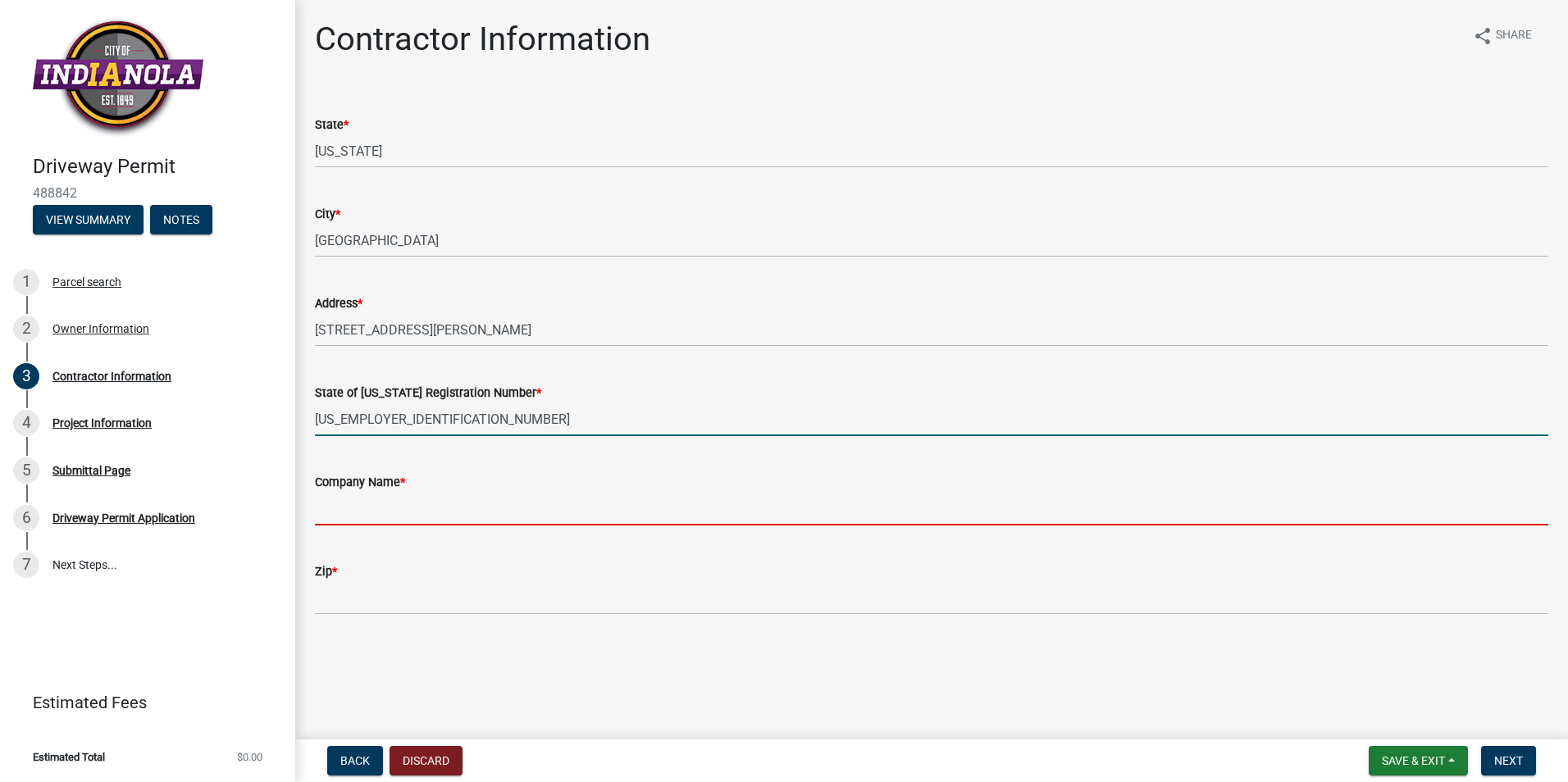
click at [348, 510] on input "Company Name *" at bounding box center [931, 508] width 1234 height 34
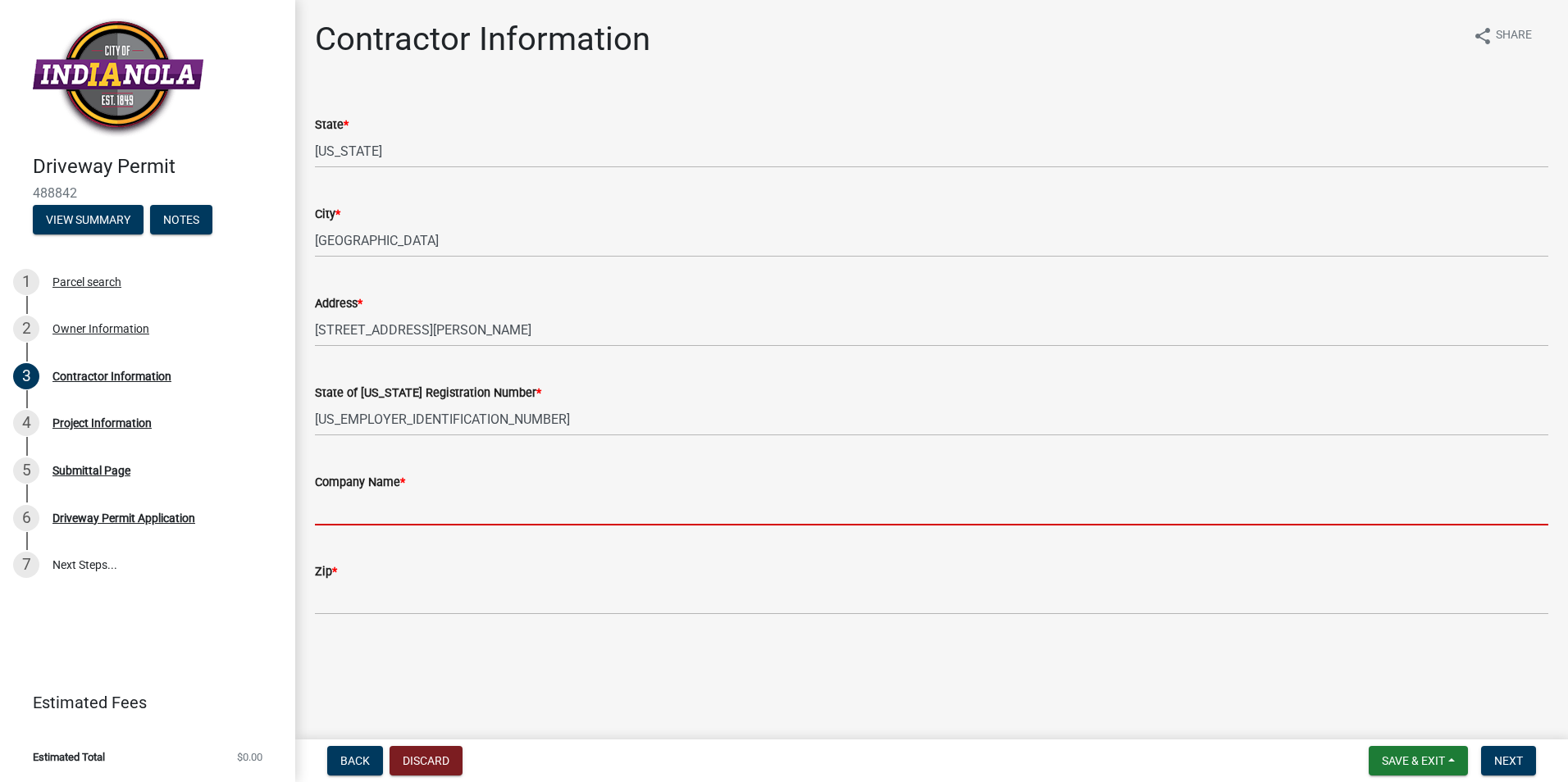
type input "DAN MYERS CONSTRUCTION INC"
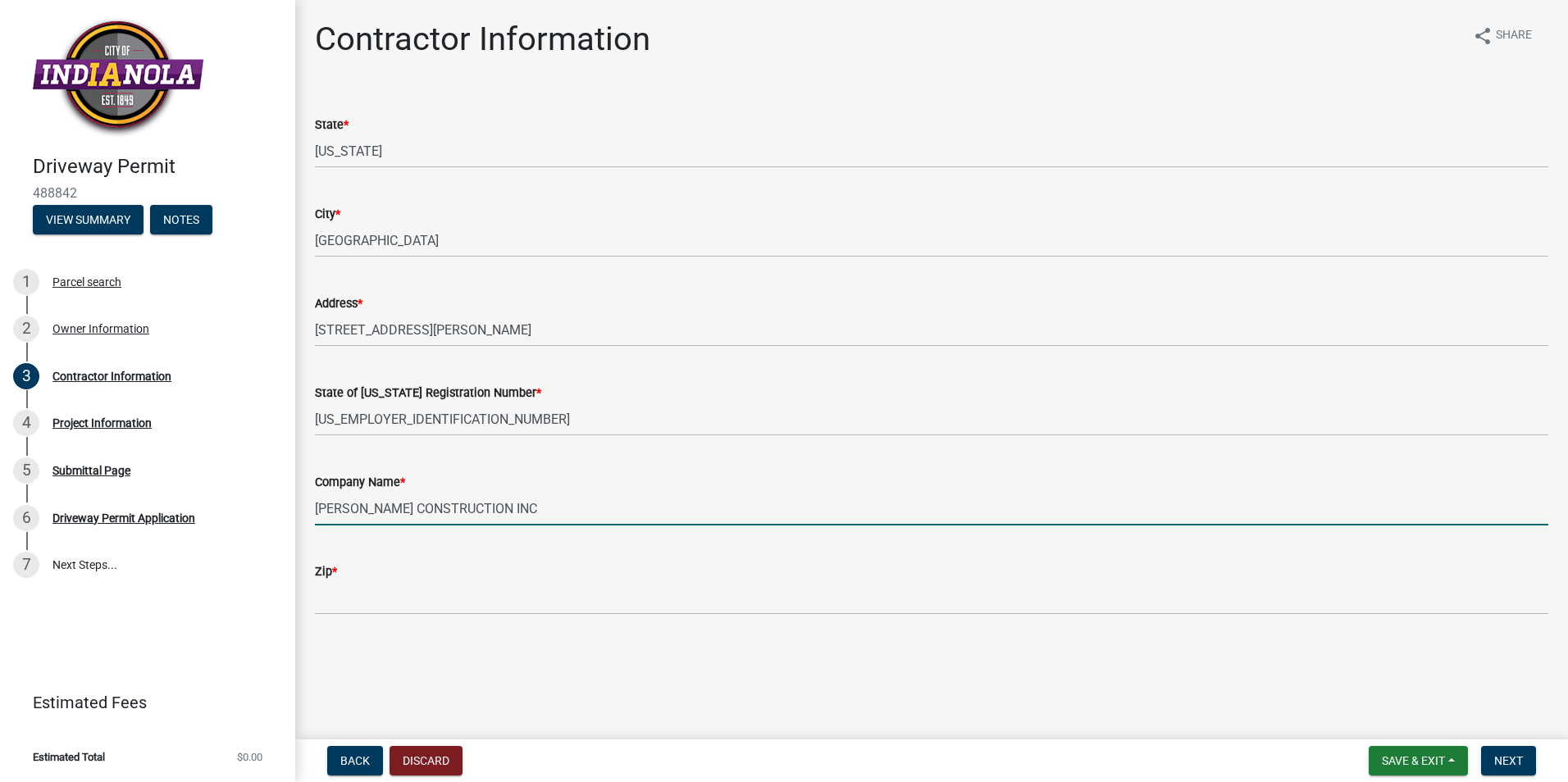
type input "50228"
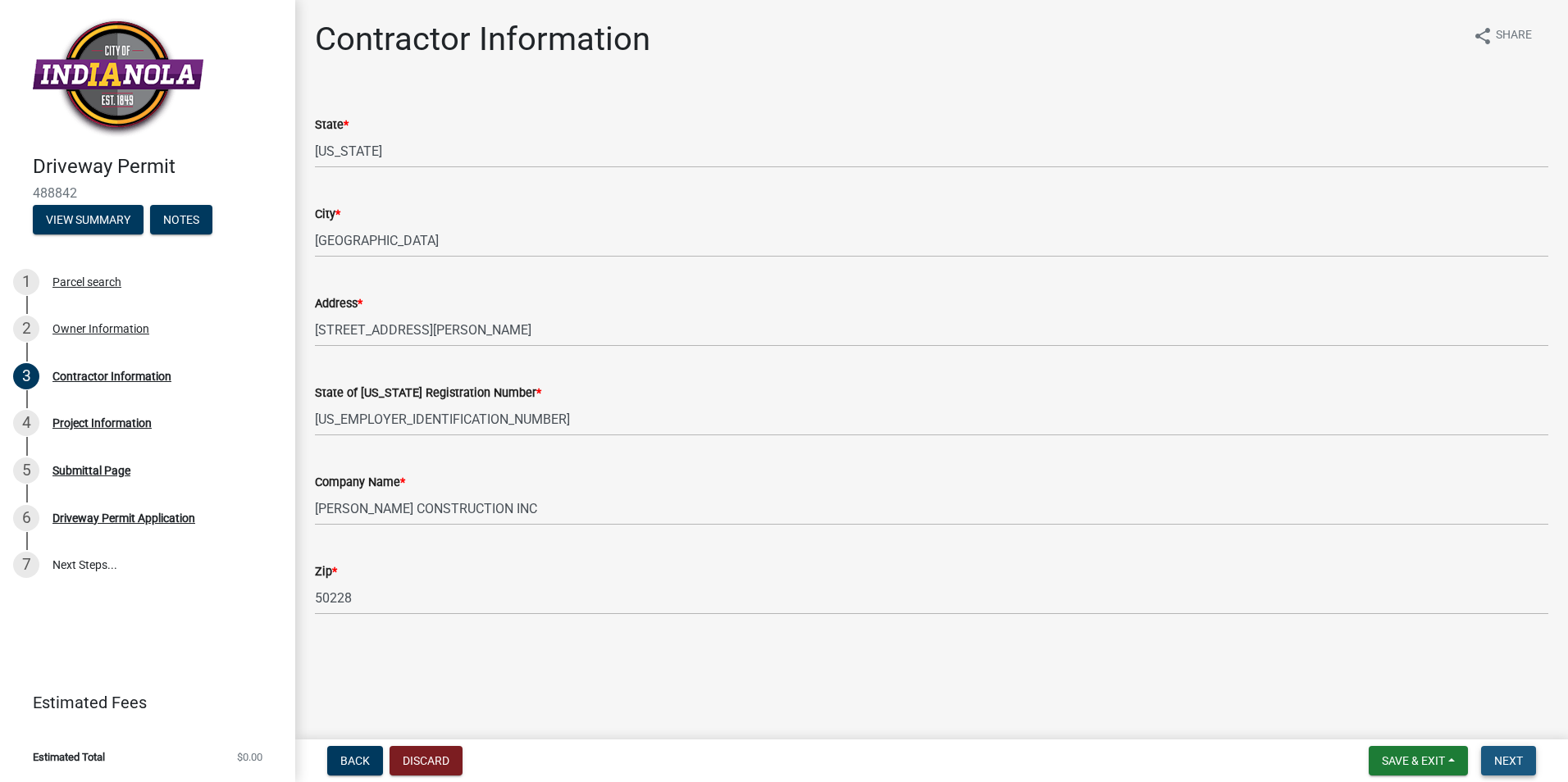
click at [1516, 762] on span "Next" at bounding box center [1508, 760] width 29 height 13
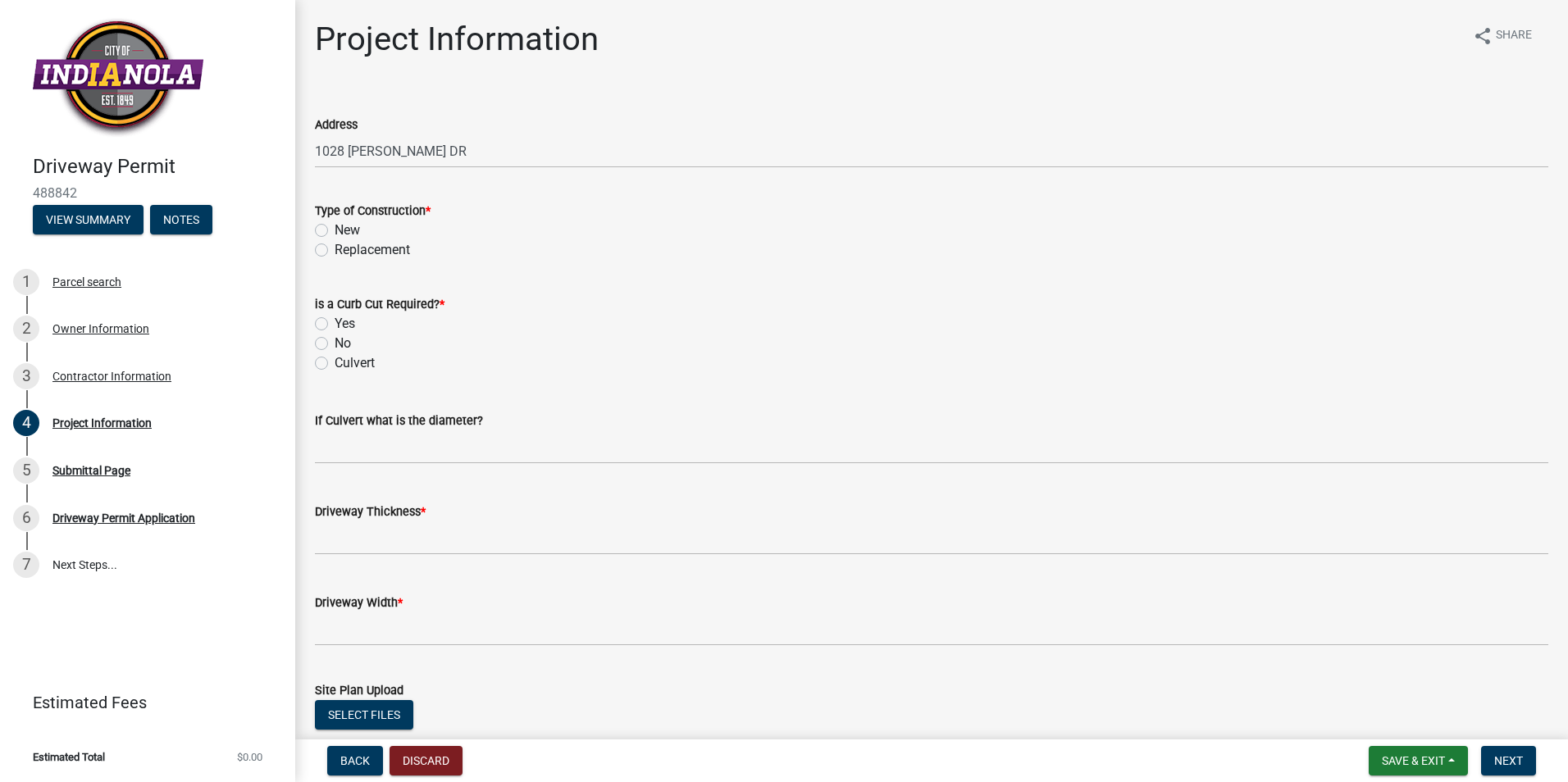
click at [334, 250] on label "Replacement" at bounding box center [372, 250] width 75 height 20
click at [334, 250] on input "Replacement" at bounding box center [340, 246] width 11 height 11
radio input "true"
click at [334, 341] on label "No" at bounding box center [343, 343] width 16 height 20
click at [334, 341] on input "No" at bounding box center [340, 339] width 11 height 11
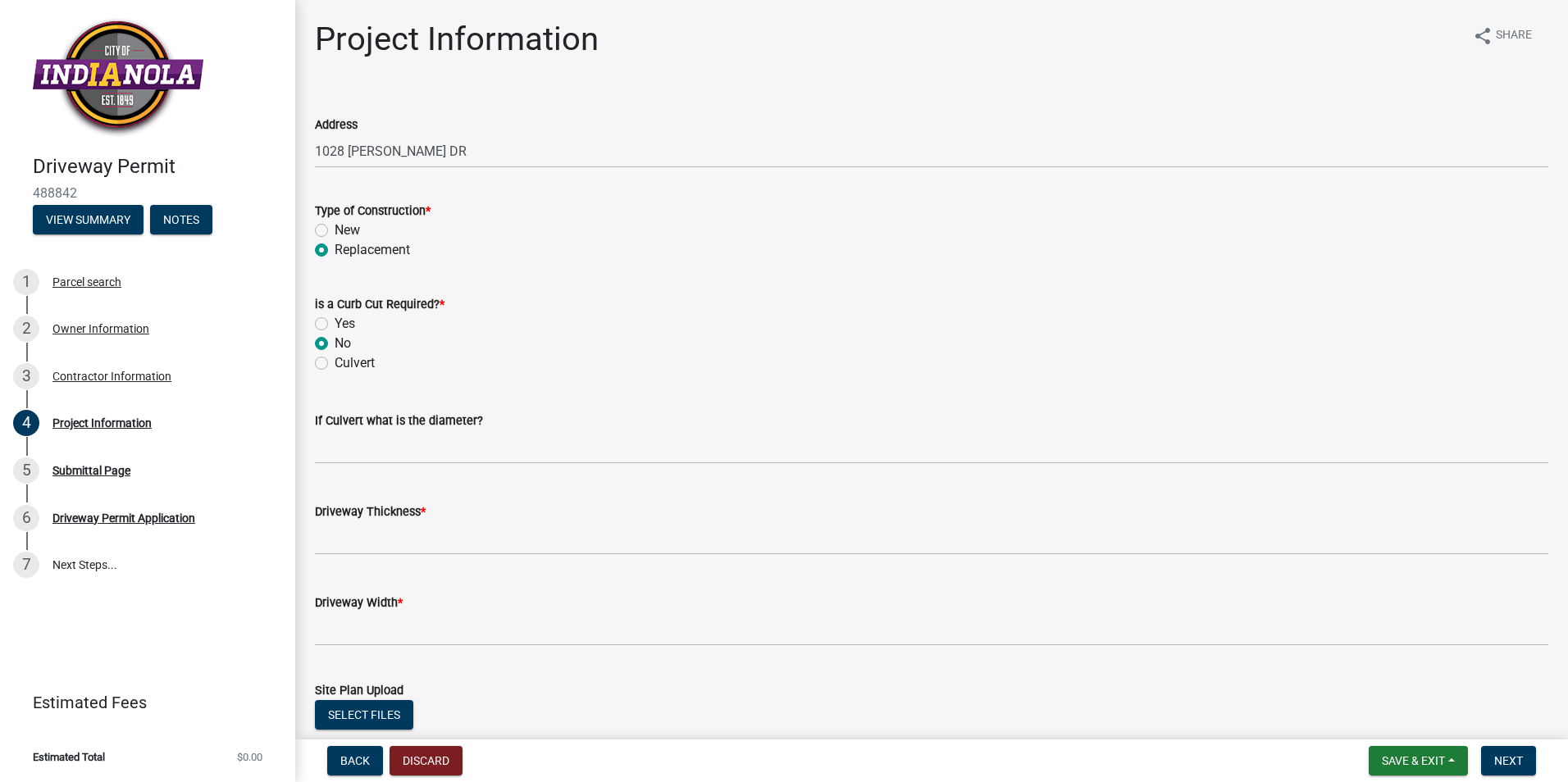
radio input "true"
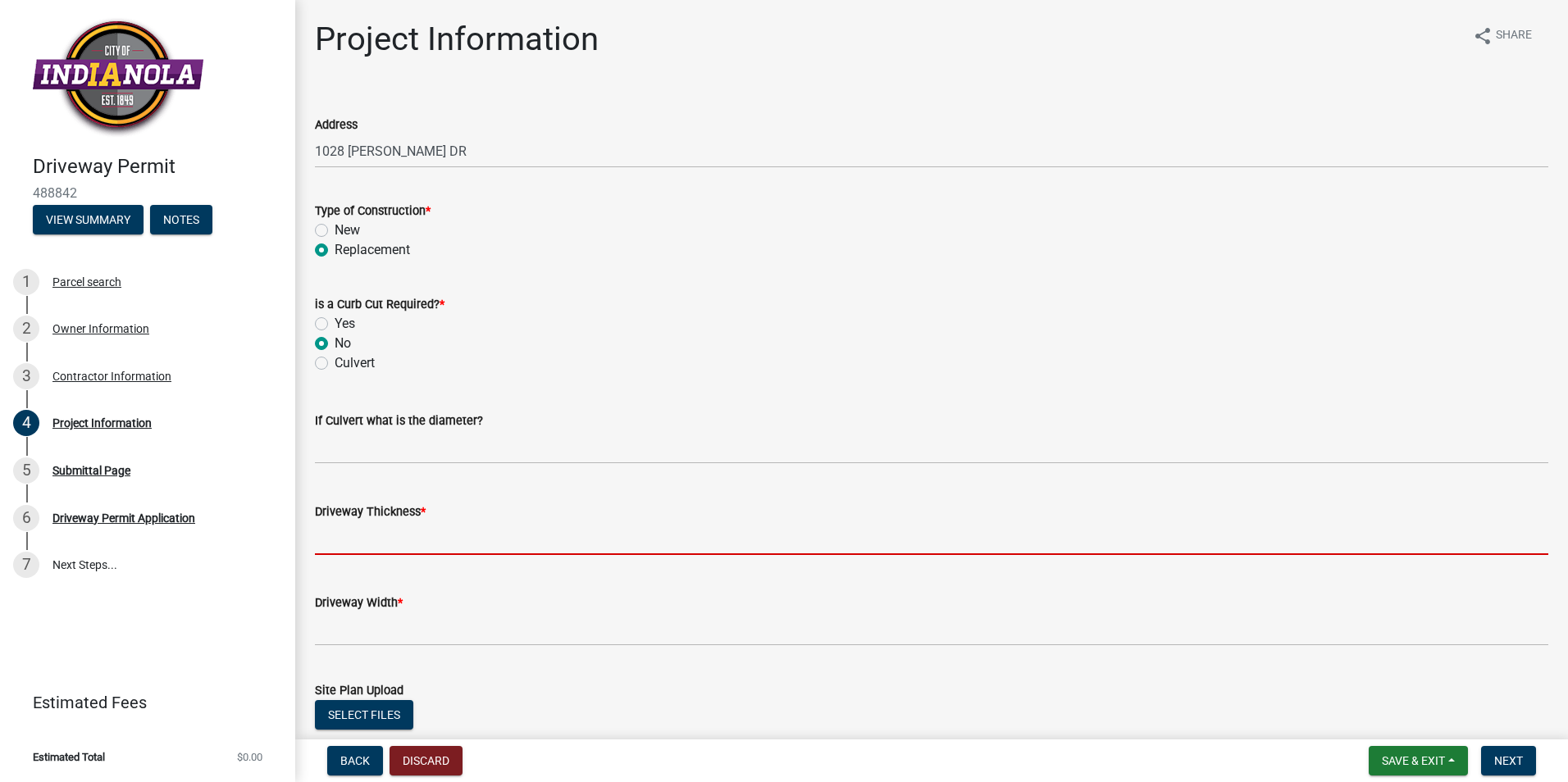
click at [324, 538] on input "text" at bounding box center [931, 537] width 1234 height 34
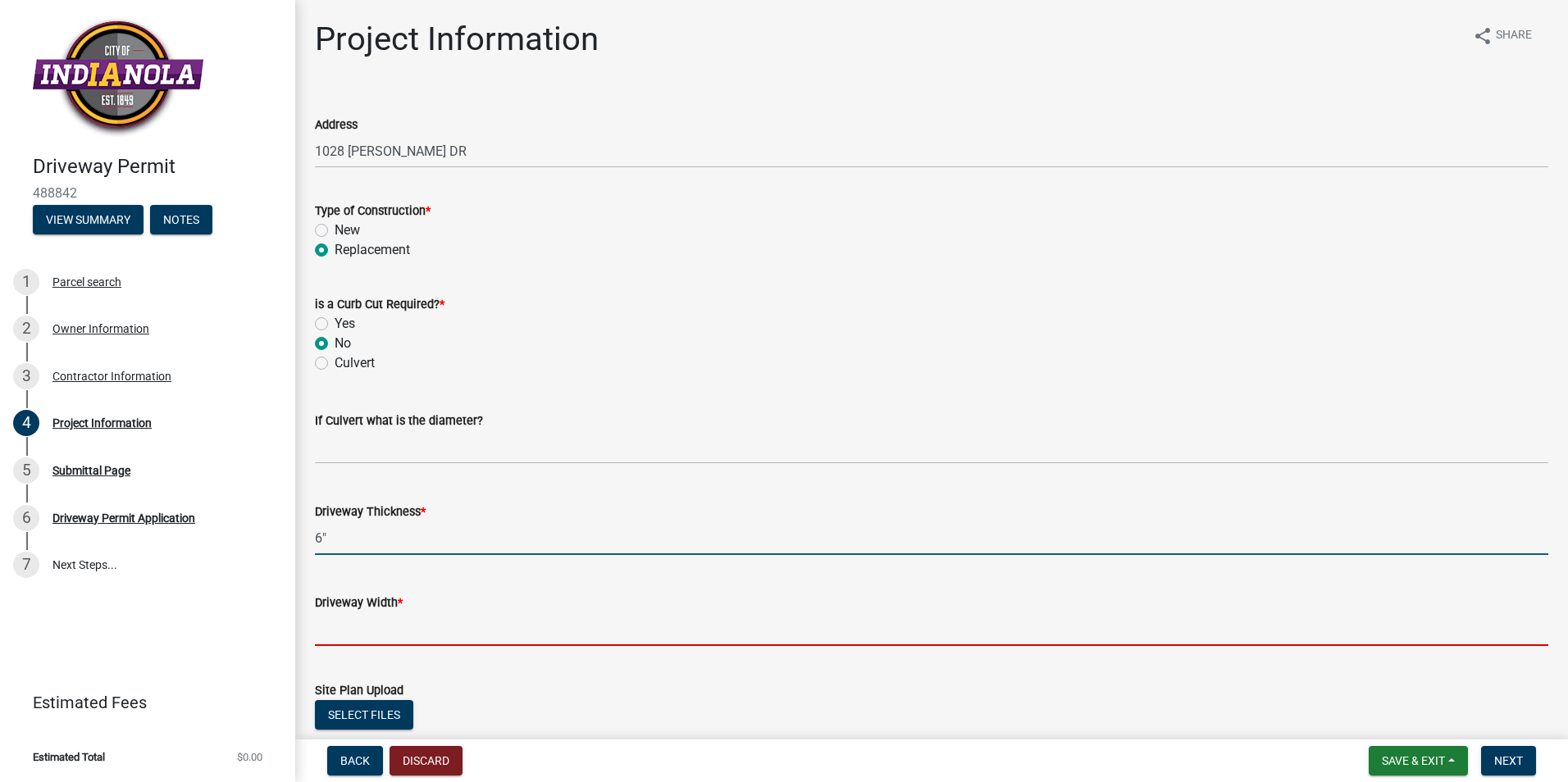
type input "6"
click at [328, 626] on input "text" at bounding box center [931, 629] width 1234 height 34
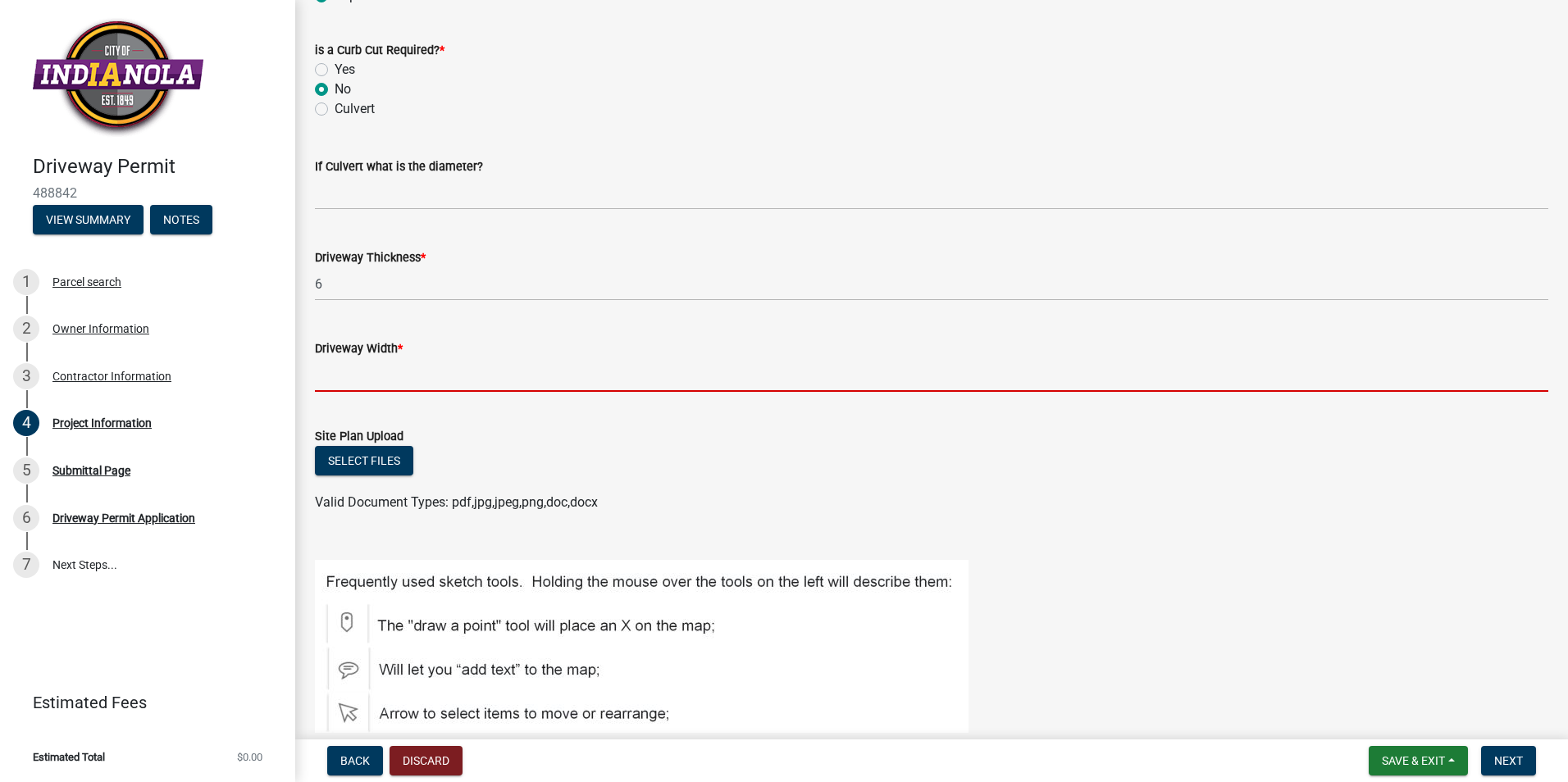
scroll to position [270, 0]
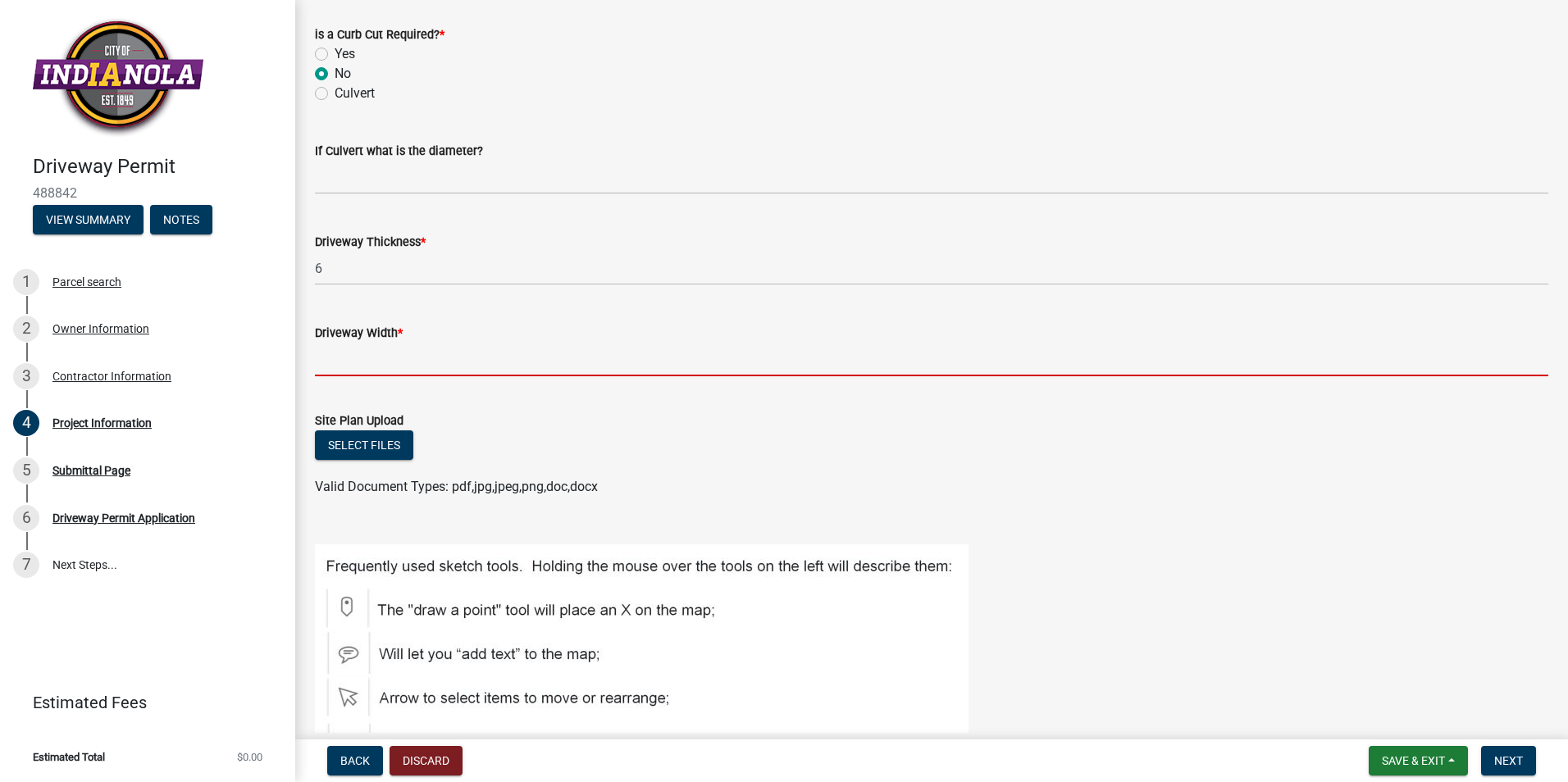
click at [316, 361] on input "text" at bounding box center [931, 359] width 1234 height 34
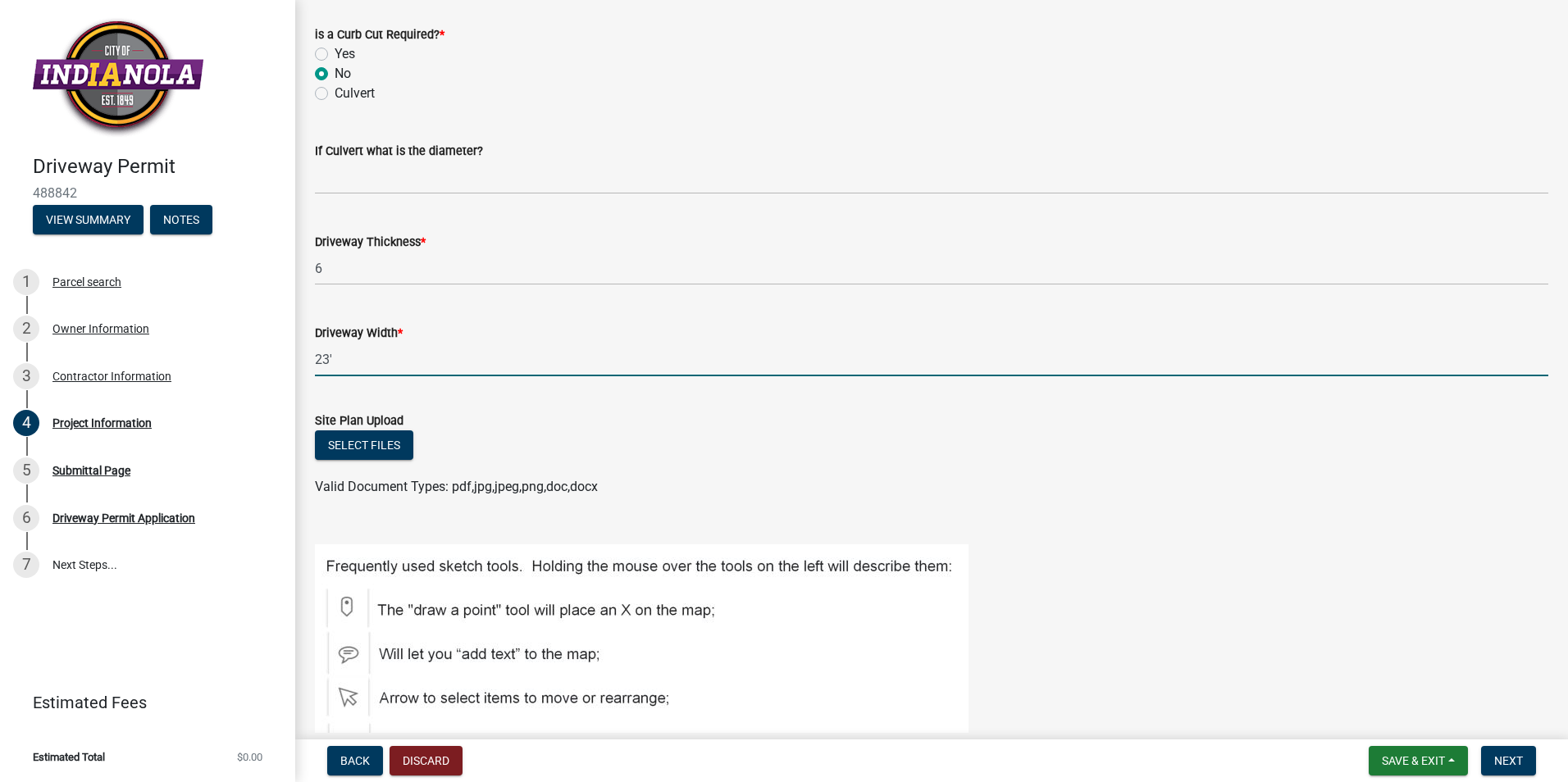
drag, startPoint x: 337, startPoint y: 357, endPoint x: 323, endPoint y: 358, distance: 14.0
click at [323, 358] on input "23'" at bounding box center [931, 359] width 1234 height 34
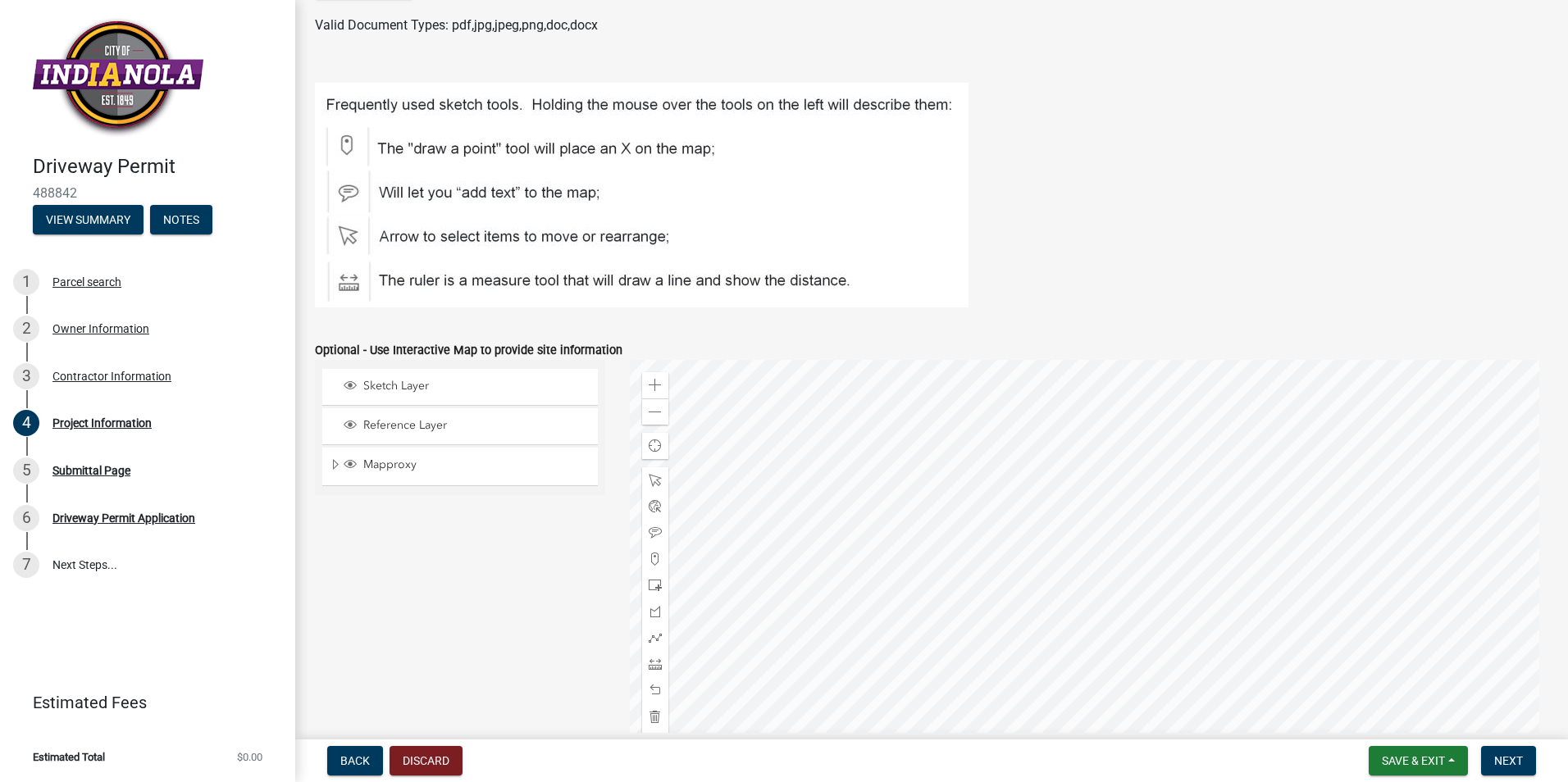
scroll to position [705, 0]
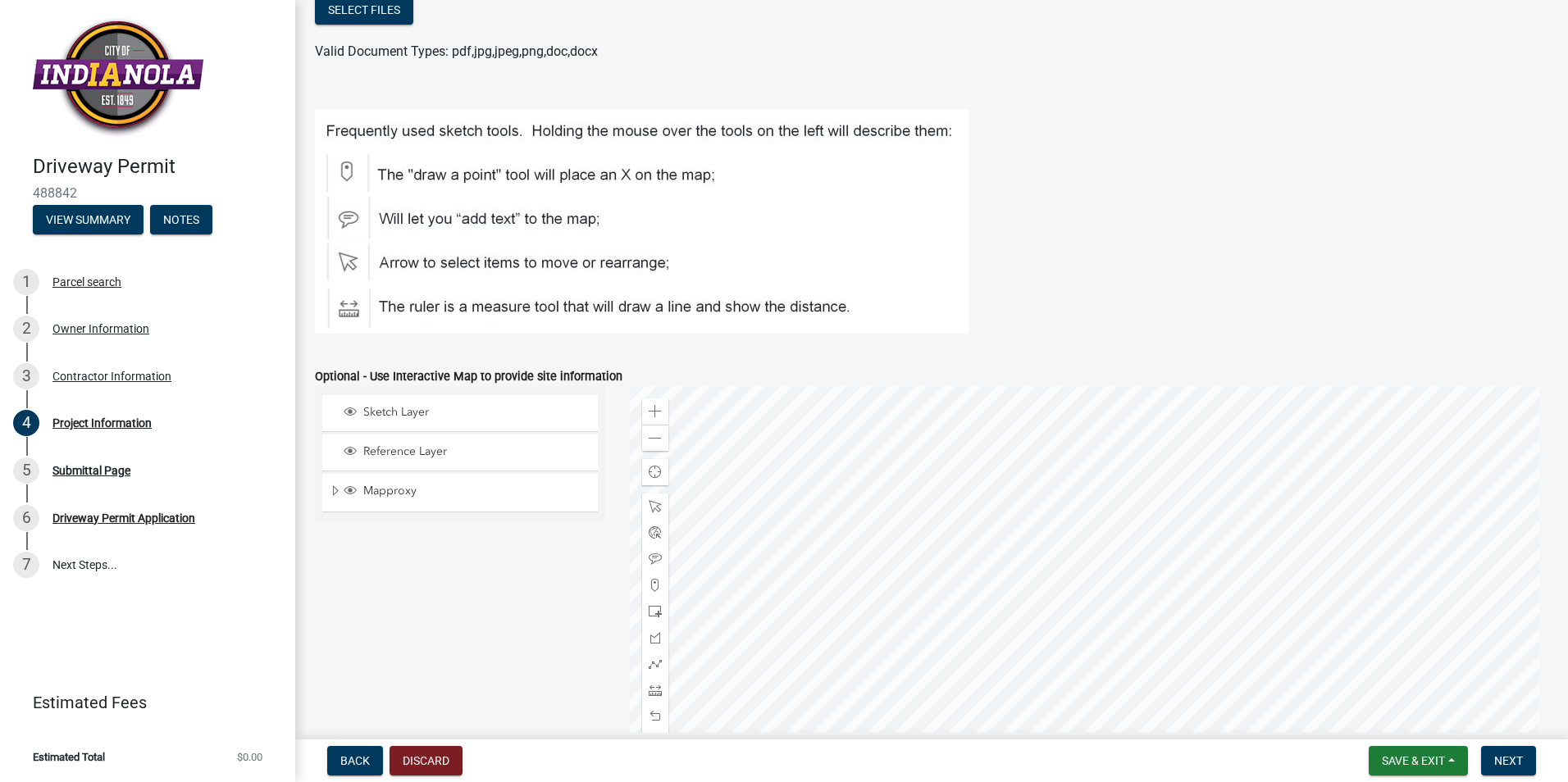
click at [1091, 669] on div at bounding box center [1089, 591] width 919 height 410
click at [1090, 708] on div at bounding box center [1089, 591] width 919 height 410
click at [1092, 670] on div at bounding box center [1089, 591] width 919 height 410
click at [347, 169] on img at bounding box center [641, 221] width 653 height 225
click at [649, 589] on span at bounding box center [655, 585] width 13 height 13
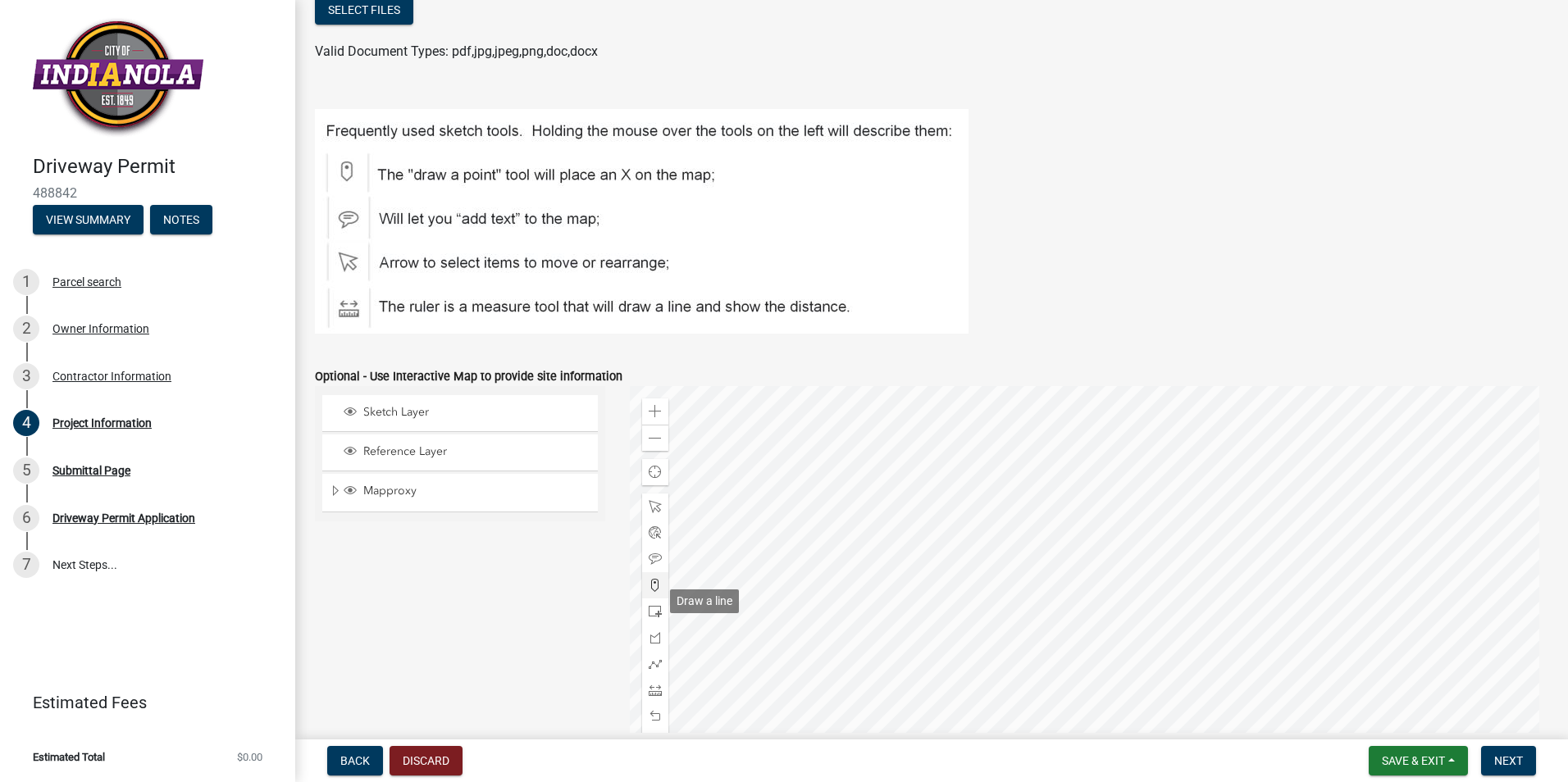
scroll to position [768, 0]
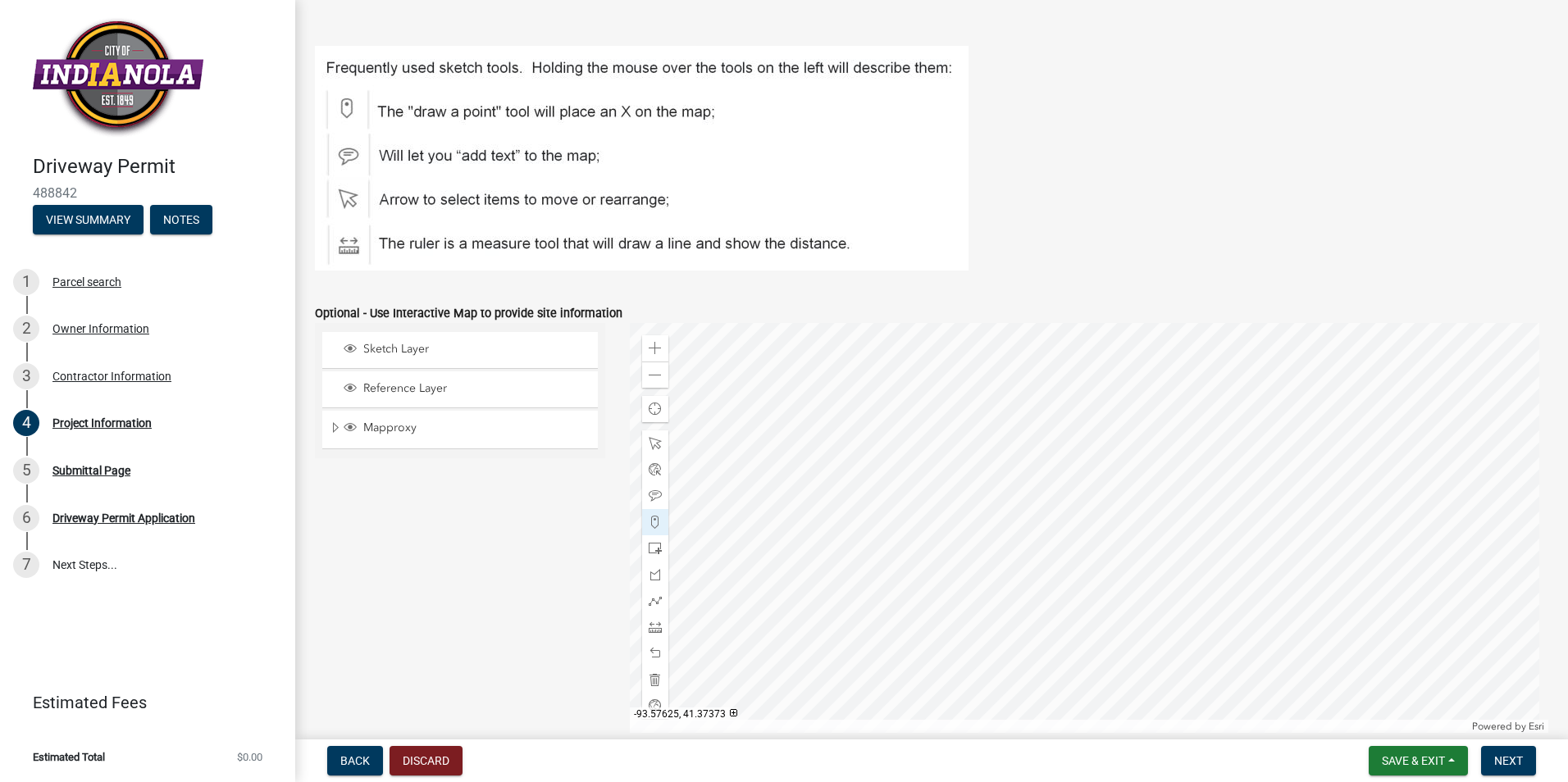
click at [1099, 603] on div at bounding box center [1089, 527] width 919 height 410
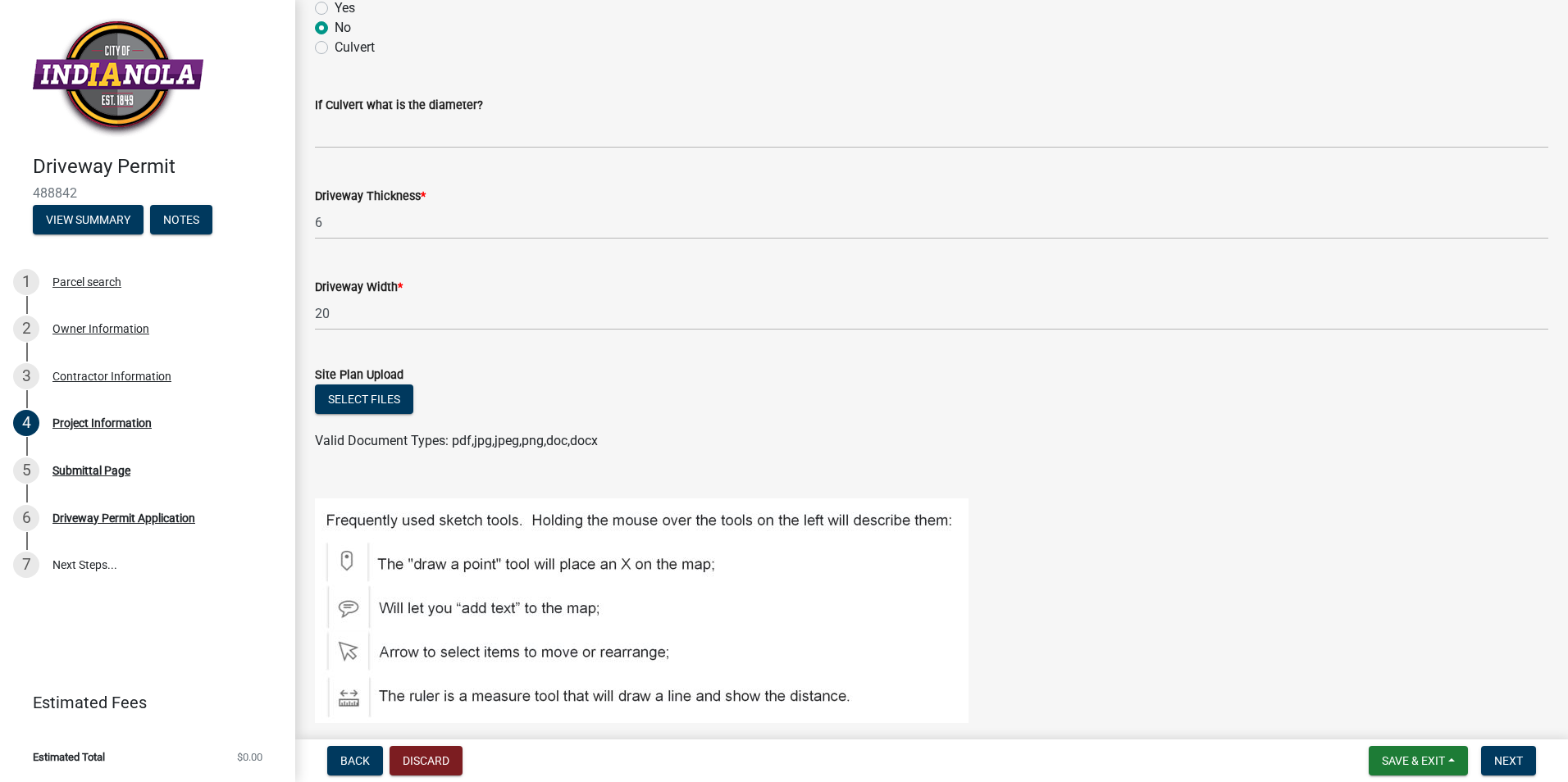
scroll to position [312, 0]
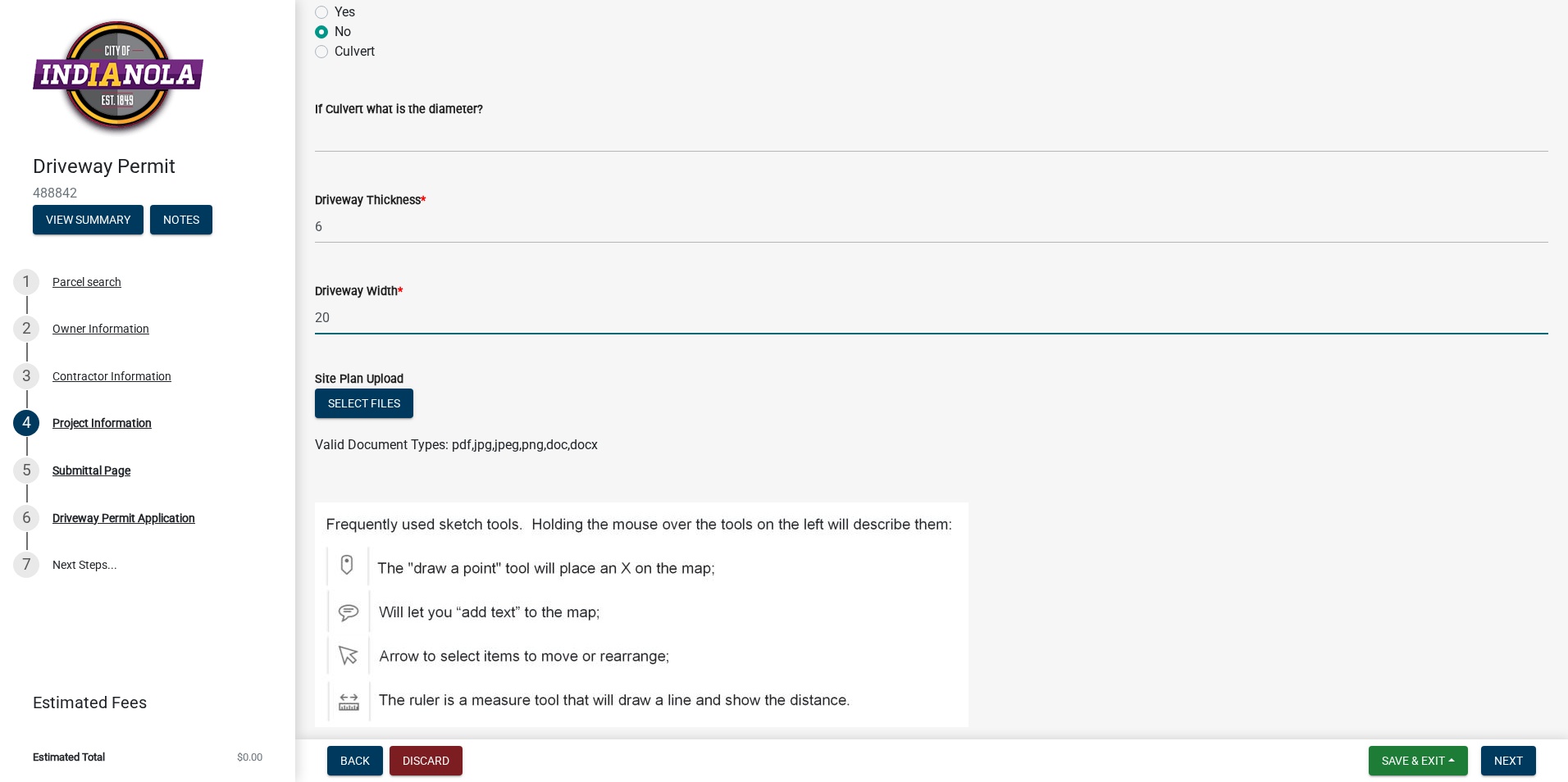
click at [323, 314] on input "20" at bounding box center [931, 317] width 1234 height 34
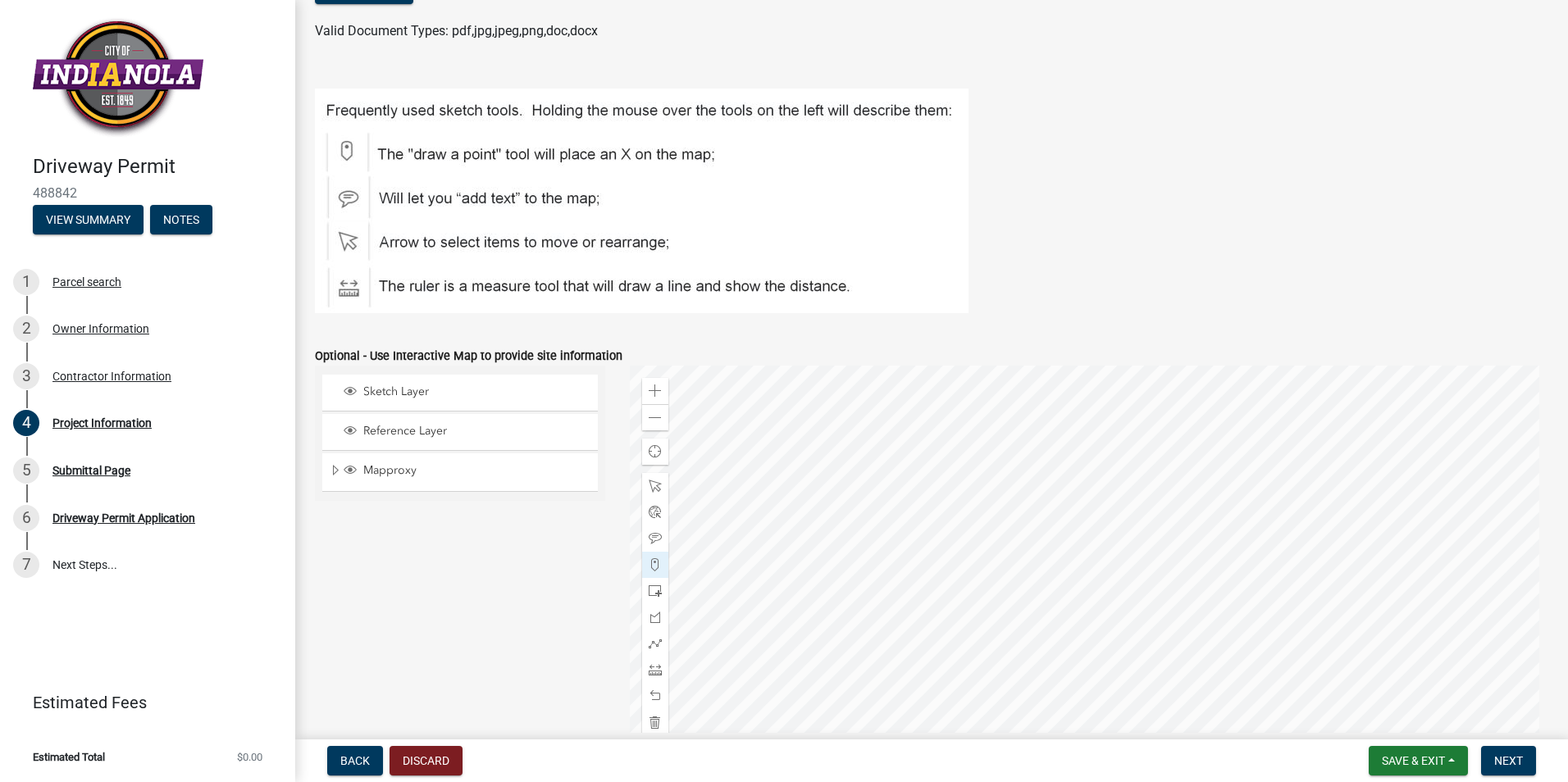
scroll to position [772, 0]
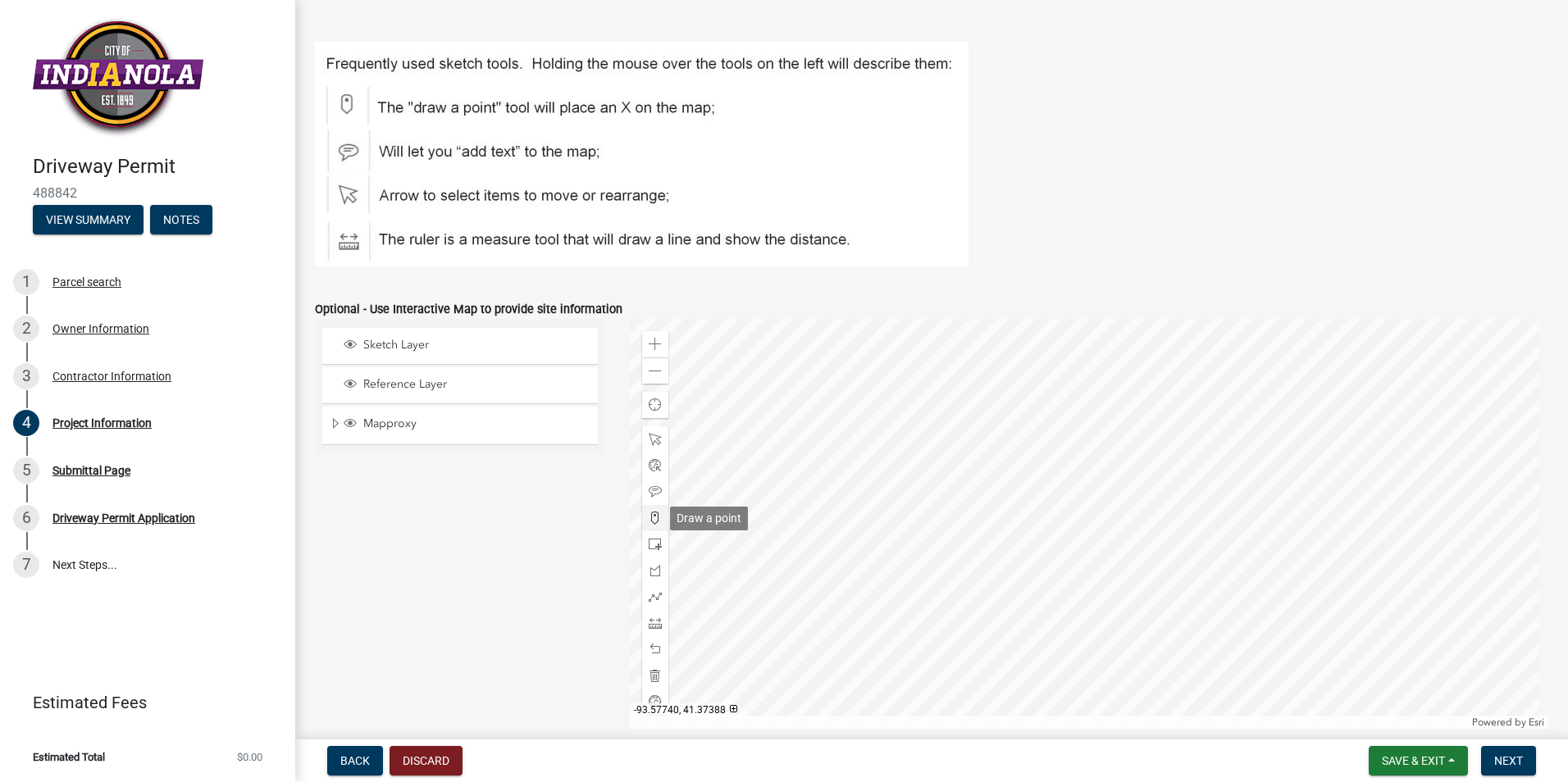
type input "22"
click at [649, 518] on span at bounding box center [655, 517] width 13 height 13
click at [1093, 640] on div at bounding box center [1089, 524] width 919 height 410
click at [1098, 600] on div at bounding box center [1089, 524] width 919 height 410
click at [1099, 597] on div at bounding box center [1089, 524] width 919 height 410
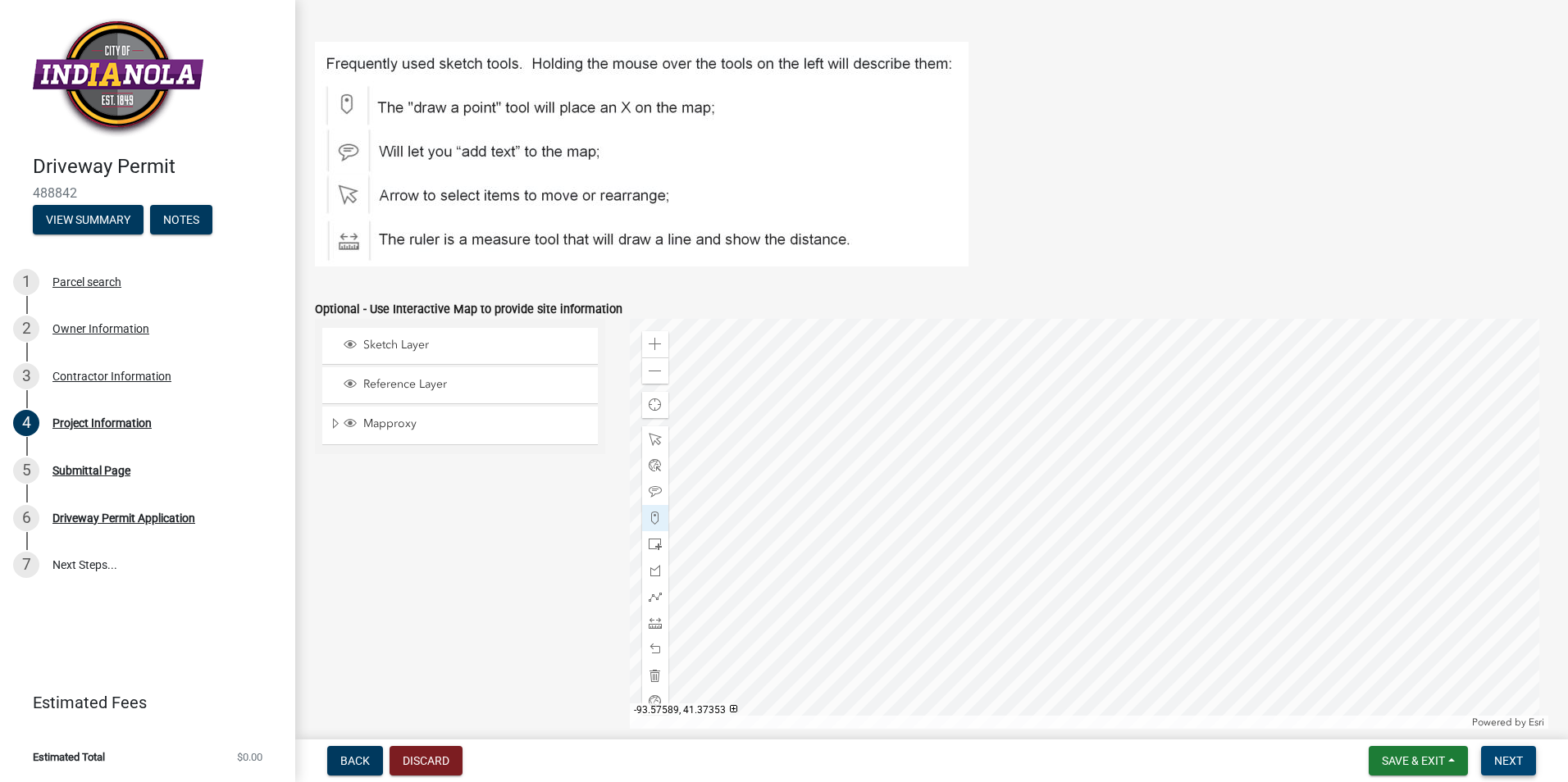
click at [1507, 760] on span "Next" at bounding box center [1508, 760] width 29 height 13
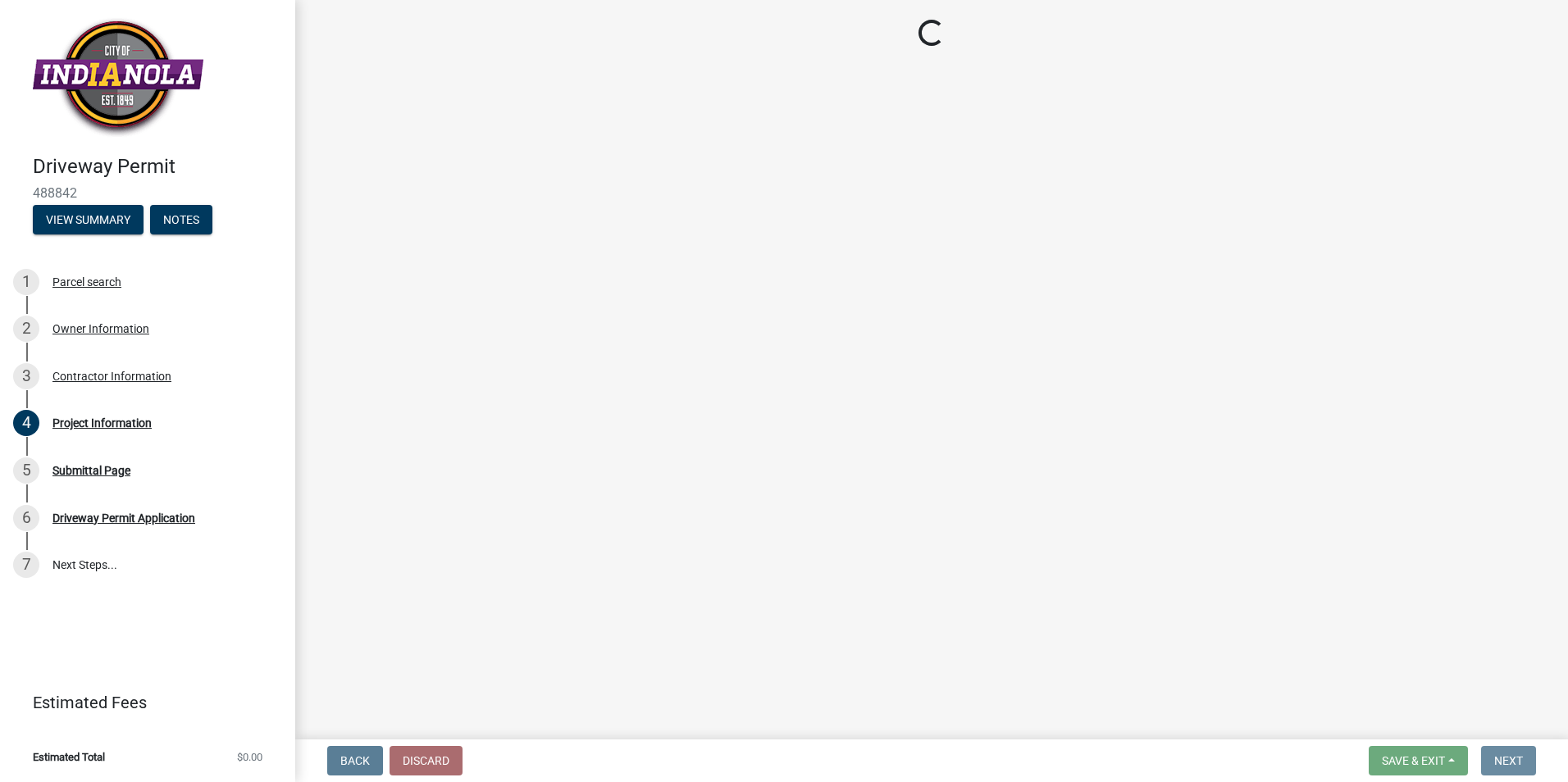
scroll to position [0, 0]
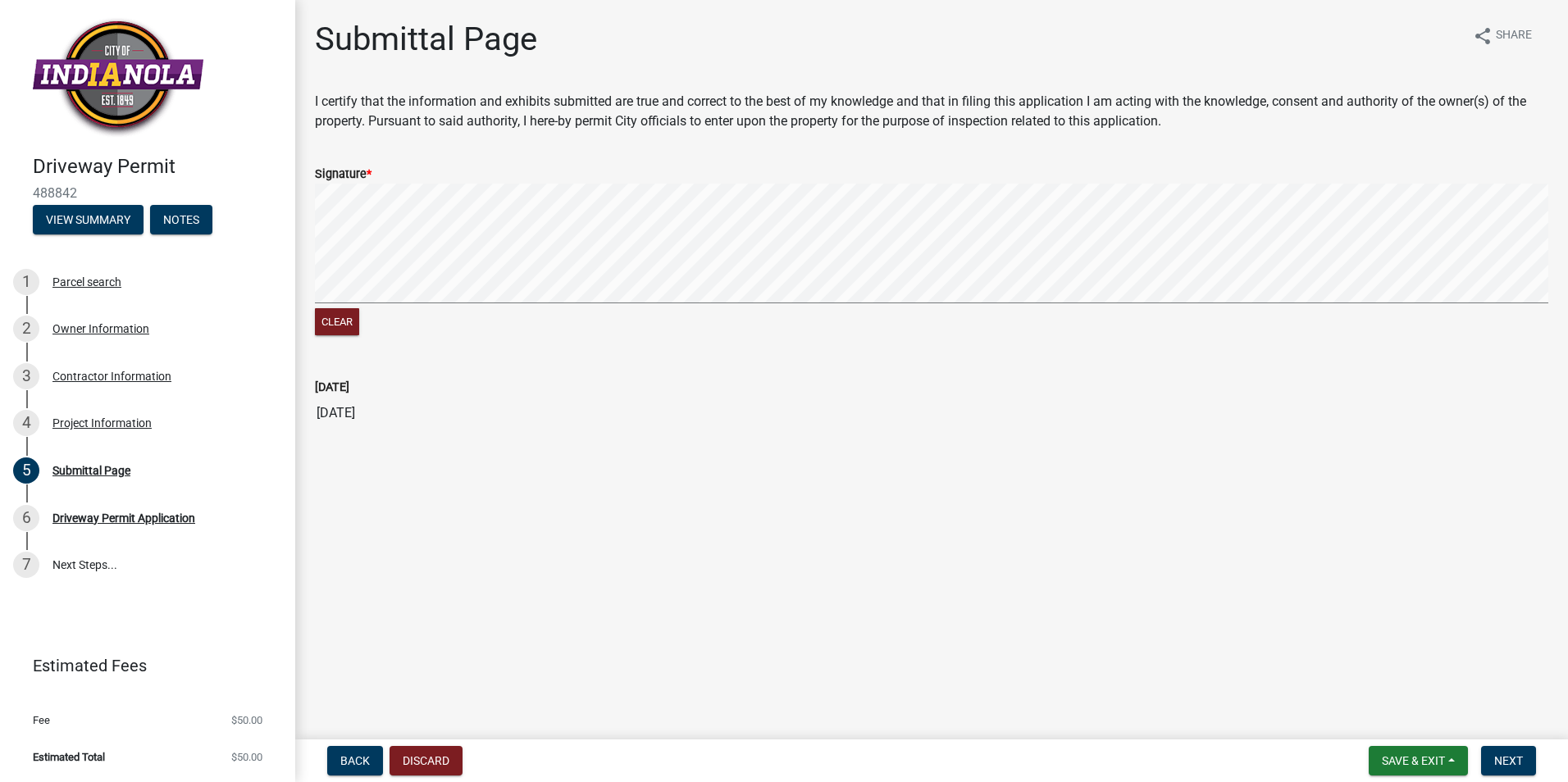
click at [368, 171] on span "*" at bounding box center [368, 174] width 5 height 14
click at [337, 165] on div "Signature *" at bounding box center [931, 174] width 1234 height 20
drag, startPoint x: 339, startPoint y: 324, endPoint x: 356, endPoint y: 304, distance: 26.2
click at [345, 318] on button "Clear" at bounding box center [336, 322] width 44 height 27
click at [341, 322] on button "Clear" at bounding box center [336, 322] width 44 height 27
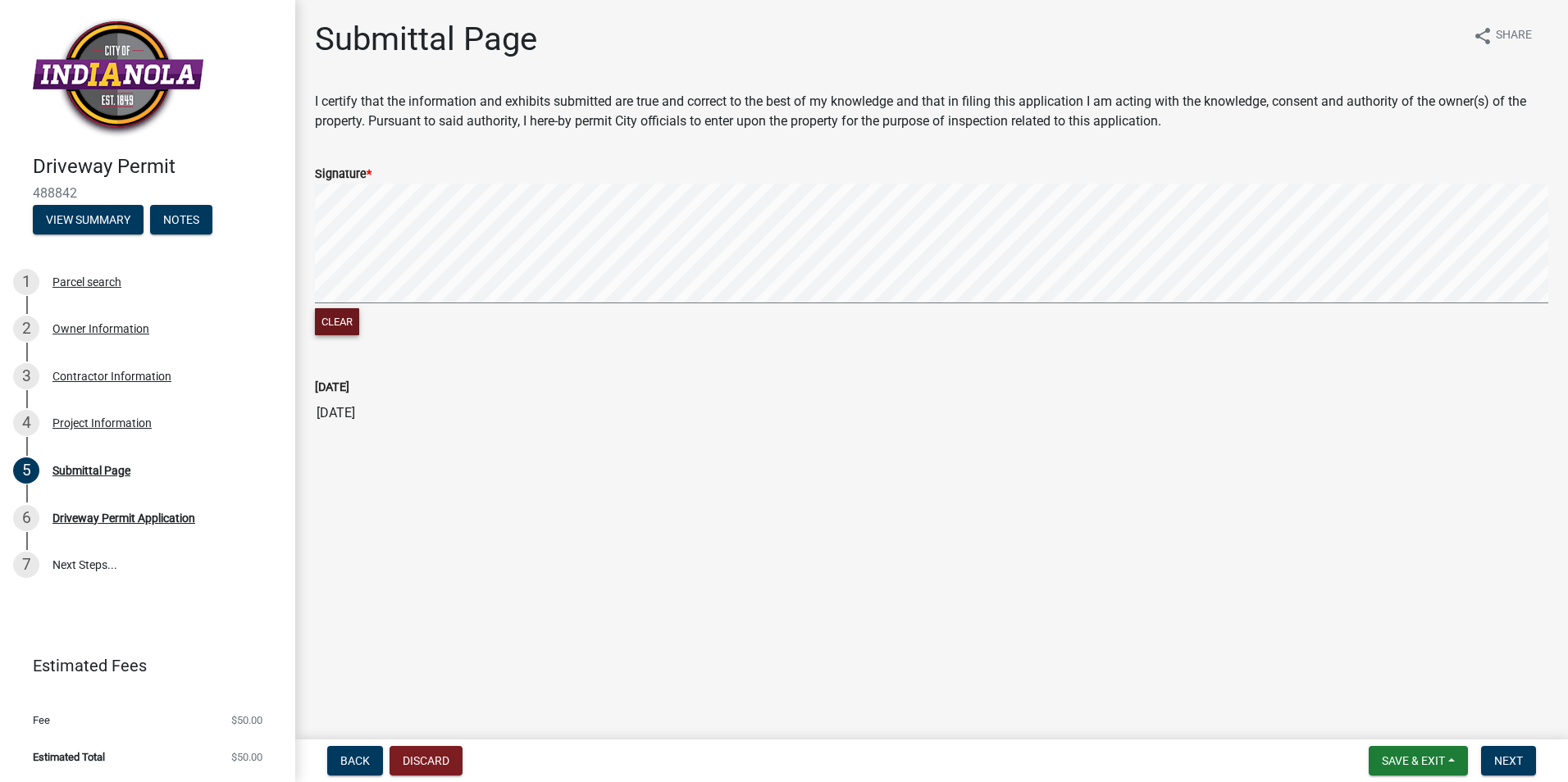
drag, startPoint x: 314, startPoint y: 268, endPoint x: 344, endPoint y: 316, distance: 56.6
drag, startPoint x: 349, startPoint y: 322, endPoint x: 335, endPoint y: 314, distance: 16.1
click at [336, 316] on button "Clear" at bounding box center [336, 322] width 44 height 27
click at [603, 307] on signature-pad at bounding box center [931, 246] width 1234 height 124
click at [1514, 756] on span "Next" at bounding box center [1508, 760] width 29 height 13
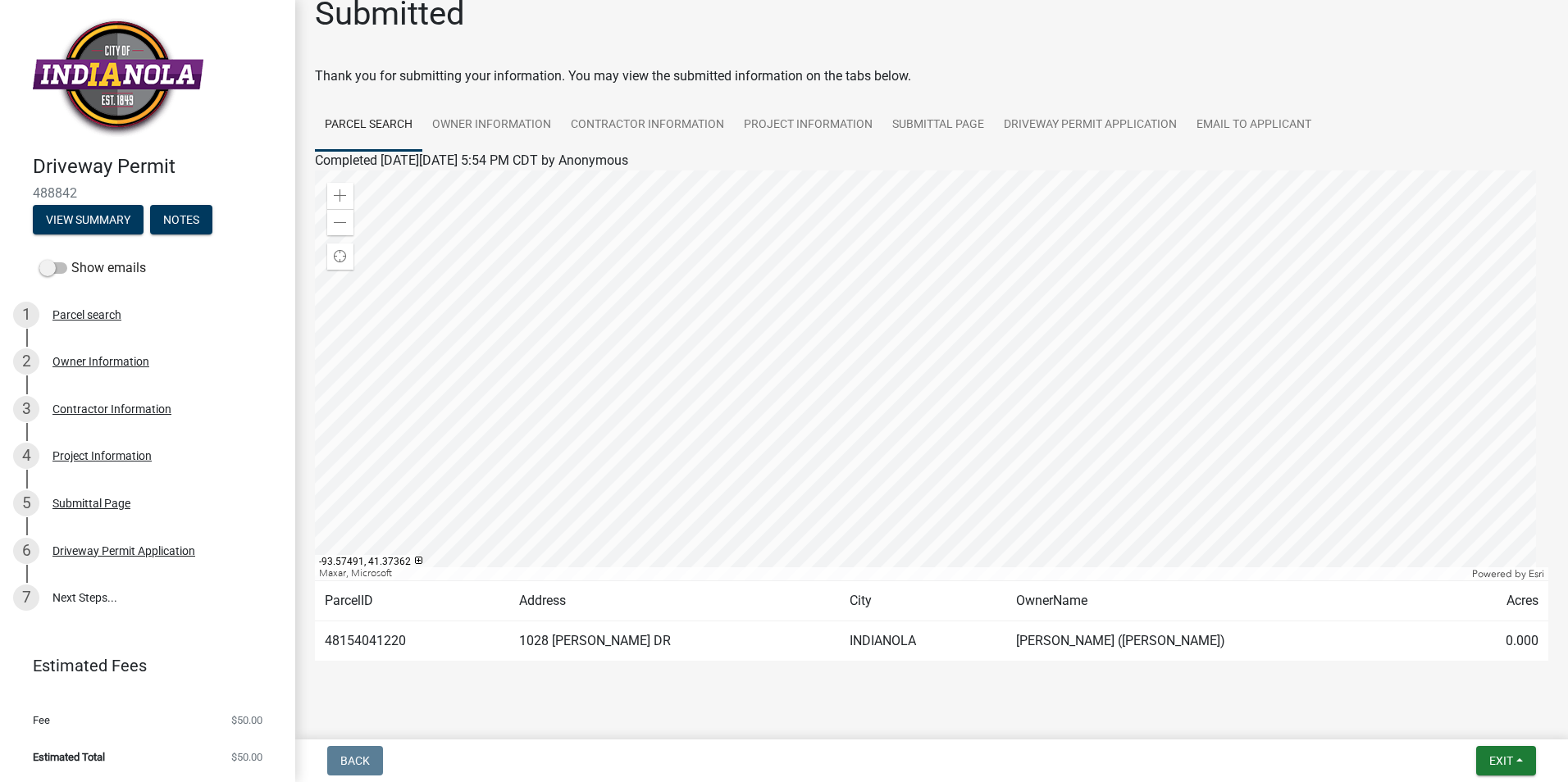
scroll to position [50, 0]
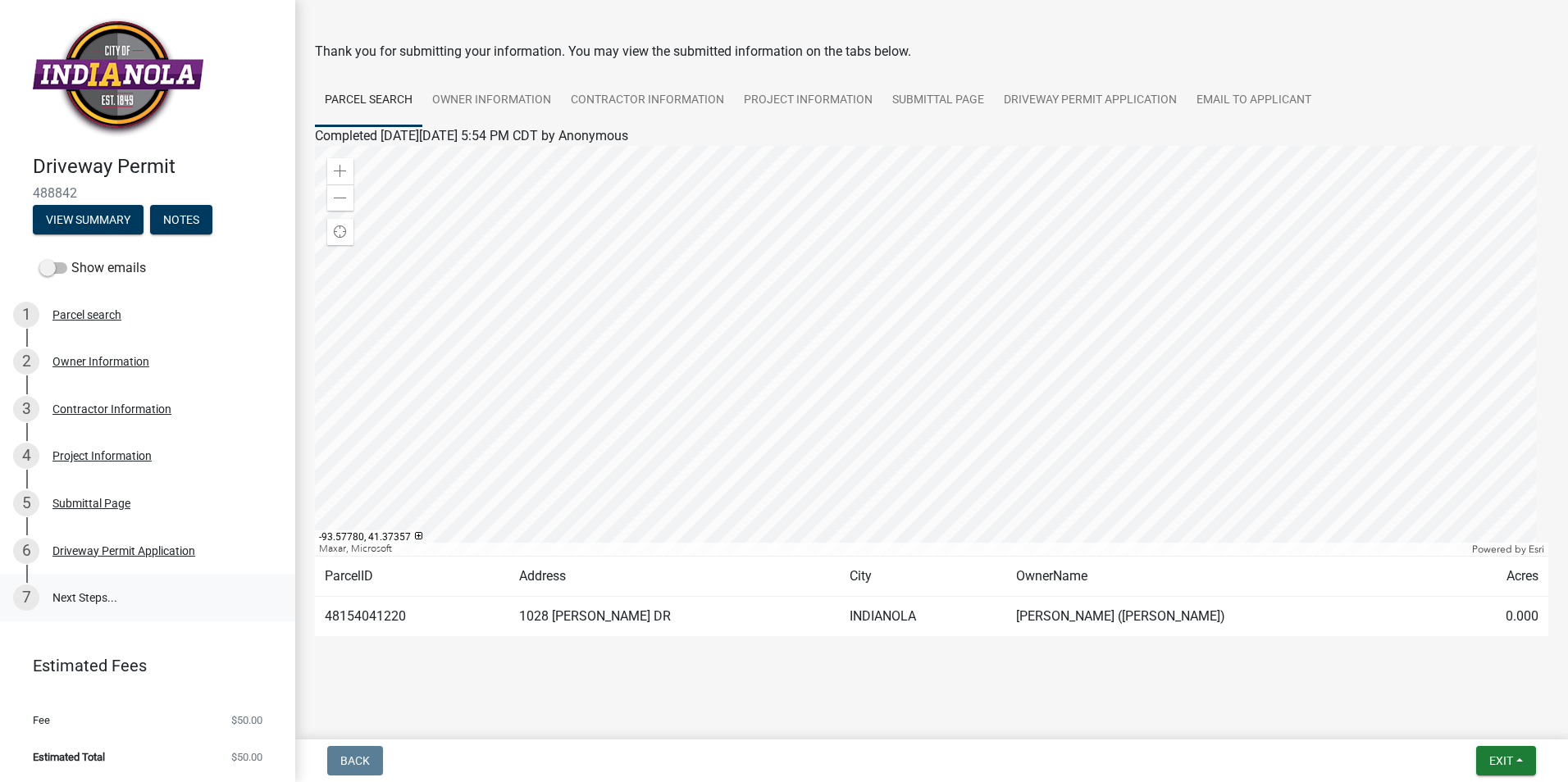
click at [77, 591] on link "7 Next Steps..." at bounding box center [148, 597] width 295 height 47
click at [95, 594] on link "7 Next Steps..." at bounding box center [148, 597] width 295 height 47
click at [1514, 758] on button "Exit" at bounding box center [1505, 760] width 60 height 30
click at [1455, 716] on button "Save & Exit" at bounding box center [1470, 718] width 131 height 39
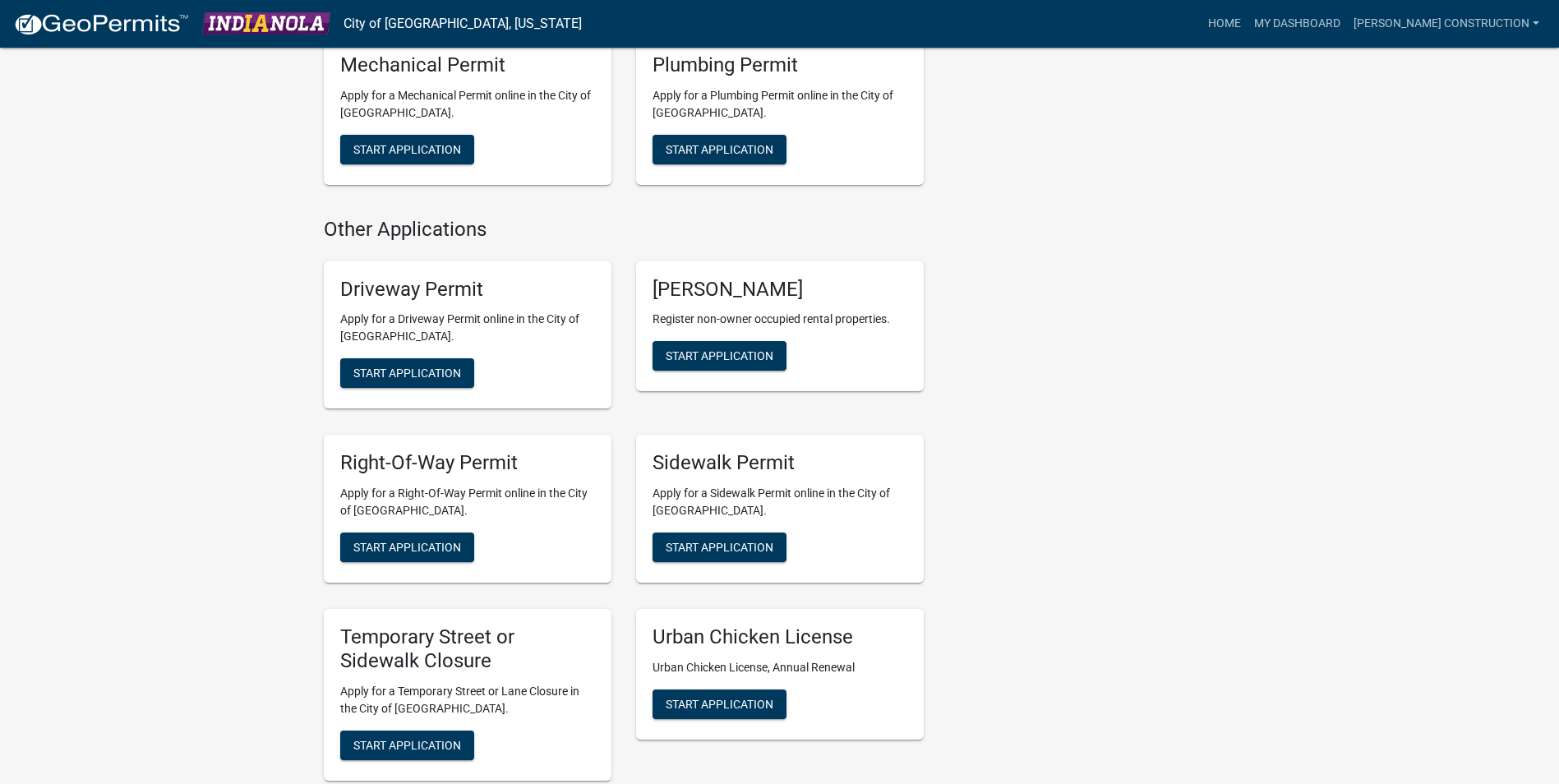
scroll to position [719, 0]
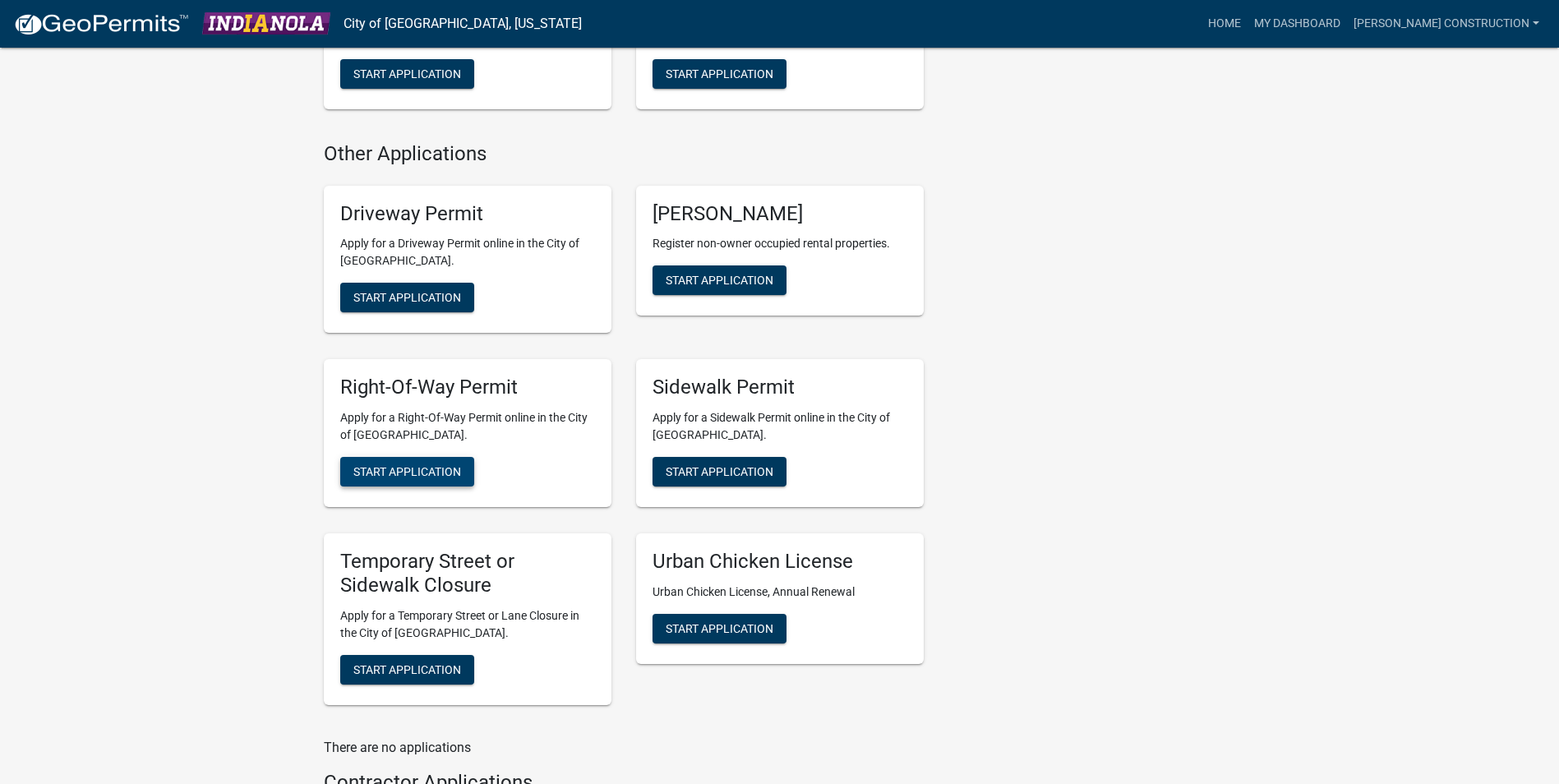
click at [393, 466] on span "Start Application" at bounding box center [407, 471] width 108 height 13
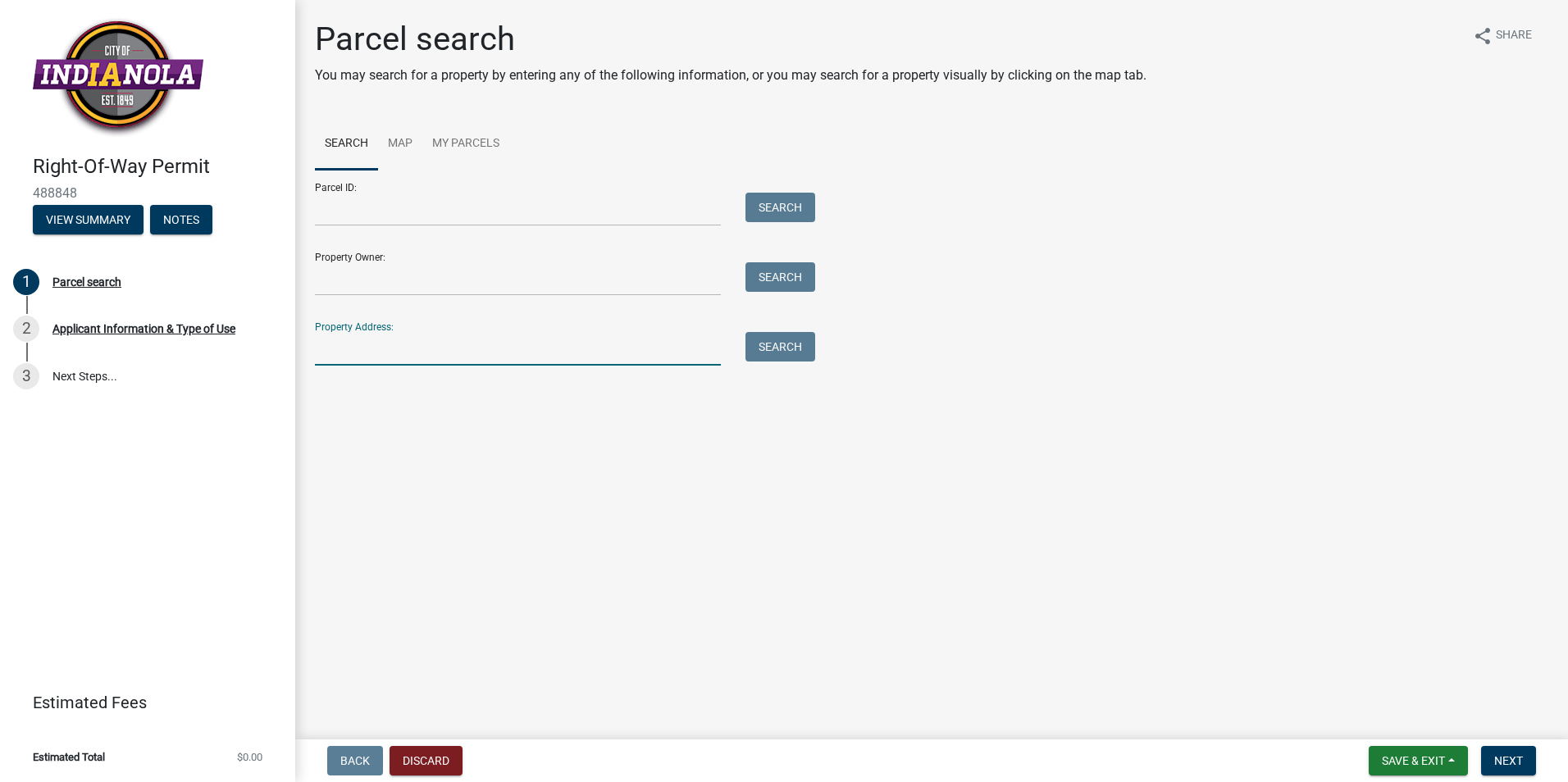
click at [344, 352] on input "Property Address:" at bounding box center [518, 348] width 406 height 34
type input "1028 Angela Dr"
type input "James Plambeck"
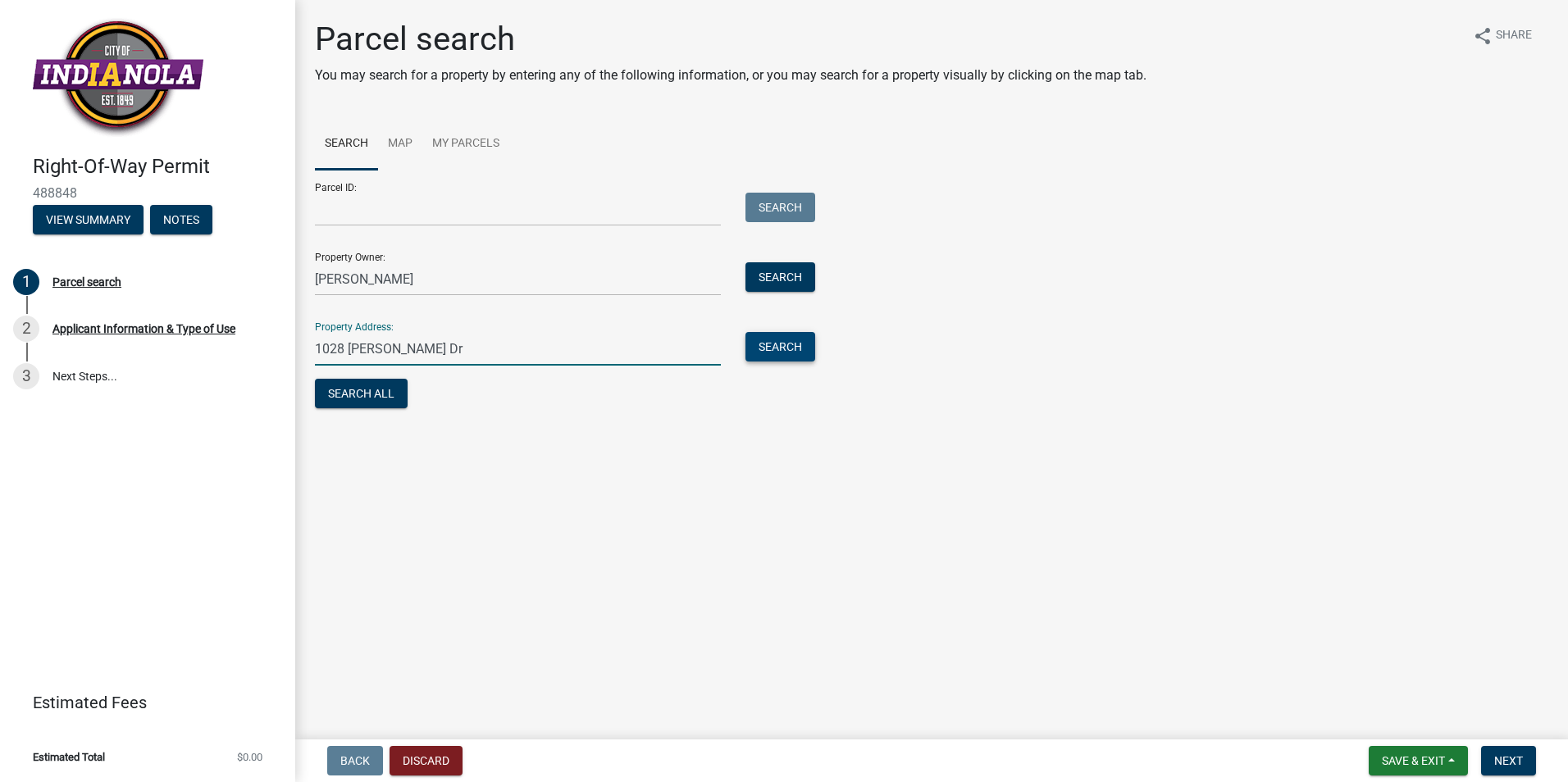
click at [789, 352] on button "Search" at bounding box center [779, 346] width 70 height 30
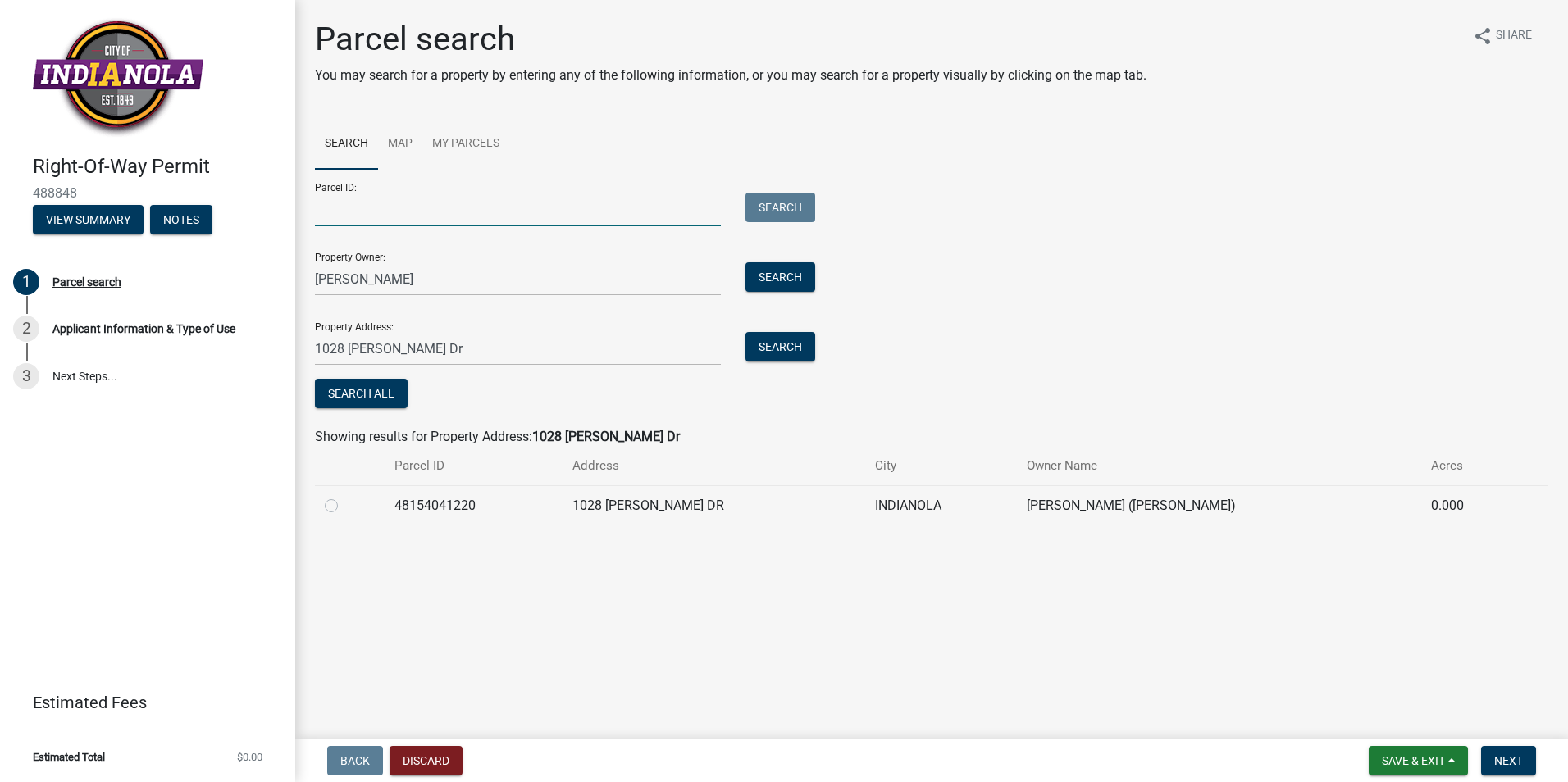
click at [335, 213] on input "Parcel ID:" at bounding box center [518, 209] width 406 height 34
type input "48154041220"
click at [777, 345] on button "Search" at bounding box center [779, 346] width 70 height 30
click at [344, 496] on label at bounding box center [344, 496] width 0 height 0
click at [344, 506] on input "radio" at bounding box center [350, 501] width 11 height 11
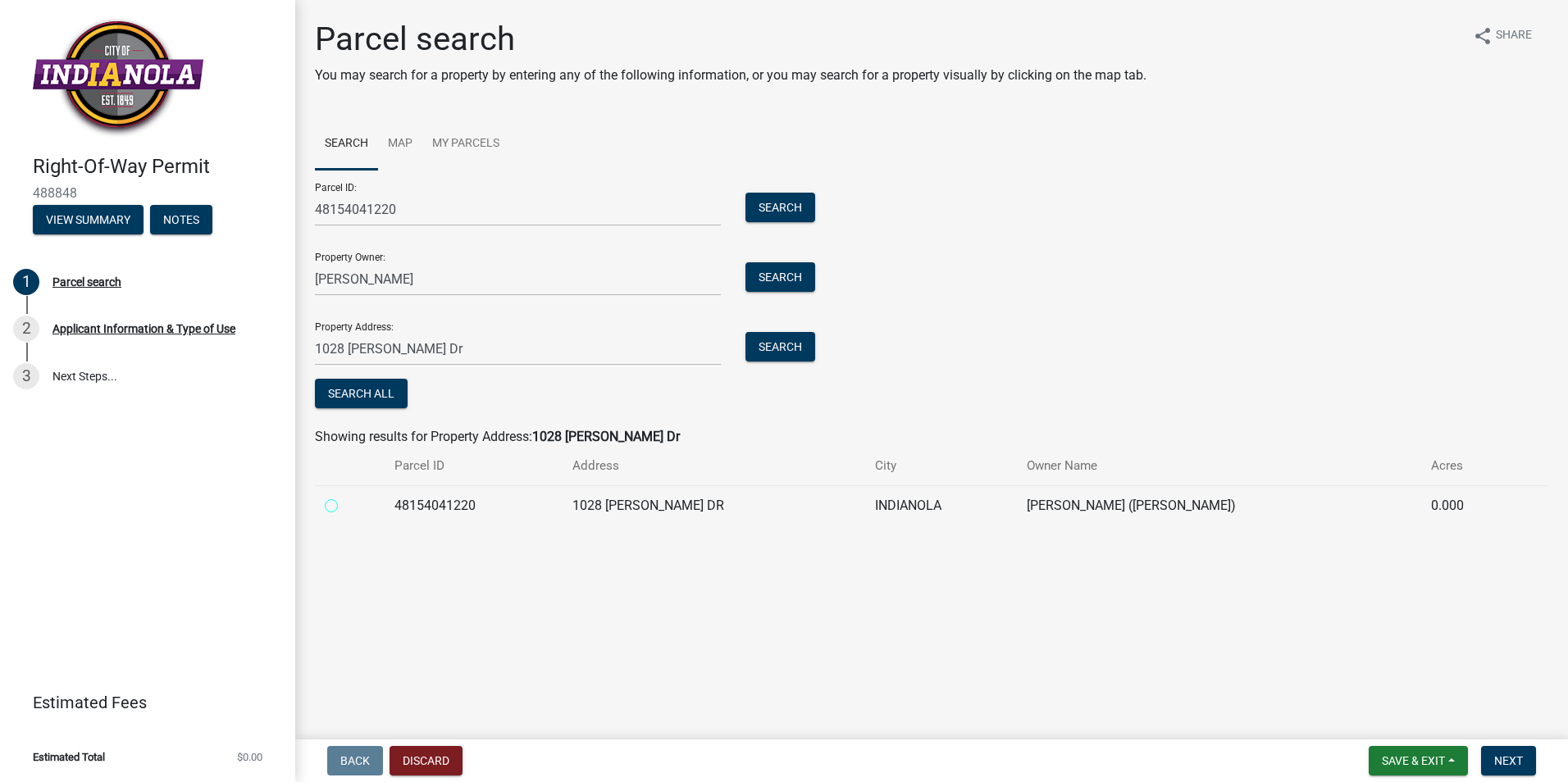
radio input "true"
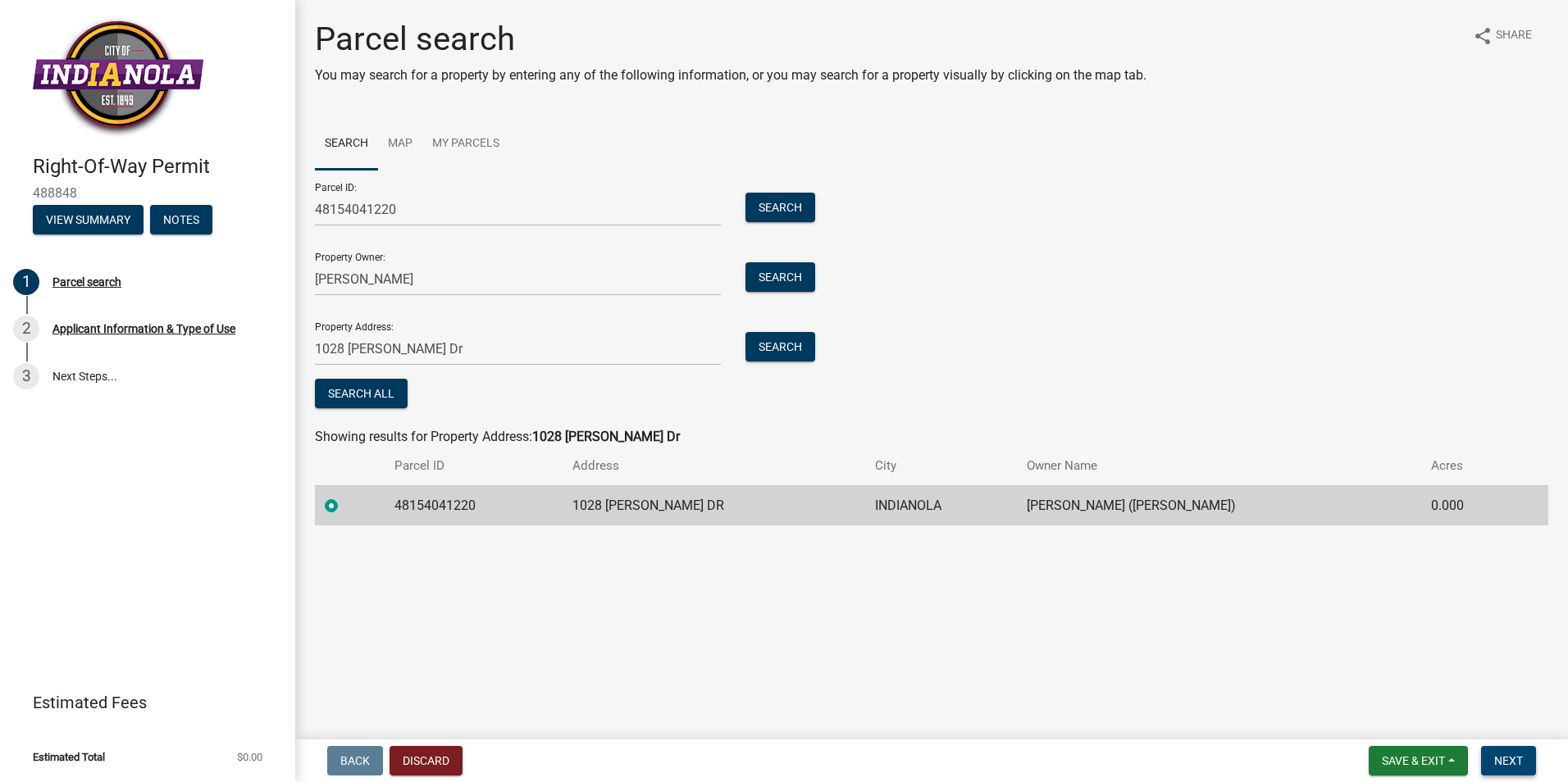
click at [1516, 762] on span "Next" at bounding box center [1508, 760] width 29 height 13
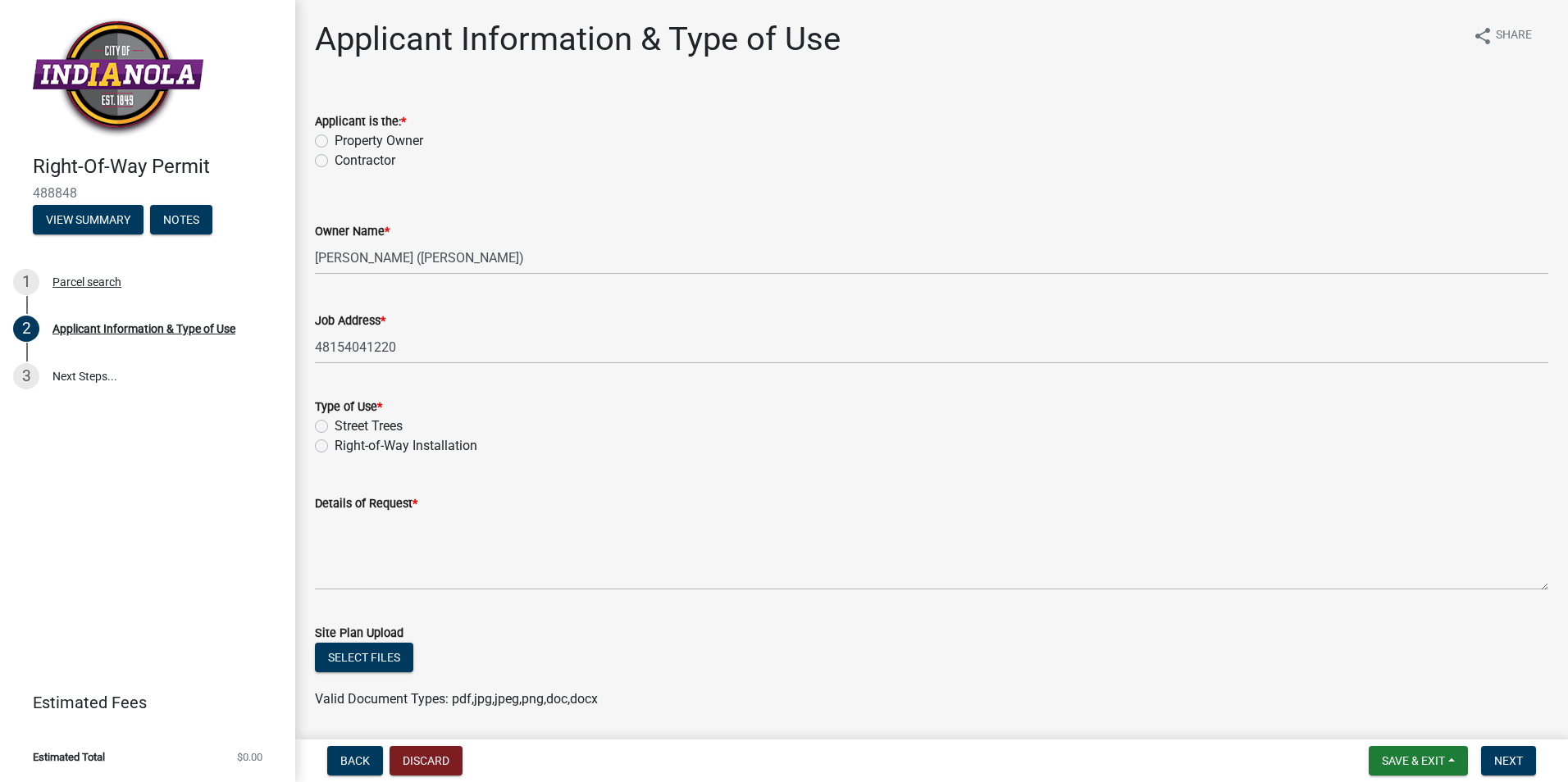
click at [334, 158] on label "Contractor" at bounding box center [364, 160] width 61 height 20
click at [334, 158] on input "Contractor" at bounding box center [340, 156] width 11 height 11
radio input "true"
click at [334, 445] on label "Right-of-Way Installation" at bounding box center [405, 446] width 142 height 20
click at [334, 445] on input "Right-of-Way Installation" at bounding box center [340, 441] width 11 height 11
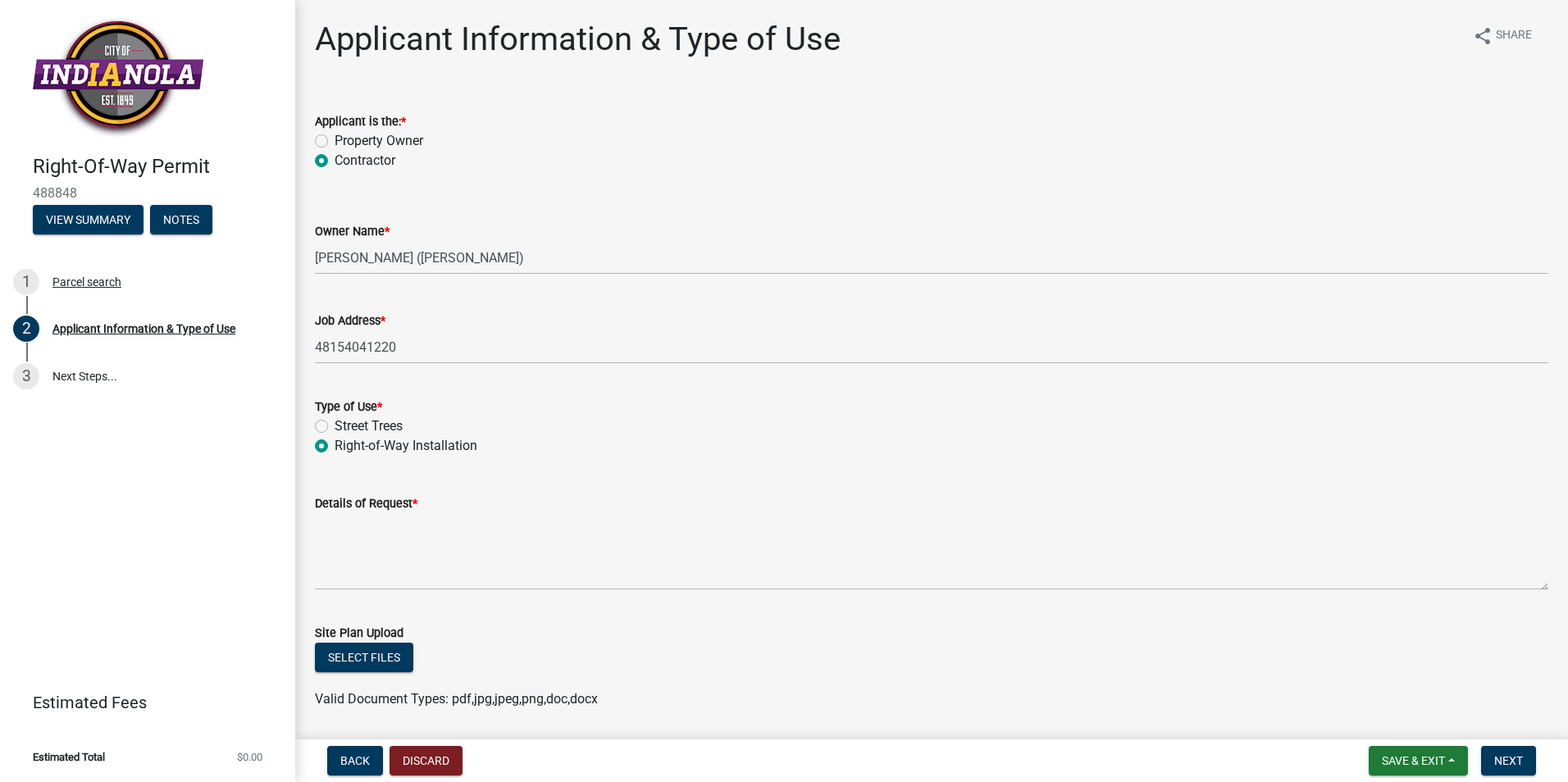
radio input "true"
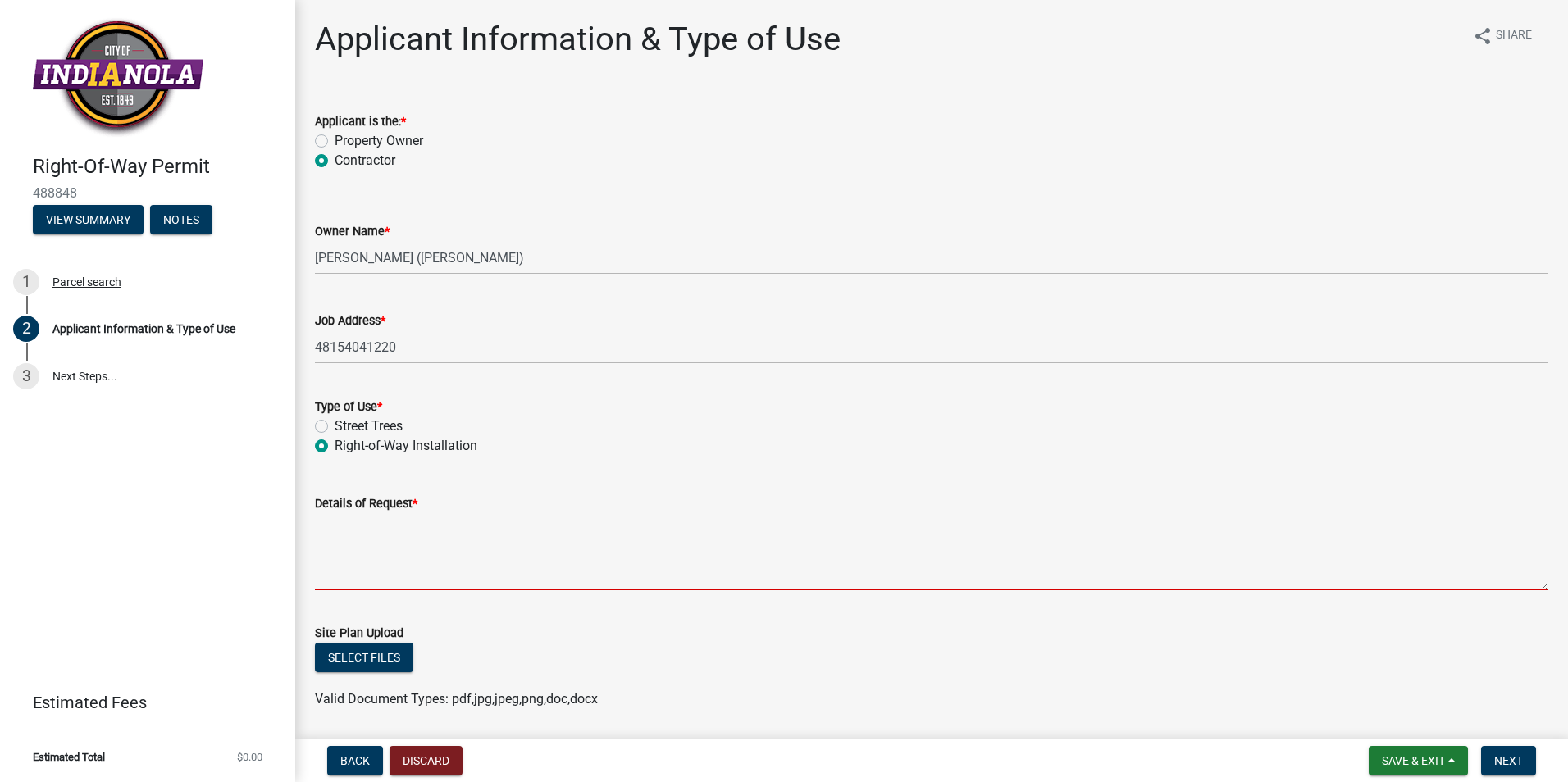
click at [344, 571] on textarea "Details of Request *" at bounding box center [931, 551] width 1234 height 77
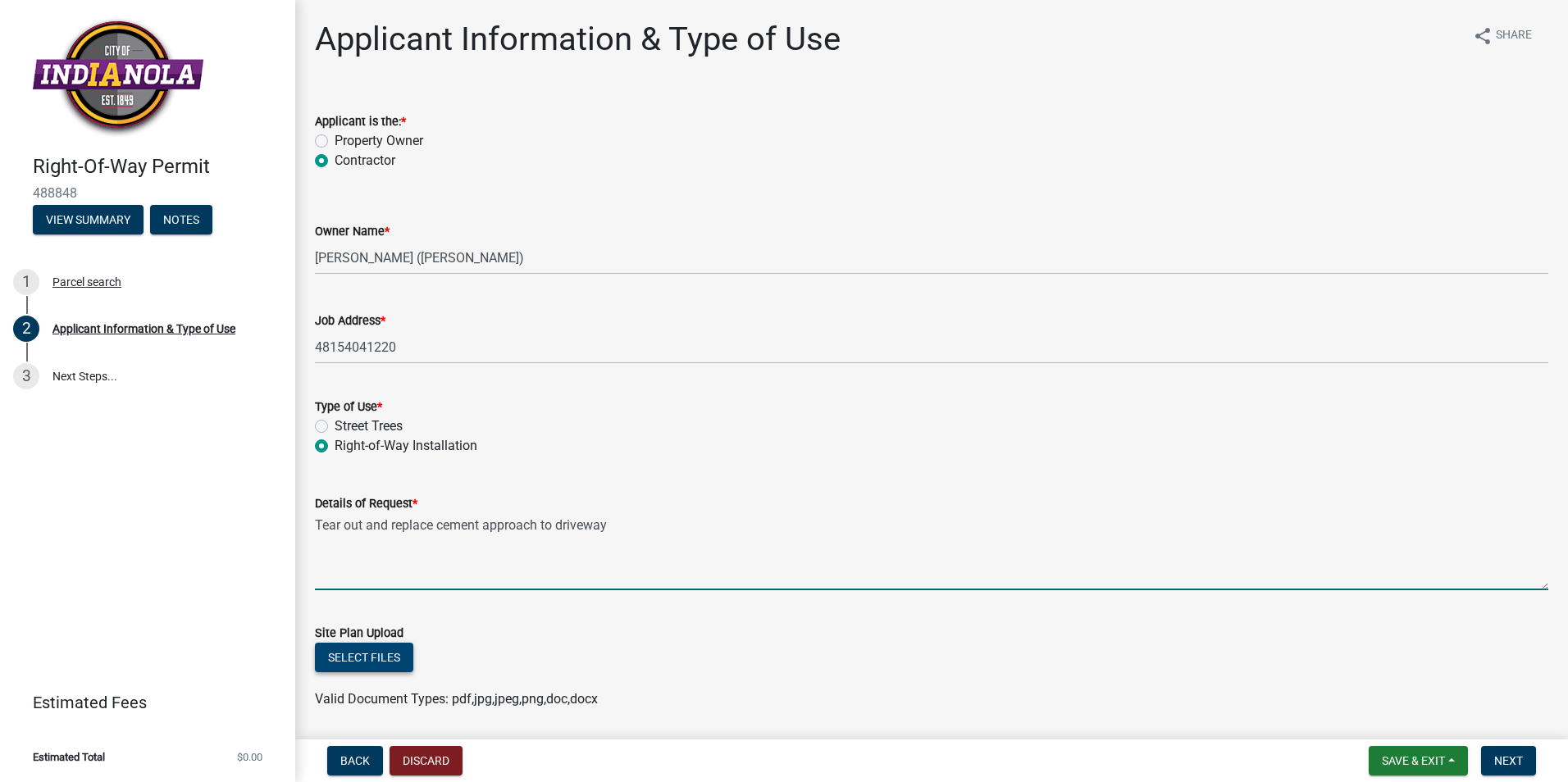
type textarea "Tear out and replace cement approach to driveway"
click at [366, 657] on button "Select files" at bounding box center [363, 657] width 99 height 30
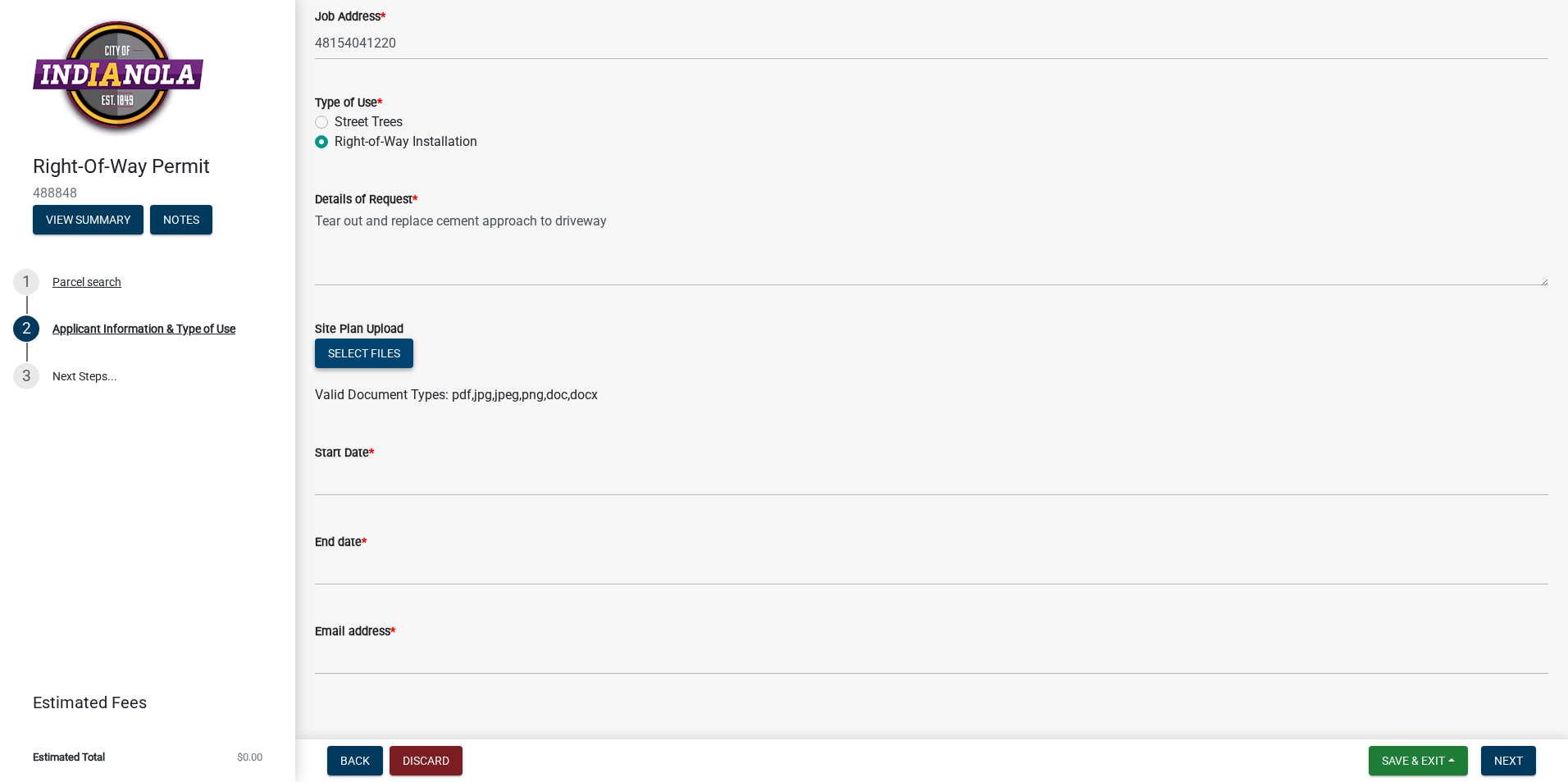
scroll to position [323, 0]
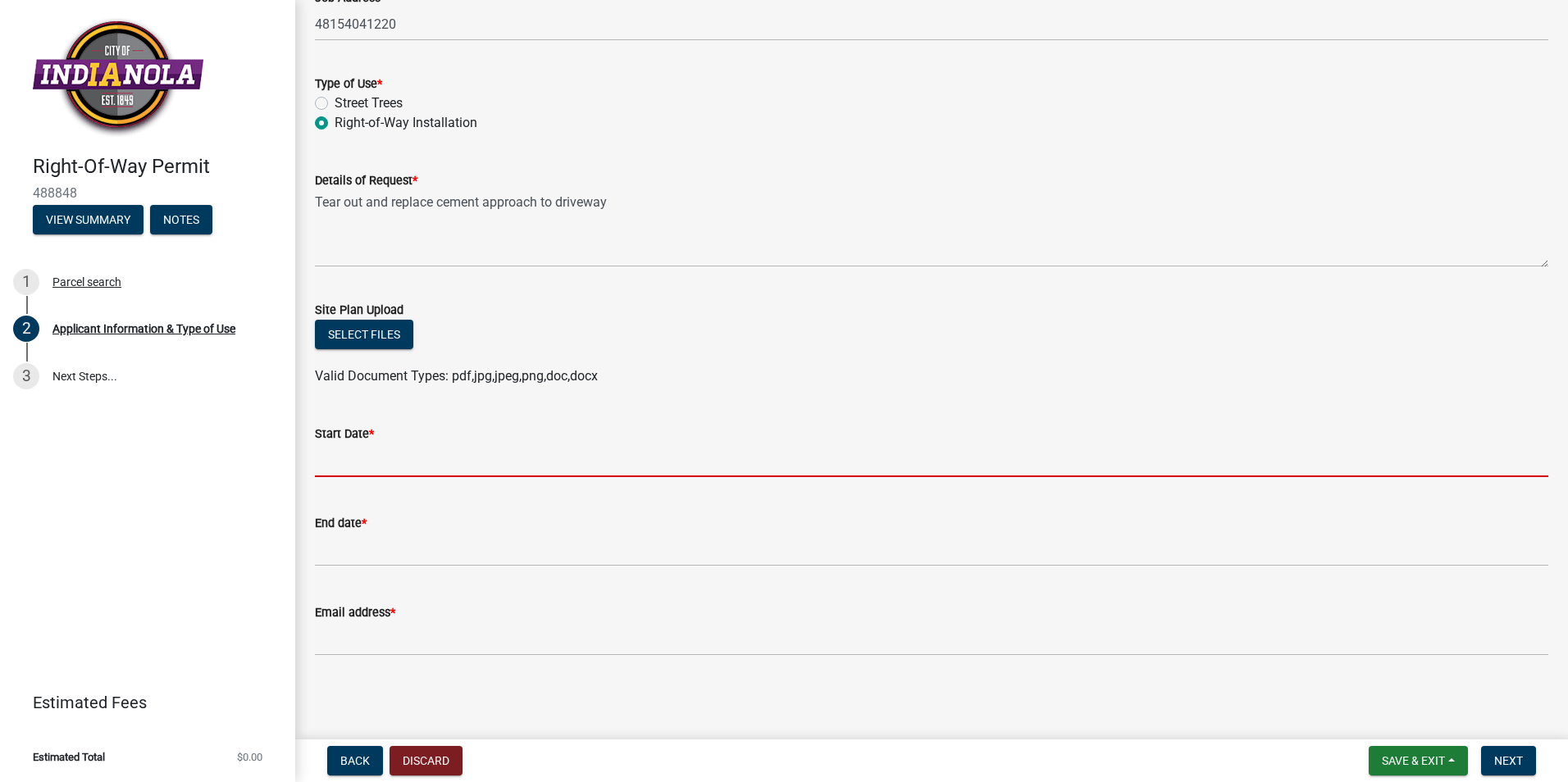
click at [345, 464] on input "Start Date *" at bounding box center [931, 459] width 1234 height 34
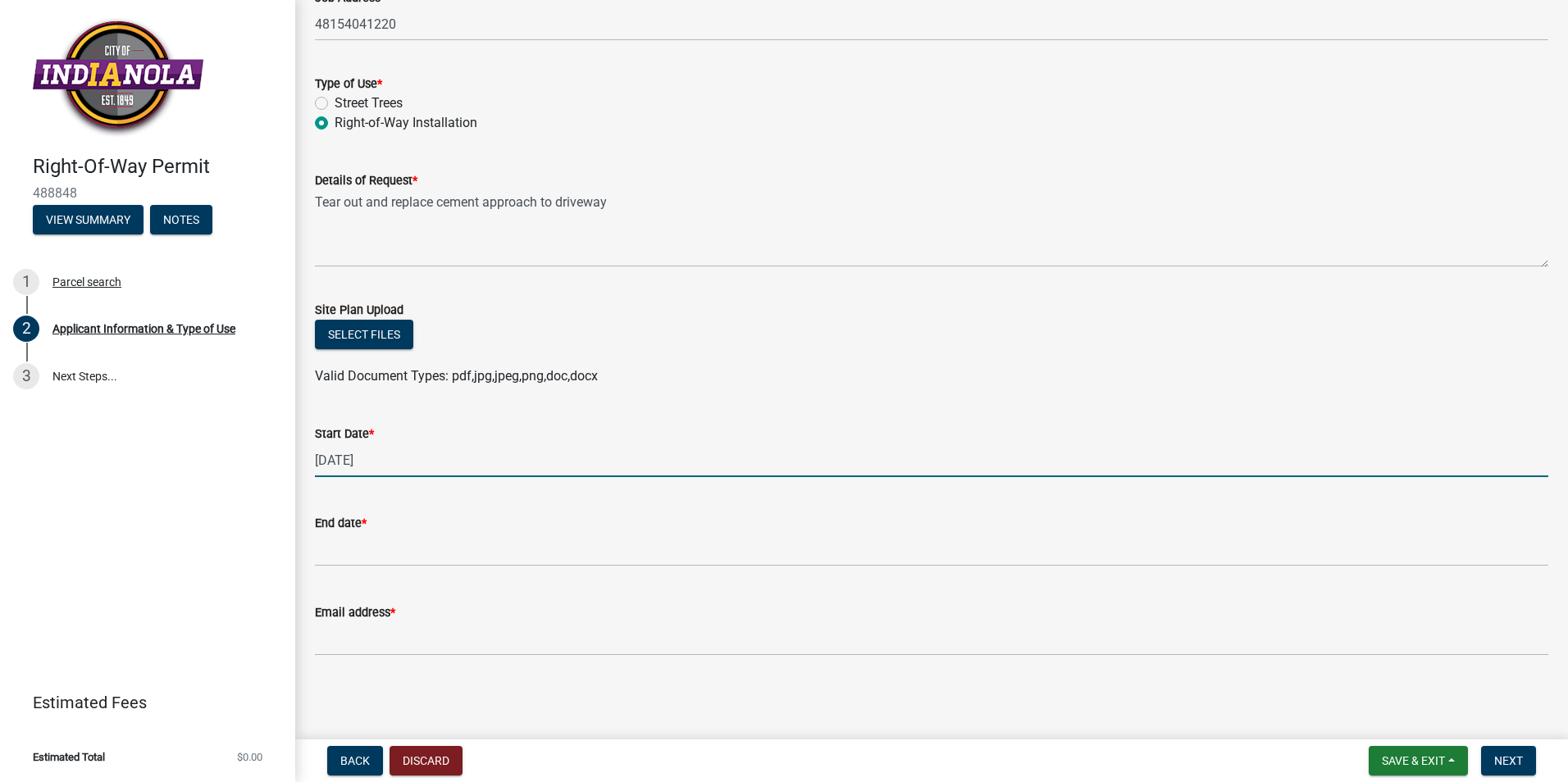
type input "10-7-2025"
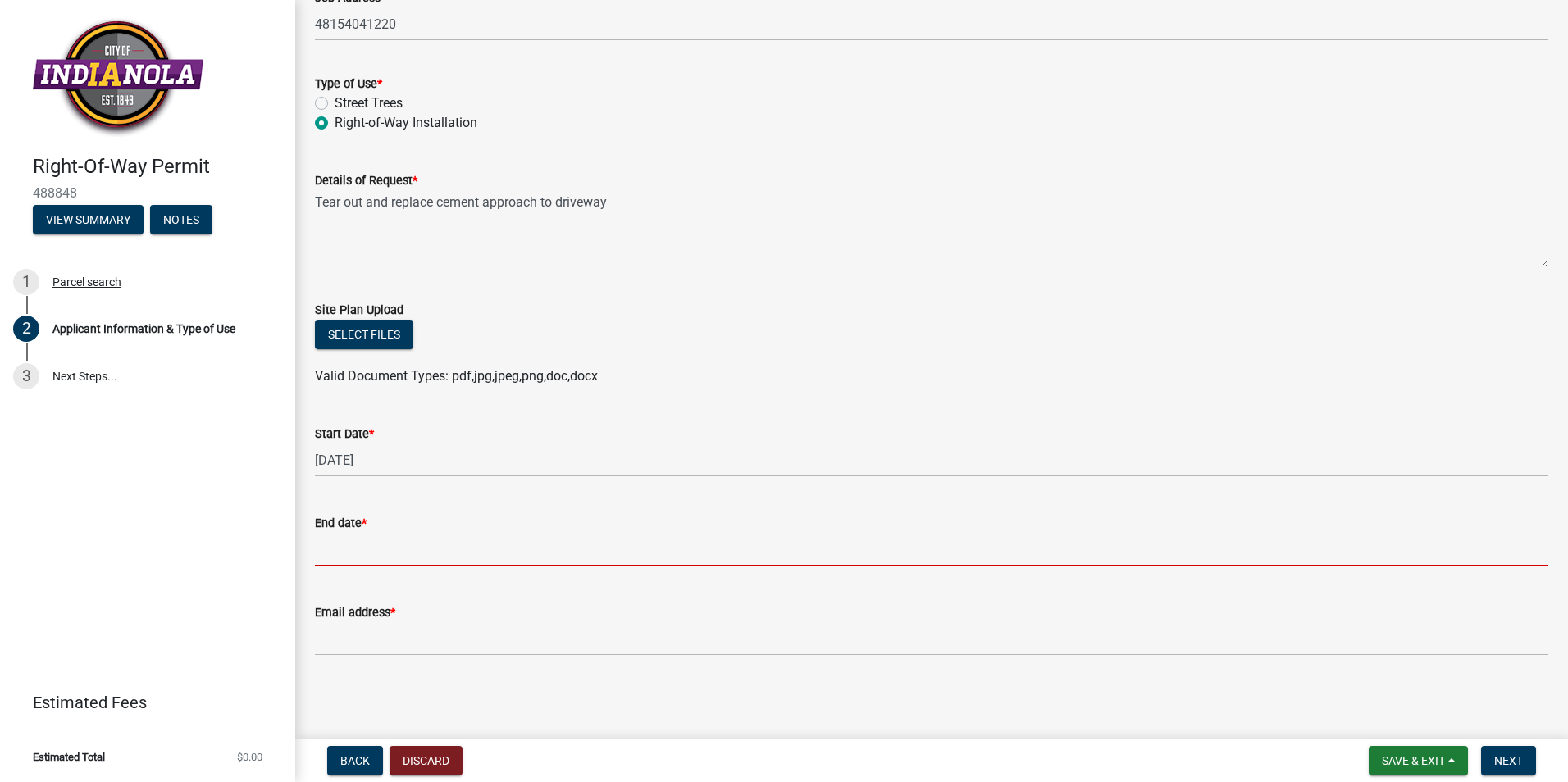
click at [344, 545] on input "End date *" at bounding box center [931, 549] width 1234 height 34
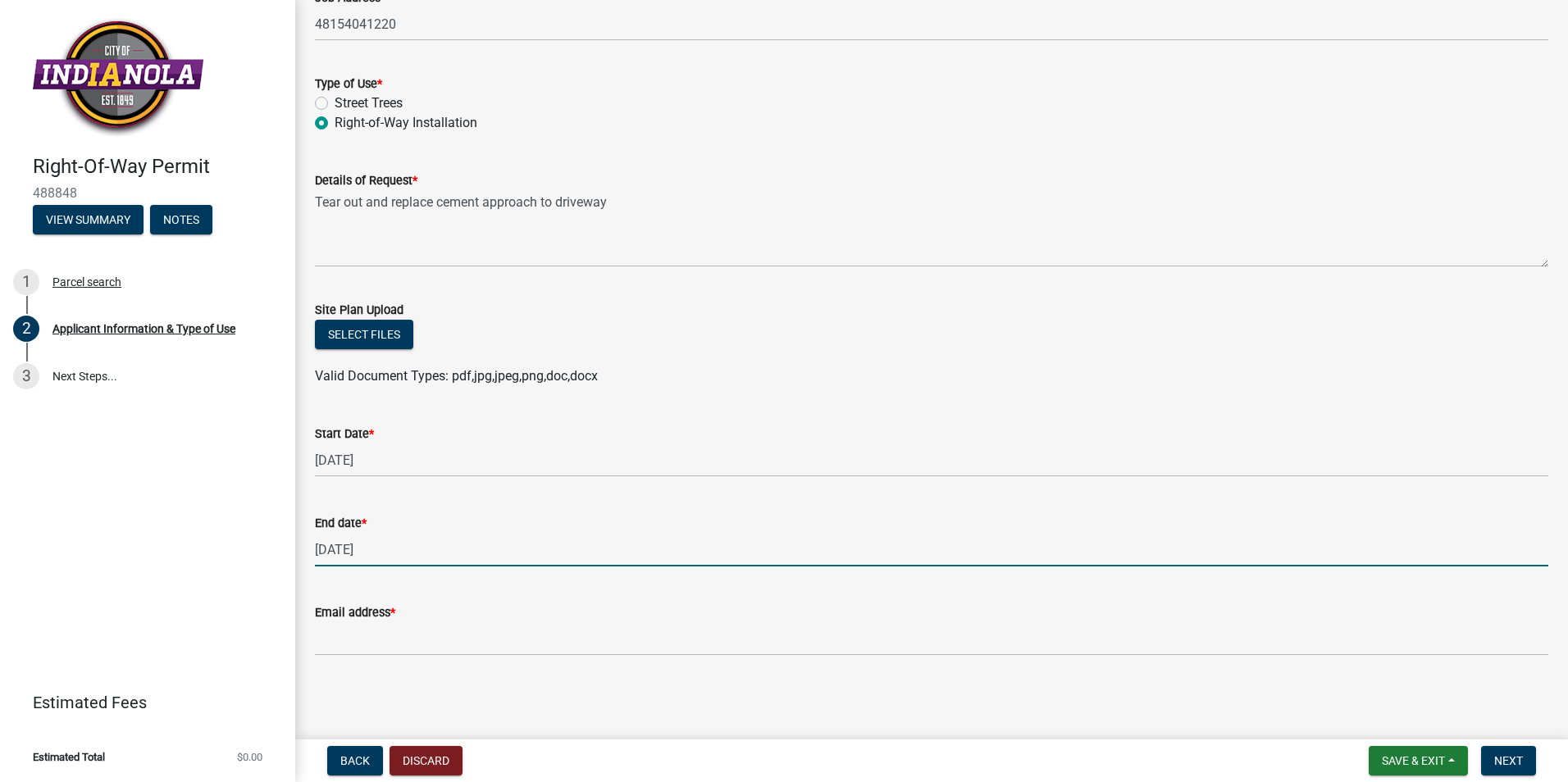
type input "10-21-2025"
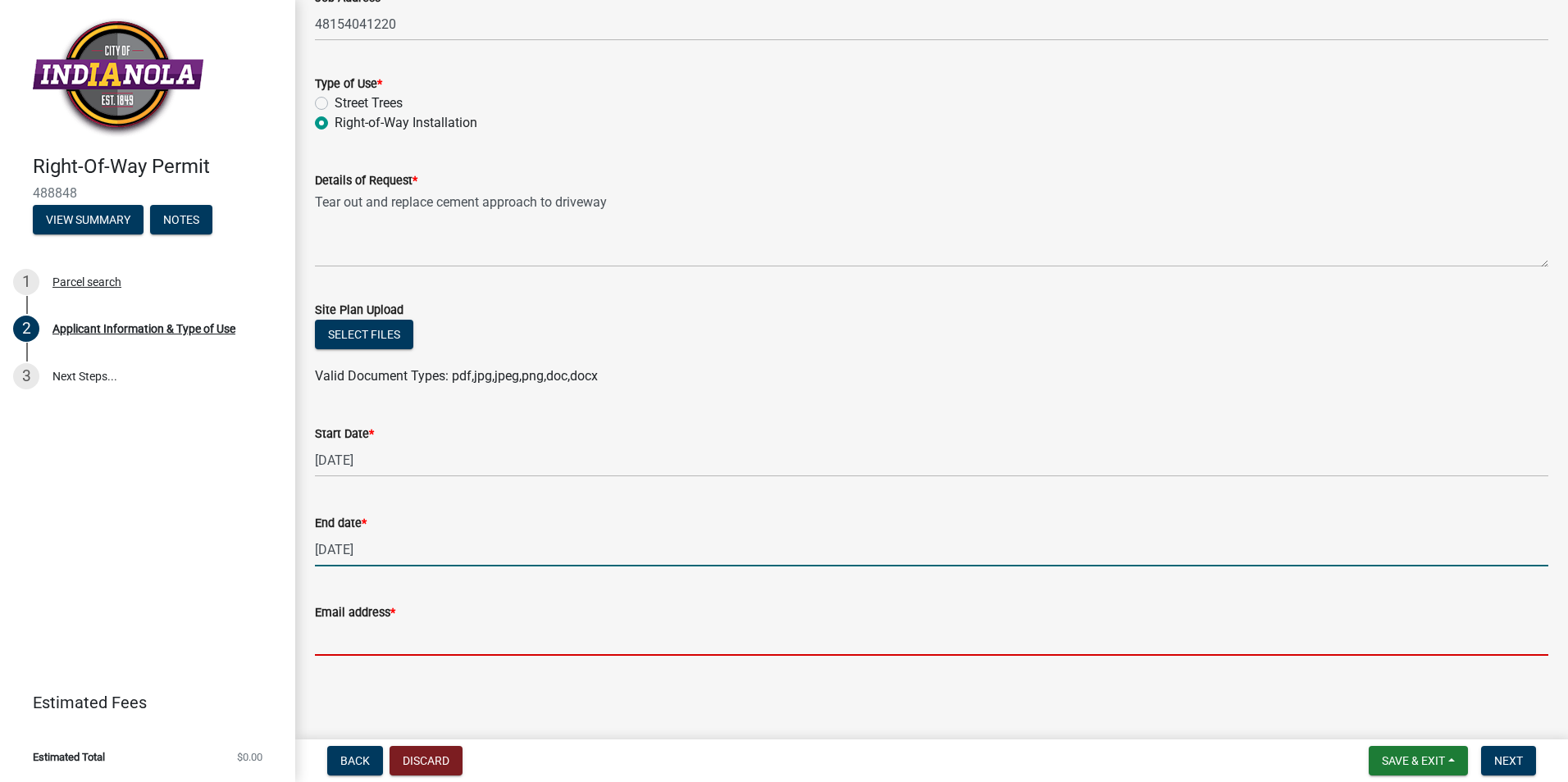
click at [344, 624] on input "Email address *" at bounding box center [931, 639] width 1234 height 34
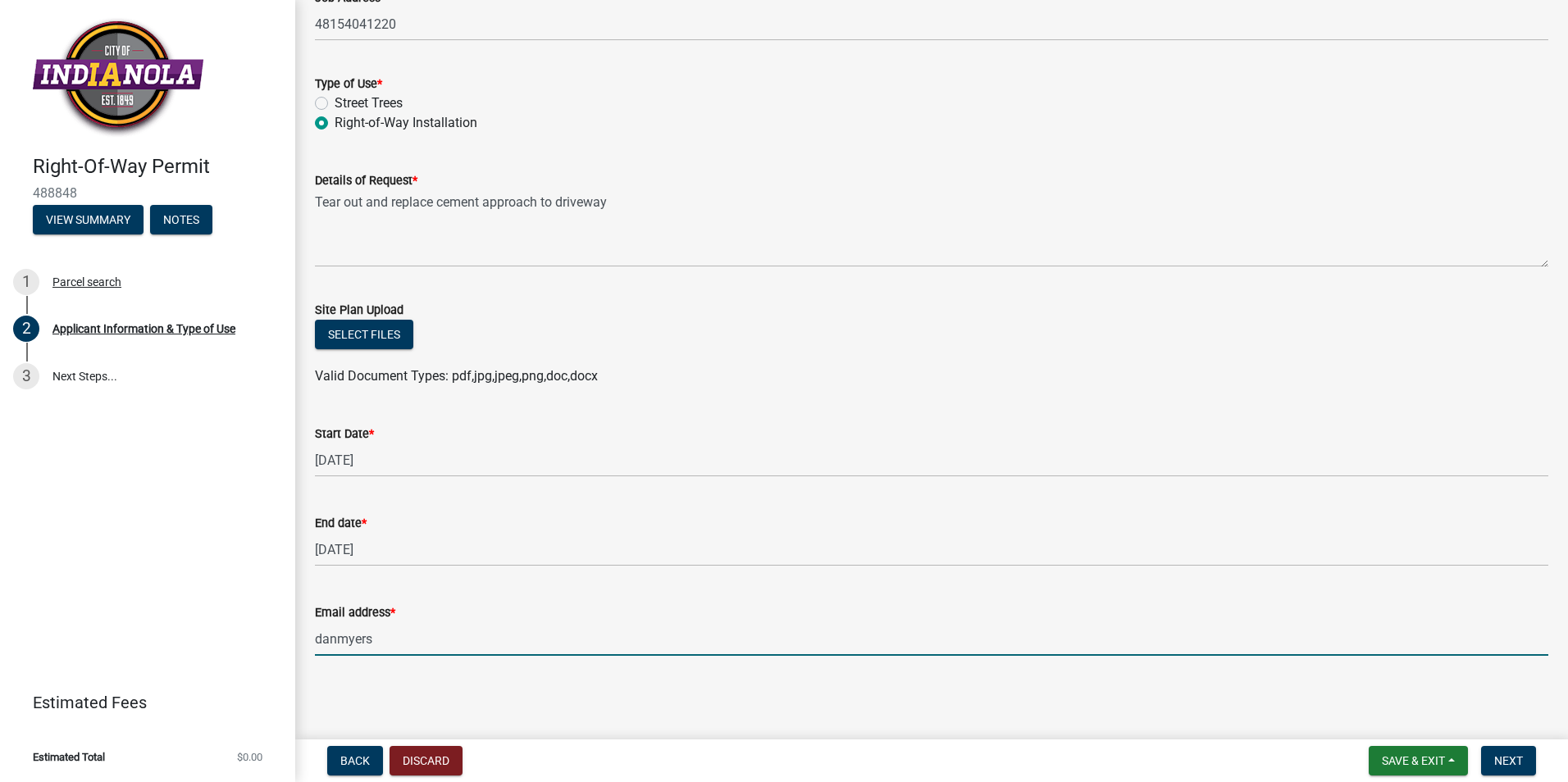
type input "danmyersconst@gmail.com"
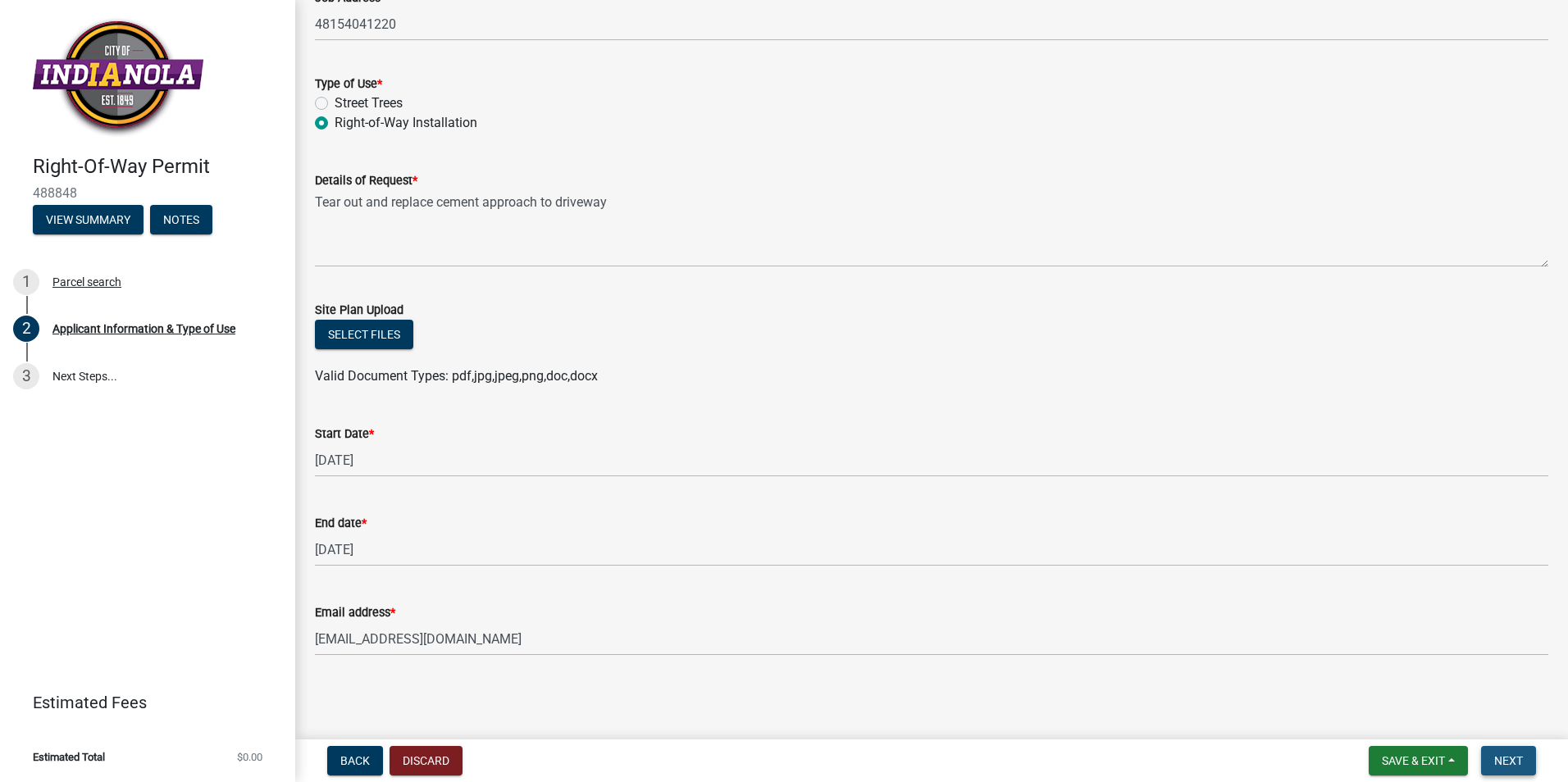
click at [1511, 762] on span "Next" at bounding box center [1508, 760] width 29 height 13
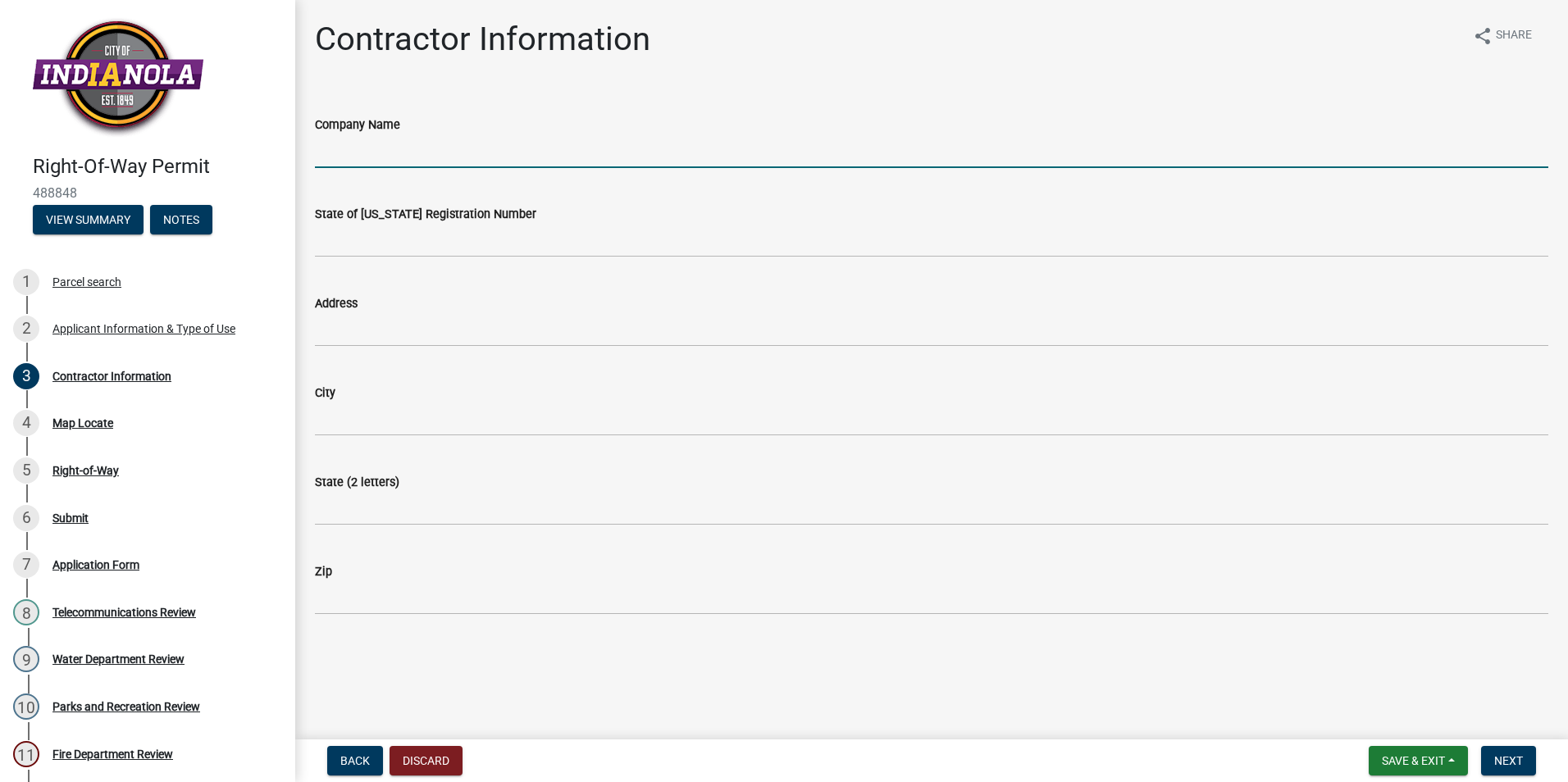
click at [346, 159] on input "Company Name" at bounding box center [931, 150] width 1234 height 34
click at [369, 149] on input "Dan Myer" at bounding box center [931, 150] width 1234 height 34
type input "DAN MYERS CONSTRUCTION INC"
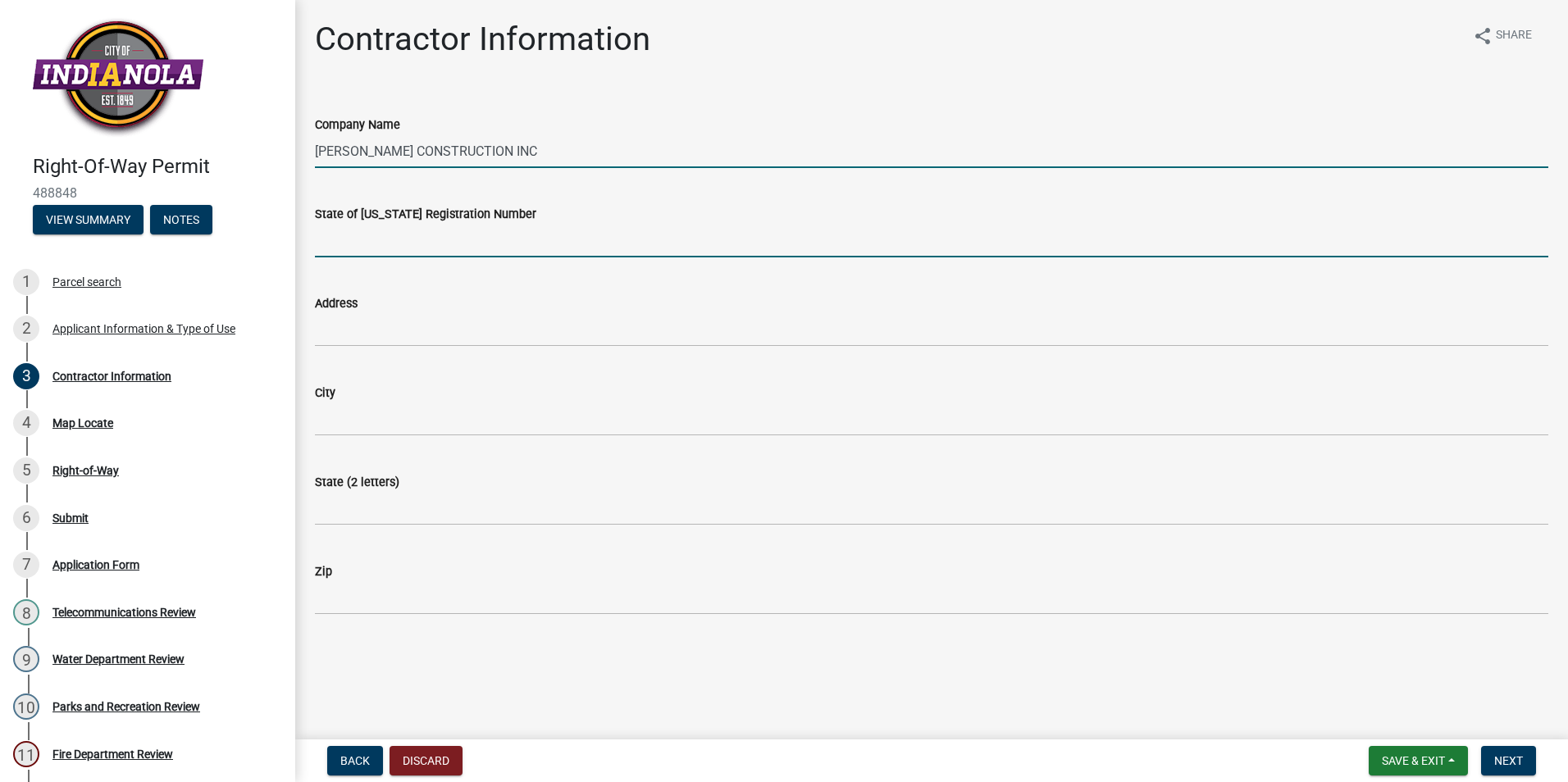
type input "IA"
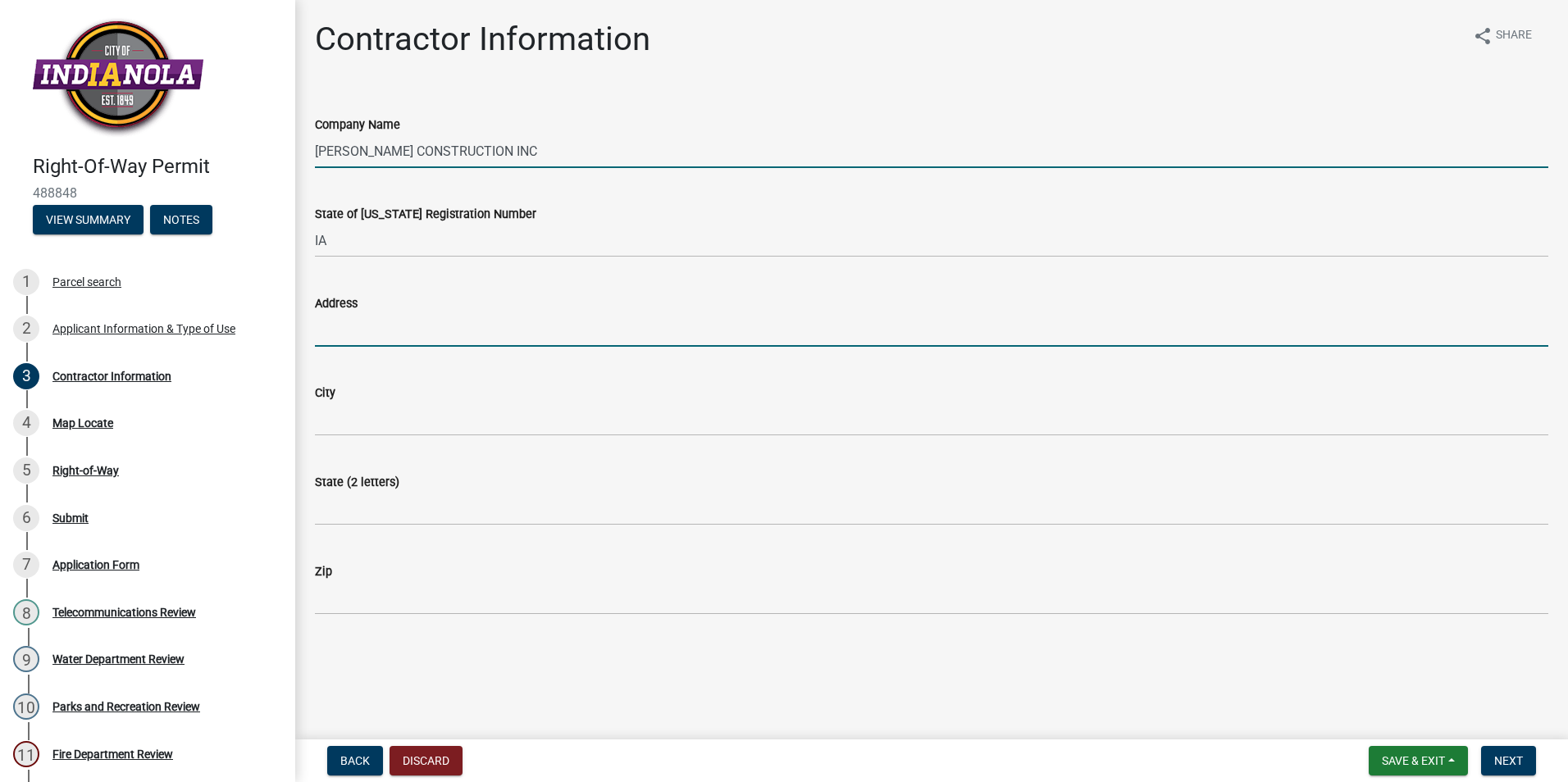
type input "200 W McMurray St"
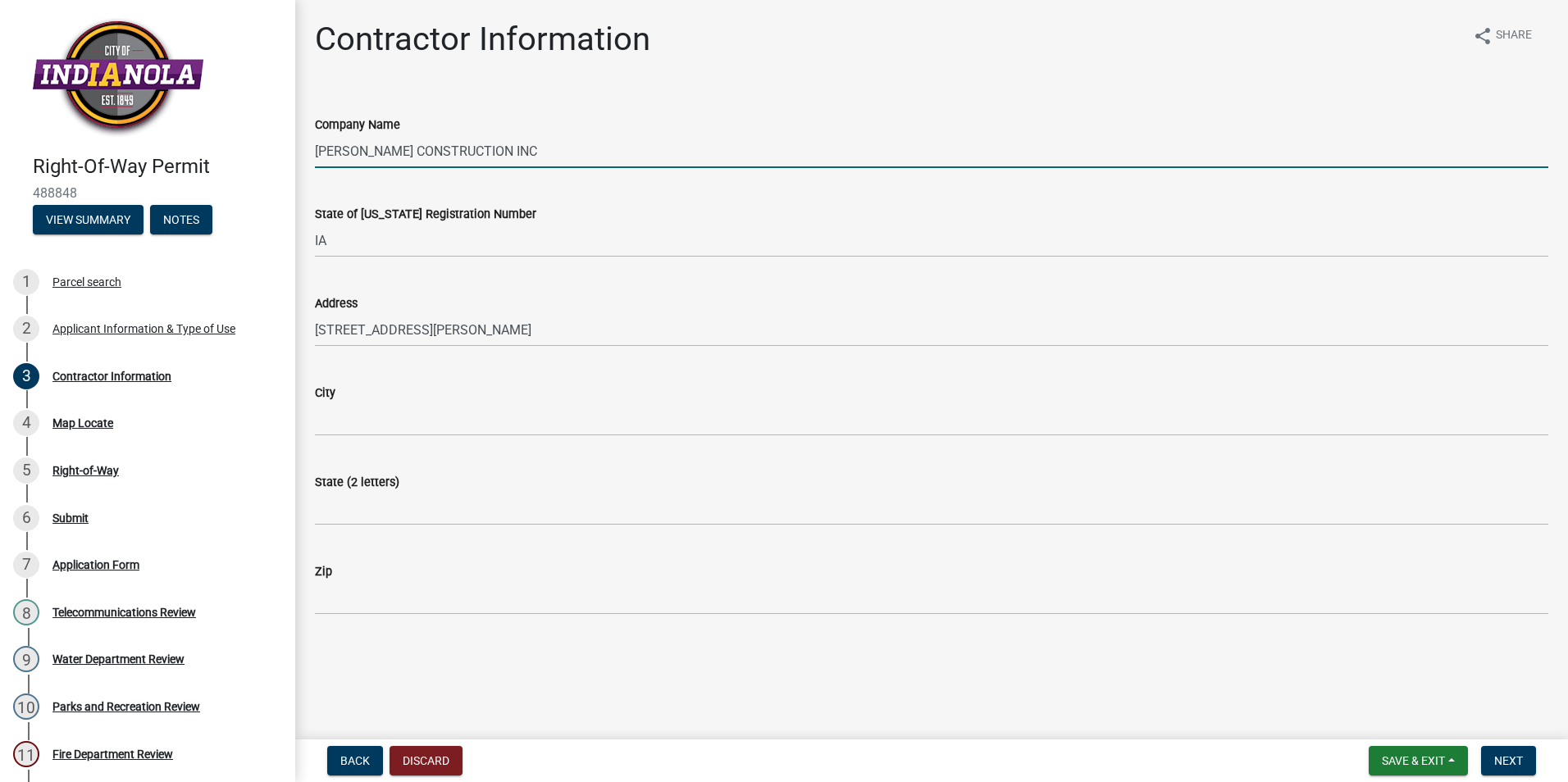
type input "Prairie City"
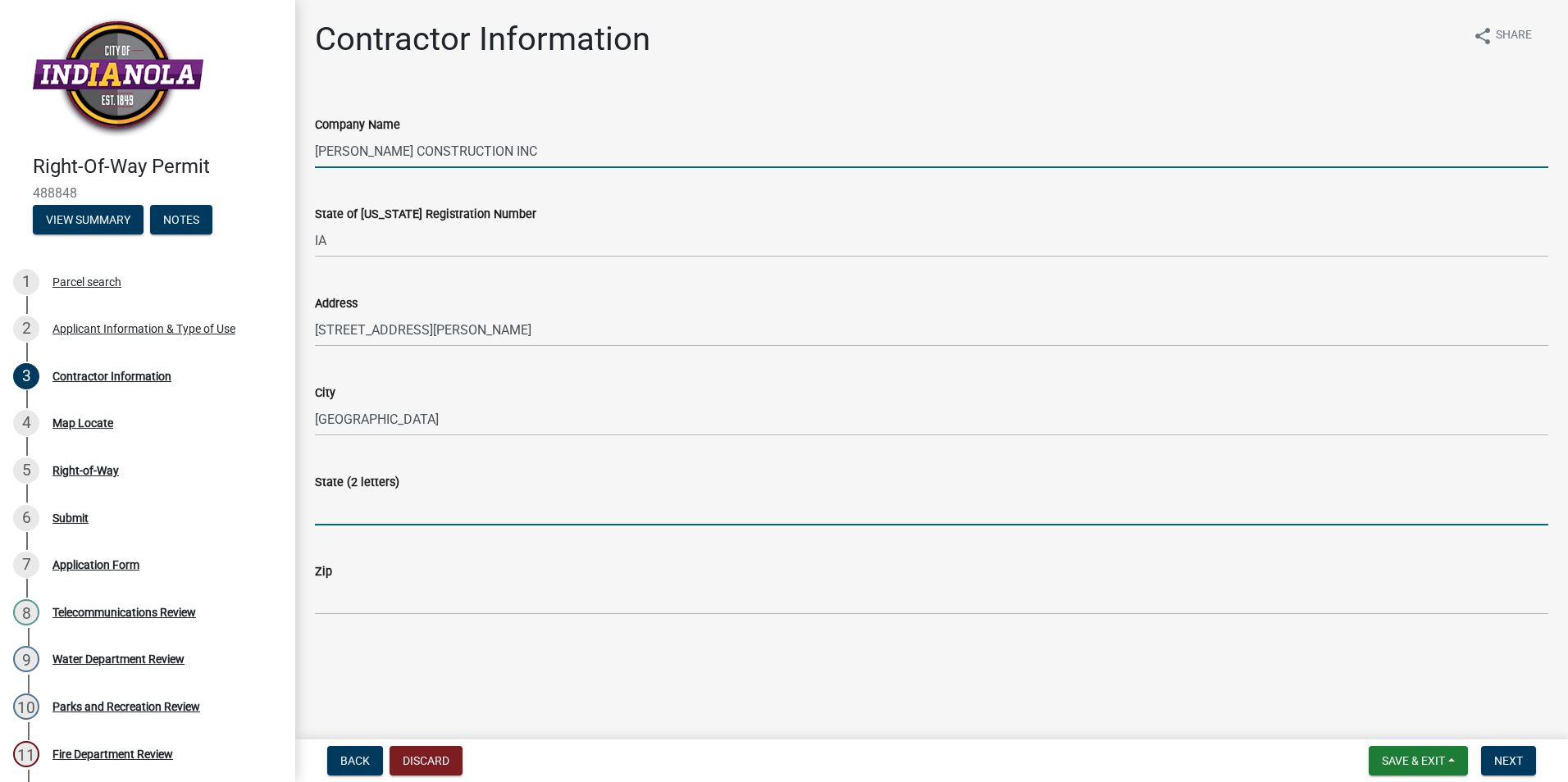
type input "IA"
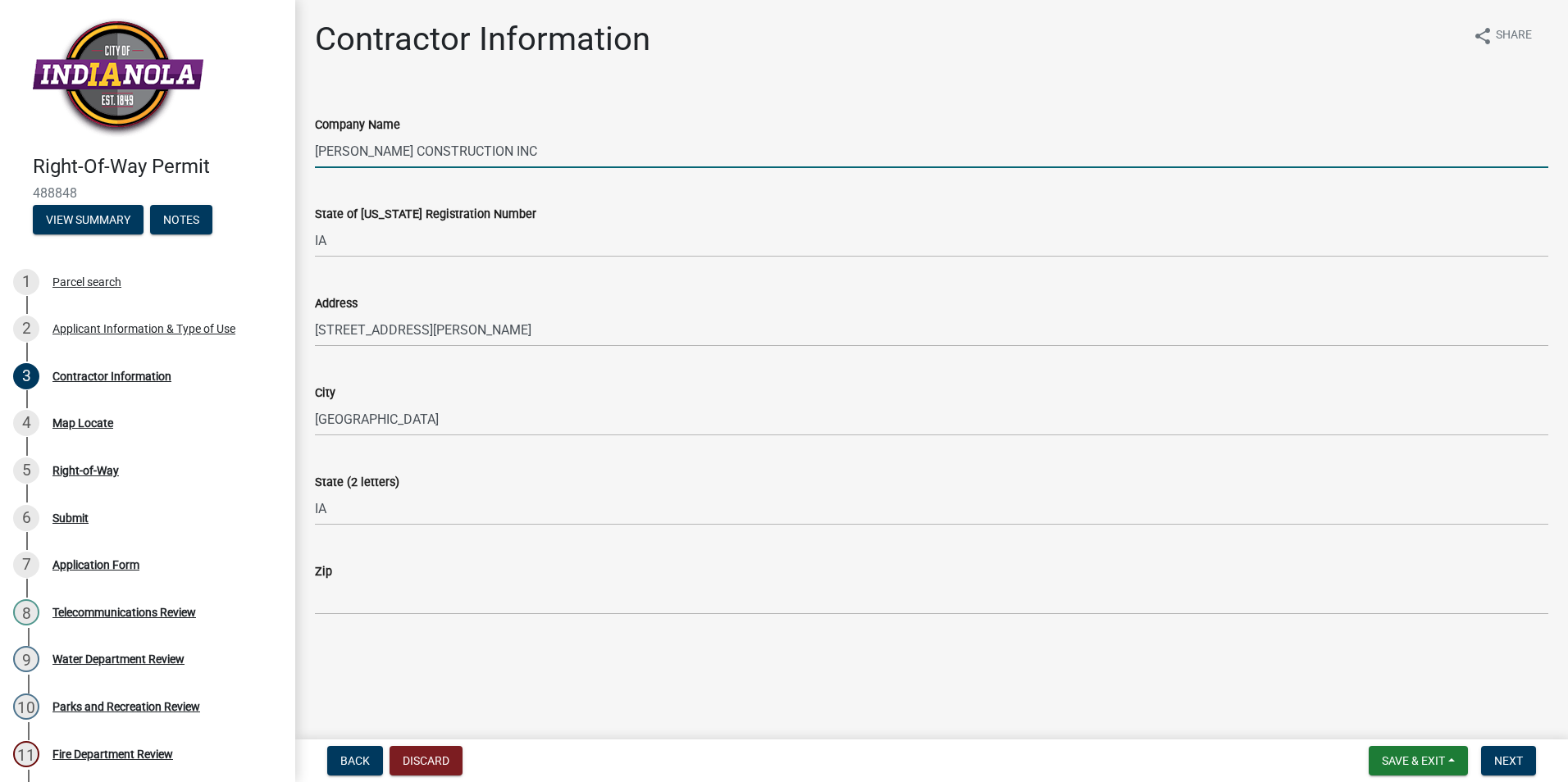
type input "50228"
click at [1513, 762] on span "Next" at bounding box center [1508, 760] width 29 height 13
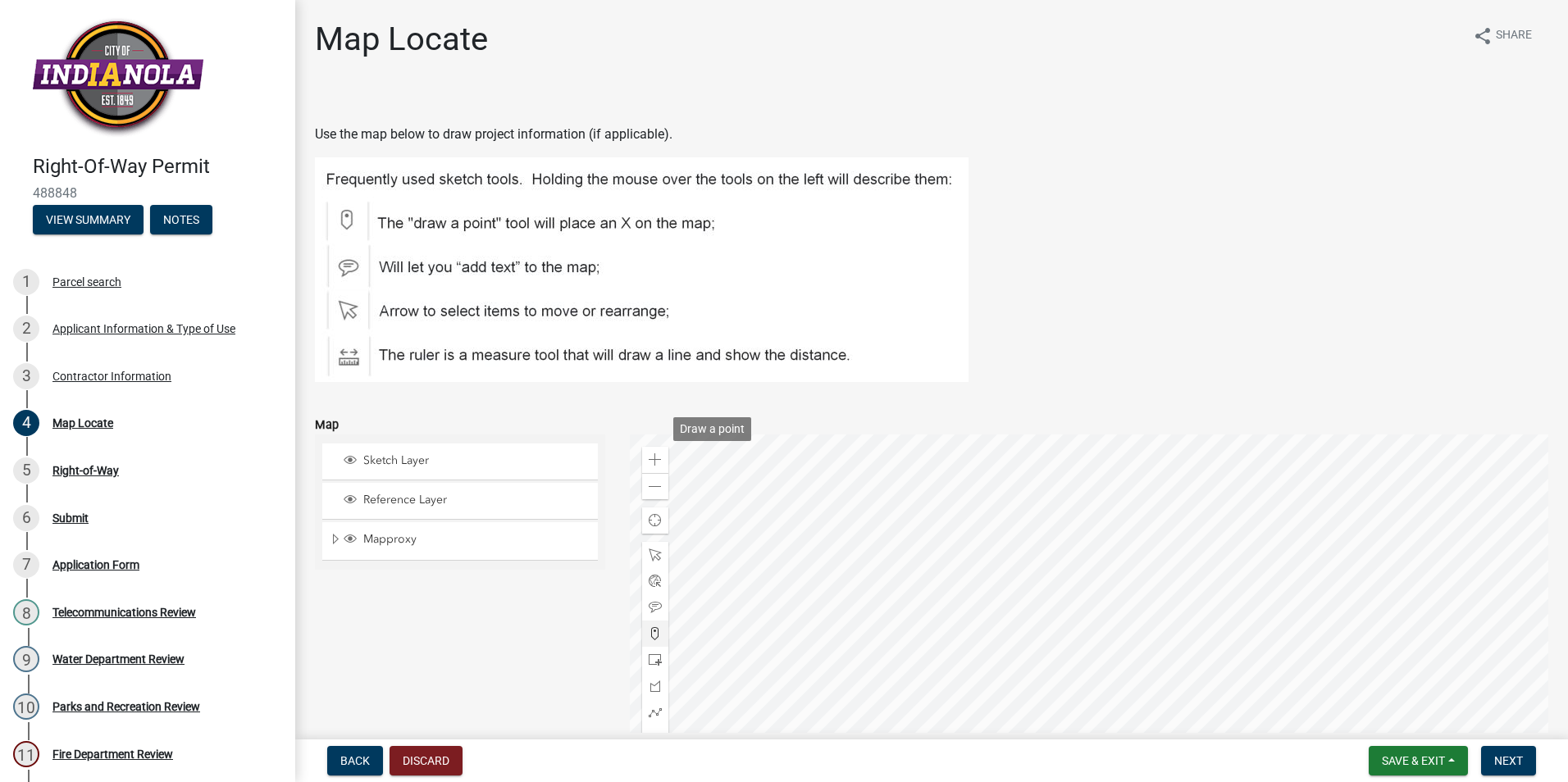
click at [653, 627] on span at bounding box center [655, 633] width 13 height 13
click at [1100, 546] on div at bounding box center [1089, 639] width 919 height 410
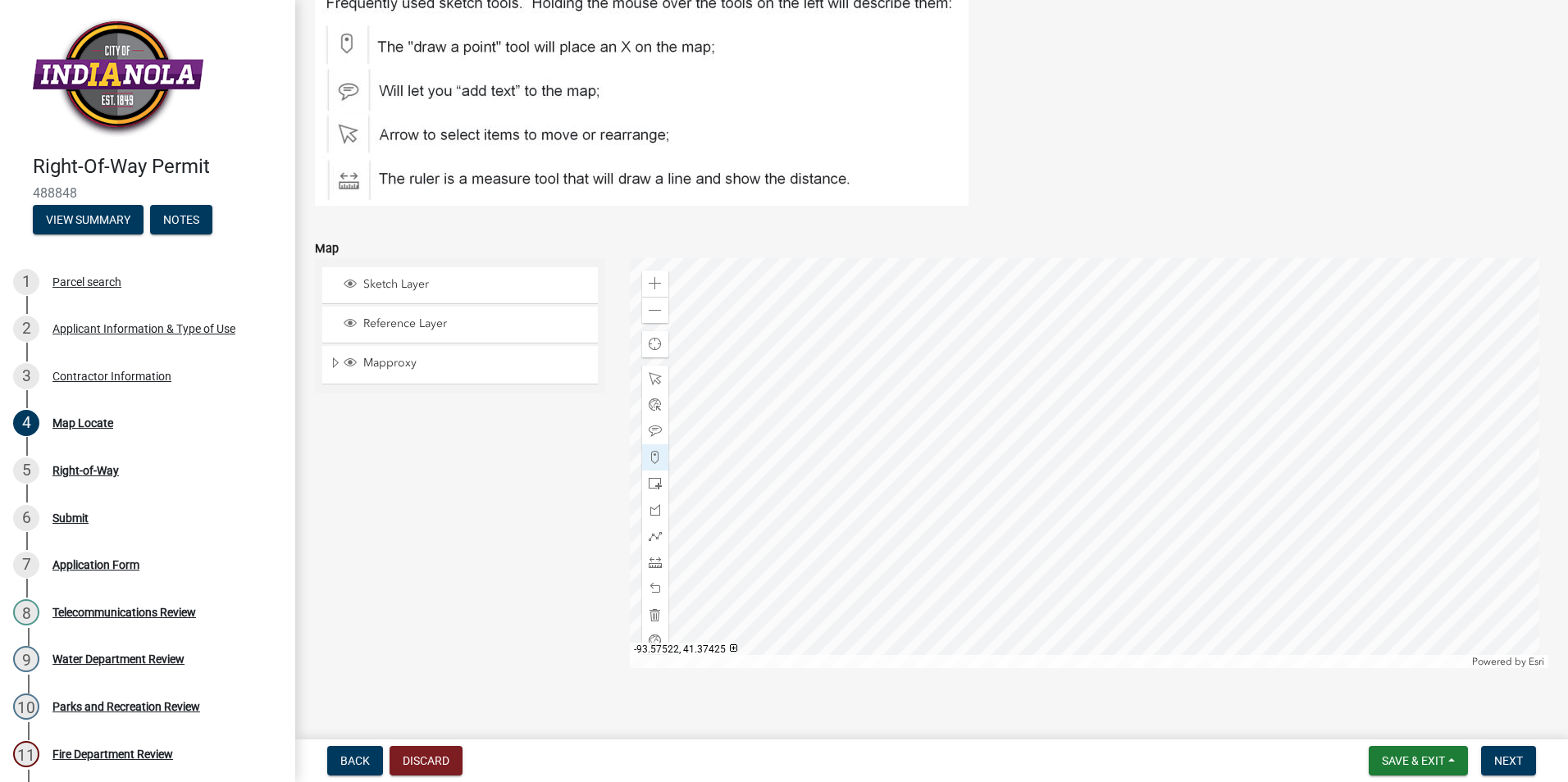
scroll to position [183, 0]
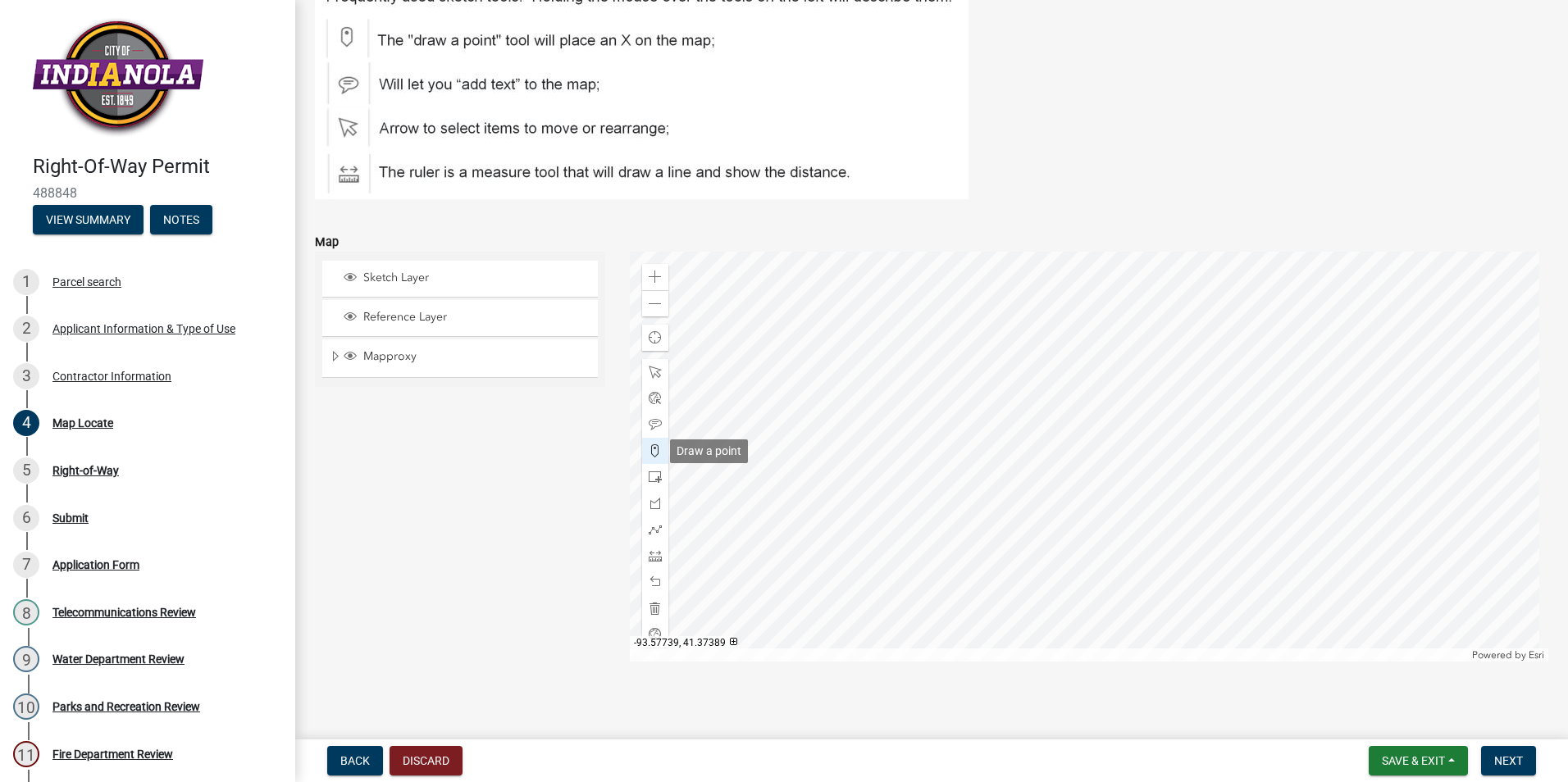
click at [652, 454] on span at bounding box center [655, 450] width 13 height 13
click at [1092, 557] on div at bounding box center [1089, 457] width 919 height 410
click at [1499, 758] on span "Next" at bounding box center [1508, 760] width 29 height 13
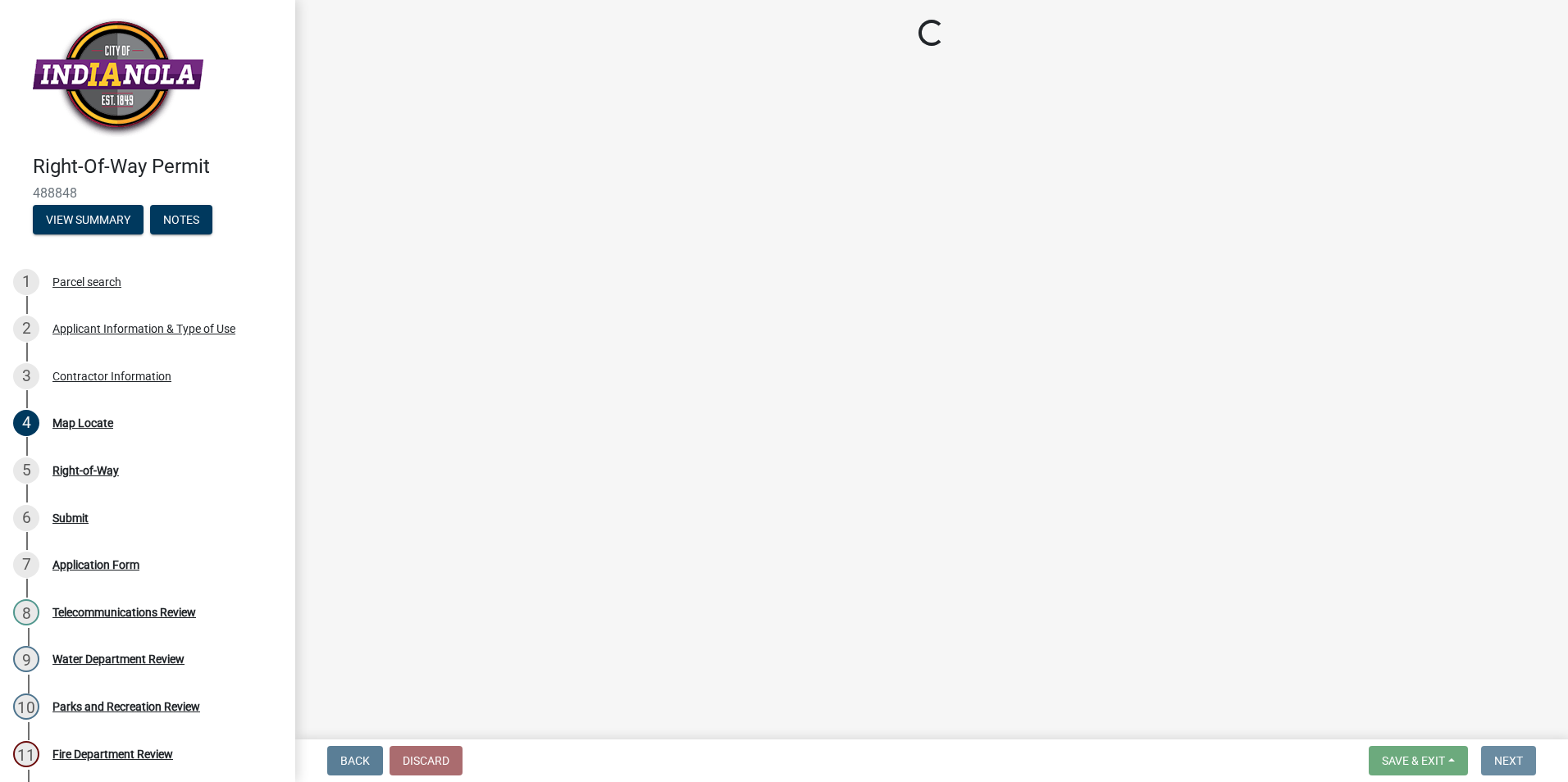
scroll to position [0, 0]
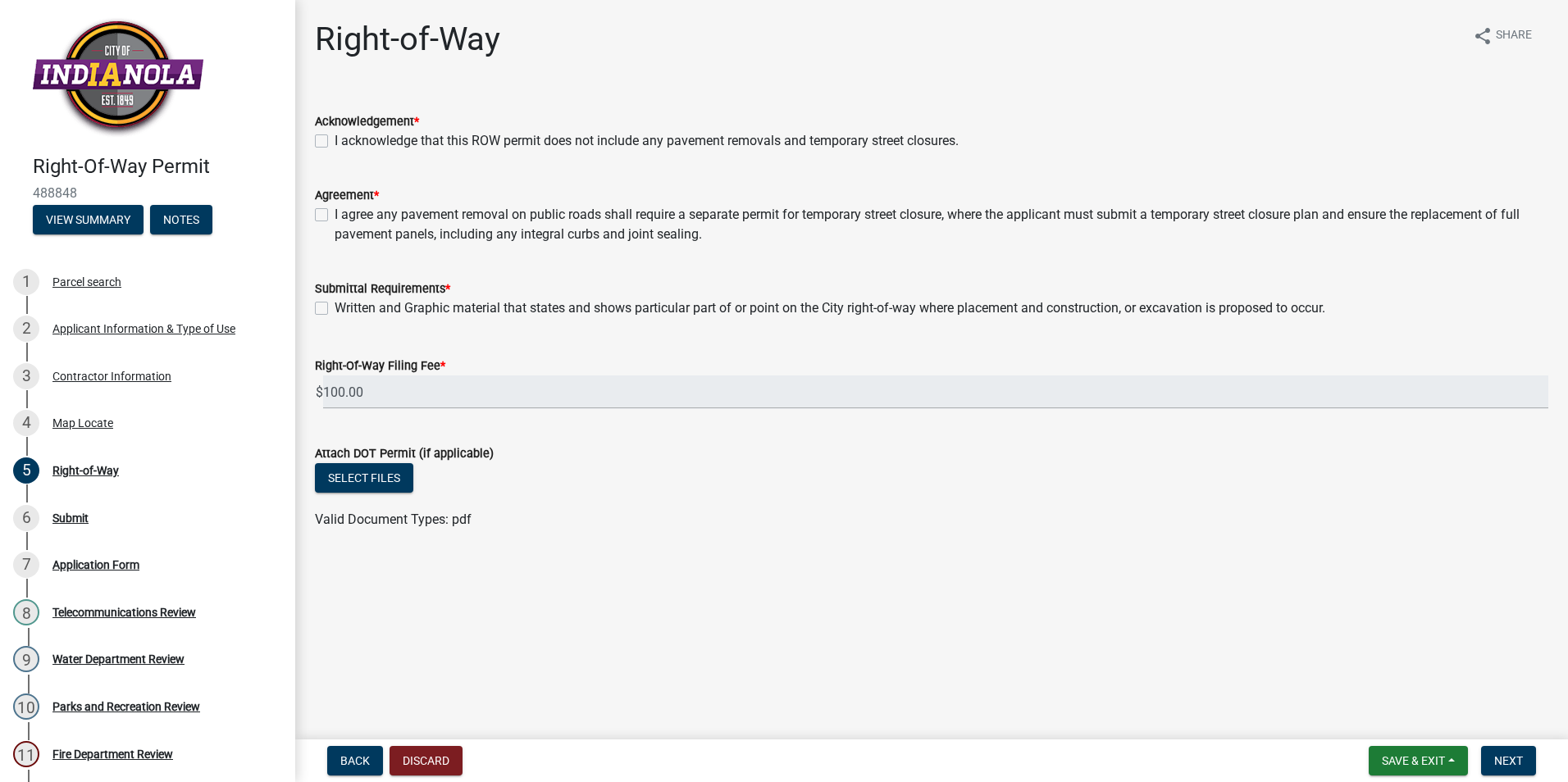
click at [334, 141] on label "I acknowledge that this ROW permit does not include any pavement removals and t…" at bounding box center [646, 141] width 624 height 20
click at [334, 141] on input "I acknowledge that this ROW permit does not include any pavement removals and t…" at bounding box center [340, 137] width 11 height 11
checkbox input "true"
click at [334, 211] on label "I agree any pavement removal on public roads shall require a separate permit fo…" at bounding box center [941, 224] width 1214 height 39
click at [334, 211] on input "I agree any pavement removal on public roads shall require a separate permit fo…" at bounding box center [340, 210] width 11 height 11
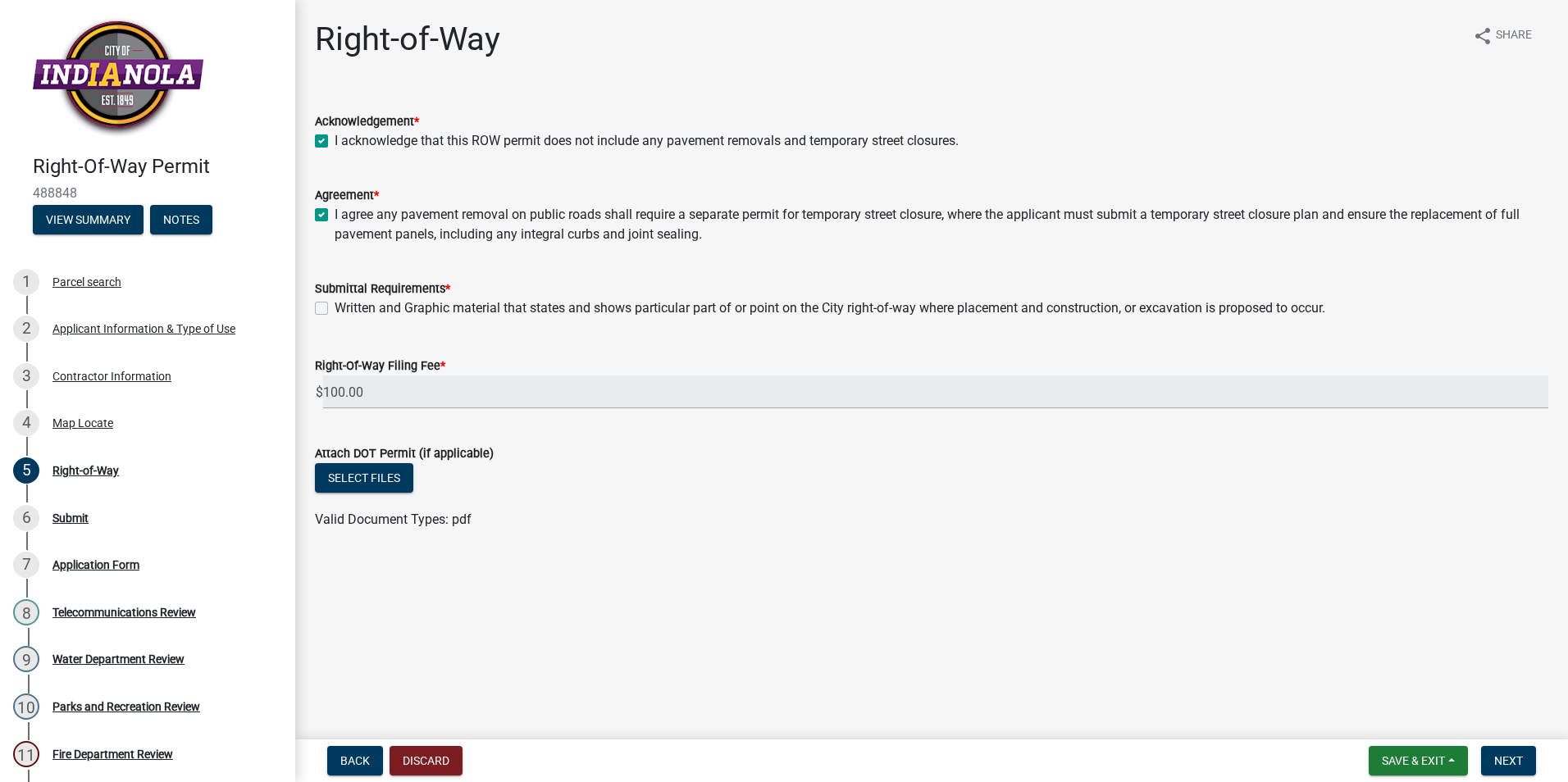
checkbox input "true"
click at [334, 306] on label "Written and Graphic material that states and shows particular part of or point …" at bounding box center [829, 308] width 991 height 20
click at [334, 306] on input "Written and Graphic material that states and shows particular part of or point …" at bounding box center [340, 304] width 11 height 11
checkbox input "true"
click at [1517, 760] on span "Next" at bounding box center [1508, 760] width 29 height 13
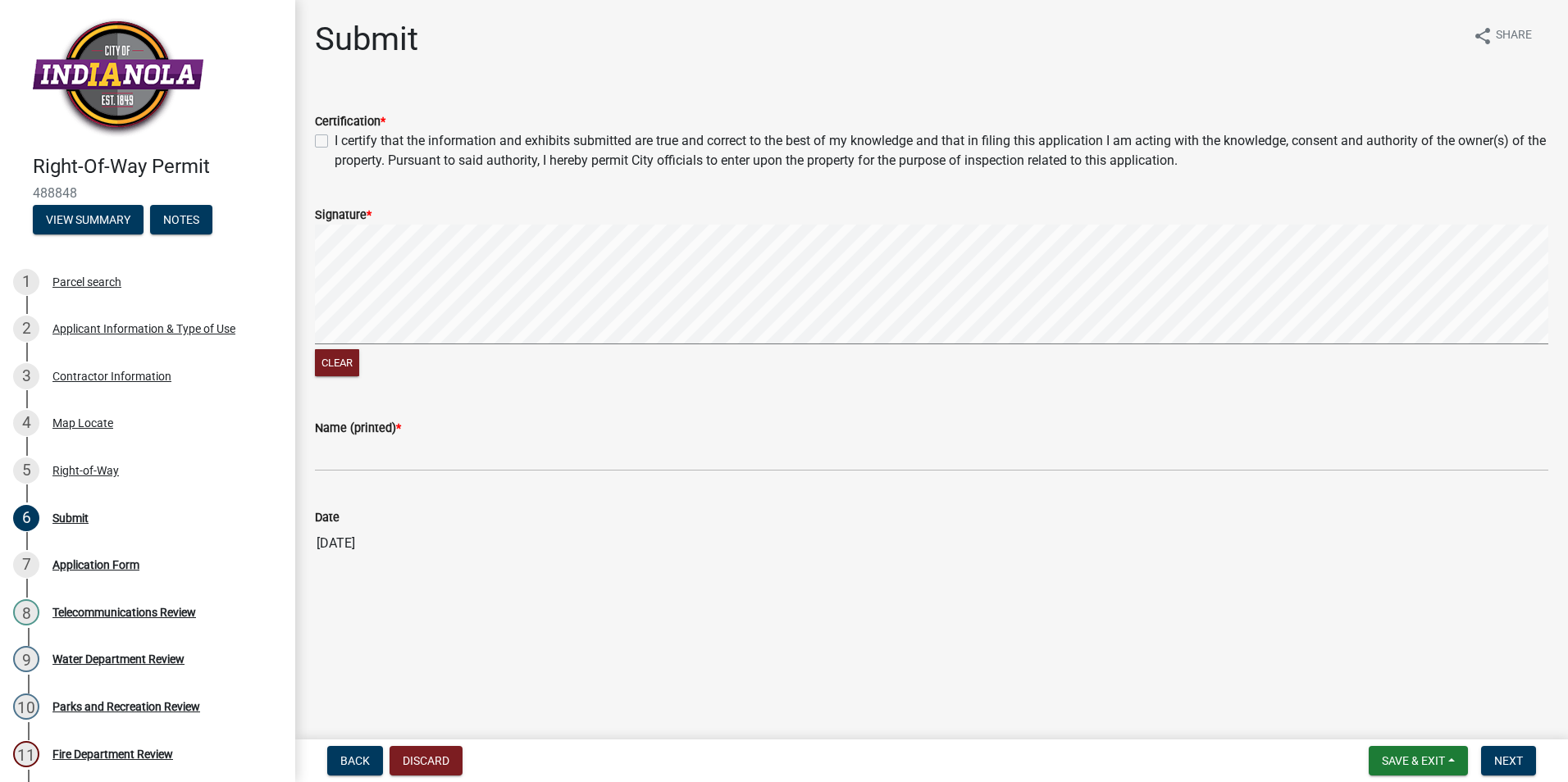
click at [334, 137] on label "I certify that the information and exhibits submitted are true and correct to t…" at bounding box center [941, 150] width 1214 height 39
click at [334, 137] on input "I certify that the information and exhibits submitted are true and correct to t…" at bounding box center [340, 137] width 11 height 11
checkbox input "true"
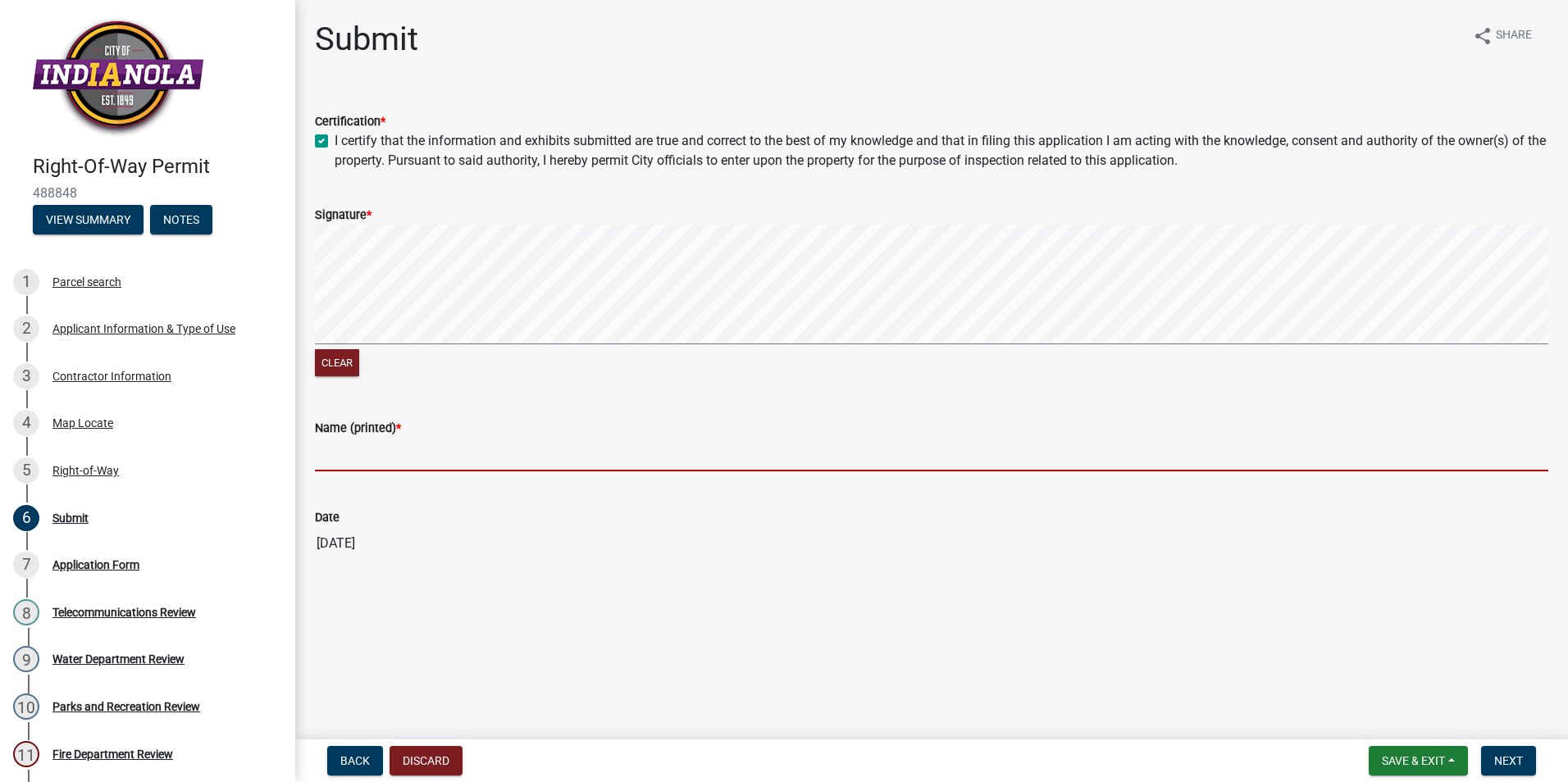
click at [344, 459] on input "Name (printed) *" at bounding box center [931, 454] width 1234 height 34
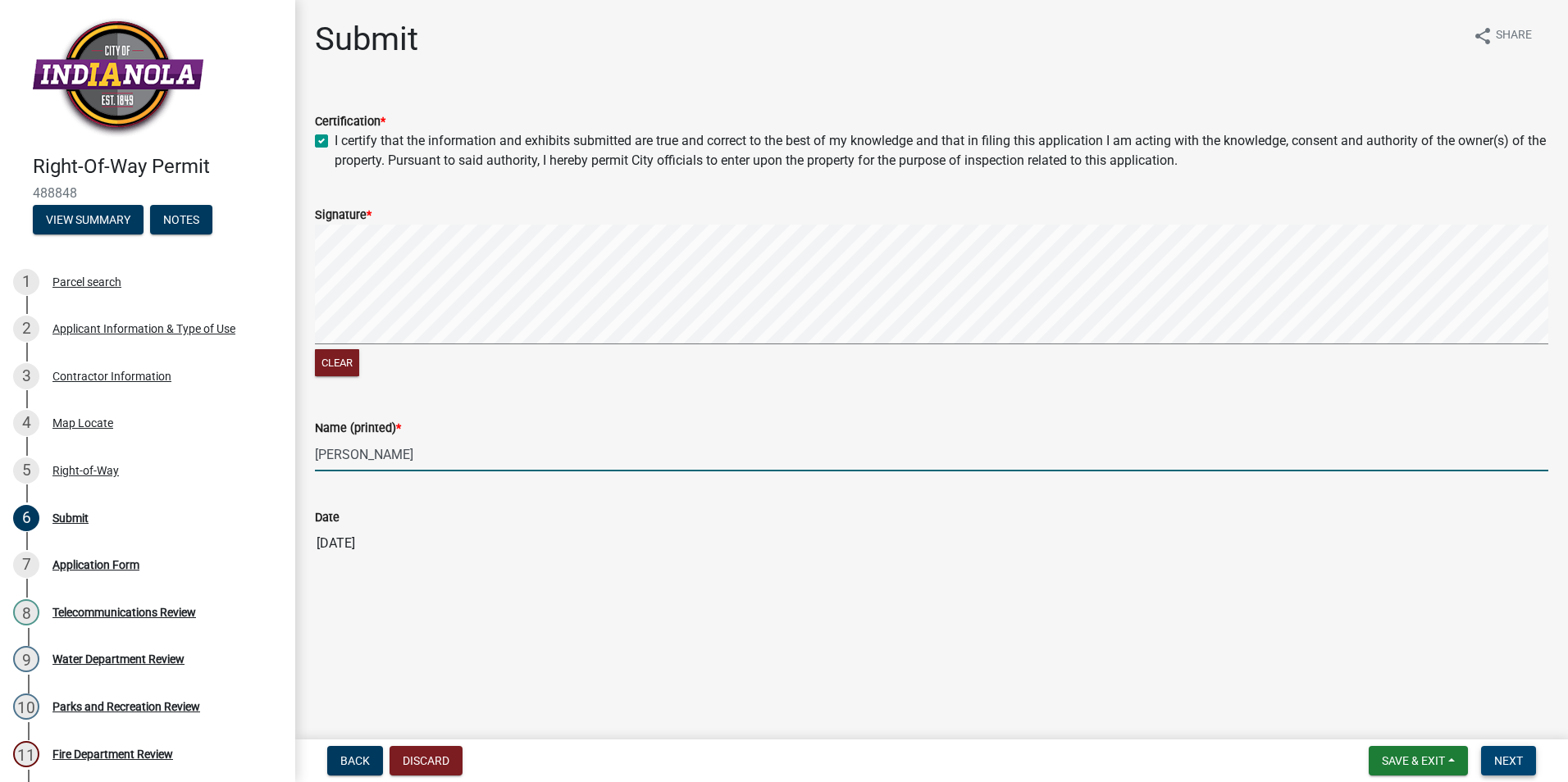
type input "Dan Myers"
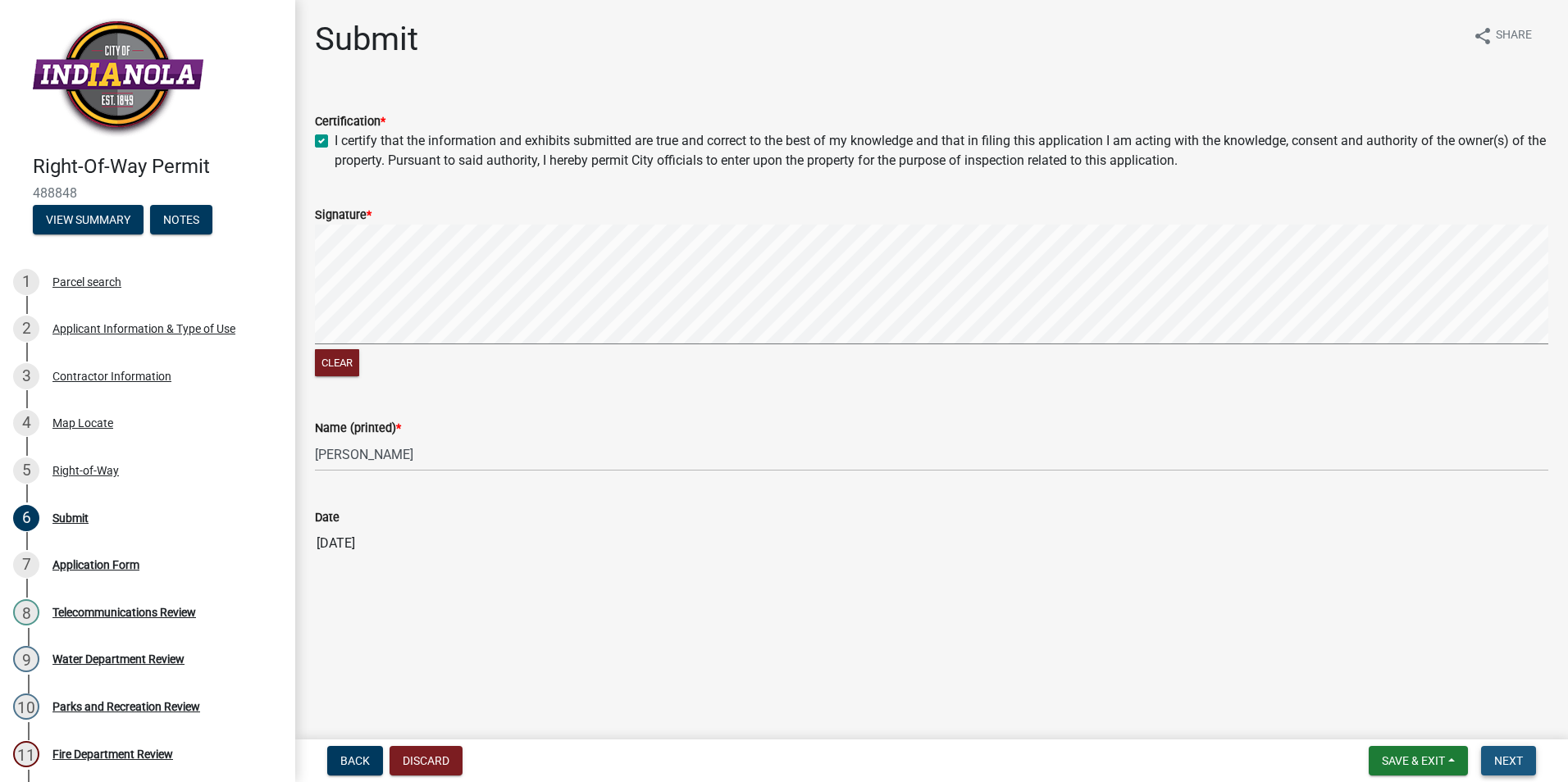
click at [1514, 754] on span "Next" at bounding box center [1508, 760] width 29 height 13
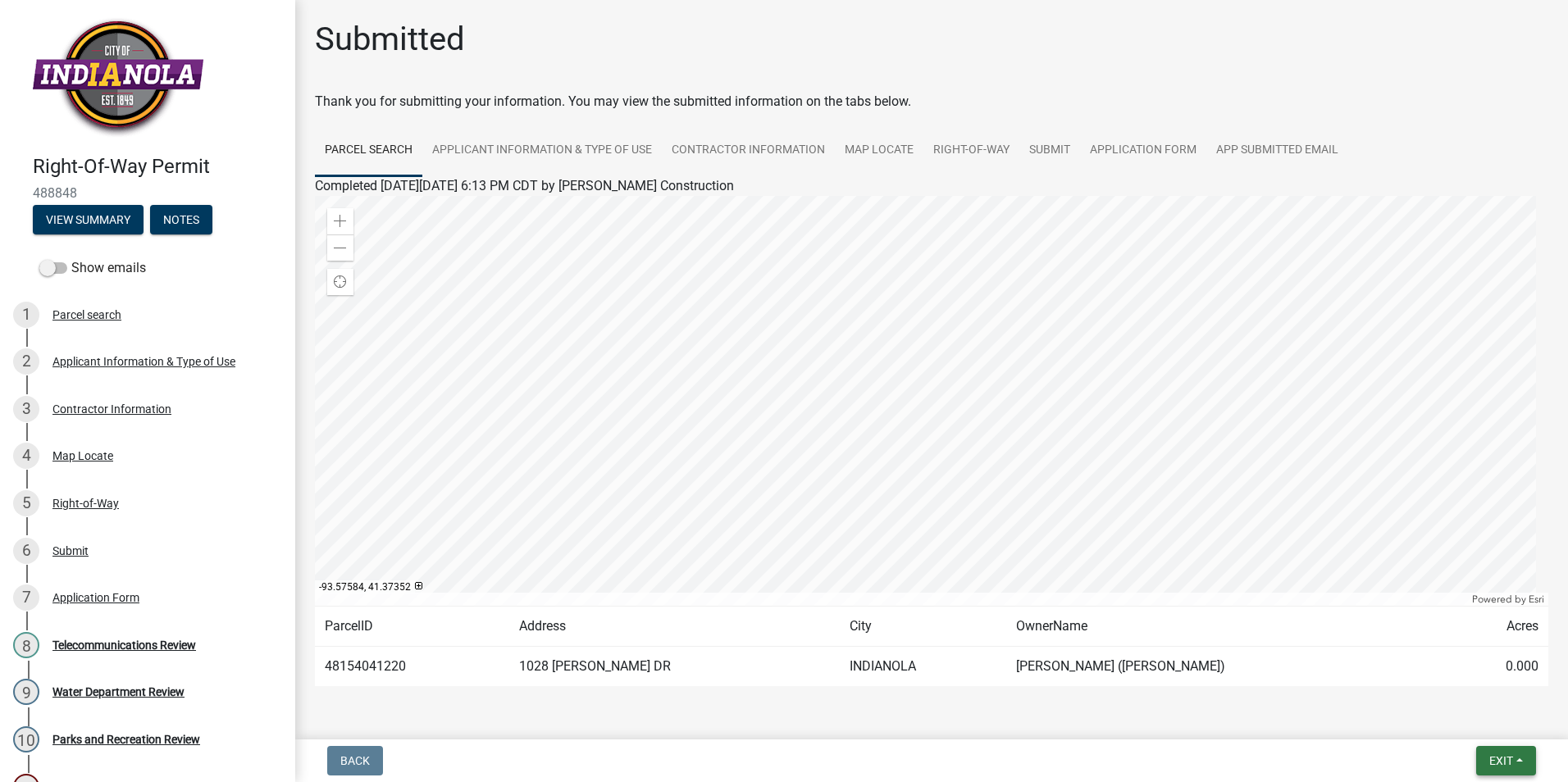
click at [1516, 758] on button "Exit" at bounding box center [1505, 760] width 60 height 30
click at [1459, 719] on button "Save & Exit" at bounding box center [1470, 718] width 131 height 39
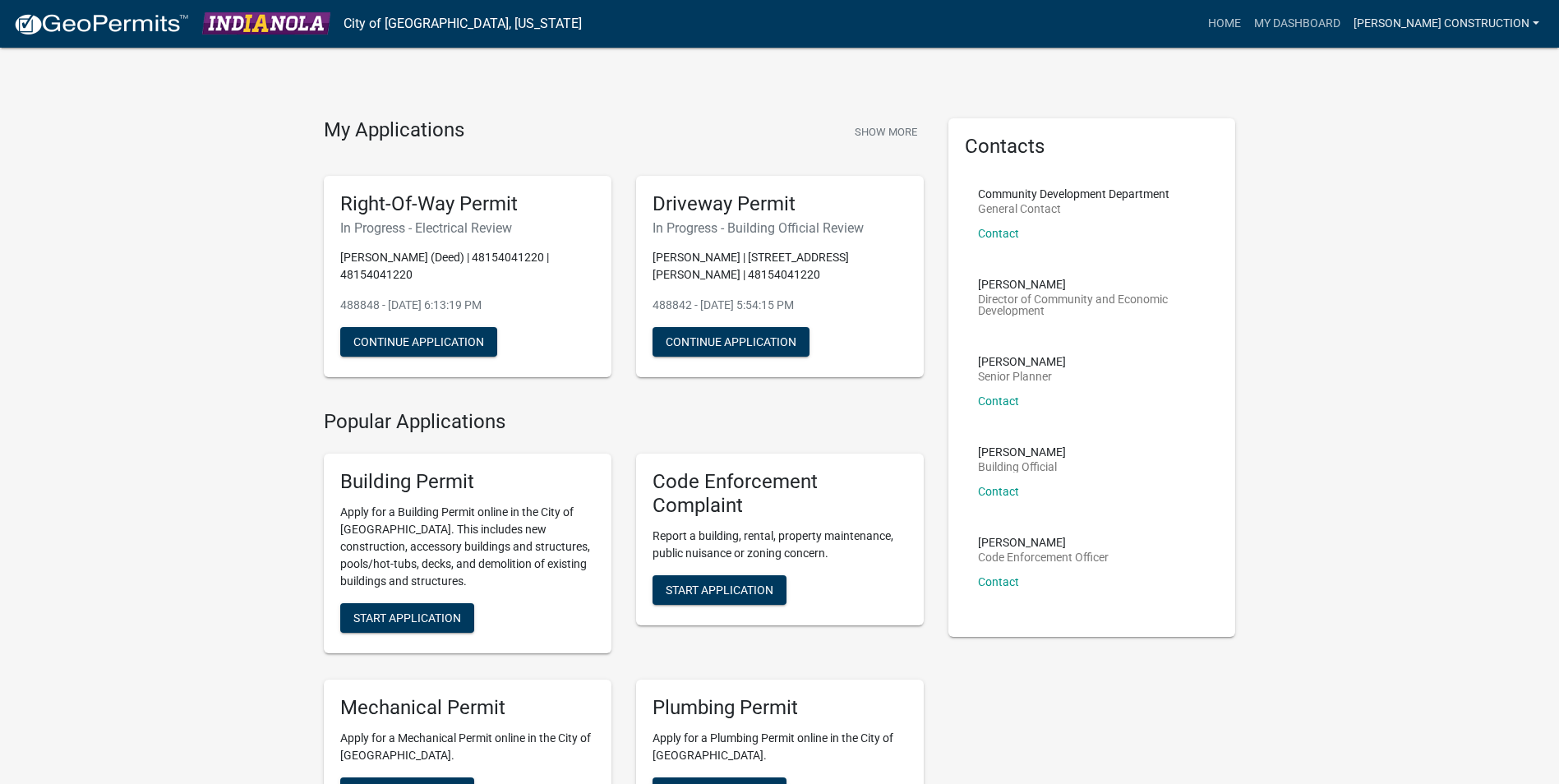
click at [1509, 18] on link "Dan Myers Construction" at bounding box center [1446, 24] width 199 height 31
click at [1456, 121] on link "Logout" at bounding box center [1480, 120] width 132 height 39
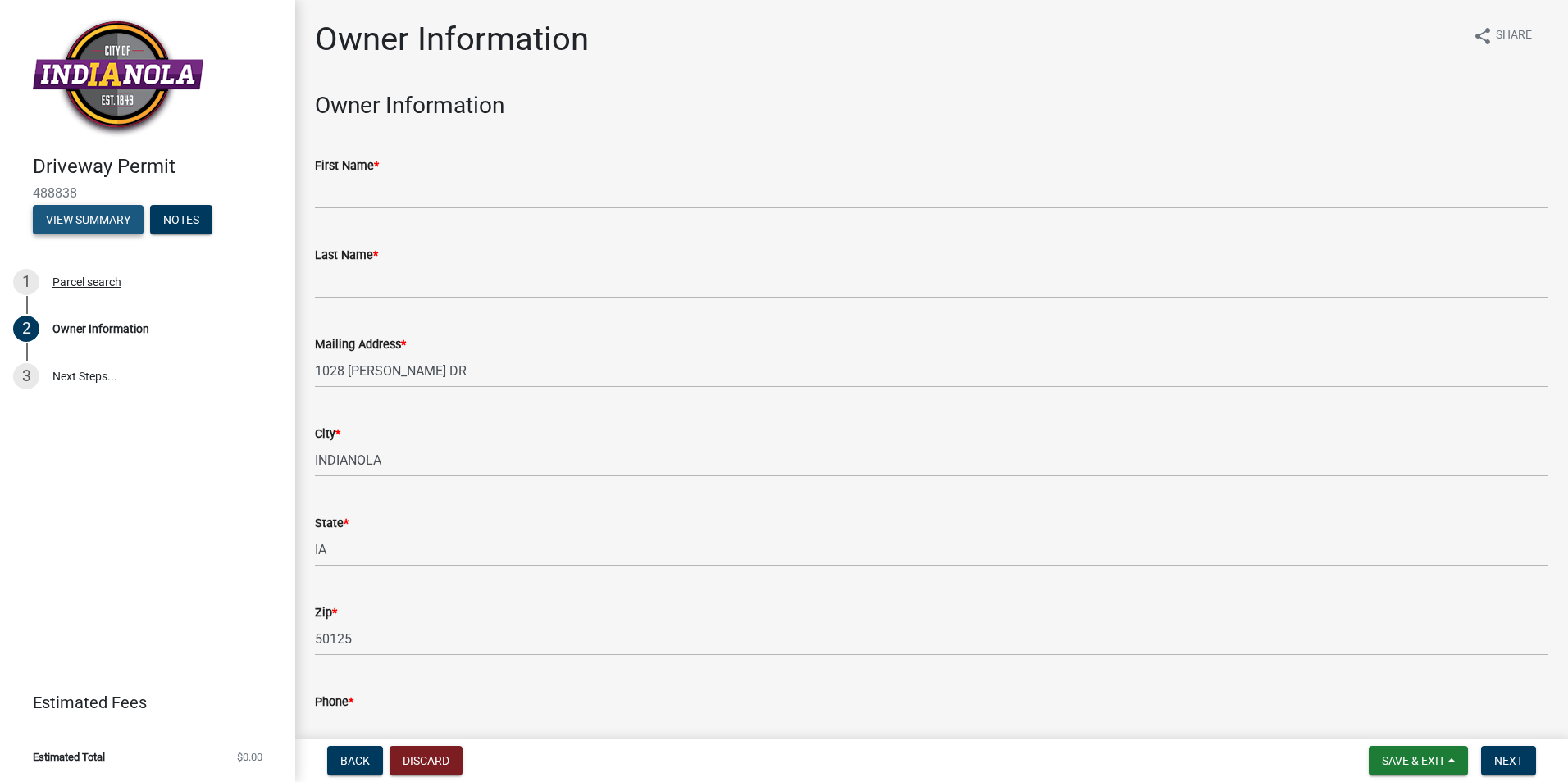
click at [107, 215] on button "View Summary" at bounding box center [88, 219] width 111 height 30
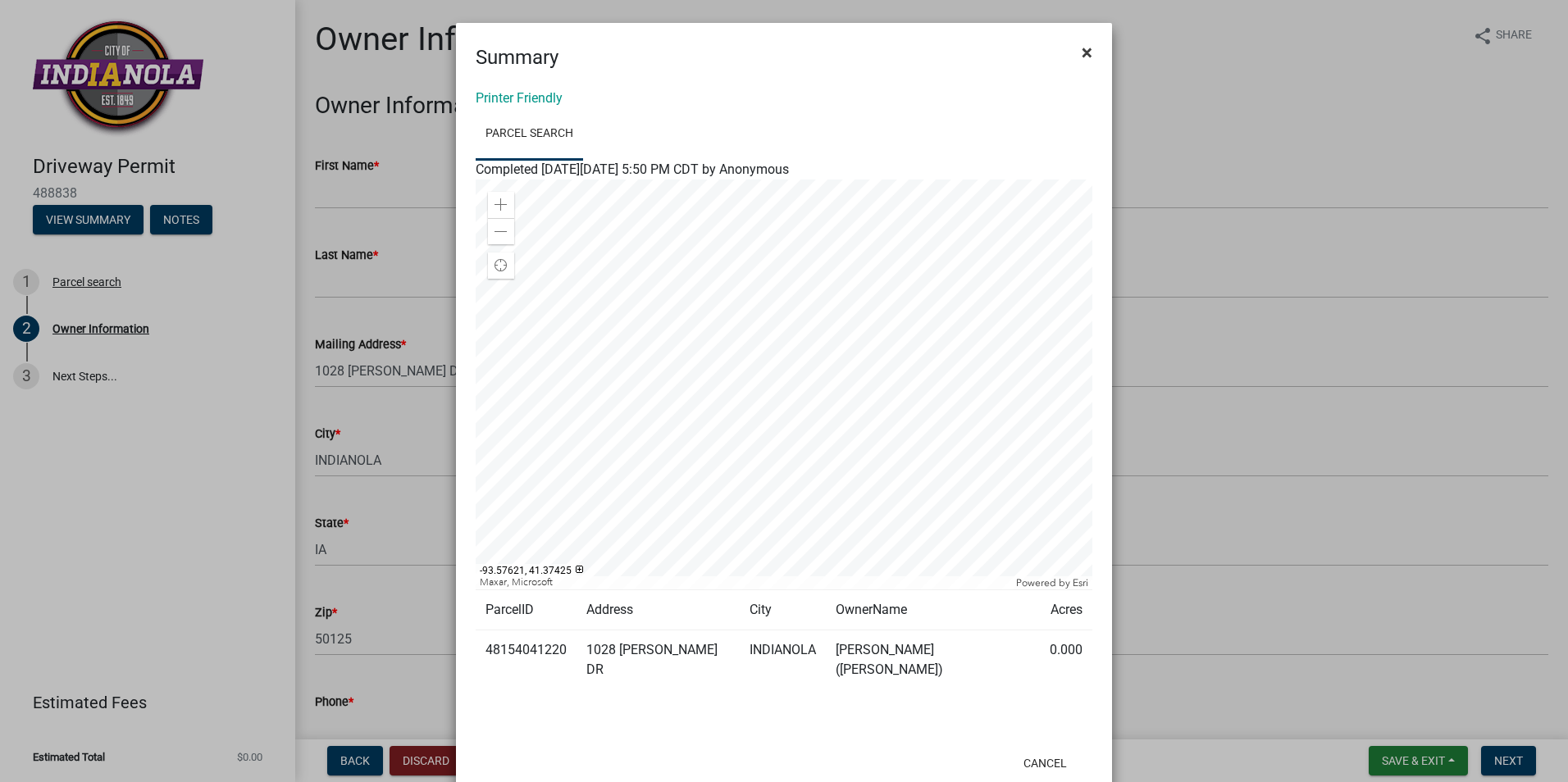
click at [1081, 54] on span "×" at bounding box center [1087, 52] width 11 height 23
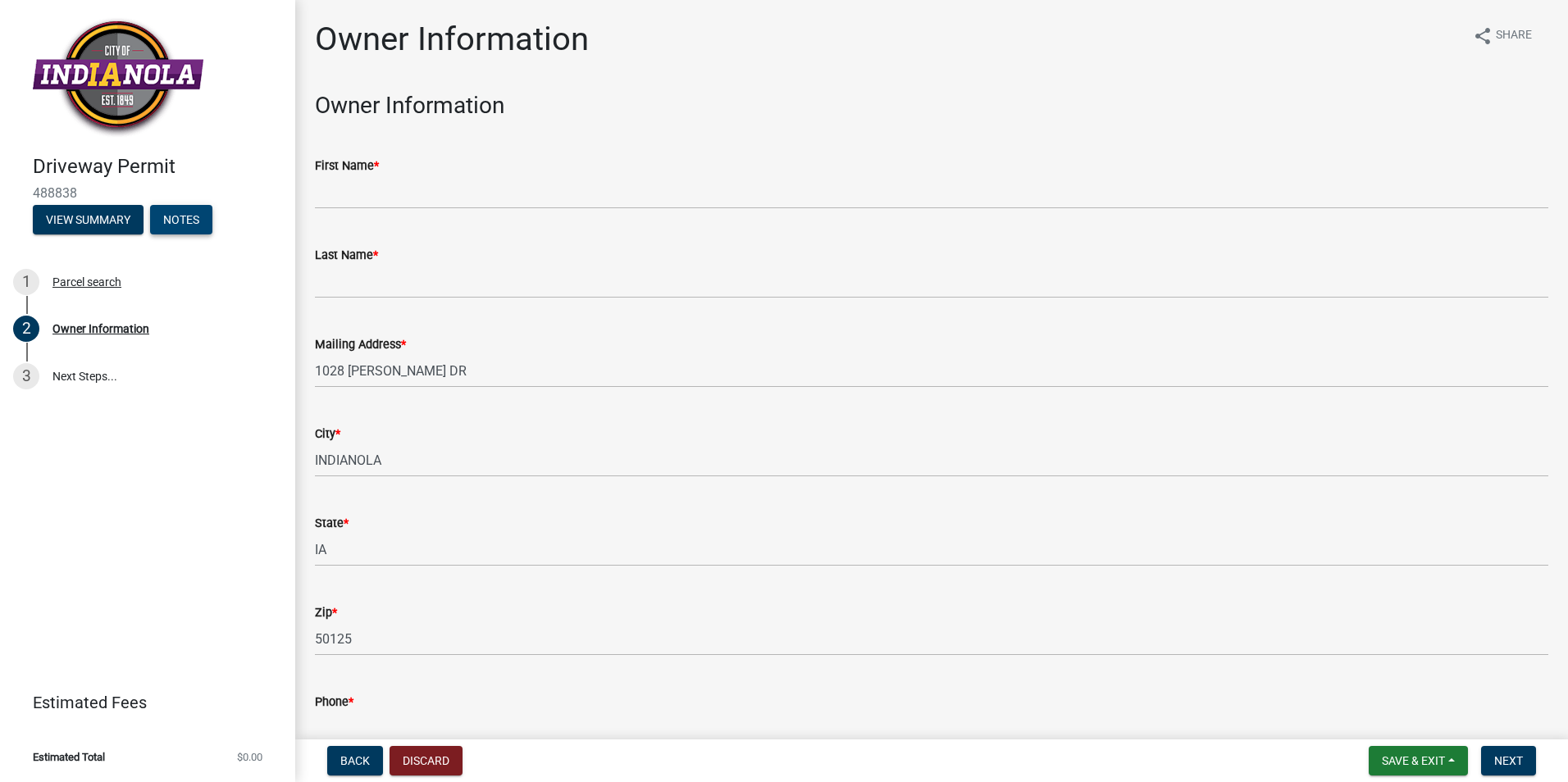
click at [189, 219] on button "Notes" at bounding box center [181, 219] width 63 height 30
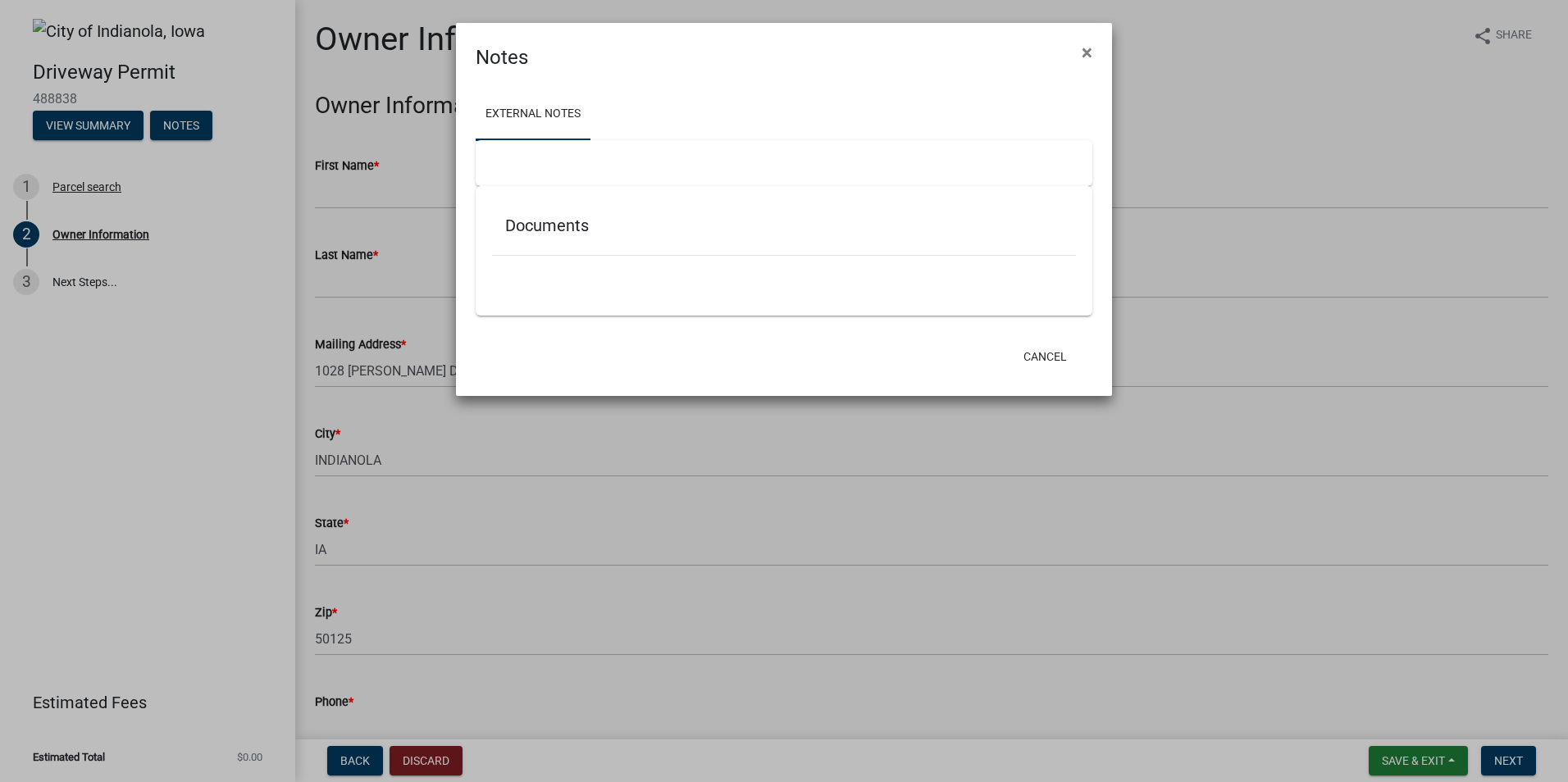
click at [516, 159] on div at bounding box center [784, 163] width 616 height 46
click at [520, 162] on div at bounding box center [784, 163] width 616 height 46
click at [529, 275] on ul at bounding box center [784, 279] width 584 height 13
click at [505, 246] on div "Documents" at bounding box center [784, 228] width 584 height 53
click at [512, 159] on div at bounding box center [784, 163] width 616 height 46
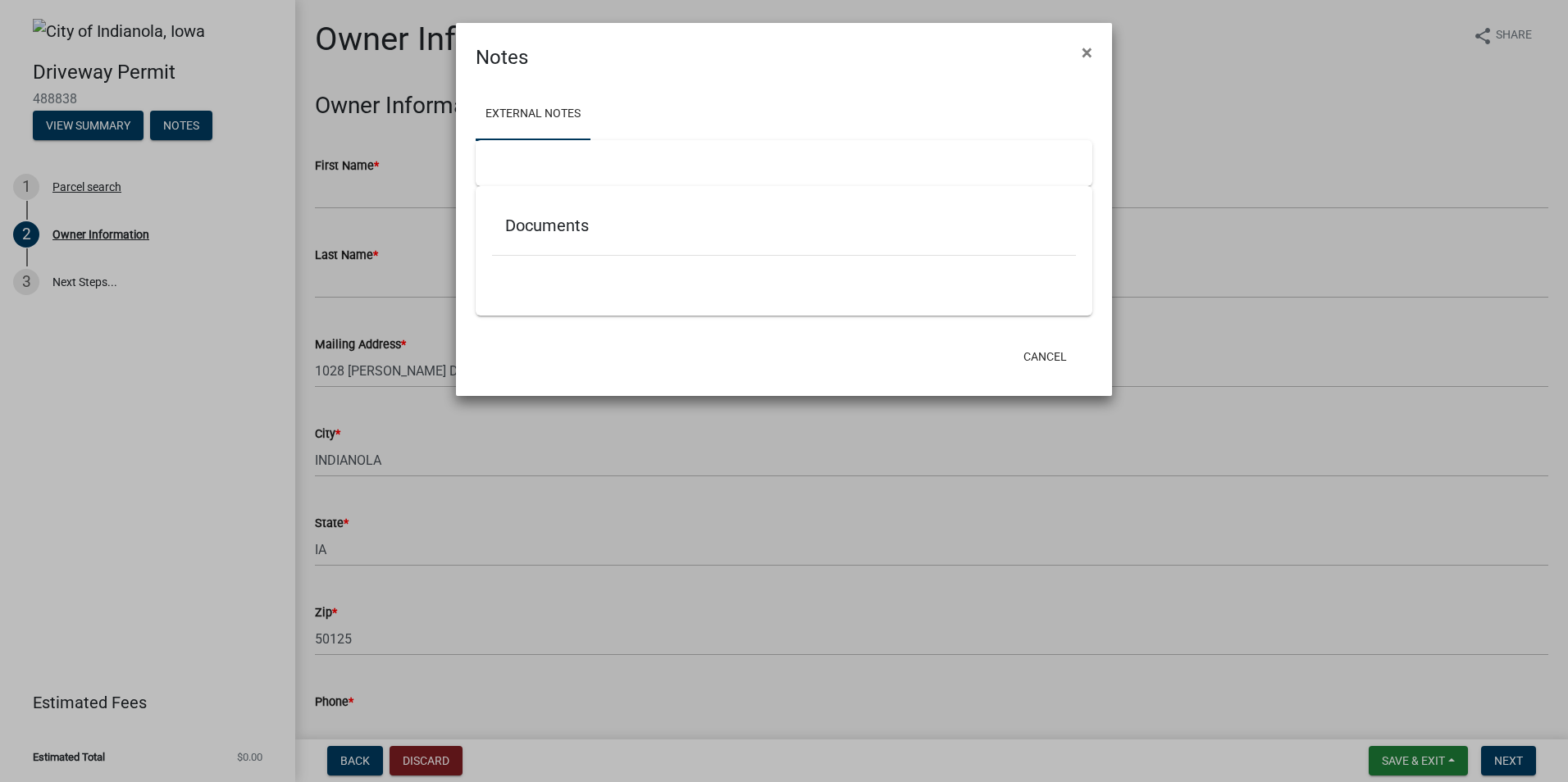
click at [520, 241] on div "Documents" at bounding box center [784, 228] width 584 height 53
click at [512, 294] on div "Documents" at bounding box center [784, 250] width 616 height 130
click at [1085, 52] on span "×" at bounding box center [1087, 52] width 11 height 23
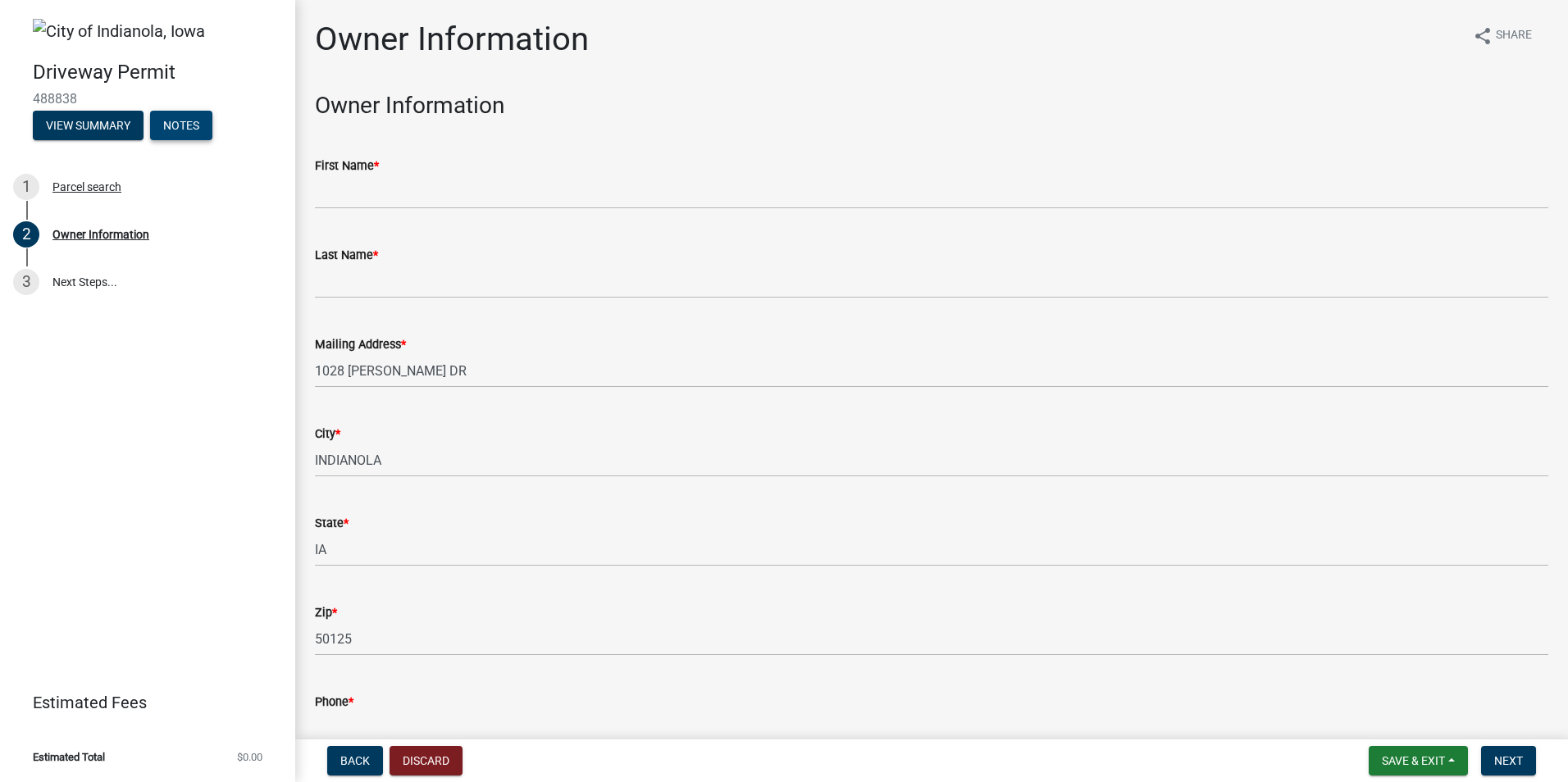
click at [186, 121] on button "Notes" at bounding box center [181, 125] width 63 height 30
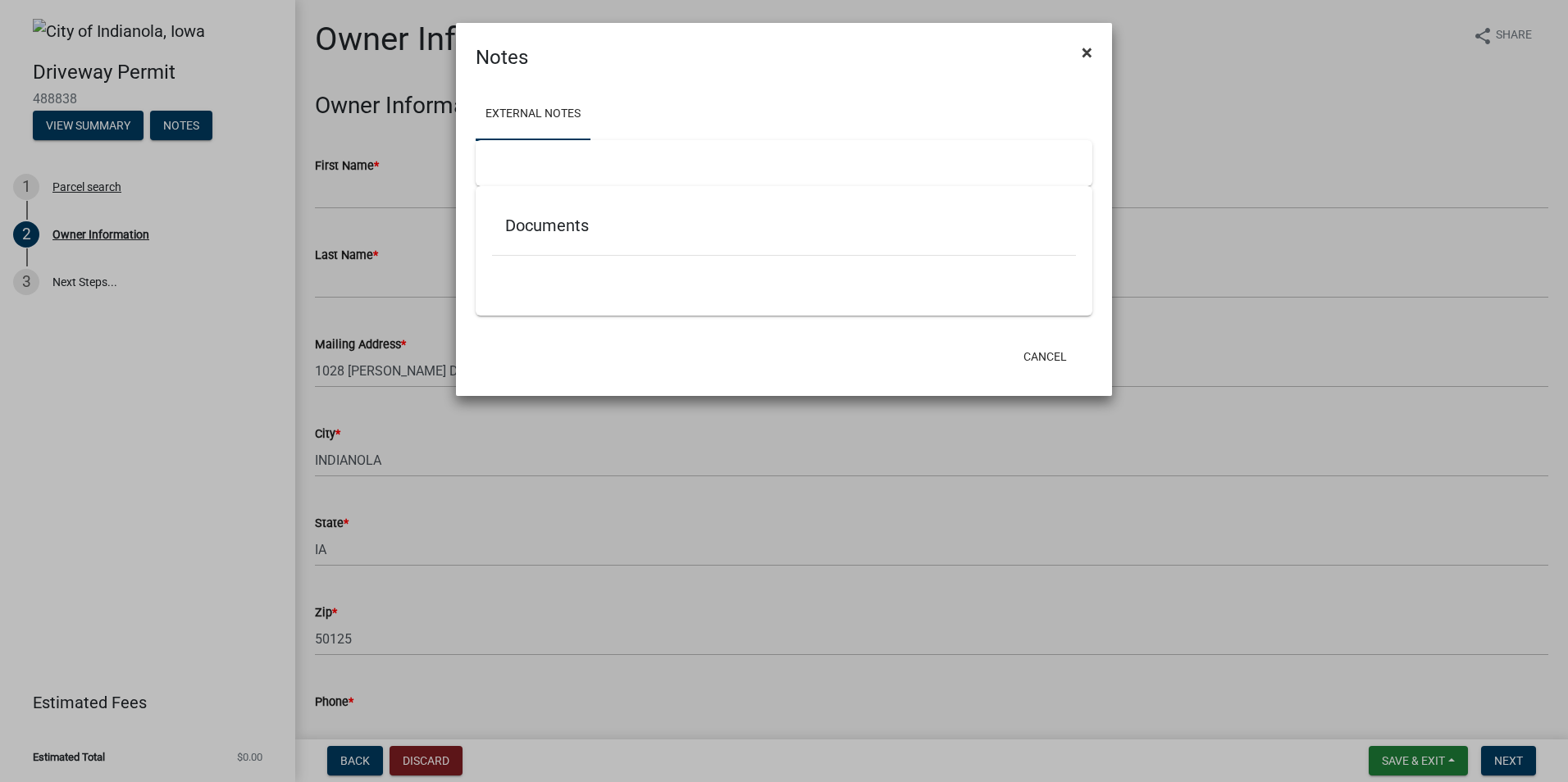
click at [1085, 52] on span "×" at bounding box center [1087, 52] width 11 height 23
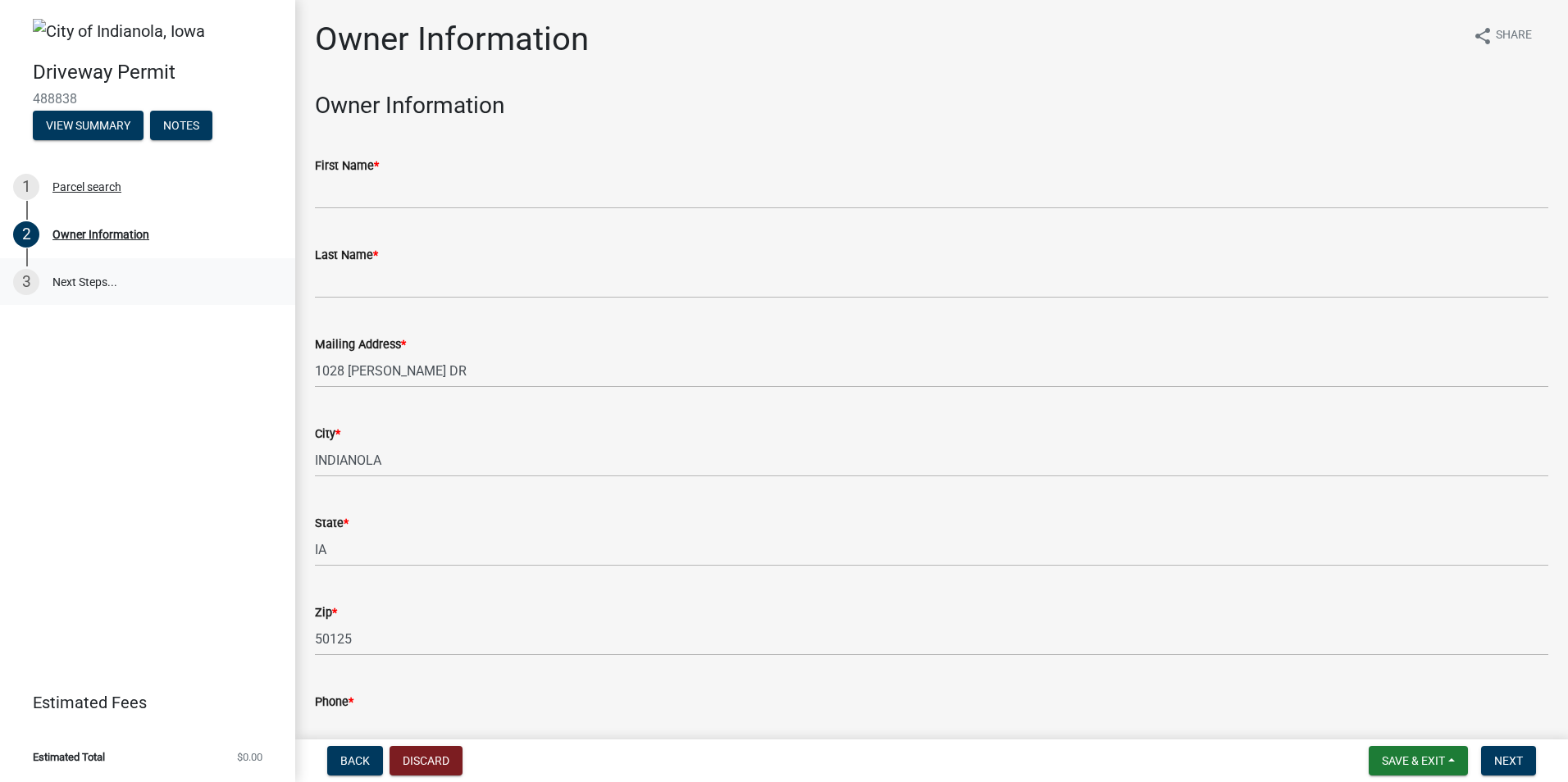
click at [26, 285] on div "3" at bounding box center [25, 282] width 26 height 26
click at [1412, 762] on span "Save & Exit" at bounding box center [1413, 760] width 63 height 13
click at [348, 765] on span "Back" at bounding box center [354, 760] width 30 height 13
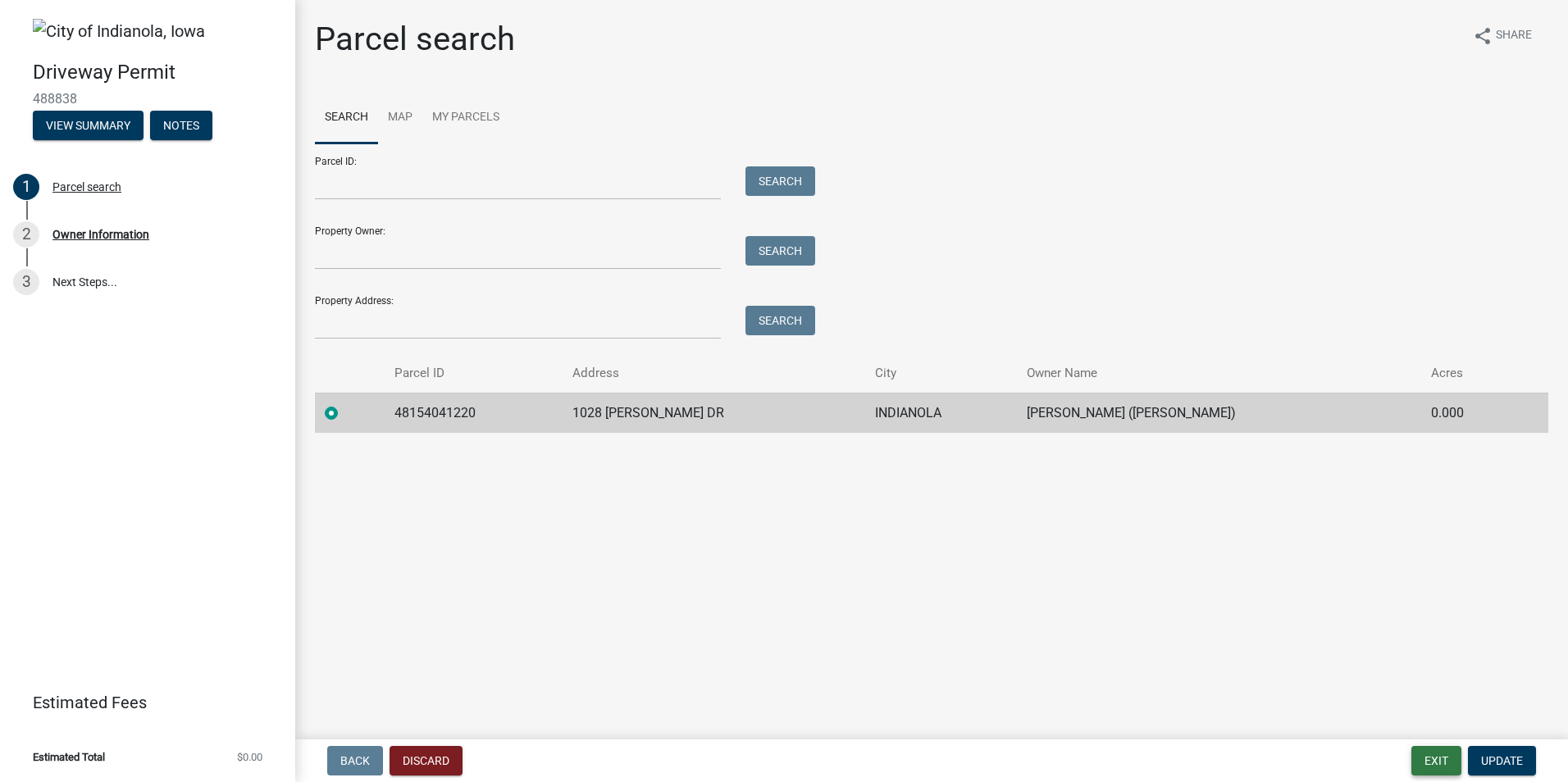
click at [1440, 761] on button "Exit" at bounding box center [1436, 760] width 50 height 30
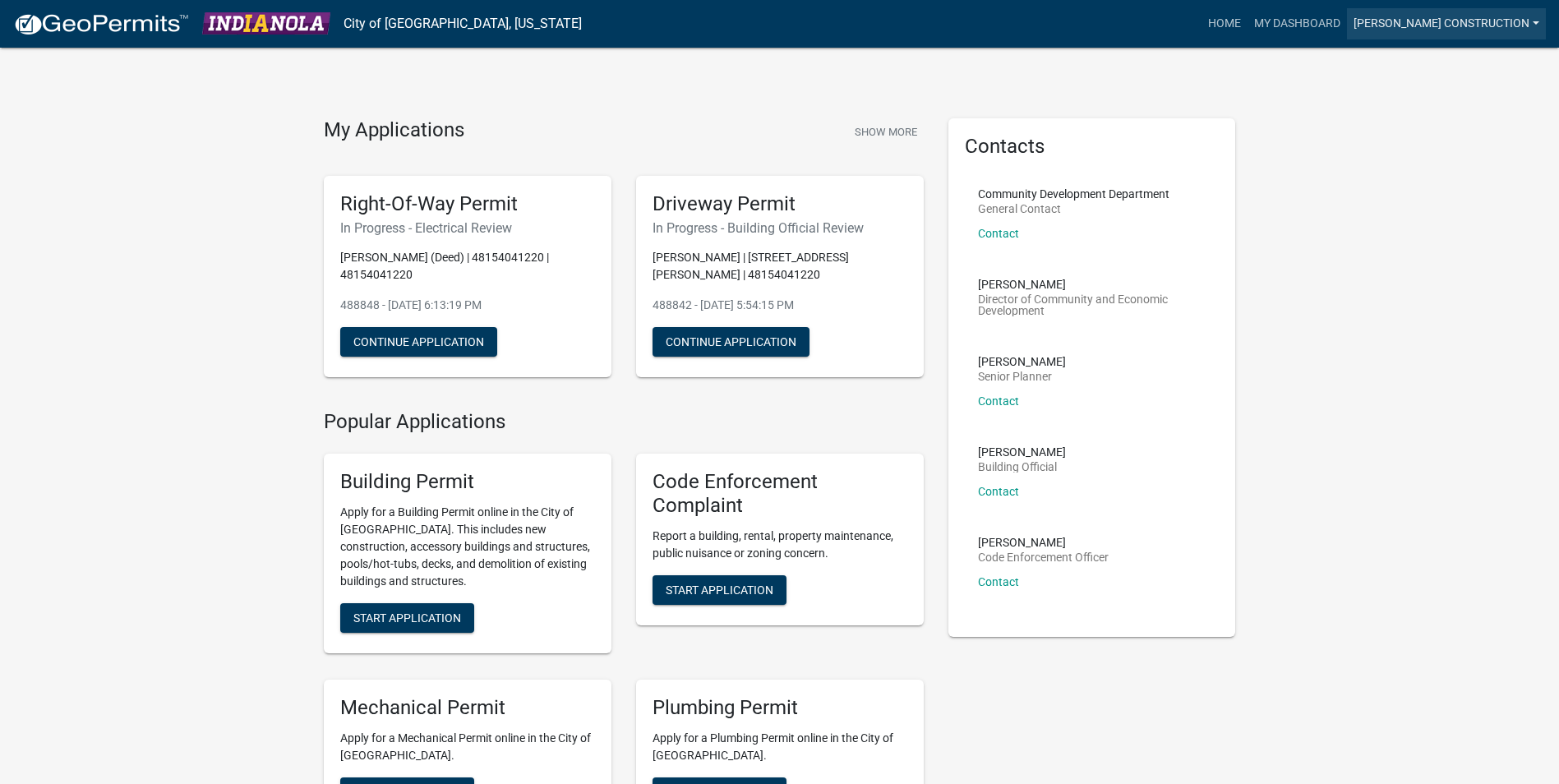
click at [1495, 16] on link "Dan Myers Construction" at bounding box center [1446, 24] width 199 height 31
click at [1457, 121] on link "Logout" at bounding box center [1480, 120] width 132 height 39
